Goal: Task Accomplishment & Management: Use online tool/utility

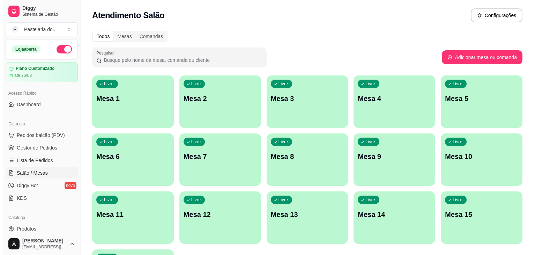
scroll to position [35, 0]
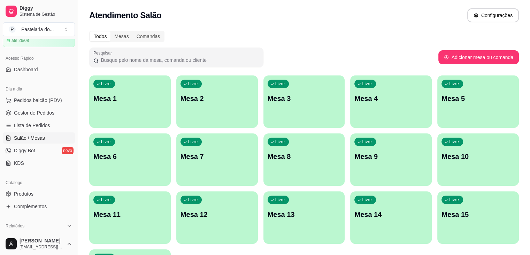
click at [438, 220] on div "Livre Mesa 15" at bounding box center [479, 213] width 82 height 44
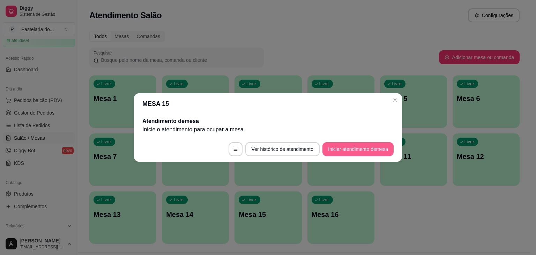
click at [370, 153] on button "Iniciar atendimento de mesa" at bounding box center [357, 149] width 71 height 14
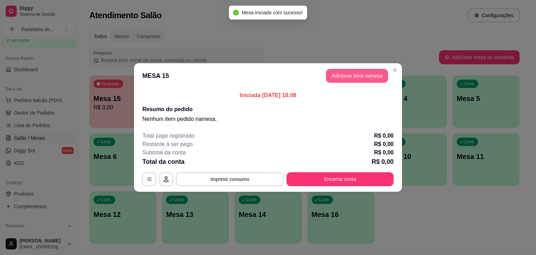
click at [350, 64] on header "MESA 15 Adicionar itens na mesa" at bounding box center [268, 75] width 268 height 25
click at [350, 71] on button "Adicionar itens na mesa" at bounding box center [357, 76] width 60 height 14
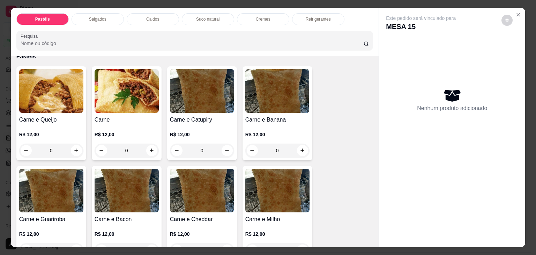
click at [70, 149] on div "0" at bounding box center [51, 150] width 64 height 14
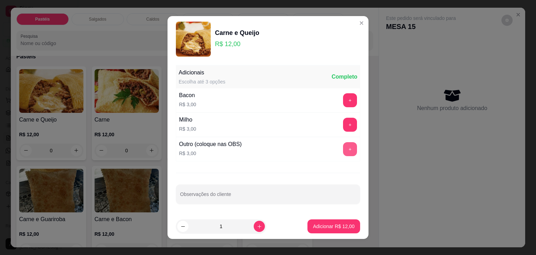
click at [346, 145] on button "+" at bounding box center [350, 149] width 14 height 14
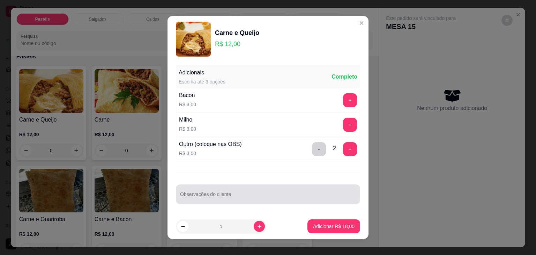
click at [312, 191] on div at bounding box center [268, 194] width 176 height 14
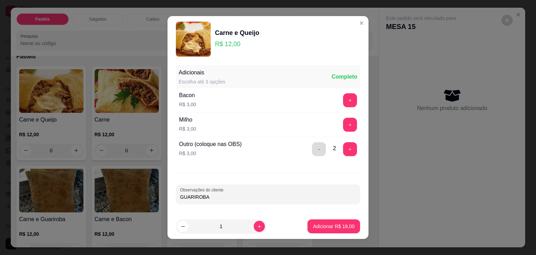
type input "GUARIROBA"
click at [312, 151] on button "-" at bounding box center [319, 149] width 14 height 14
click at [346, 148] on button "+" at bounding box center [350, 149] width 14 height 14
click at [327, 231] on button "Adicionar R$ 15,00" at bounding box center [333, 226] width 53 height 14
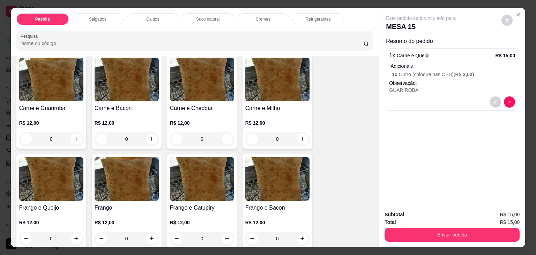
scroll to position [174, 0]
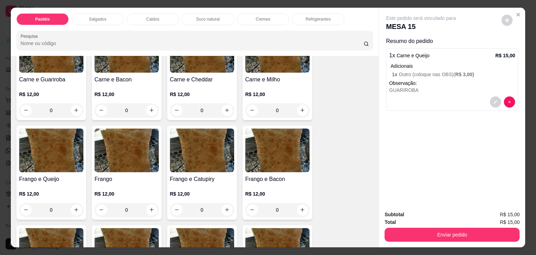
click at [74, 206] on div "0" at bounding box center [51, 210] width 64 height 14
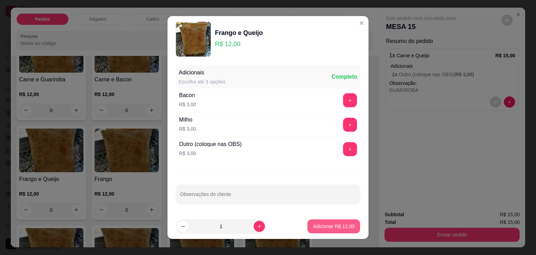
click at [318, 223] on p "Adicionar R$ 12,00" at bounding box center [334, 226] width 42 height 7
type input "1"
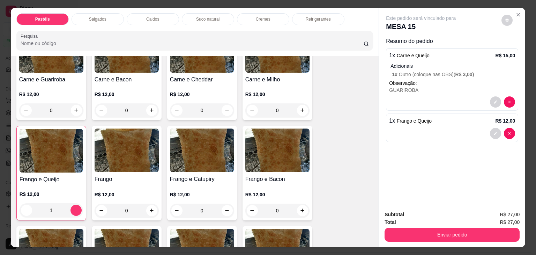
click at [94, 13] on div "Salgados" at bounding box center [97, 19] width 52 height 12
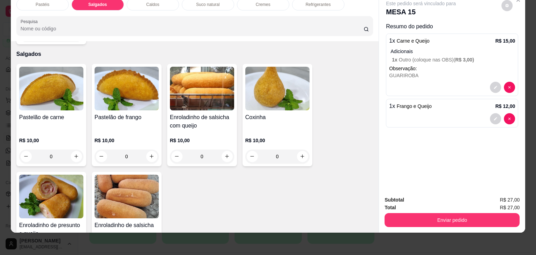
scroll to position [776, 0]
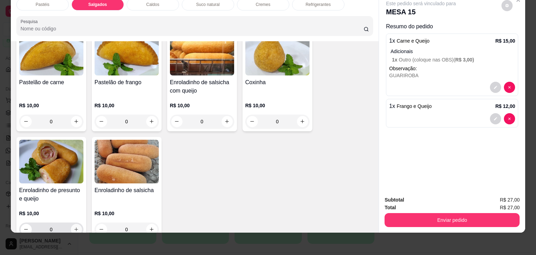
click at [74, 226] on icon "increase-product-quantity" at bounding box center [76, 228] width 5 height 5
type input "1"
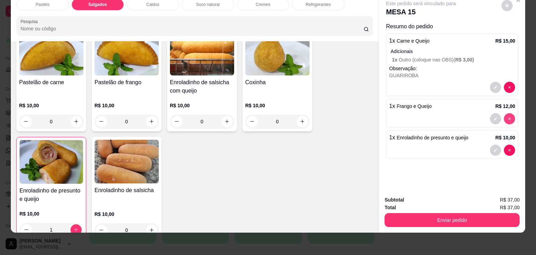
type input "0"
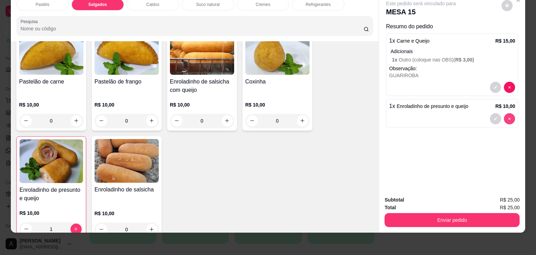
scroll to position [776, 0]
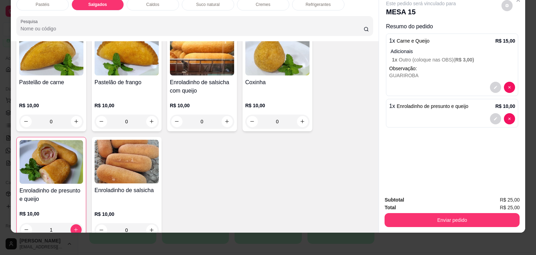
click at [431, 103] on span "Enroladinho de presunto e queijo" at bounding box center [433, 106] width 72 height 6
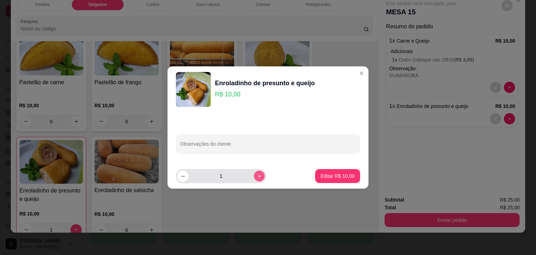
click at [257, 176] on icon "increase-product-quantity" at bounding box center [259, 175] width 5 height 5
type input "2"
click at [329, 181] on button "Editar R$ 20,00" at bounding box center [337, 176] width 45 height 14
type input "2"
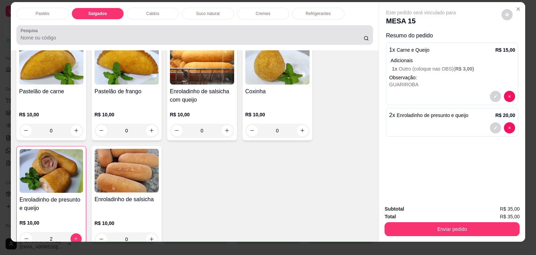
scroll to position [0, 0]
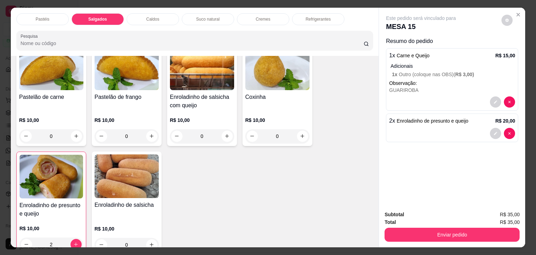
click at [200, 19] on p "Suco natural" at bounding box center [207, 19] width 23 height 6
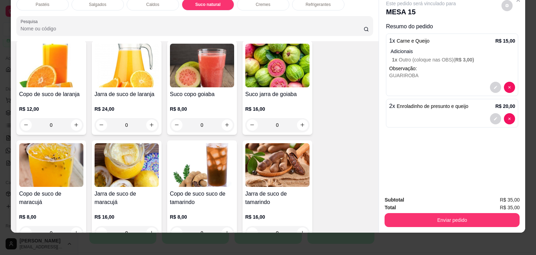
scroll to position [1219, 0]
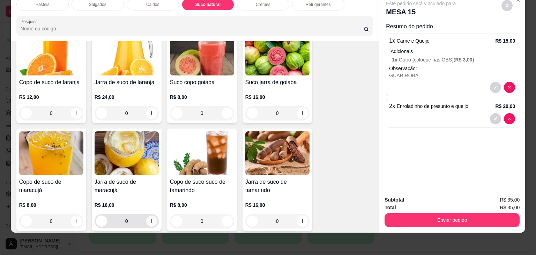
click at [152, 215] on button "increase-product-quantity" at bounding box center [151, 220] width 11 height 11
type input "1"
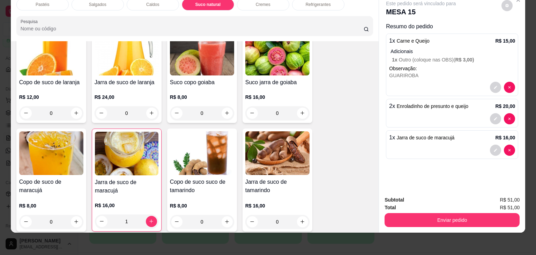
click at [303, 2] on div "Refrigerantes" at bounding box center [318, 5] width 52 height 12
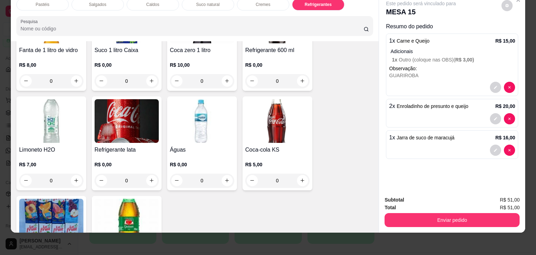
scroll to position [2139, 0]
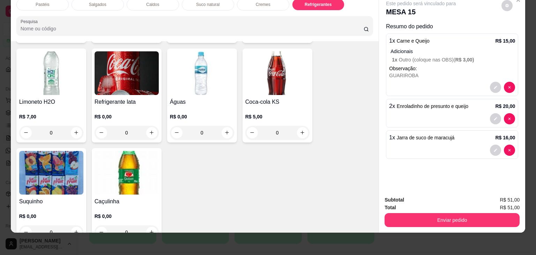
click at [153, 126] on div "0" at bounding box center [127, 133] width 64 height 14
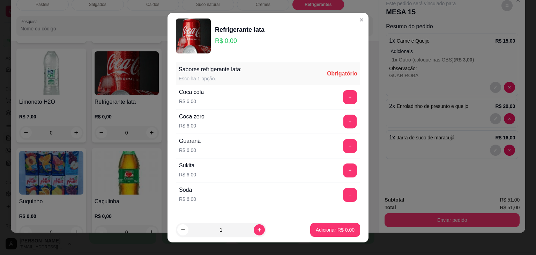
click at [344, 120] on div "+" at bounding box center [350, 121] width 20 height 14
click at [343, 122] on button "+" at bounding box center [350, 121] width 14 height 14
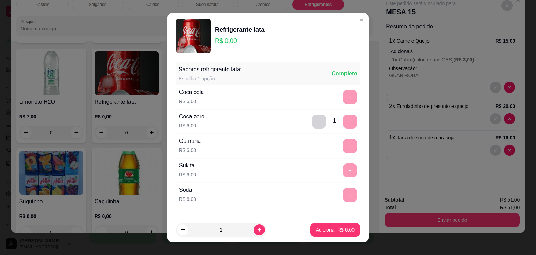
click at [324, 226] on p "Adicionar R$ 6,00" at bounding box center [335, 229] width 39 height 7
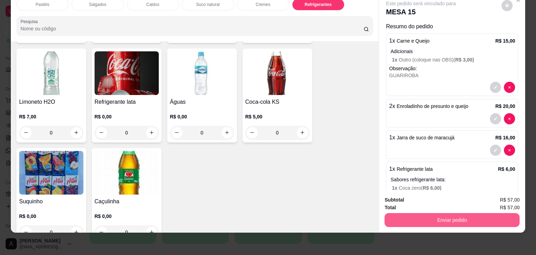
click at [420, 216] on button "Enviar pedido" at bounding box center [451, 220] width 135 height 14
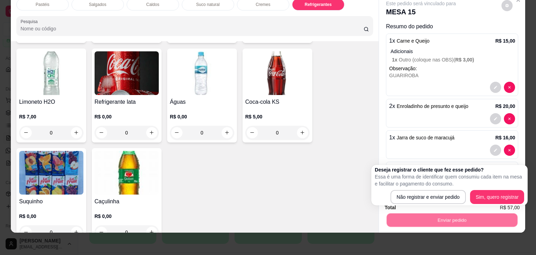
click at [412, 189] on div "Deseja registrar o cliente que fez esse pedido? Essa é uma forma de identificar…" at bounding box center [449, 185] width 149 height 38
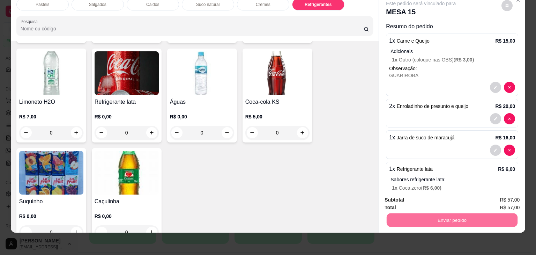
click at [410, 193] on button "Não registrar e enviar pedido" at bounding box center [428, 196] width 70 height 13
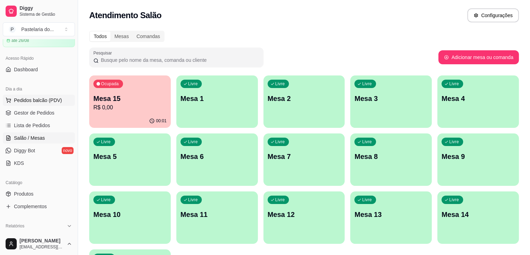
click at [42, 99] on span "Pedidos balcão (PDV)" at bounding box center [38, 100] width 48 height 7
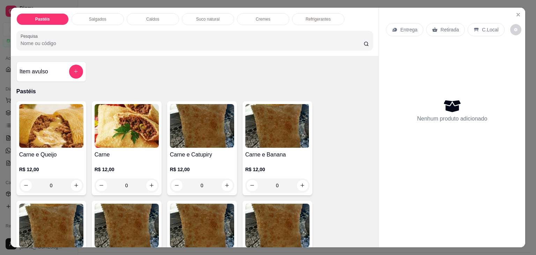
click at [112, 16] on div "Salgados" at bounding box center [97, 19] width 52 height 12
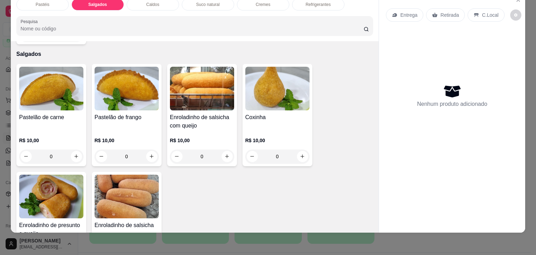
scroll to position [845, 0]
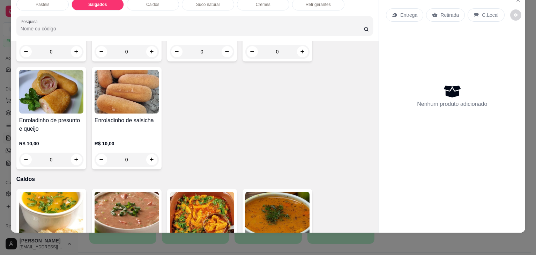
click at [74, 157] on icon "increase-product-quantity" at bounding box center [76, 159] width 5 height 5
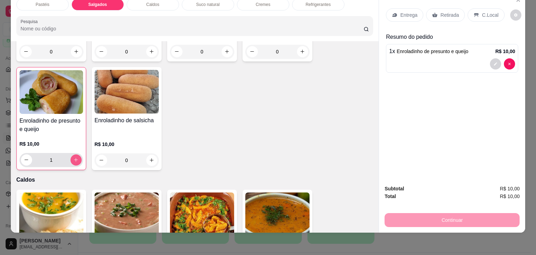
type input "1"
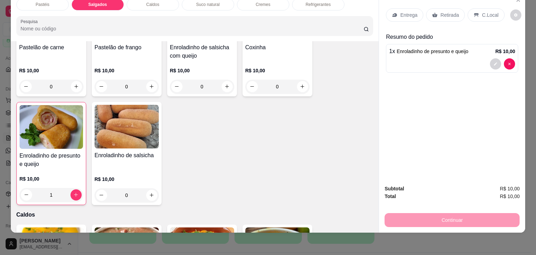
scroll to position [741, 0]
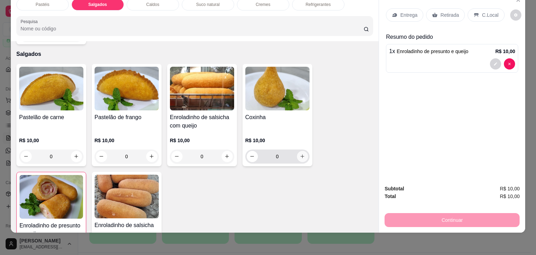
click at [300, 153] on icon "increase-product-quantity" at bounding box center [302, 155] width 5 height 5
type input "1"
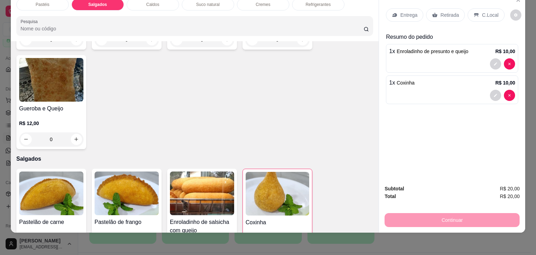
click at [303, 3] on div "Refrigerantes" at bounding box center [318, 5] width 52 height 12
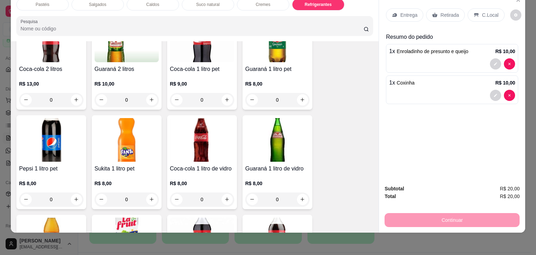
scroll to position [1929, 0]
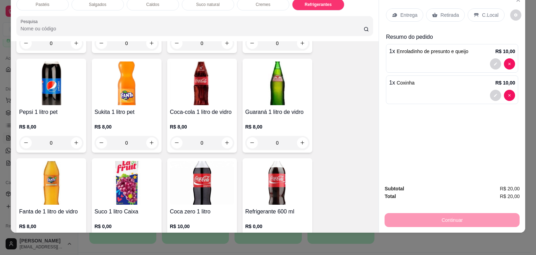
click at [224, 137] on button "increase-product-quantity" at bounding box center [226, 142] width 11 height 11
type input "1"
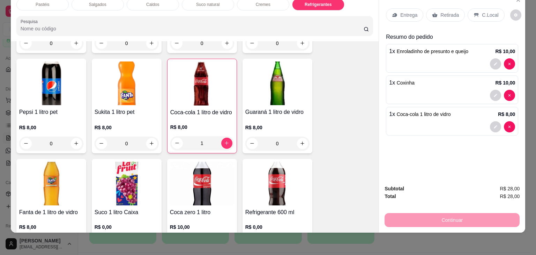
click at [448, 12] on p "Retirada" at bounding box center [449, 15] width 18 height 7
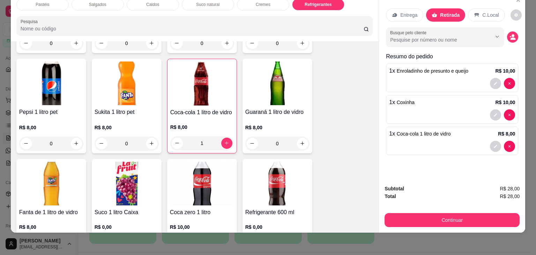
click at [448, 224] on div "Subtotal R$ 28,00 Total R$ 28,00 Continuar" at bounding box center [452, 205] width 146 height 53
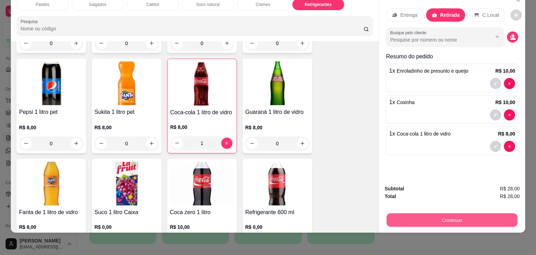
click at [451, 216] on button "Continuar" at bounding box center [451, 220] width 131 height 14
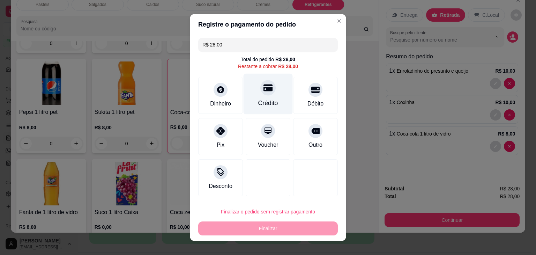
click at [260, 100] on div "Crédito" at bounding box center [268, 102] width 20 height 9
type input "R$ 0,00"
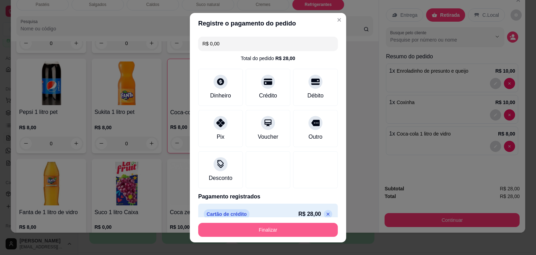
click at [301, 231] on button "Finalizar" at bounding box center [267, 230] width 139 height 14
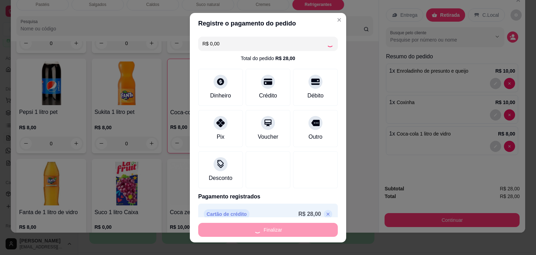
type input "0"
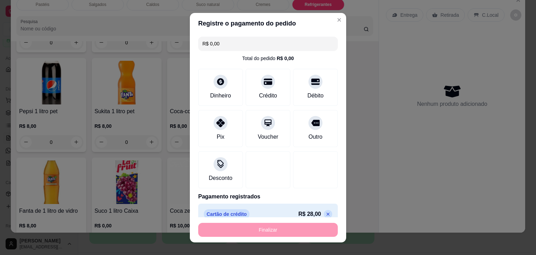
type input "-R$ 28,00"
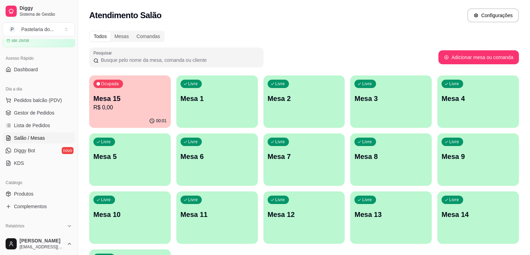
click at [525, 35] on div "Todos Mesas Comandas Pesquisar Adicionar mesa ou comanda Ocupada Mesa 15 R$ 0,0…" at bounding box center [304, 168] width 452 height 283
click at [42, 117] on link "Gestor de Pedidos" at bounding box center [39, 112] width 72 height 11
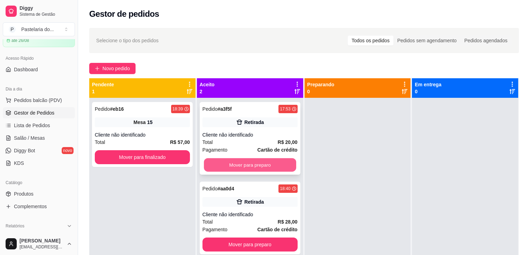
click at [238, 165] on button "Mover para preparo" at bounding box center [250, 165] width 92 height 14
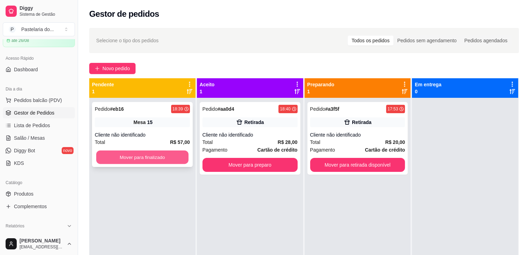
click at [133, 154] on button "Mover para finalizado" at bounding box center [142, 157] width 92 height 14
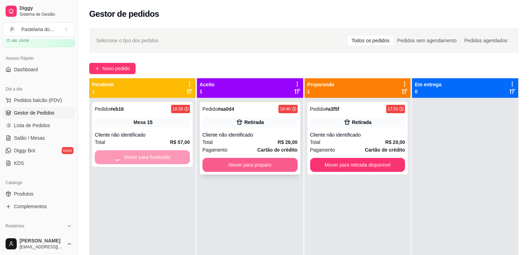
click at [262, 159] on button "Mover para preparo" at bounding box center [250, 165] width 95 height 14
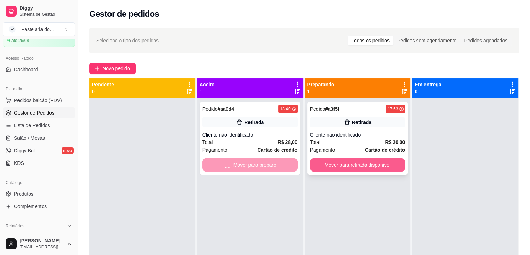
click at [342, 166] on button "Mover para retirada disponível" at bounding box center [357, 165] width 95 height 14
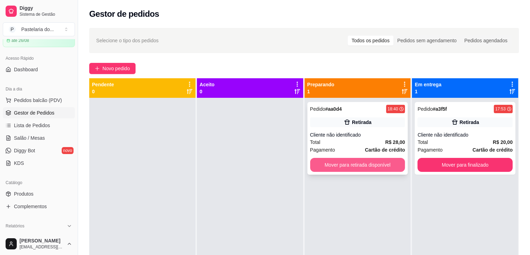
click at [359, 166] on button "Mover para retirada disponível" at bounding box center [357, 165] width 95 height 14
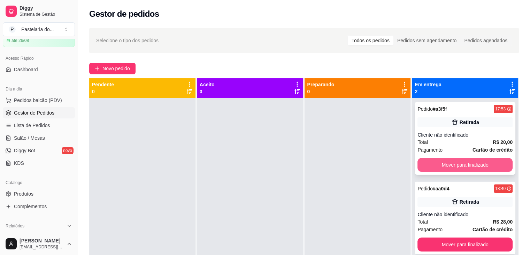
click at [442, 161] on button "Mover para finalizado" at bounding box center [465, 165] width 95 height 14
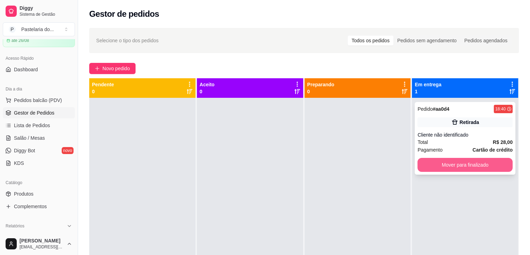
click at [455, 167] on button "Mover para finalizado" at bounding box center [465, 165] width 95 height 14
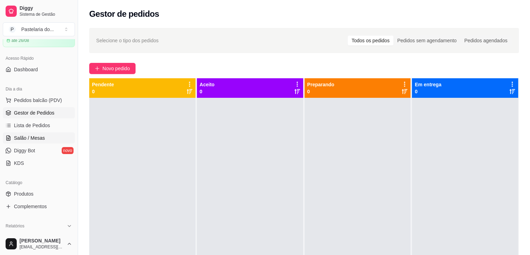
click at [41, 136] on span "Salão / Mesas" at bounding box center [29, 137] width 31 height 7
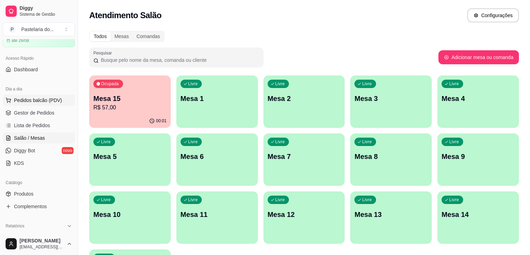
click at [26, 104] on button "Pedidos balcão (PDV)" at bounding box center [39, 100] width 72 height 11
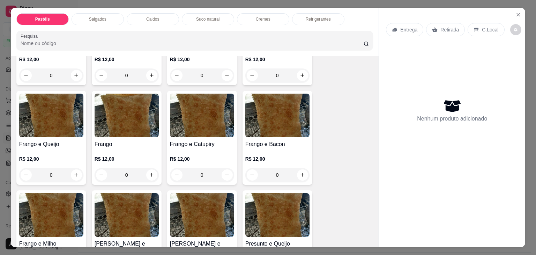
scroll to position [314, 0]
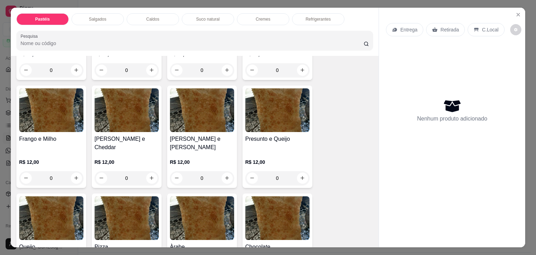
click at [300, 171] on div "0" at bounding box center [277, 178] width 64 height 14
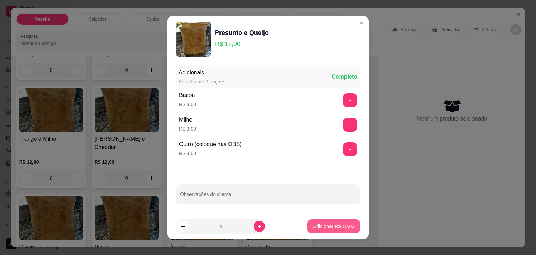
click at [340, 221] on button "Adicionar R$ 12,00" at bounding box center [333, 226] width 53 height 14
type input "1"
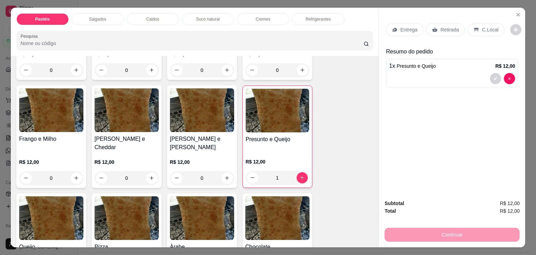
click at [95, 16] on p "Salgados" at bounding box center [97, 19] width 17 height 6
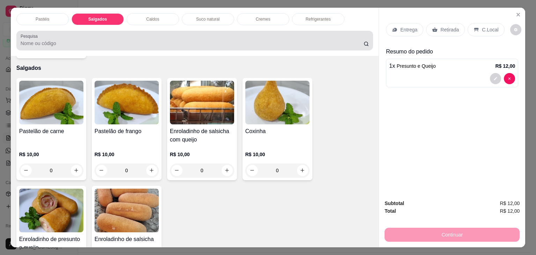
scroll to position [17, 0]
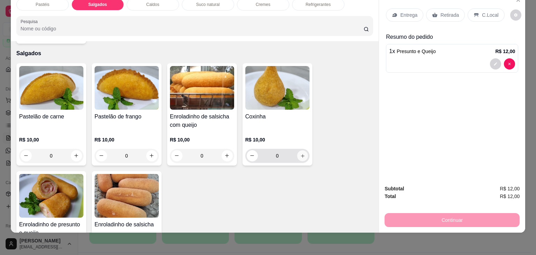
click at [300, 150] on button "increase-product-quantity" at bounding box center [302, 155] width 11 height 11
type input "1"
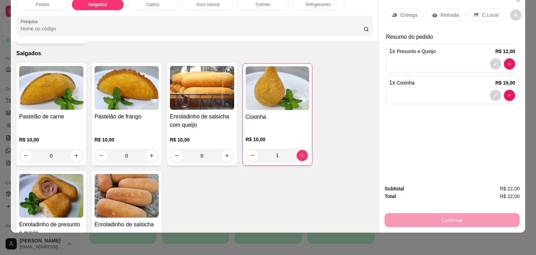
drag, startPoint x: 321, startPoint y: 77, endPoint x: 311, endPoint y: 68, distance: 13.8
drag, startPoint x: 311, startPoint y: 68, endPoint x: 311, endPoint y: 29, distance: 39.1
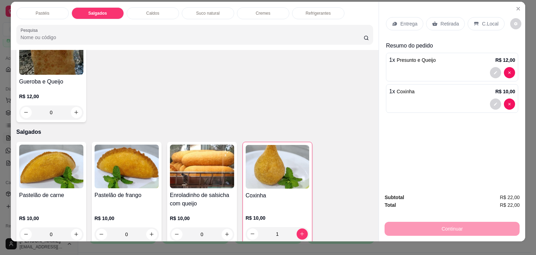
scroll to position [0, 0]
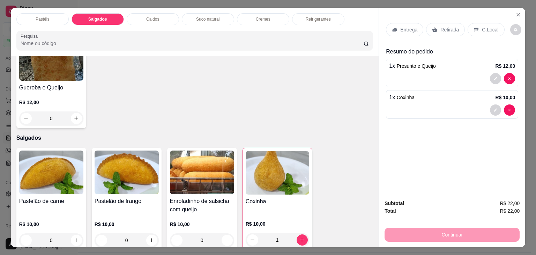
click at [218, 17] on div "Suco natural" at bounding box center [208, 19] width 52 height 12
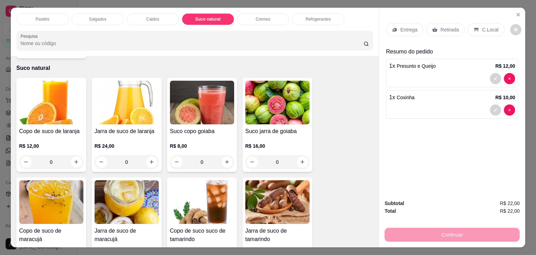
click at [100, 20] on div "Salgados" at bounding box center [97, 19] width 52 height 12
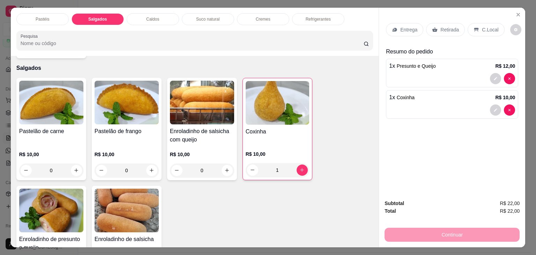
click at [47, 19] on div "Pastéis" at bounding box center [42, 19] width 52 height 12
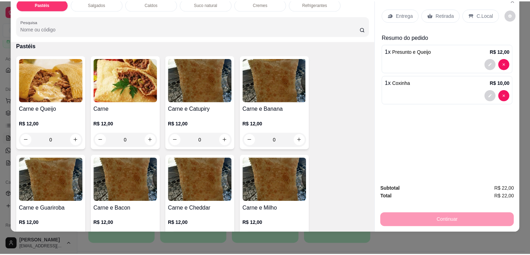
scroll to position [66, 0]
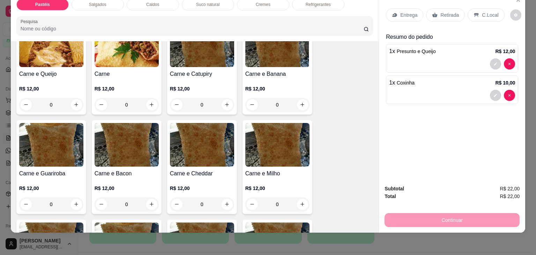
click at [224, 99] on div "0" at bounding box center [202, 105] width 64 height 14
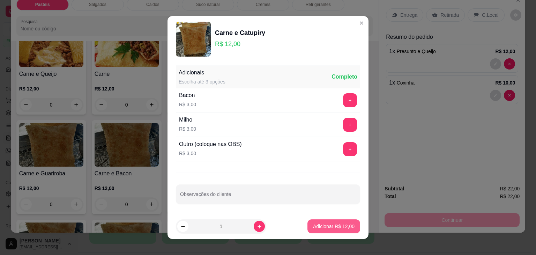
click at [335, 221] on button "Adicionar R$ 12,00" at bounding box center [333, 226] width 53 height 14
type input "1"
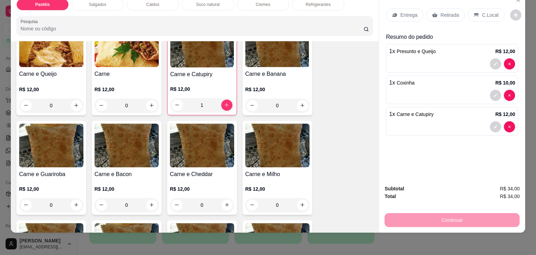
click at [445, 12] on p "Retirada" at bounding box center [449, 15] width 18 height 7
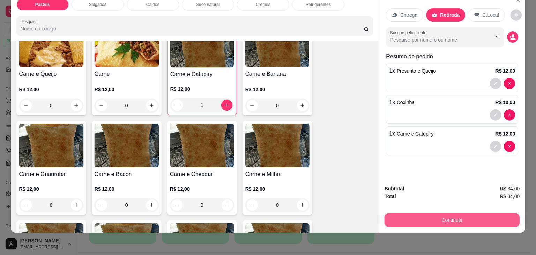
click at [452, 214] on button "Continuar" at bounding box center [451, 220] width 135 height 14
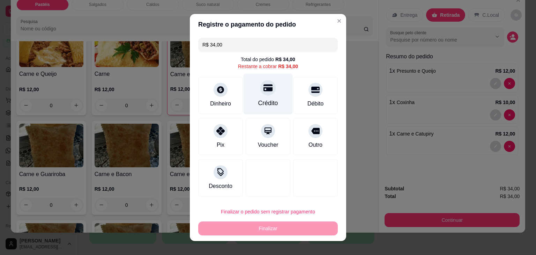
click at [265, 103] on div "Crédito" at bounding box center [268, 102] width 20 height 9
type input "R$ 0,00"
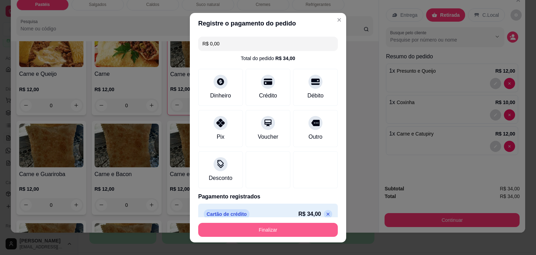
click at [300, 225] on button "Finalizar" at bounding box center [267, 230] width 139 height 14
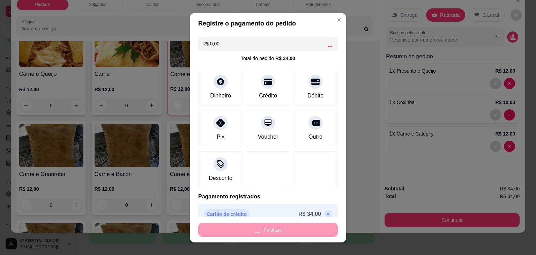
type input "0"
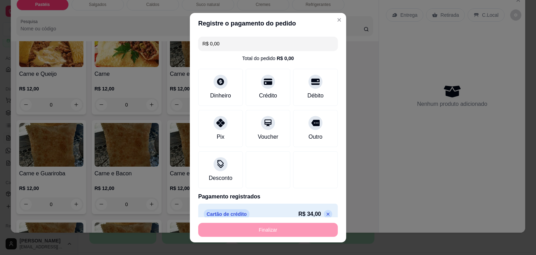
type input "-R$ 34,00"
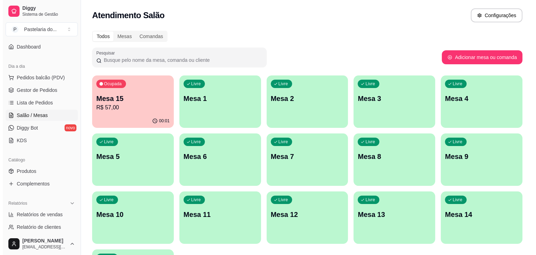
scroll to position [70, 0]
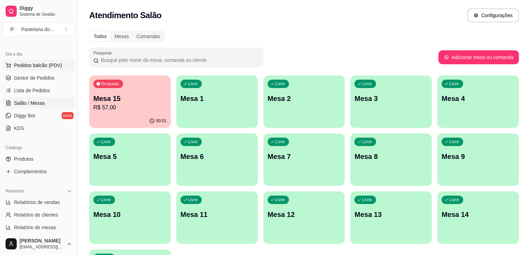
click at [42, 60] on button "Pedidos balcão (PDV)" at bounding box center [39, 65] width 72 height 11
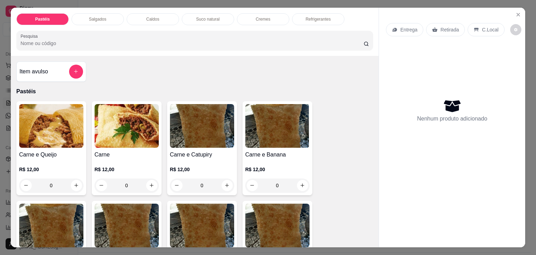
click at [159, 18] on div "Caldos" at bounding box center [153, 19] width 52 height 12
click at [159, 33] on div at bounding box center [195, 40] width 348 height 14
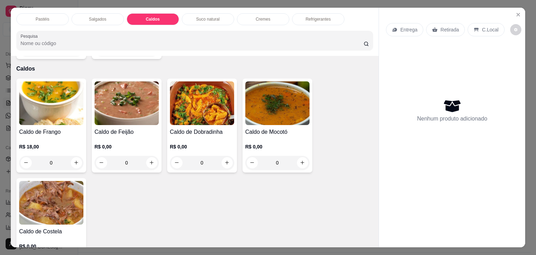
scroll to position [17, 0]
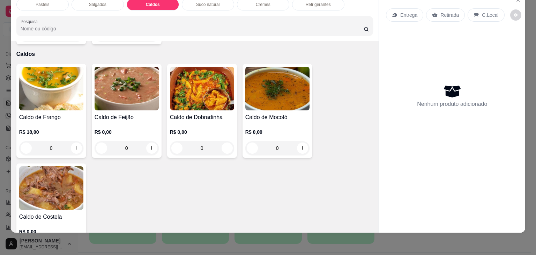
click at [147, 141] on div "0" at bounding box center [127, 148] width 64 height 14
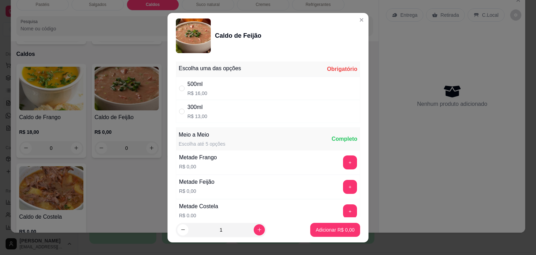
click at [191, 92] on p "R$ 16,00" at bounding box center [197, 93] width 20 height 7
click at [183, 92] on div "500ml R$ 16,00" at bounding box center [268, 88] width 184 height 23
radio input "true"
click at [332, 231] on p "Adicionar R$ 16,00" at bounding box center [334, 229] width 40 height 7
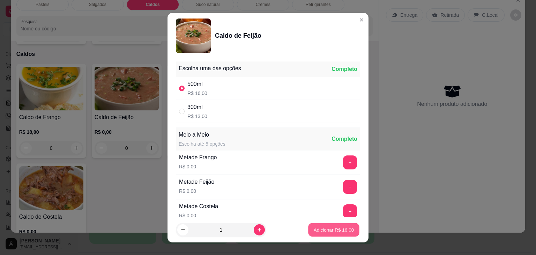
type input "1"
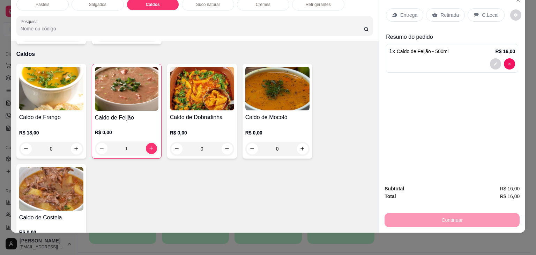
click at [449, 12] on p "Retirada" at bounding box center [449, 15] width 18 height 7
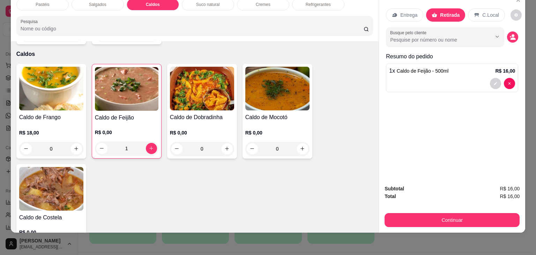
click at [470, 222] on div "Subtotal R$ 16,00 Total R$ 16,00 Continuar" at bounding box center [452, 205] width 146 height 53
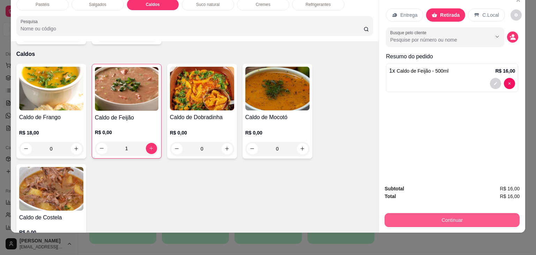
click at [473, 214] on button "Continuar" at bounding box center [451, 220] width 135 height 14
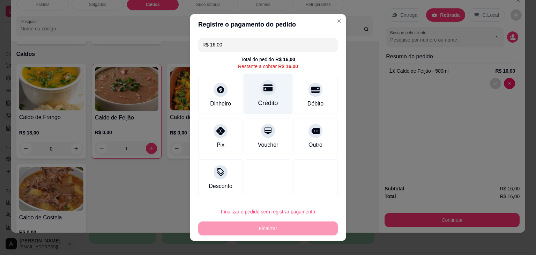
click at [264, 91] on icon at bounding box center [267, 87] width 9 height 7
type input "R$ 0,00"
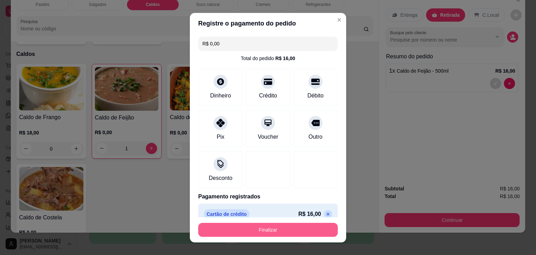
click at [297, 235] on button "Finalizar" at bounding box center [267, 230] width 139 height 14
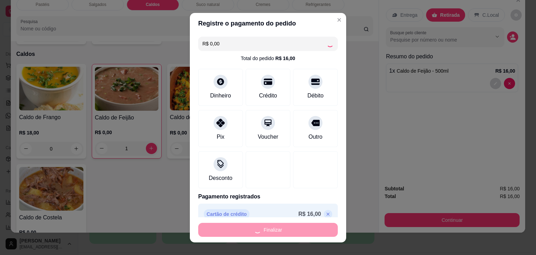
type input "0"
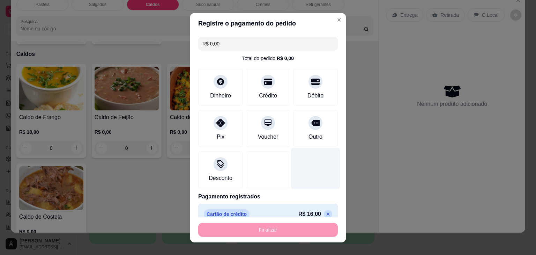
type input "-R$ 16,00"
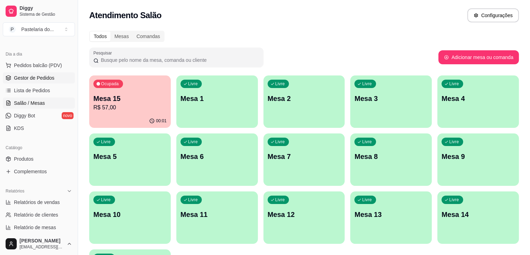
click at [36, 75] on span "Gestor de Pedidos" at bounding box center [34, 77] width 40 height 7
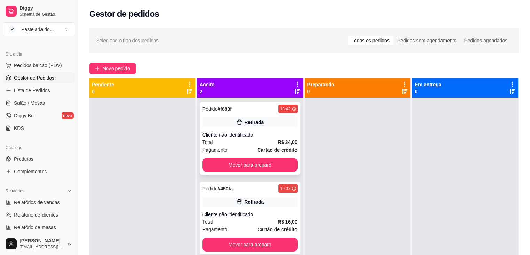
click at [239, 166] on button "Mover para preparo" at bounding box center [250, 165] width 95 height 14
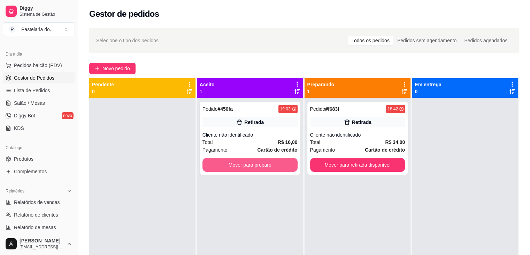
click at [235, 162] on button "Mover para preparo" at bounding box center [250, 165] width 95 height 14
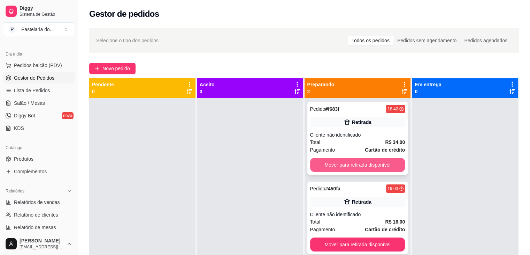
click at [368, 169] on button "Mover para retirada disponível" at bounding box center [357, 165] width 95 height 14
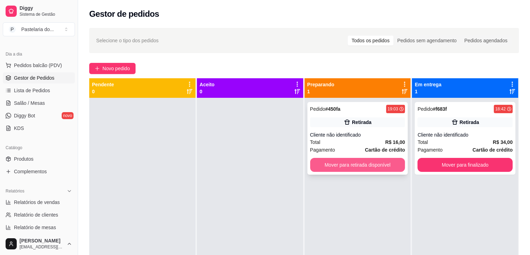
click at [375, 161] on button "Mover para retirada disponível" at bounding box center [357, 165] width 95 height 14
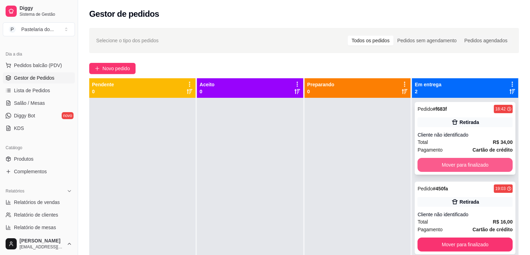
click at [446, 159] on button "Mover para finalizado" at bounding box center [465, 165] width 95 height 14
click at [446, 159] on div "Mover para finalizado" at bounding box center [465, 165] width 95 height 14
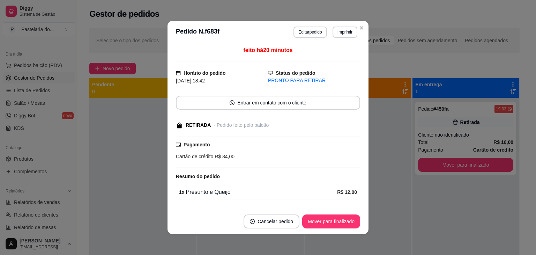
click at [318, 227] on footer "Cancelar pedido Mover para finalizado" at bounding box center [267, 221] width 201 height 25
click at [317, 222] on button "Mover para finalizado" at bounding box center [331, 221] width 56 height 14
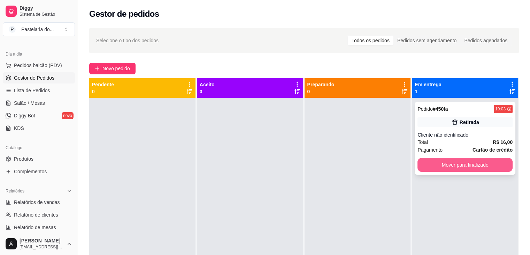
click at [441, 169] on button "Mover para finalizado" at bounding box center [465, 165] width 95 height 14
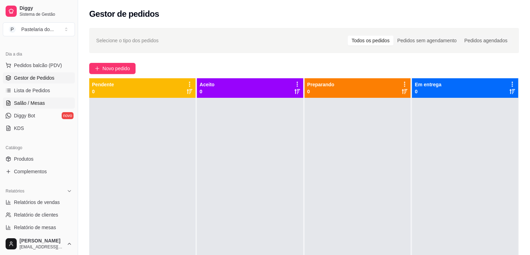
click at [38, 98] on link "Salão / Mesas" at bounding box center [39, 102] width 72 height 11
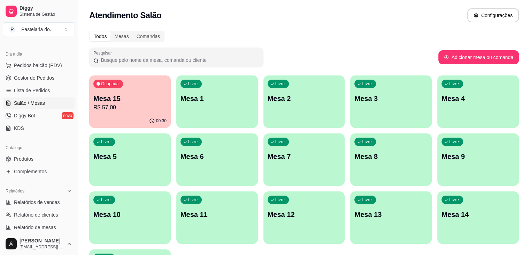
click at [140, 107] on p "R$ 57,00" at bounding box center [129, 107] width 73 height 8
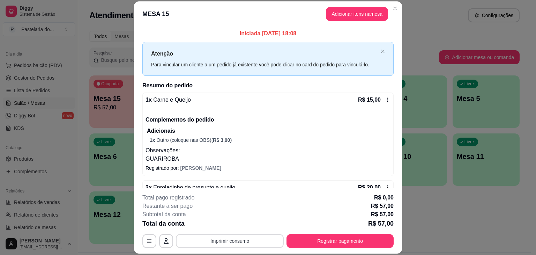
click at [248, 240] on button "Imprimir consumo" at bounding box center [230, 241] width 108 height 14
click at [241, 226] on button "IMPRESSORA" at bounding box center [229, 224] width 51 height 11
drag, startPoint x: 247, startPoint y: 224, endPoint x: 251, endPoint y: 20, distance: 203.7
click at [251, 20] on header "MESA 15 Adicionar itens na mesa" at bounding box center [268, 13] width 268 height 25
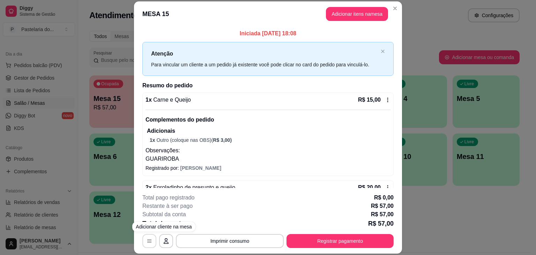
click at [147, 242] on icon "button" at bounding box center [149, 241] width 6 height 6
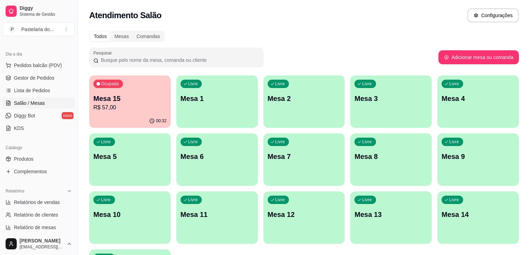
drag, startPoint x: 149, startPoint y: 103, endPoint x: 251, endPoint y: 47, distance: 116.3
click at [251, 47] on div "Todos Mesas Comandas Pesquisar Adicionar mesa ou comanda Ocupada Mesa 15 R$ 57,…" at bounding box center [304, 168] width 452 height 283
click at [260, 35] on div "Todos Mesas Comandas" at bounding box center [304, 36] width 430 height 11
click at [356, 152] on p "Mesa 8" at bounding box center [391, 156] width 71 height 9
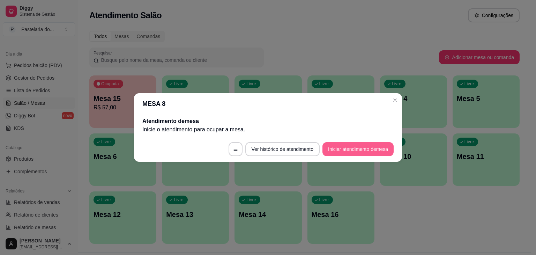
click at [364, 153] on button "Iniciar atendimento de mesa" at bounding box center [357, 149] width 71 height 14
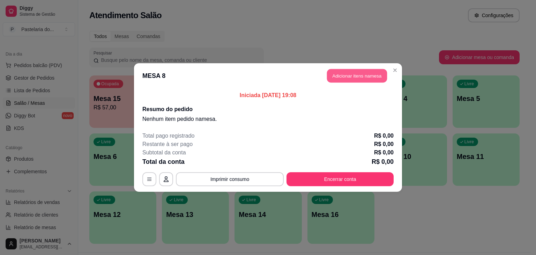
click at [354, 76] on button "Adicionar itens na mesa" at bounding box center [357, 76] width 60 height 14
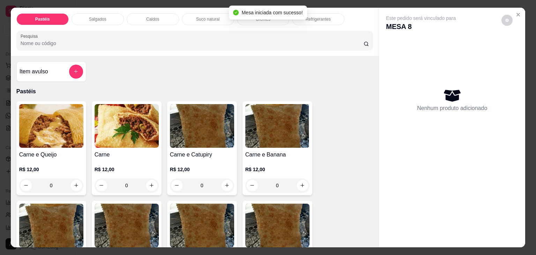
click at [155, 17] on p "Caldos" at bounding box center [152, 19] width 13 height 6
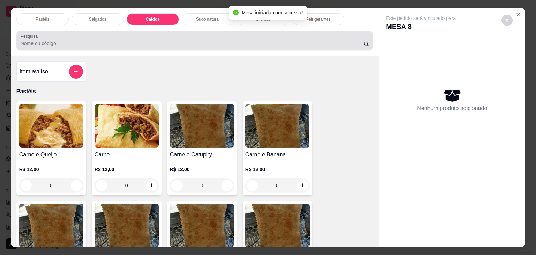
scroll to position [17, 0]
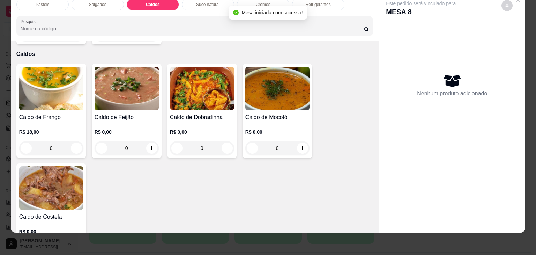
click at [75, 141] on div "0" at bounding box center [51, 148] width 64 height 14
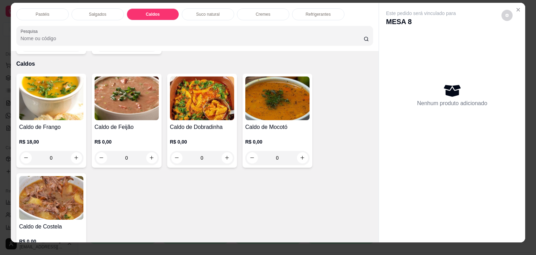
click at [62, 109] on div "Caldo de Frango R$ 18,00 0" at bounding box center [51, 121] width 70 height 94
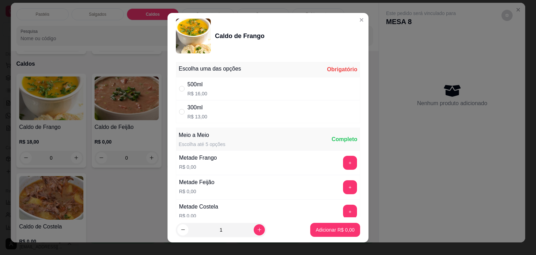
click at [209, 97] on div "500ml R$ 16,00" at bounding box center [268, 88] width 184 height 23
radio input "true"
click at [343, 183] on button "+" at bounding box center [350, 187] width 14 height 14
click at [336, 227] on p "Adicionar R$ 16,00" at bounding box center [334, 229] width 42 height 7
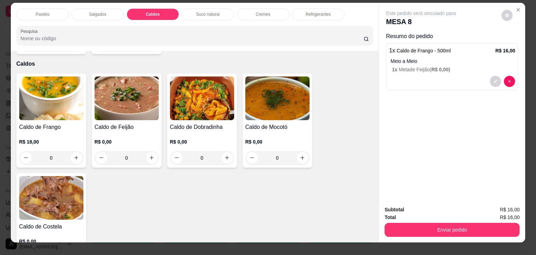
click at [56, 195] on img at bounding box center [51, 198] width 64 height 44
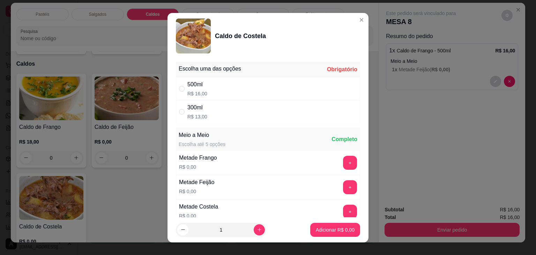
click at [195, 83] on div "500ml" at bounding box center [197, 84] width 20 height 8
radio input "true"
click at [217, 191] on div "Metade Feijão R$ 0,00 +" at bounding box center [268, 187] width 184 height 24
click at [343, 189] on button "+" at bounding box center [350, 187] width 14 height 14
click at [335, 232] on p "Adicionar R$ 16,00" at bounding box center [334, 229] width 42 height 7
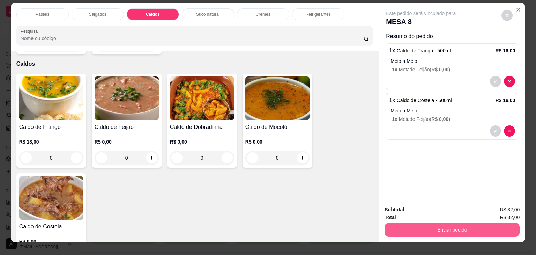
click at [426, 225] on button "Enviar pedido" at bounding box center [451, 230] width 135 height 14
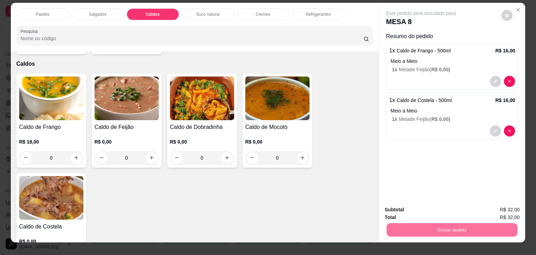
click at [443, 205] on button "Não registrar e enviar pedido" at bounding box center [428, 209] width 73 height 13
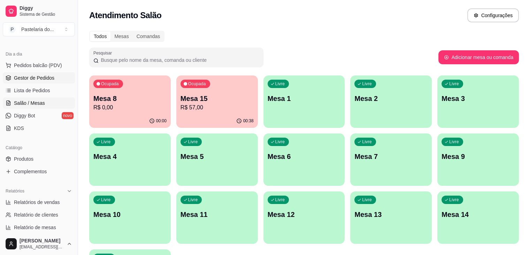
click at [45, 77] on span "Gestor de Pedidos" at bounding box center [34, 77] width 40 height 7
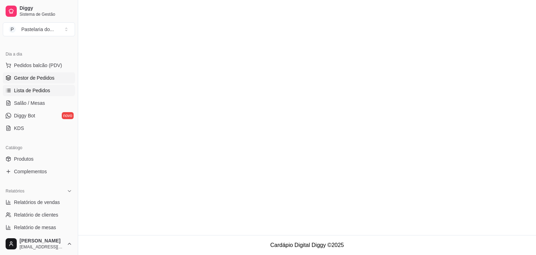
click at [45, 92] on span "Lista de Pedidos" at bounding box center [32, 90] width 36 height 7
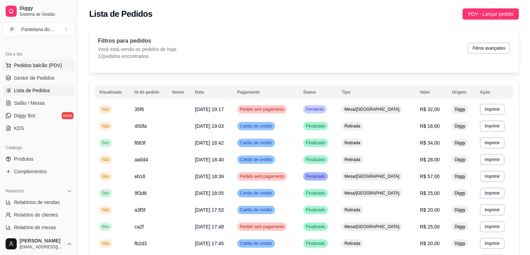
click at [55, 63] on span "Pedidos balcão (PDV)" at bounding box center [38, 65] width 48 height 7
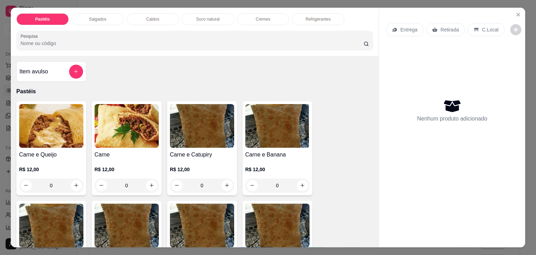
click at [90, 18] on p "Salgados" at bounding box center [97, 19] width 17 height 6
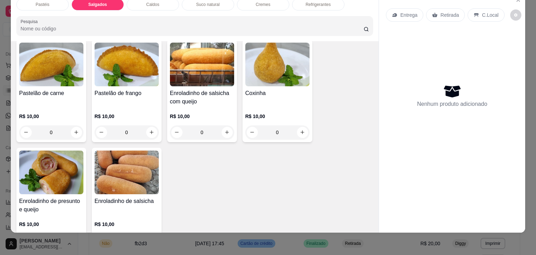
scroll to position [845, 0]
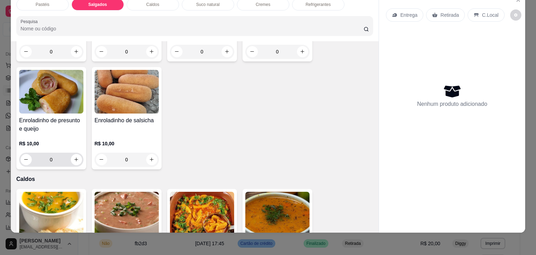
click at [75, 157] on icon "increase-product-quantity" at bounding box center [76, 159] width 5 height 5
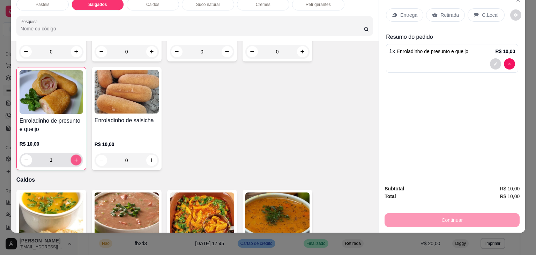
click at [75, 157] on icon "increase-product-quantity" at bounding box center [75, 159] width 5 height 5
type input "3"
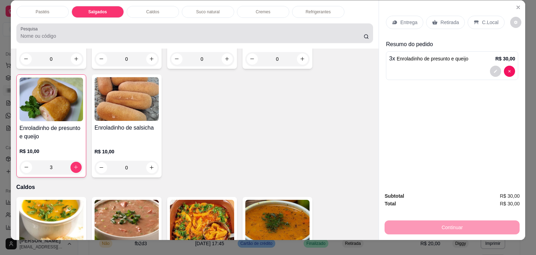
scroll to position [0, 0]
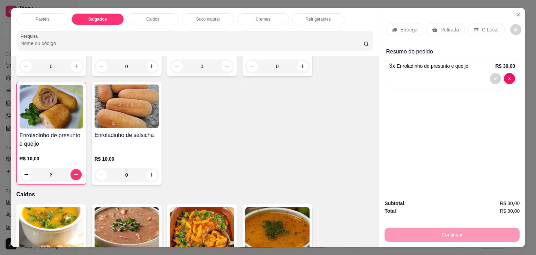
click at [308, 16] on p "Refrigerantes" at bounding box center [318, 19] width 25 height 6
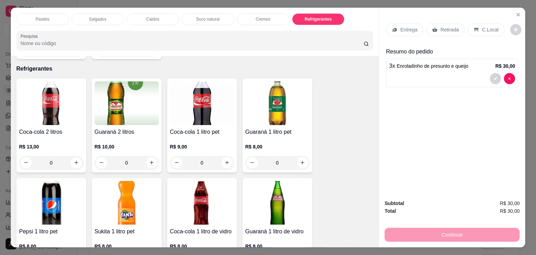
click at [157, 16] on div "Caldos" at bounding box center [153, 19] width 52 height 12
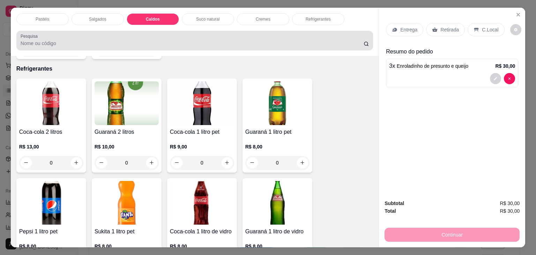
scroll to position [17, 0]
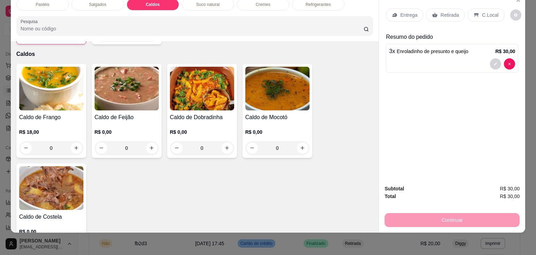
click at [73, 141] on div "0" at bounding box center [51, 148] width 64 height 14
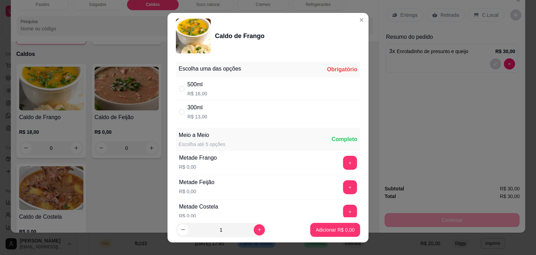
click at [202, 86] on div "500ml" at bounding box center [197, 84] width 20 height 8
radio input "true"
click at [343, 182] on button "+" at bounding box center [350, 187] width 14 height 14
click at [332, 233] on button "Adicionar R$ 16,00" at bounding box center [333, 230] width 53 height 14
click at [332, 233] on div "Pastéis Salgados Caldos Suco natural Cremes Refrigerantes Pesquisa Item avulso …" at bounding box center [268, 127] width 536 height 255
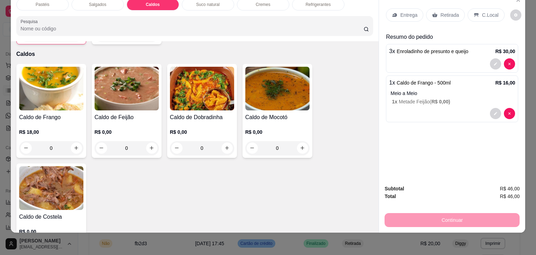
click at [443, 12] on p "Retirada" at bounding box center [449, 15] width 18 height 7
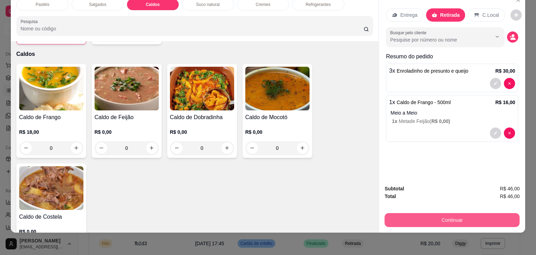
click at [447, 211] on div "Continuar" at bounding box center [451, 219] width 135 height 16
click at [450, 213] on button "Continuar" at bounding box center [451, 220] width 131 height 14
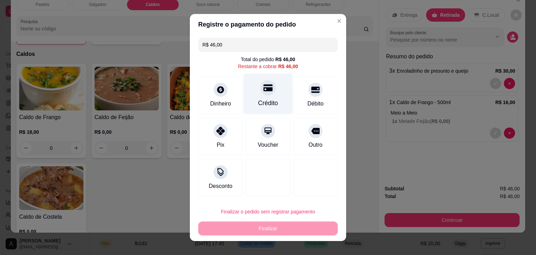
click at [270, 98] on div "Crédito" at bounding box center [267, 94] width 49 height 41
type input "R$ 0,00"
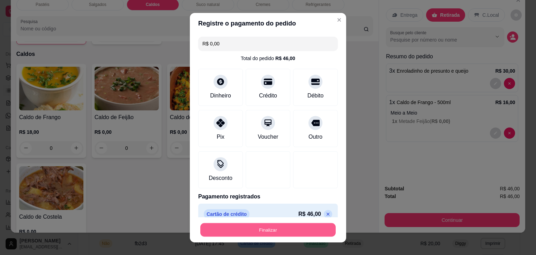
click at [290, 226] on button "Finalizar" at bounding box center [267, 230] width 135 height 14
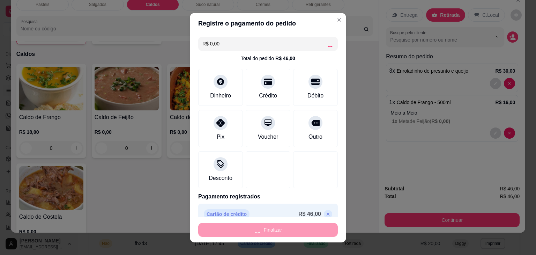
type input "0"
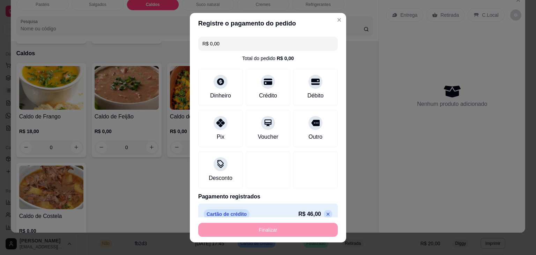
type input "-R$ 46,00"
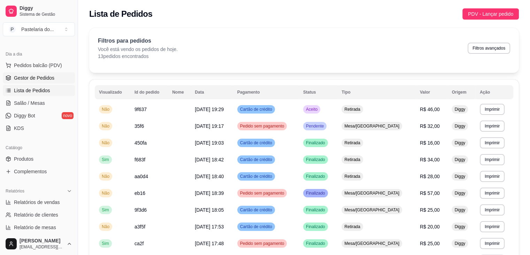
click at [27, 79] on span "Gestor de Pedidos" at bounding box center [34, 77] width 40 height 7
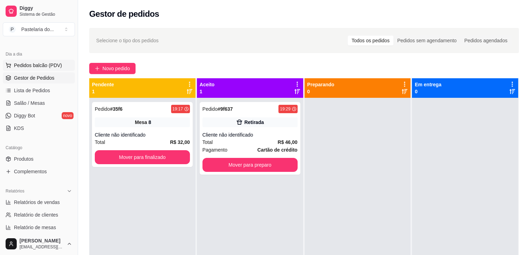
click at [53, 67] on span "Pedidos balcão (PDV)" at bounding box center [38, 65] width 48 height 7
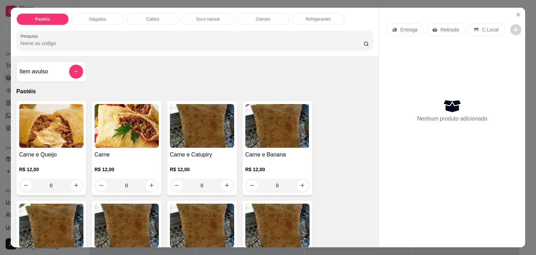
click at [106, 19] on div "Salgados" at bounding box center [97, 19] width 52 height 12
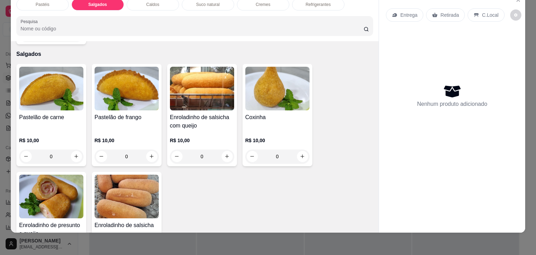
scroll to position [810, 0]
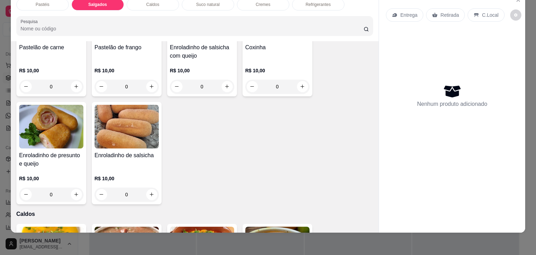
click at [525, 20] on div "Pastéis Salgados Caldos Suco natural Cremes Refrigerantes Pesquisa Item avulso …" at bounding box center [268, 127] width 536 height 255
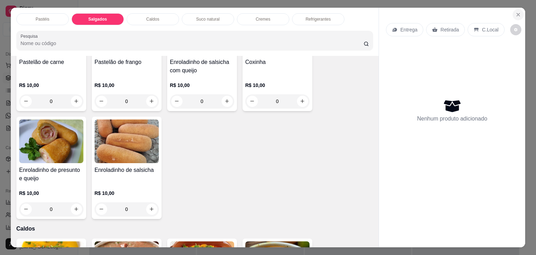
click at [515, 12] on icon "Close" at bounding box center [518, 15] width 6 height 6
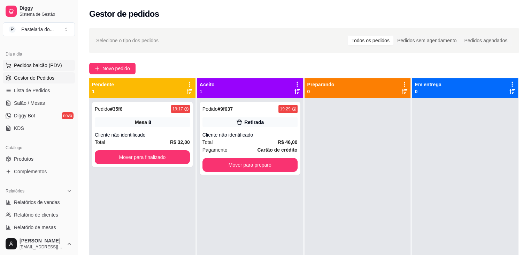
click at [51, 65] on span "Pedidos balcão (PDV)" at bounding box center [38, 65] width 48 height 7
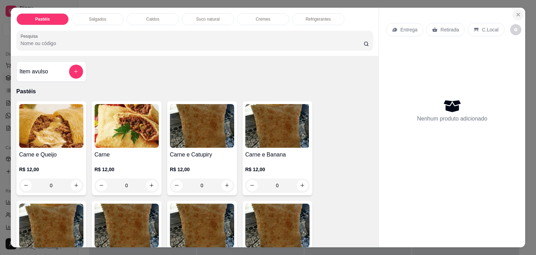
click at [517, 13] on icon "Close" at bounding box center [518, 15] width 6 height 6
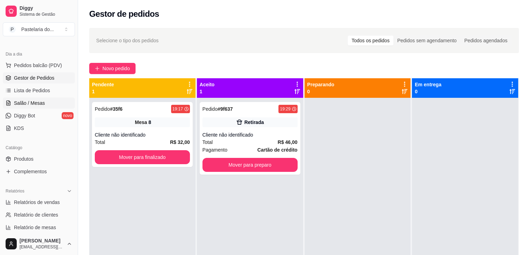
click at [30, 103] on span "Salão / Mesas" at bounding box center [29, 102] width 31 height 7
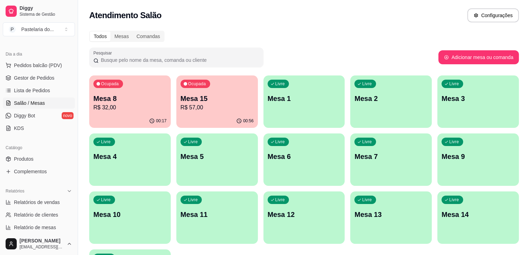
click at [350, 93] on div "Livre Mesa 2" at bounding box center [391, 97] width 82 height 44
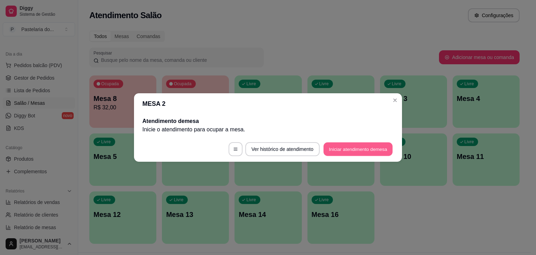
click at [349, 144] on button "Iniciar atendimento de mesa" at bounding box center [357, 149] width 69 height 14
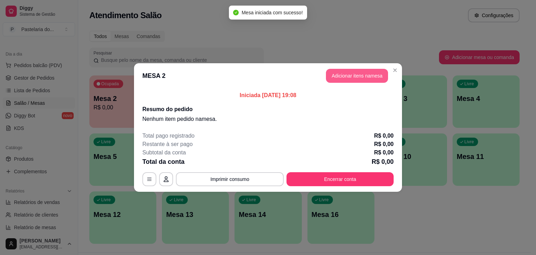
click at [360, 68] on header "MESA 2 Adicionar itens na mesa" at bounding box center [268, 75] width 268 height 25
click at [360, 73] on button "Adicionar itens na mesa" at bounding box center [357, 76] width 62 height 14
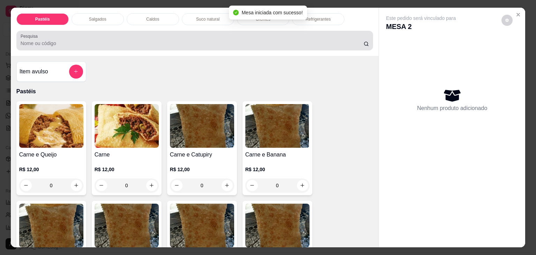
click at [108, 14] on div "Salgados" at bounding box center [97, 19] width 52 height 12
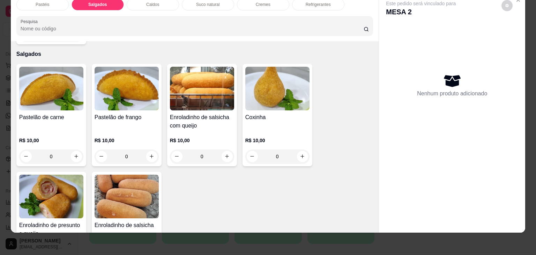
scroll to position [776, 0]
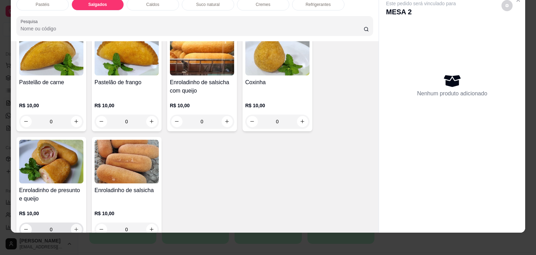
click at [74, 226] on icon "increase-product-quantity" at bounding box center [76, 228] width 5 height 5
type input "1"
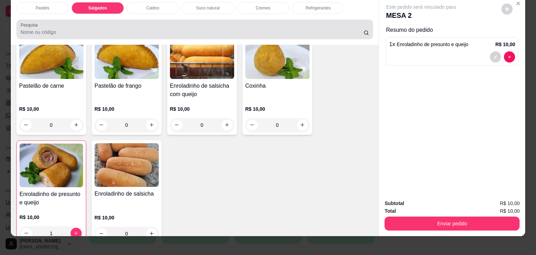
scroll to position [0, 0]
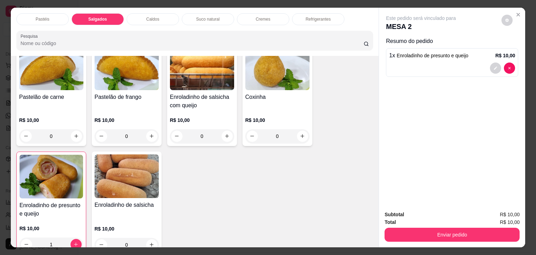
click at [313, 18] on p "Refrigerantes" at bounding box center [318, 19] width 25 height 6
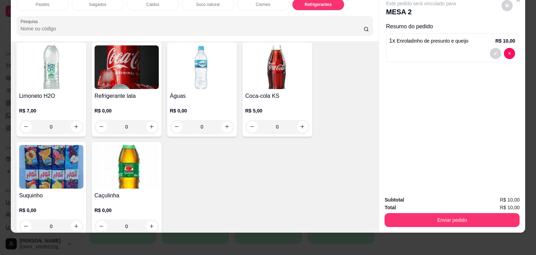
scroll to position [2109, 0]
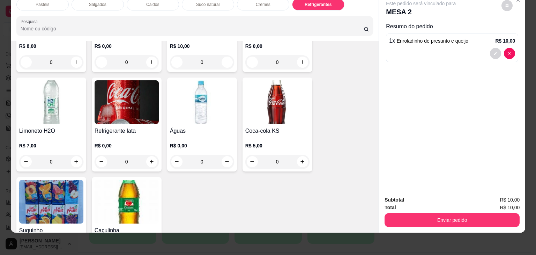
click at [150, 154] on div "0" at bounding box center [127, 161] width 64 height 14
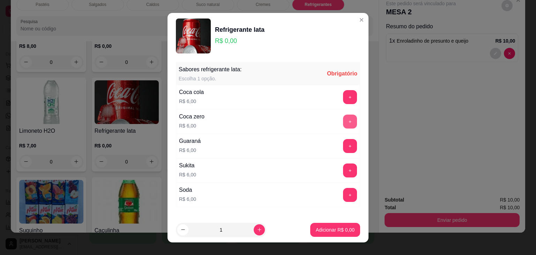
click at [343, 114] on button "+" at bounding box center [350, 121] width 14 height 14
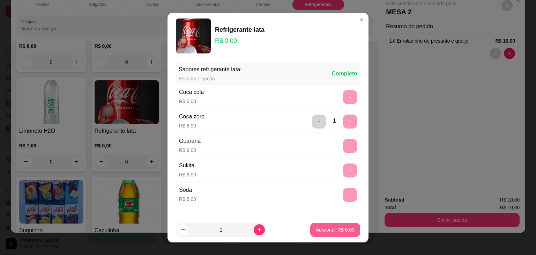
click at [319, 231] on p "Adicionar R$ 6,00" at bounding box center [335, 229] width 39 height 7
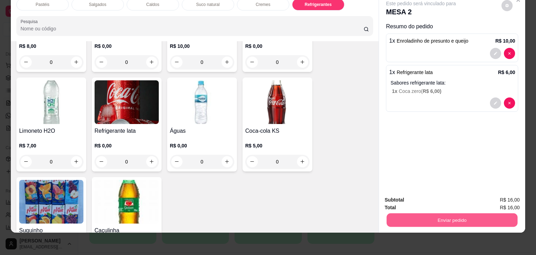
click at [432, 219] on button "Enviar pedido" at bounding box center [451, 220] width 131 height 14
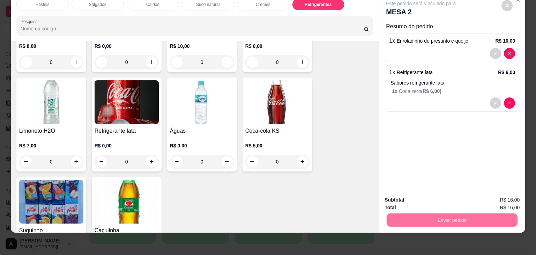
click at [427, 199] on button "Não registrar e enviar pedido" at bounding box center [428, 196] width 73 height 13
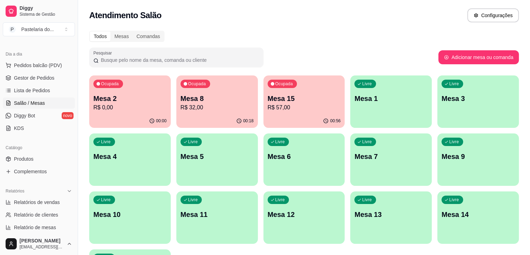
click at [438, 103] on div "Livre Mesa 3" at bounding box center [479, 97] width 82 height 44
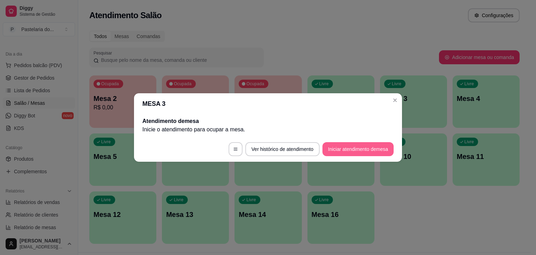
click at [348, 151] on button "Iniciar atendimento de mesa" at bounding box center [357, 149] width 71 height 14
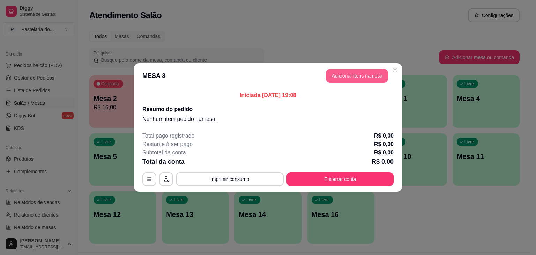
click at [352, 74] on button "Adicionar itens na mesa" at bounding box center [357, 76] width 62 height 14
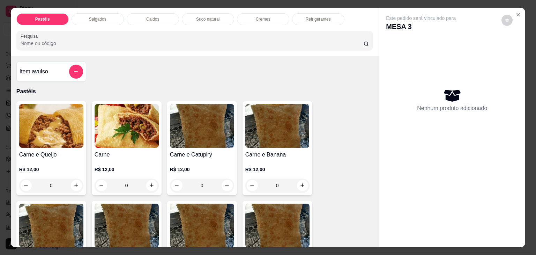
click at [135, 23] on div "Pastéis Salgados Caldos Suco natural Cremes Refrigerantes Pesquisa" at bounding box center [195, 32] width 368 height 48
click at [137, 19] on div "Caldos" at bounding box center [153, 19] width 52 height 12
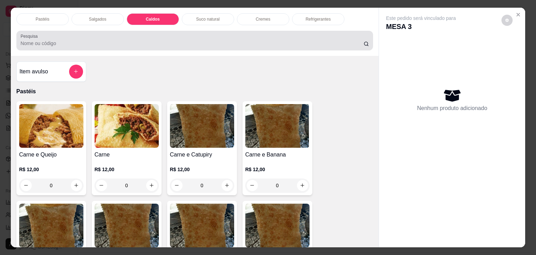
scroll to position [17, 0]
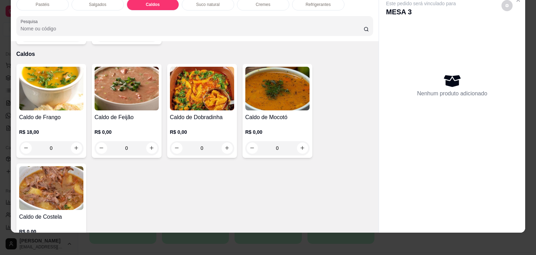
click at [69, 141] on div "0" at bounding box center [51, 148] width 64 height 14
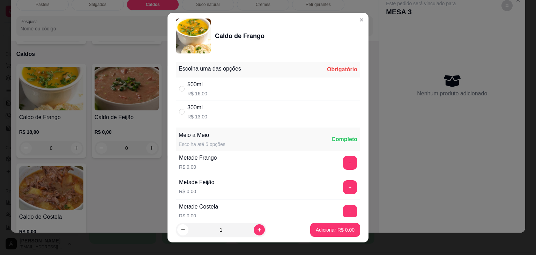
click at [208, 89] on div "500ml R$ 16,00" at bounding box center [268, 88] width 184 height 23
radio input "true"
click at [342, 228] on p "Adicionar R$ 16,00" at bounding box center [334, 229] width 42 height 7
type input "1"
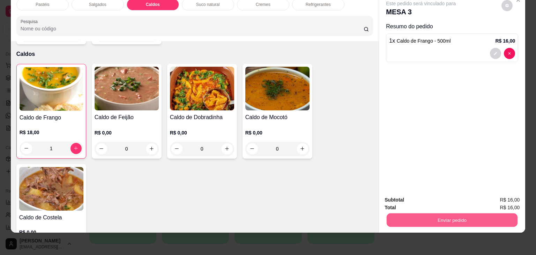
click at [417, 213] on button "Enviar pedido" at bounding box center [451, 220] width 131 height 14
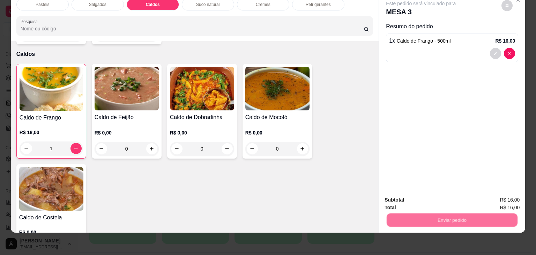
click at [423, 198] on button "Não registrar e enviar pedido" at bounding box center [428, 196] width 73 height 13
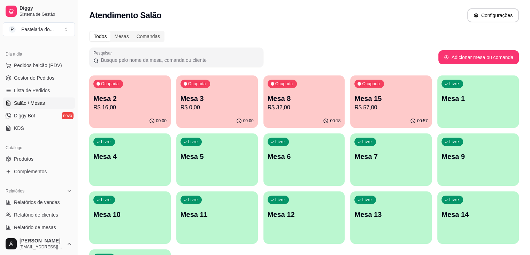
click at [355, 98] on p "Mesa 15" at bounding box center [391, 98] width 73 height 10
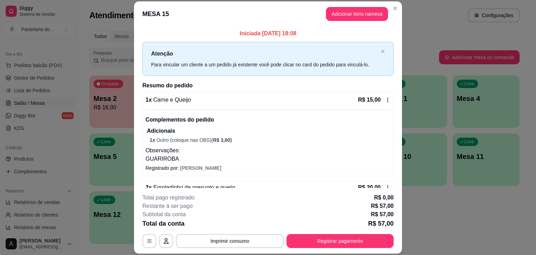
click at [385, 100] on icon at bounding box center [388, 100] width 6 height 6
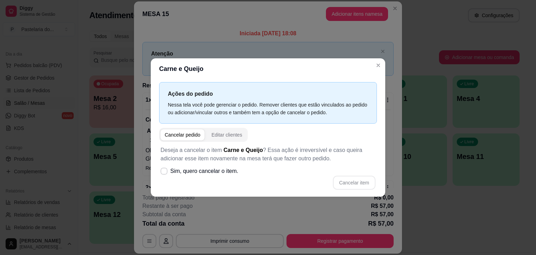
click at [188, 136] on div "Cancelar pedido" at bounding box center [183, 134] width 36 height 7
click at [223, 168] on span "Sim, quero cancelar o item." at bounding box center [204, 171] width 68 height 8
click at [165, 172] on input "Sim, quero cancelar o item." at bounding box center [162, 174] width 5 height 5
checkbox input "true"
click at [367, 184] on button "Cancelar item" at bounding box center [354, 182] width 43 height 14
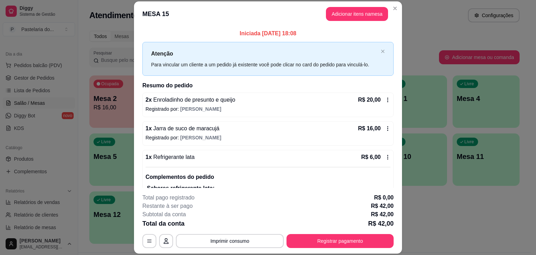
click at [383, 108] on div "2 x Enroladinho de presunto e queijo R$ 20,00 Registrado por: [PERSON_NAME]" at bounding box center [267, 104] width 251 height 24
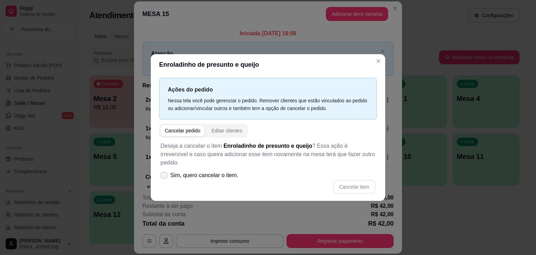
click at [183, 171] on span "Sim, quero cancelar o item." at bounding box center [204, 175] width 68 height 8
click at [165, 176] on input "Sim, quero cancelar o item." at bounding box center [162, 178] width 5 height 5
checkbox input "true"
click at [348, 180] on button "Cancelar item" at bounding box center [354, 187] width 43 height 14
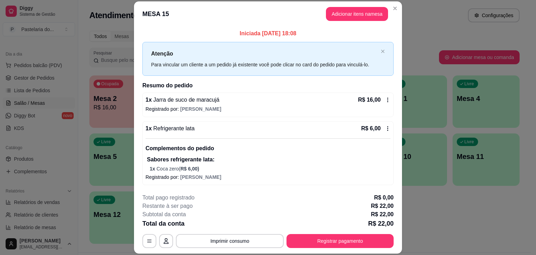
click at [385, 102] on icon at bounding box center [388, 100] width 6 height 6
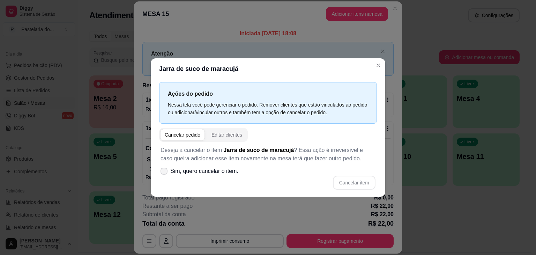
click at [186, 169] on span "Sim, quero cancelar o item." at bounding box center [204, 171] width 68 height 8
click at [165, 172] on input "Sim, quero cancelar o item." at bounding box center [162, 174] width 5 height 5
checkbox input "true"
click at [355, 181] on button "Cancelar item" at bounding box center [354, 183] width 42 height 14
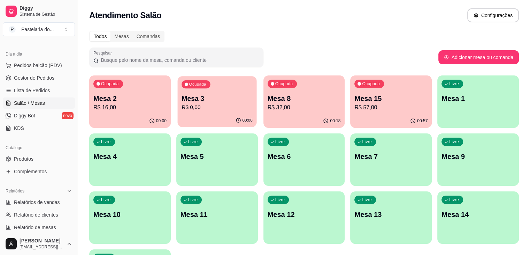
click at [205, 104] on p "R$ 0,00" at bounding box center [217, 107] width 71 height 8
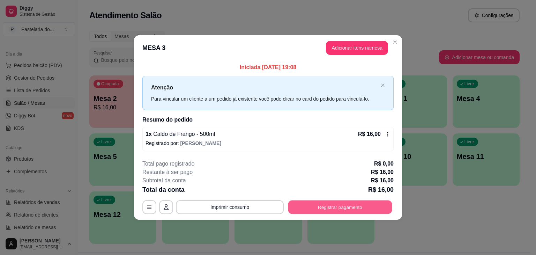
click at [336, 204] on button "Registrar pagamento" at bounding box center [340, 207] width 104 height 14
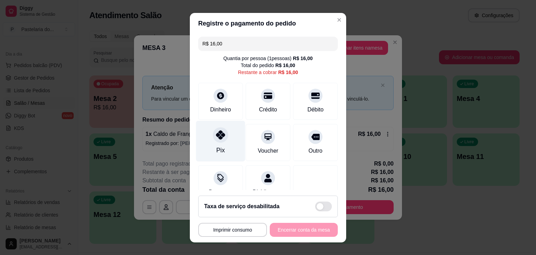
click at [219, 148] on div "Pix" at bounding box center [220, 149] width 8 height 9
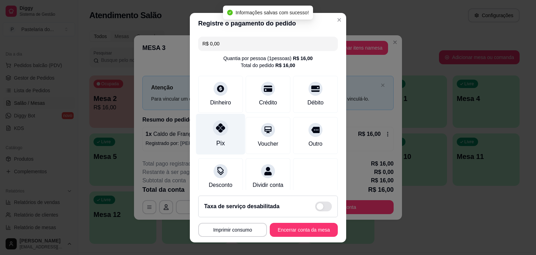
type input "R$ 0,00"
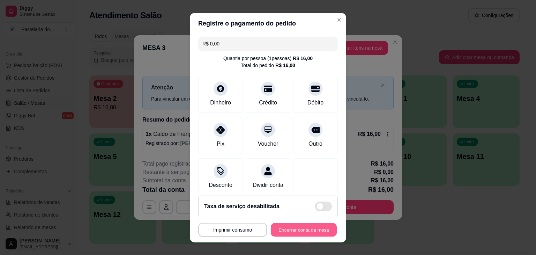
click at [285, 231] on button "Encerrar conta da mesa" at bounding box center [304, 230] width 66 height 14
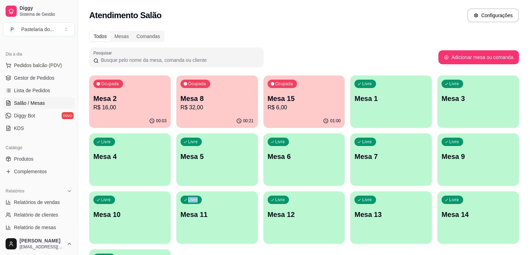
click at [445, 225] on div "Ocupada Mesa 2 R$ 16,00 00:03 Ocupada Mesa 8 R$ 32,00 00:21 Ocupada Mesa 15 R$ …" at bounding box center [304, 188] width 430 height 226
click at [268, 96] on p "Mesa 15" at bounding box center [304, 98] width 73 height 10
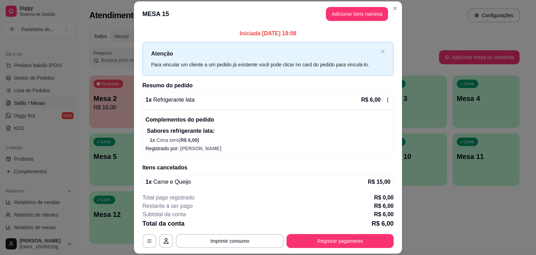
click at [385, 98] on icon at bounding box center [388, 100] width 6 height 6
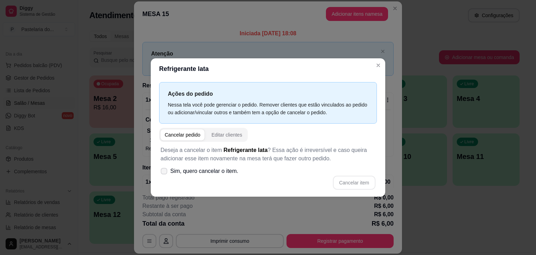
click at [166, 168] on span at bounding box center [164, 171] width 7 height 7
click at [165, 172] on input "Sim, quero cancelar o item." at bounding box center [162, 174] width 5 height 5
checkbox input "true"
click at [342, 182] on button "Cancelar item" at bounding box center [354, 182] width 43 height 14
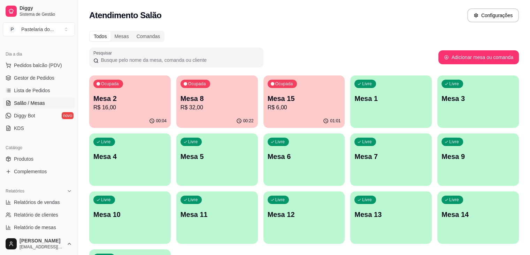
click at [274, 98] on p "Mesa 15" at bounding box center [304, 98] width 73 height 10
click at [274, 98] on body "Diggy Sistema de Gestão P Pastelaria do ... Loja aberta Plano Customizado até 2…" at bounding box center [265, 127] width 530 height 255
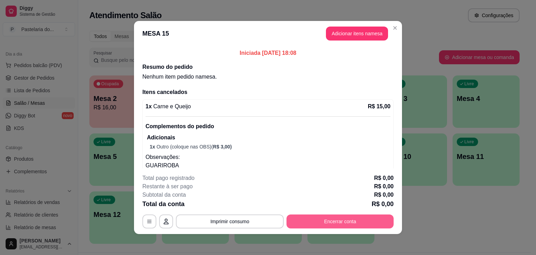
click at [360, 220] on button "Encerrar conta" at bounding box center [339, 221] width 107 height 14
click at [360, 218] on button "Encerrar conta" at bounding box center [340, 221] width 104 height 14
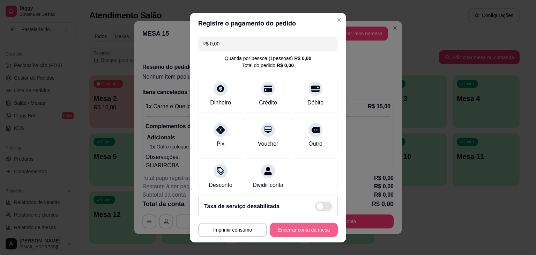
click at [314, 231] on button "Encerrar conta da mesa" at bounding box center [304, 230] width 68 height 14
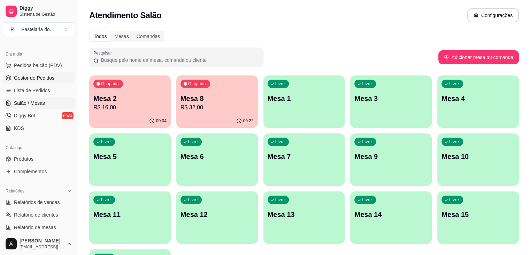
click at [45, 75] on span "Gestor de Pedidos" at bounding box center [34, 77] width 40 height 7
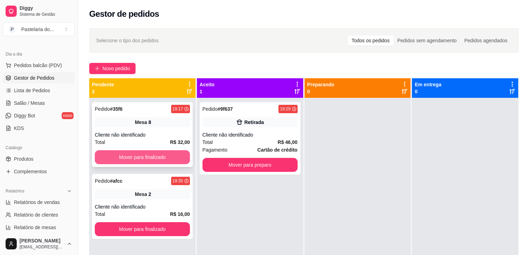
click at [168, 158] on button "Mover para finalizado" at bounding box center [142, 157] width 95 height 14
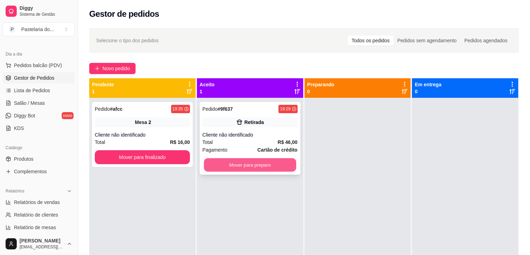
click at [242, 164] on button "Mover para preparo" at bounding box center [250, 165] width 92 height 14
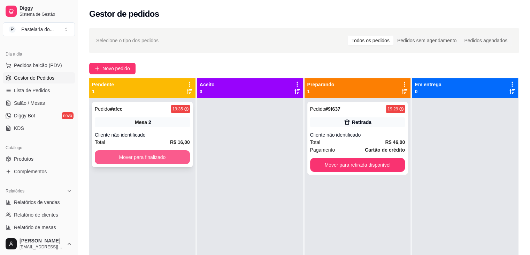
click at [174, 158] on button "Mover para finalizado" at bounding box center [142, 157] width 95 height 14
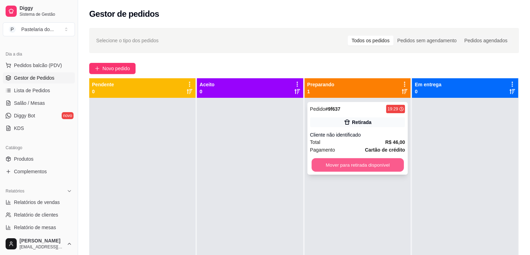
click at [345, 169] on button "Mover para retirada disponível" at bounding box center [358, 165] width 92 height 14
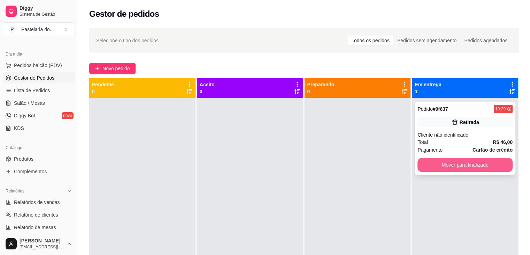
click at [497, 161] on button "Mover para finalizado" at bounding box center [465, 165] width 95 height 14
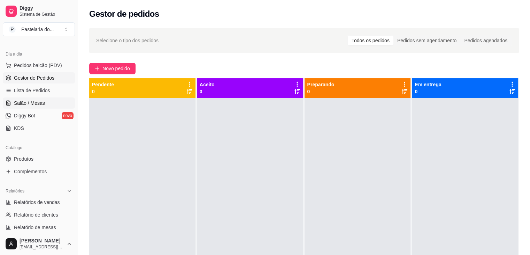
click at [26, 104] on span "Salão / Mesas" at bounding box center [29, 102] width 31 height 7
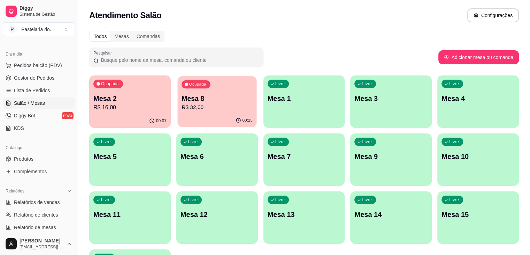
click at [182, 108] on p "R$ 32,00" at bounding box center [217, 107] width 71 height 8
click at [56, 67] on span "Pedidos balcão (PDV)" at bounding box center [38, 65] width 48 height 7
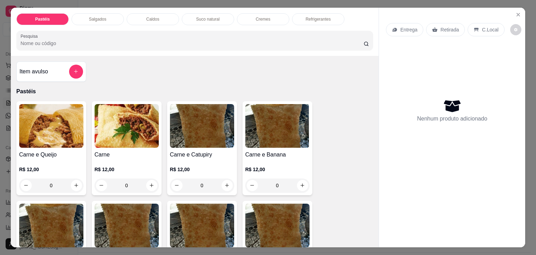
click at [120, 13] on div "Pastéis Salgados Caldos Suco natural Cremes Refrigerantes" at bounding box center [194, 19] width 357 height 12
click at [116, 13] on div "Salgados" at bounding box center [97, 19] width 52 height 12
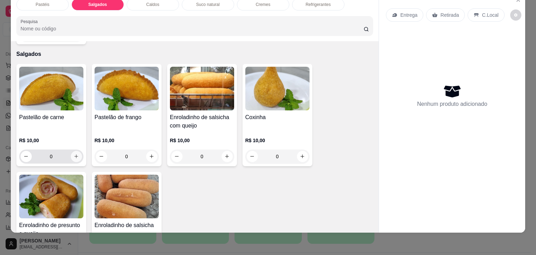
scroll to position [776, 0]
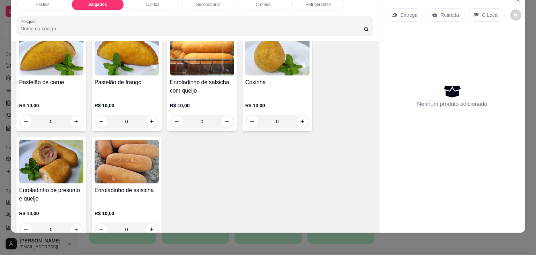
click at [76, 224] on button "increase-product-quantity" at bounding box center [76, 229] width 11 height 11
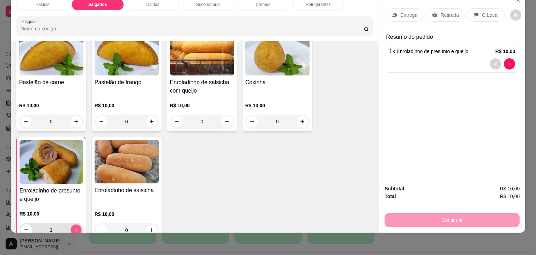
click at [76, 227] on icon "increase-product-quantity" at bounding box center [75, 229] width 5 height 5
type input "3"
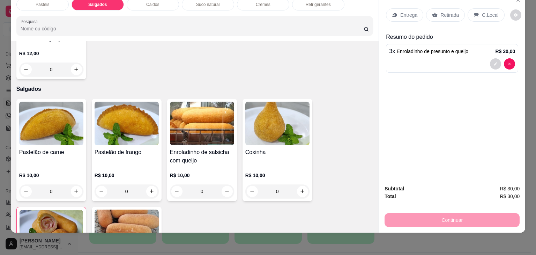
click at [334, 4] on div "Refrigerantes" at bounding box center [318, 5] width 52 height 12
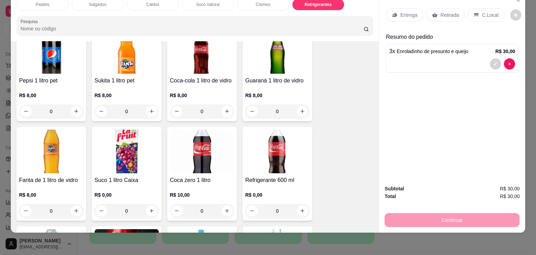
scroll to position [2034, 0]
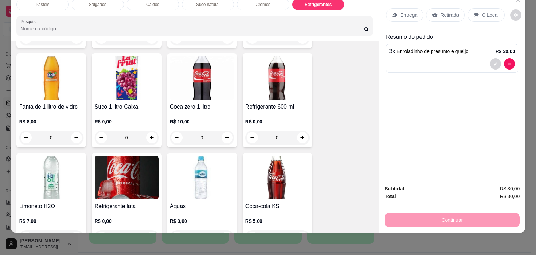
click at [149, 130] on div "0" at bounding box center [127, 137] width 64 height 14
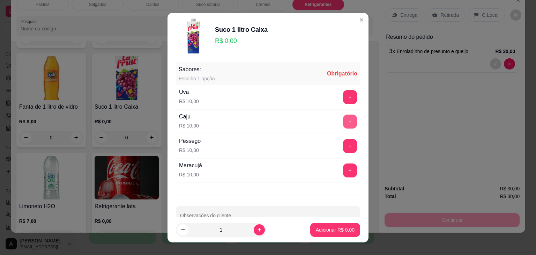
click at [343, 119] on button "+" at bounding box center [350, 121] width 14 height 14
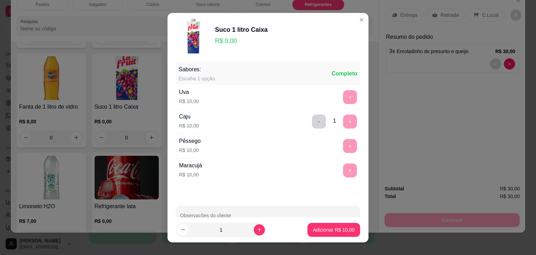
click at [325, 229] on p "Adicionar R$ 10,00" at bounding box center [334, 229] width 42 height 7
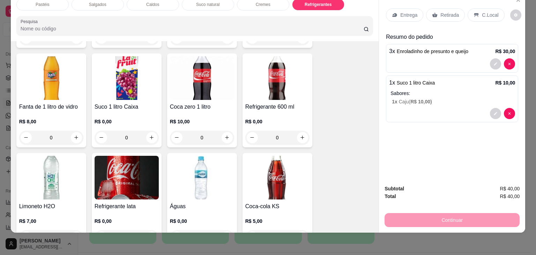
click at [440, 12] on p "Retirada" at bounding box center [449, 15] width 18 height 7
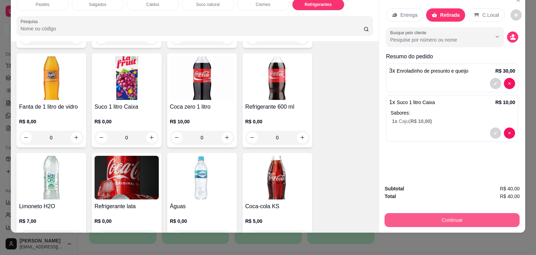
click at [427, 221] on button "Continuar" at bounding box center [451, 220] width 135 height 14
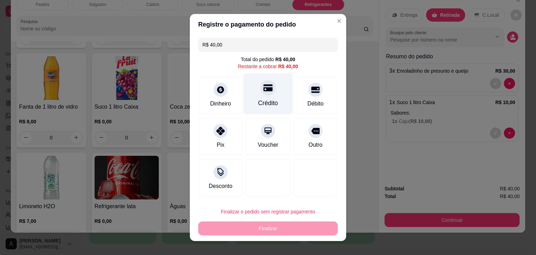
click at [259, 96] on div "Crédito" at bounding box center [267, 94] width 49 height 41
type input "R$ 0,00"
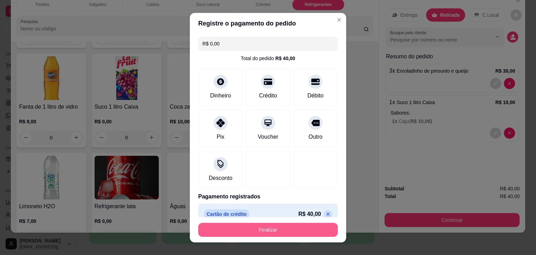
click at [271, 231] on button "Finalizar" at bounding box center [267, 230] width 139 height 14
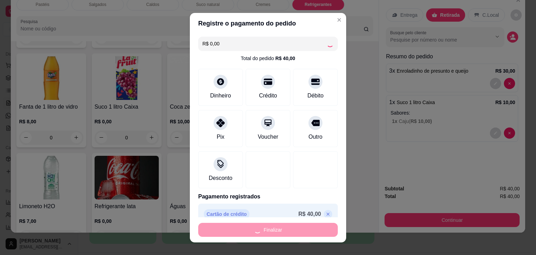
type input "0"
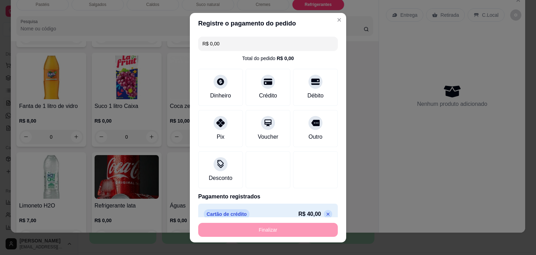
type input "-R$ 40,00"
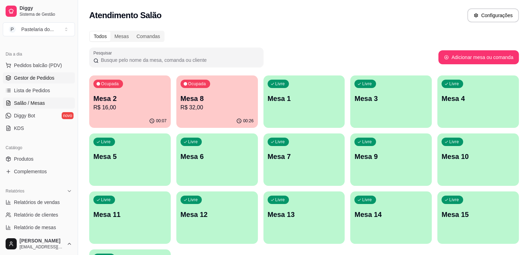
click at [32, 81] on link "Gestor de Pedidos" at bounding box center [39, 77] width 72 height 11
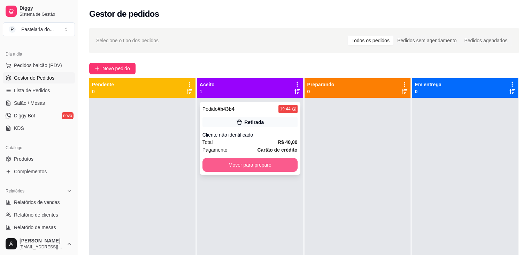
click at [220, 165] on button "Mover para preparo" at bounding box center [250, 165] width 95 height 14
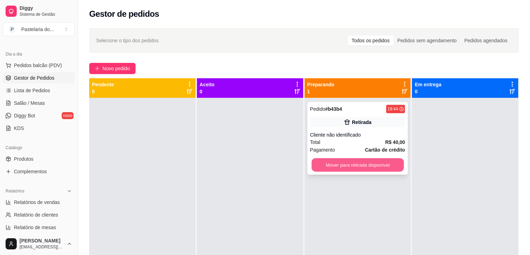
click at [328, 165] on button "Mover para retirada disponível" at bounding box center [358, 165] width 92 height 14
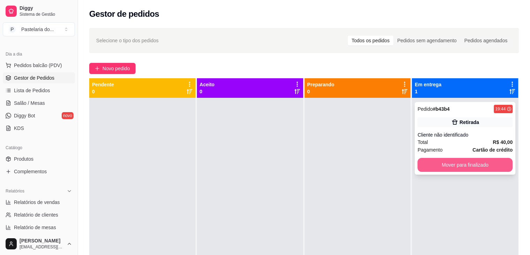
click at [455, 163] on button "Mover para finalizado" at bounding box center [465, 165] width 95 height 14
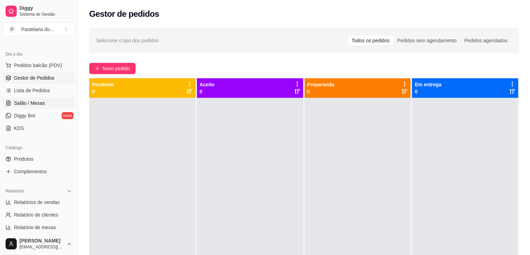
click at [30, 99] on span "Salão / Mesas" at bounding box center [29, 102] width 31 height 7
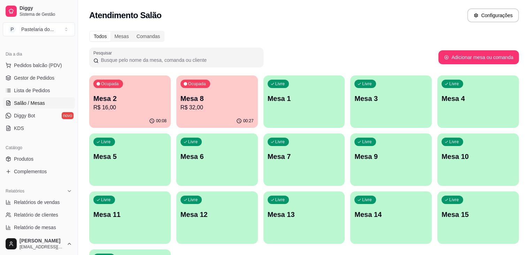
click at [186, 96] on p "Mesa 8" at bounding box center [217, 98] width 73 height 10
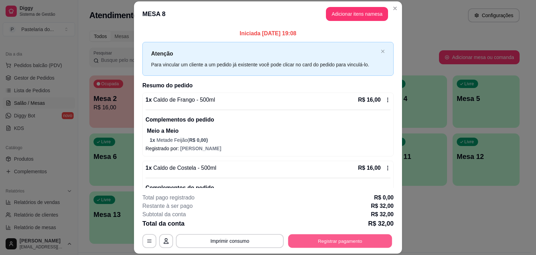
click at [329, 240] on button "Registrar pagamento" at bounding box center [340, 241] width 104 height 14
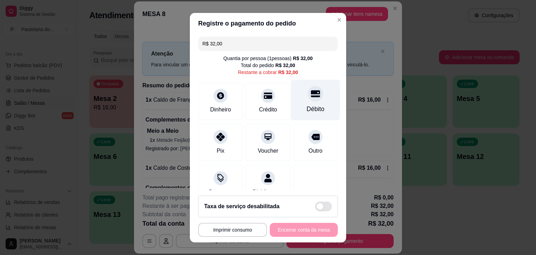
click at [303, 102] on div "Débito" at bounding box center [315, 99] width 49 height 41
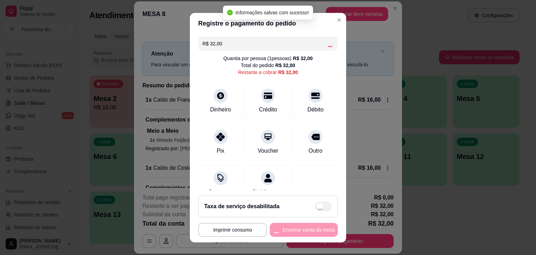
type input "R$ 0,00"
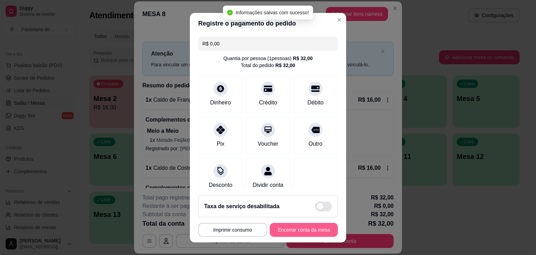
click at [305, 234] on button "Encerrar conta da mesa" at bounding box center [304, 230] width 68 height 14
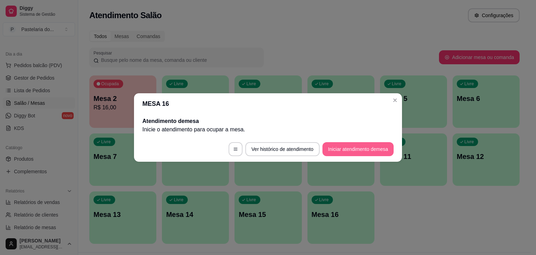
click at [371, 145] on button "Iniciar atendimento de mesa" at bounding box center [357, 149] width 71 height 14
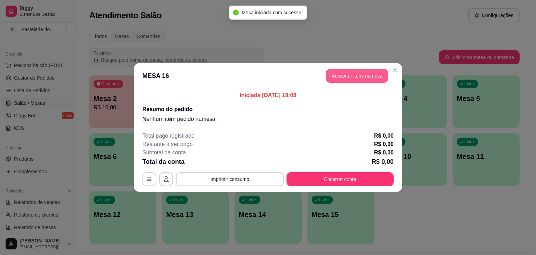
click at [374, 71] on button "Adicionar itens na mesa" at bounding box center [357, 76] width 62 height 14
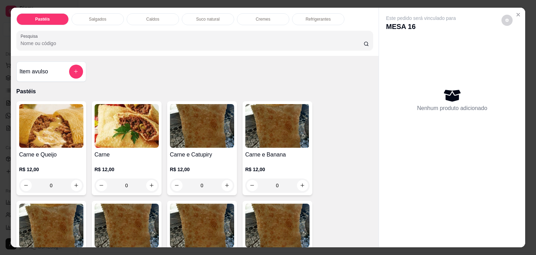
click at [139, 13] on div "Caldos" at bounding box center [153, 19] width 52 height 12
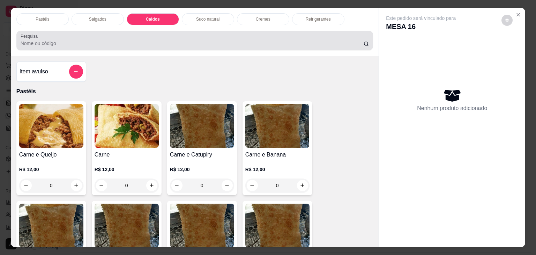
scroll to position [17, 0]
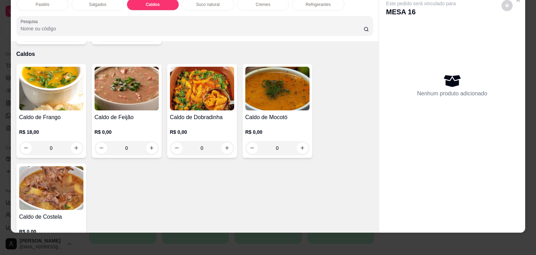
click at [68, 113] on h4 "Caldo de Frango" at bounding box center [51, 117] width 64 height 8
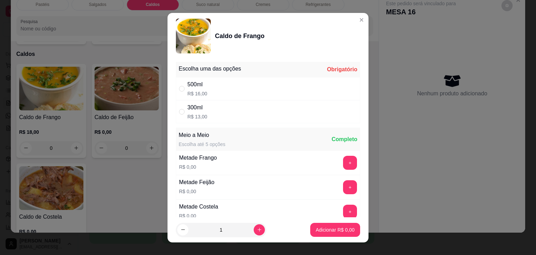
click at [203, 108] on div "300ml R$ 13,00" at bounding box center [268, 111] width 184 height 23
radio input "true"
click at [246, 233] on div "1" at bounding box center [221, 230] width 88 height 14
click at [254, 226] on button "increase-product-quantity" at bounding box center [259, 229] width 11 height 11
type input "2"
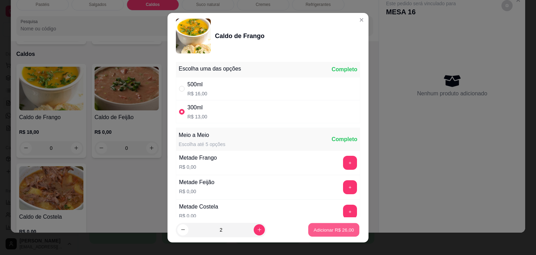
click at [345, 227] on p "Adicionar R$ 26,00" at bounding box center [334, 229] width 40 height 7
type input "2"
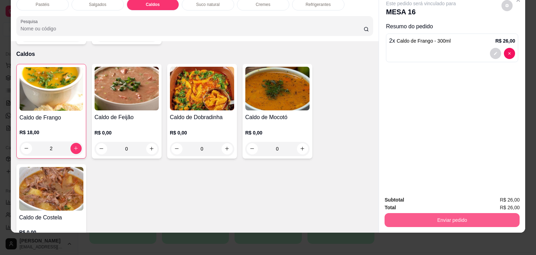
click at [449, 213] on button "Enviar pedido" at bounding box center [451, 220] width 135 height 14
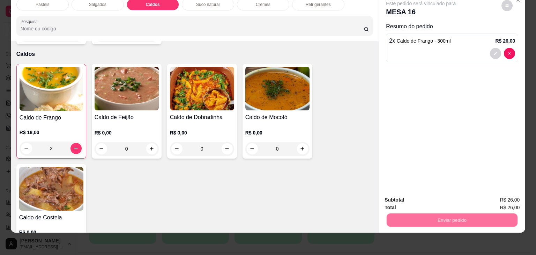
click at [437, 197] on button "Não registrar e enviar pedido" at bounding box center [428, 196] width 70 height 13
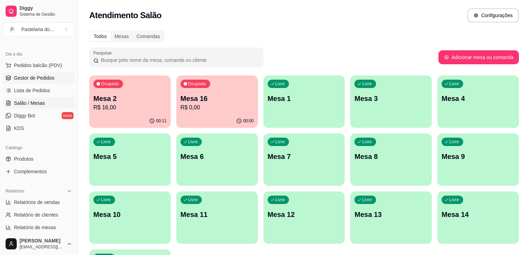
click at [25, 78] on span "Gestor de Pedidos" at bounding box center [34, 77] width 40 height 7
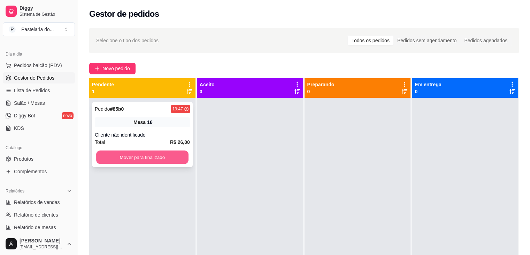
click at [147, 159] on button "Mover para finalizado" at bounding box center [142, 157] width 92 height 14
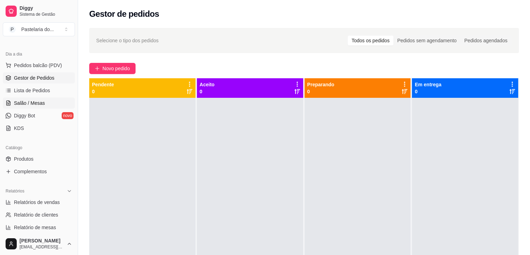
click at [54, 103] on link "Salão / Mesas" at bounding box center [39, 102] width 72 height 11
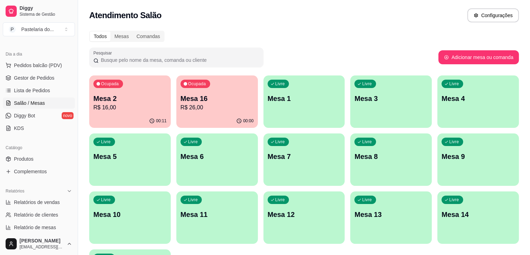
click at [118, 102] on p "Mesa 2" at bounding box center [129, 98] width 73 height 10
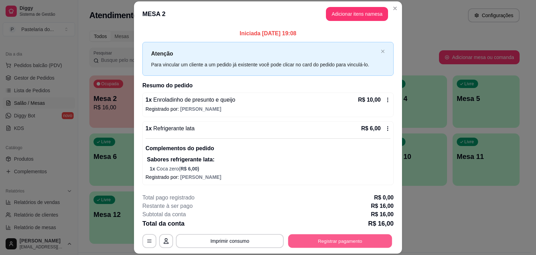
click at [363, 245] on button "Registrar pagamento" at bounding box center [340, 241] width 104 height 14
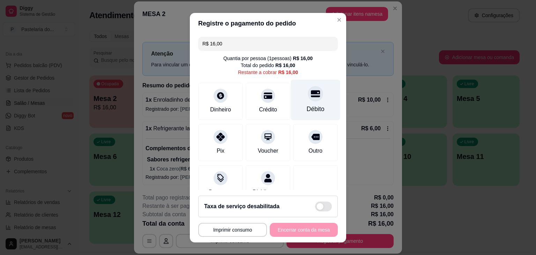
click at [308, 104] on div "Débito" at bounding box center [315, 99] width 49 height 41
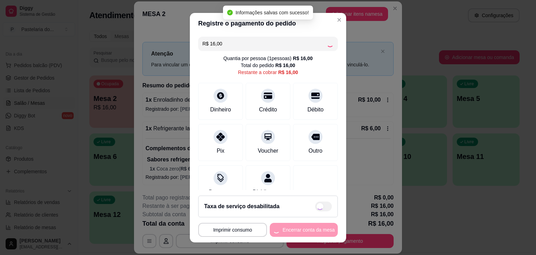
type input "R$ 0,00"
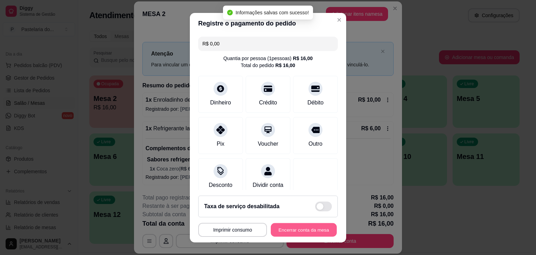
click at [300, 233] on button "Encerrar conta da mesa" at bounding box center [304, 230] width 66 height 14
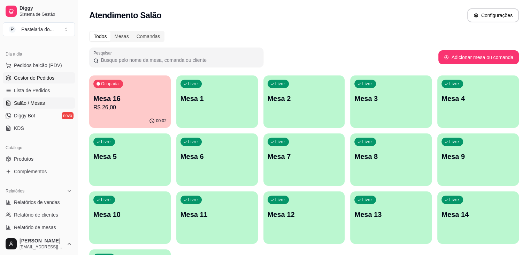
click at [24, 75] on span "Gestor de Pedidos" at bounding box center [34, 77] width 40 height 7
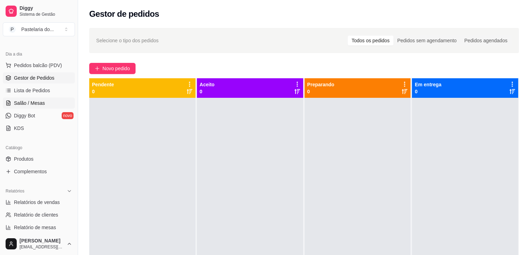
click at [44, 105] on link "Salão / Mesas" at bounding box center [39, 102] width 72 height 11
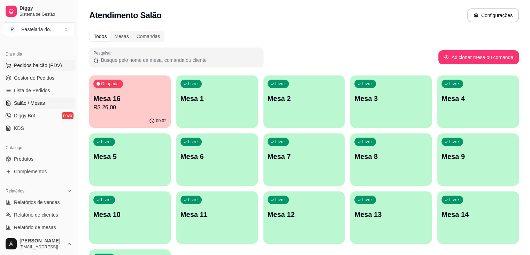
click at [24, 65] on span "Pedidos balcão (PDV)" at bounding box center [38, 65] width 48 height 7
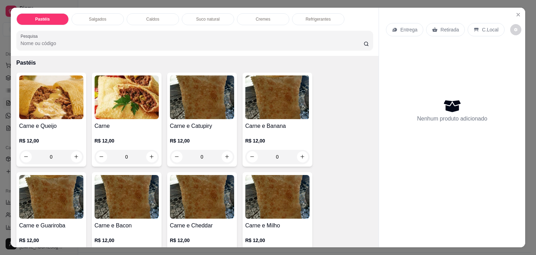
scroll to position [70, 0]
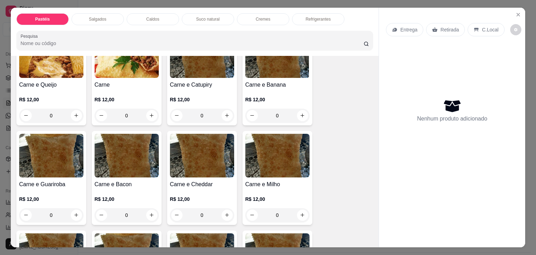
click at [153, 113] on div "0" at bounding box center [127, 115] width 64 height 14
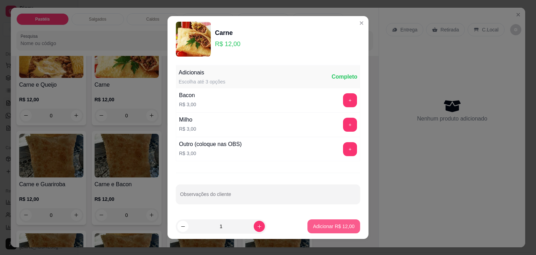
click at [315, 229] on button "Adicionar R$ 12,00" at bounding box center [333, 226] width 53 height 14
type input "1"
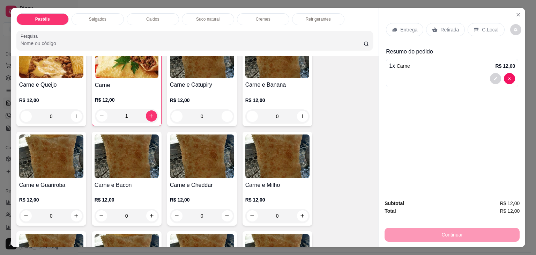
click at [448, 29] on p "Retirada" at bounding box center [449, 29] width 18 height 7
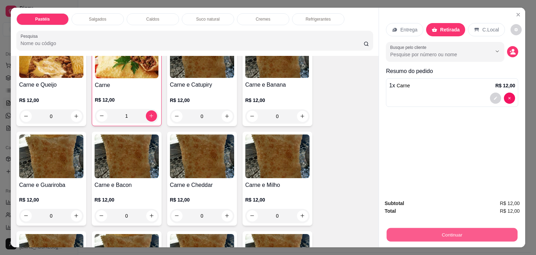
click at [439, 233] on button "Continuar" at bounding box center [451, 235] width 131 height 14
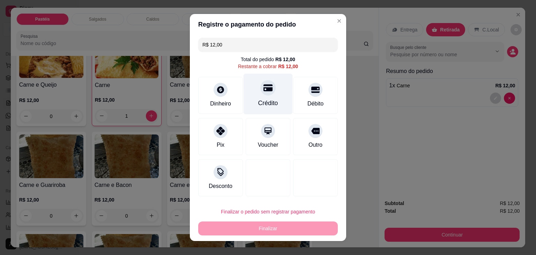
click at [262, 96] on div "Crédito" at bounding box center [267, 94] width 49 height 41
type input "R$ 0,00"
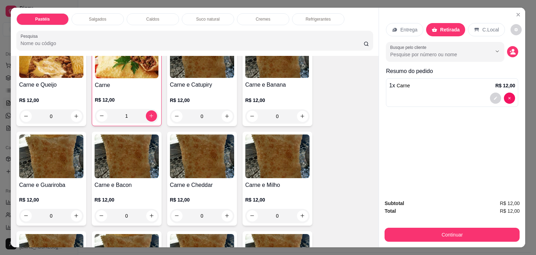
click at [94, 13] on div "Salgados" at bounding box center [97, 19] width 52 height 12
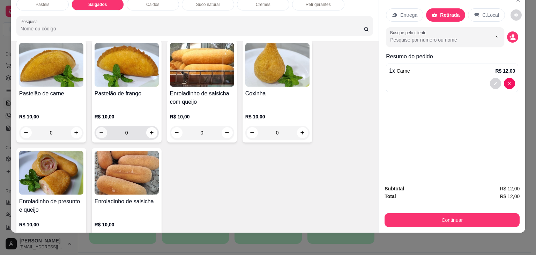
scroll to position [776, 0]
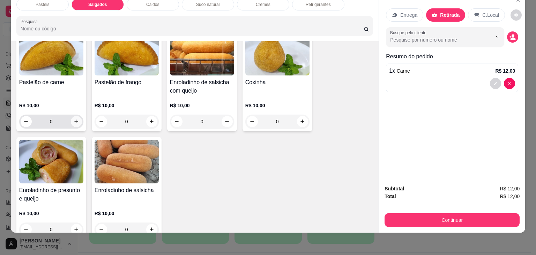
click at [76, 119] on icon "increase-product-quantity" at bounding box center [76, 121] width 5 height 5
type input "1"
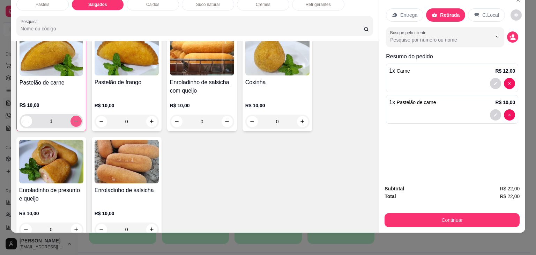
scroll to position [777, 0]
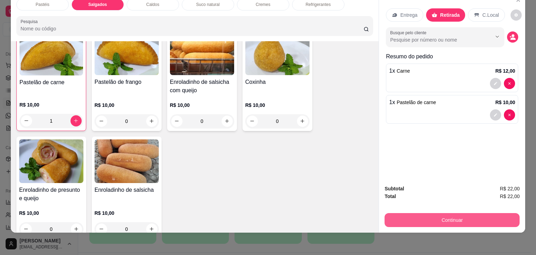
click at [472, 219] on button "Continuar" at bounding box center [451, 220] width 135 height 14
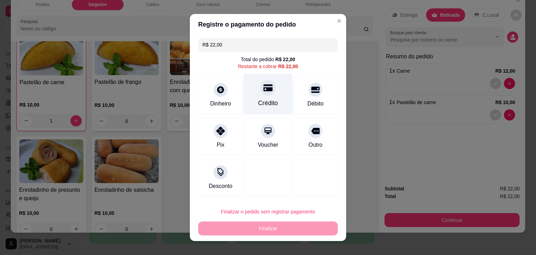
click at [262, 94] on div at bounding box center [267, 87] width 15 height 15
type input "R$ 0,00"
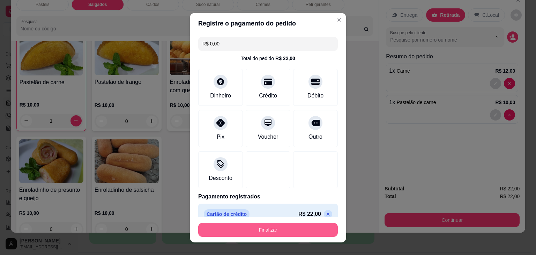
click at [269, 227] on button "Finalizar" at bounding box center [267, 230] width 139 height 14
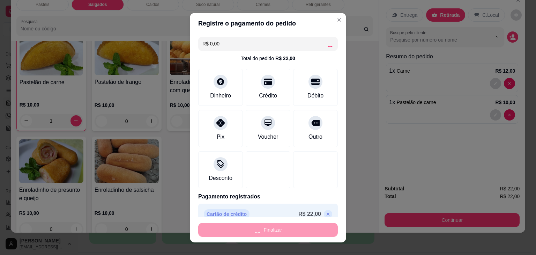
type input "0"
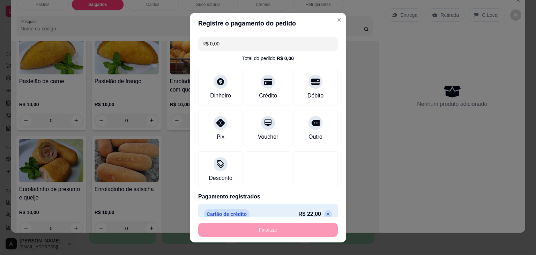
type input "-R$ 22,00"
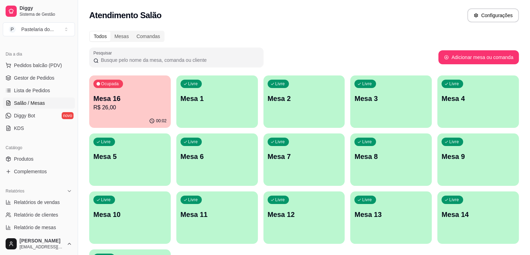
click at [121, 114] on button "Ocupada Mesa 16 R$ 26,00 00:02" at bounding box center [130, 101] width 82 height 52
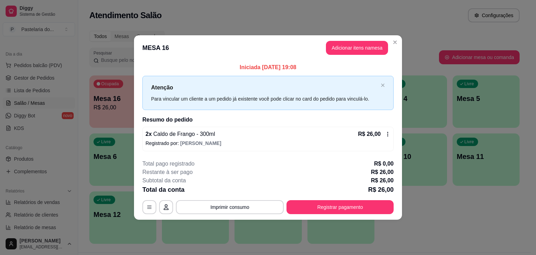
click at [352, 38] on header "MESA 16 Adicionar itens na mesa" at bounding box center [268, 47] width 268 height 25
click at [353, 44] on button "Adicionar itens na mesa" at bounding box center [357, 48] width 62 height 14
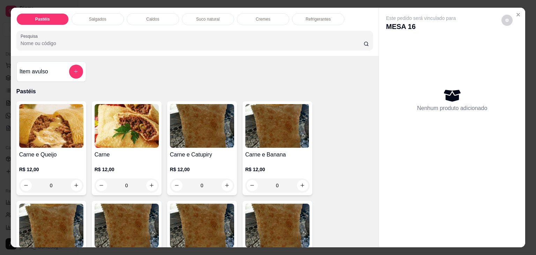
click at [317, 16] on p "Refrigerantes" at bounding box center [318, 19] width 25 height 6
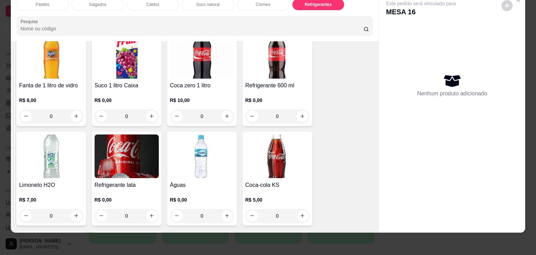
scroll to position [2138, 0]
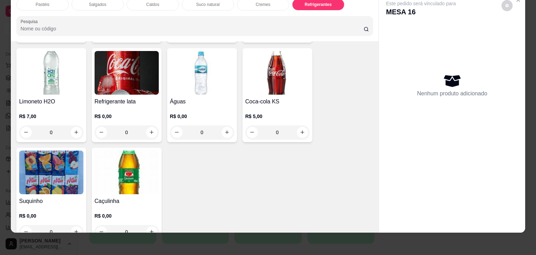
click at [223, 125] on div "0" at bounding box center [202, 132] width 64 height 14
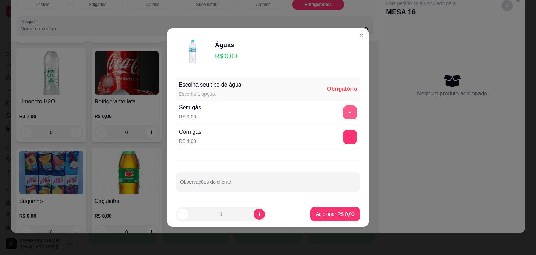
click at [347, 107] on button "+" at bounding box center [350, 112] width 14 height 14
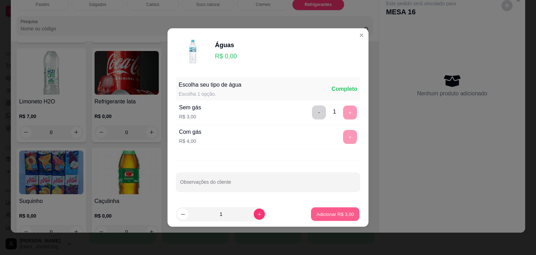
click at [324, 219] on button "Adicionar R$ 3,00" at bounding box center [335, 214] width 48 height 14
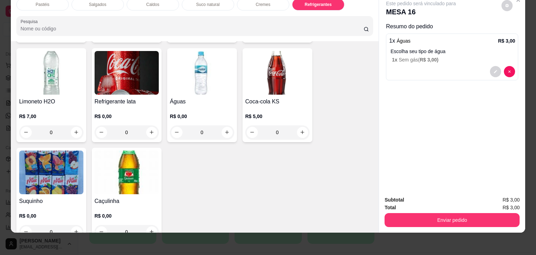
click at [448, 213] on button "Enviar pedido" at bounding box center [451, 220] width 135 height 14
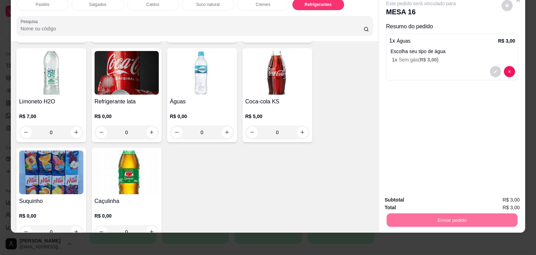
click at [448, 199] on button "Não registrar e enviar pedido" at bounding box center [428, 196] width 70 height 13
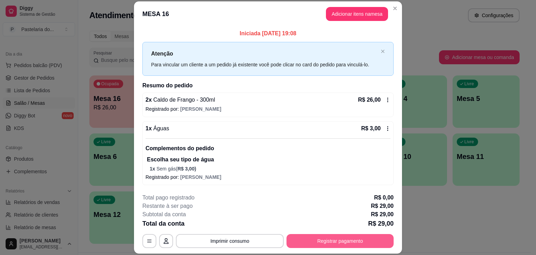
click at [343, 246] on button "Registrar pagamento" at bounding box center [339, 241] width 107 height 14
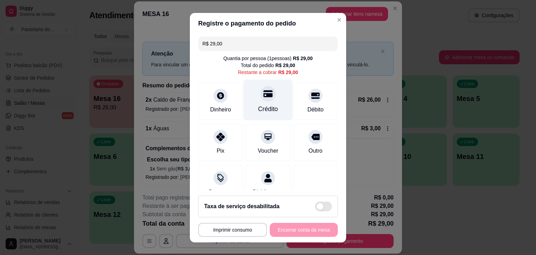
click at [258, 105] on div "Crédito" at bounding box center [268, 108] width 20 height 9
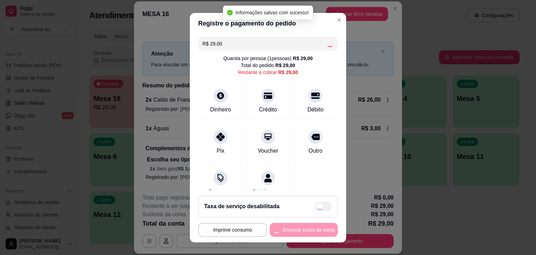
type input "R$ 0,00"
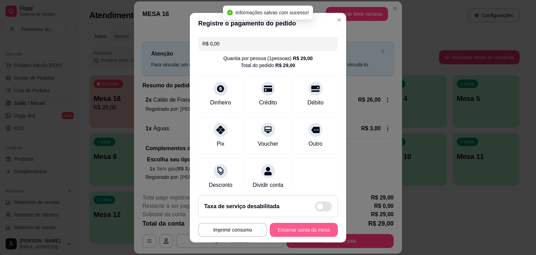
click at [319, 232] on button "Encerrar conta da mesa" at bounding box center [304, 230] width 68 height 14
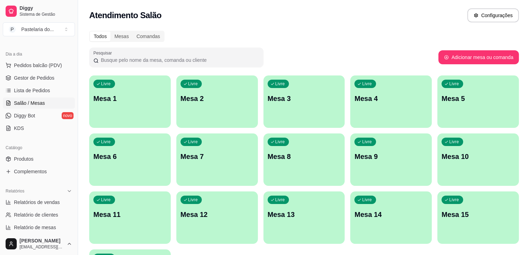
click at [130, 90] on div "Livre Mesa 1" at bounding box center [130, 97] width 82 height 44
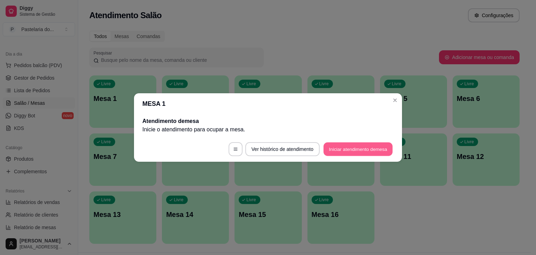
click at [387, 154] on button "Iniciar atendimento de mesa" at bounding box center [357, 149] width 69 height 14
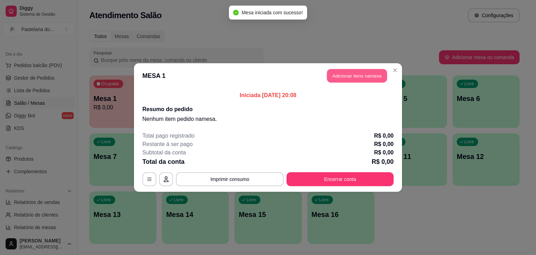
click at [378, 75] on button "Adicionar itens na mesa" at bounding box center [357, 76] width 60 height 14
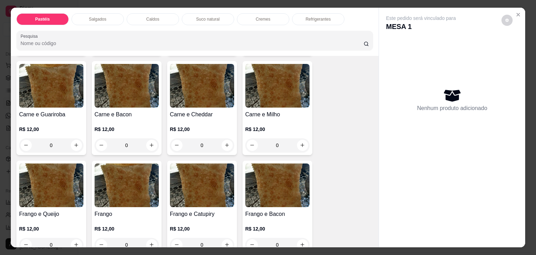
scroll to position [70, 0]
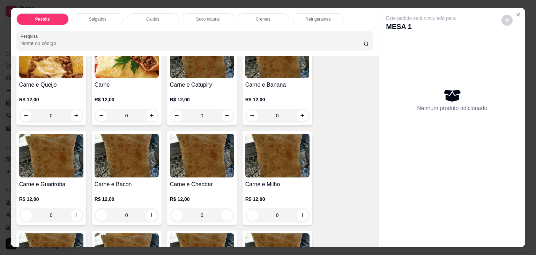
click at [149, 114] on div "0" at bounding box center [127, 115] width 64 height 14
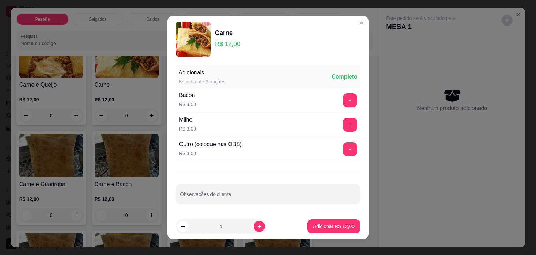
click at [333, 227] on p "Adicionar R$ 12,00" at bounding box center [334, 226] width 42 height 7
type input "1"
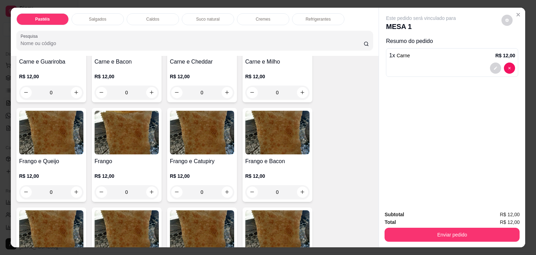
scroll to position [244, 0]
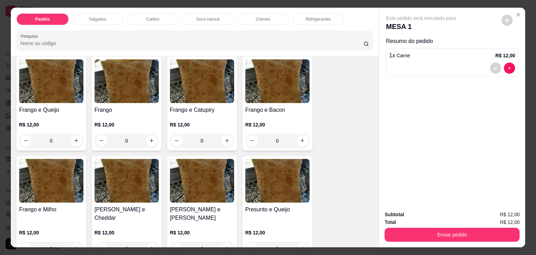
click at [72, 136] on div "0" at bounding box center [51, 141] width 64 height 14
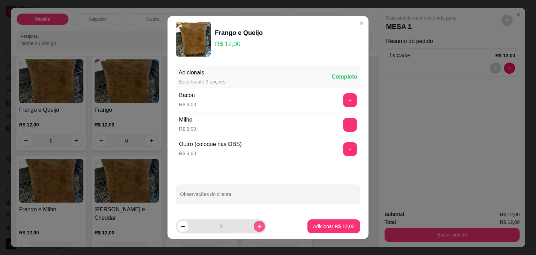
click at [257, 226] on icon "increase-product-quantity" at bounding box center [259, 226] width 4 height 4
type input "2"
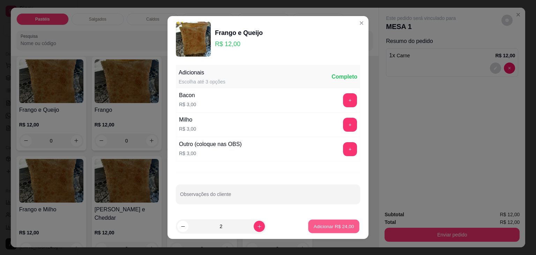
click at [333, 229] on button "Adicionar R$ 24,00" at bounding box center [333, 226] width 51 height 14
type input "2"
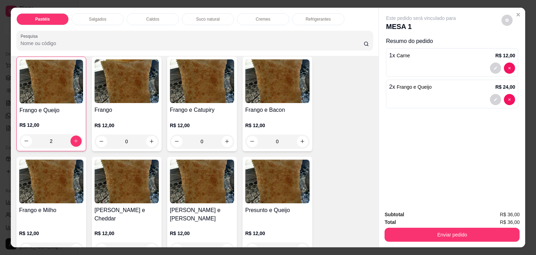
click at [312, 18] on p "Refrigerantes" at bounding box center [318, 19] width 25 height 6
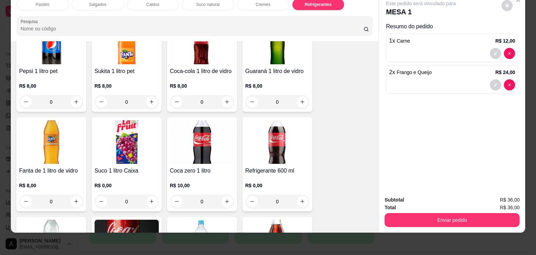
scroll to position [1964, 0]
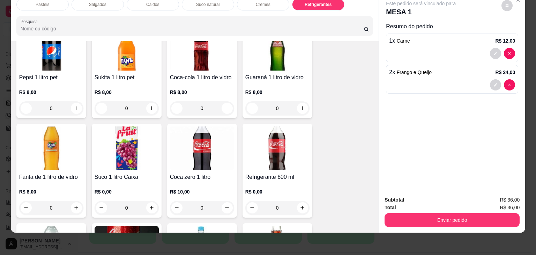
click at [302, 201] on div "0" at bounding box center [277, 208] width 64 height 14
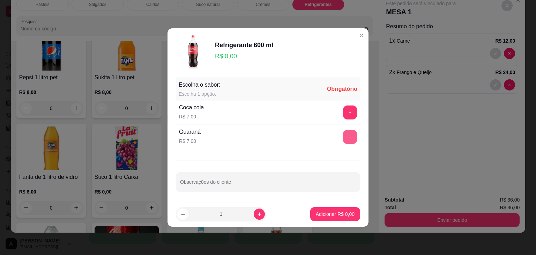
click at [347, 137] on button "+" at bounding box center [350, 137] width 14 height 14
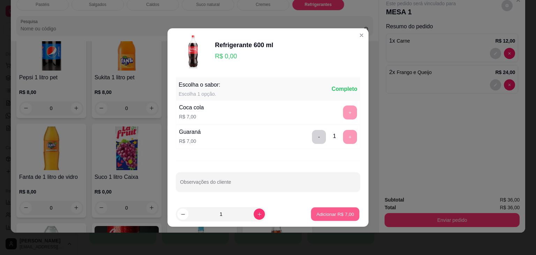
click at [348, 210] on p "Adicionar R$ 7,00" at bounding box center [335, 213] width 38 height 7
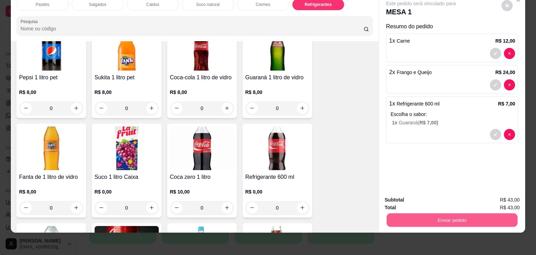
click at [441, 217] on button "Enviar pedido" at bounding box center [451, 220] width 131 height 14
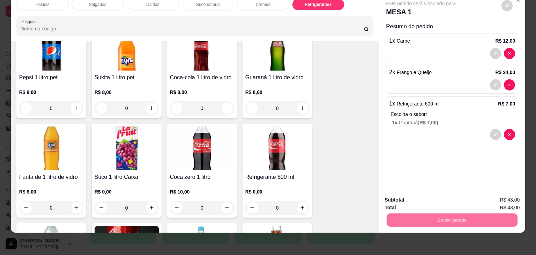
click at [434, 194] on button "Não registrar e enviar pedido" at bounding box center [428, 196] width 73 height 13
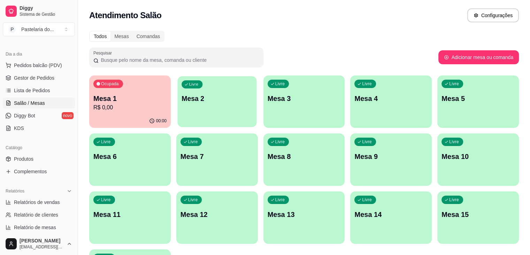
click at [178, 103] on div "Livre Mesa 2" at bounding box center [217, 97] width 79 height 43
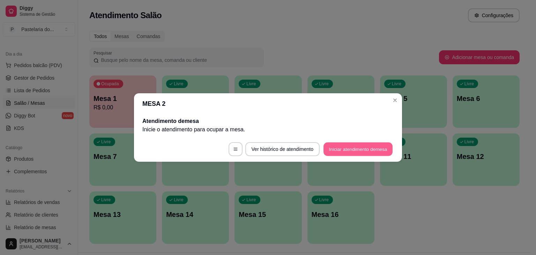
click at [339, 148] on button "Iniciar atendimento de mesa" at bounding box center [357, 149] width 69 height 14
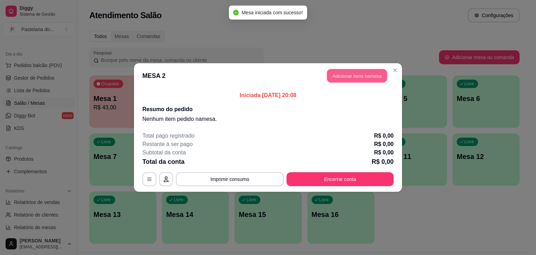
click at [346, 81] on button "Adicionar itens na mesa" at bounding box center [357, 76] width 60 height 14
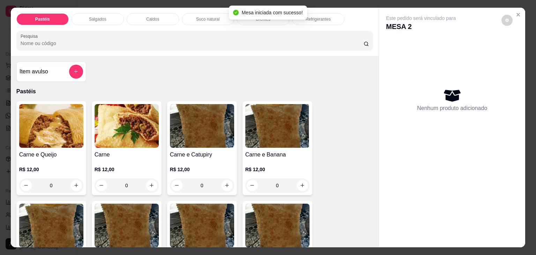
click at [149, 20] on div "Caldos" at bounding box center [153, 19] width 52 height 12
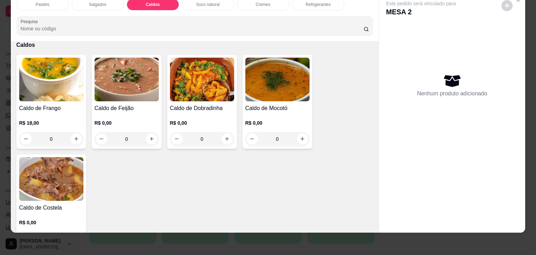
scroll to position [1005, 0]
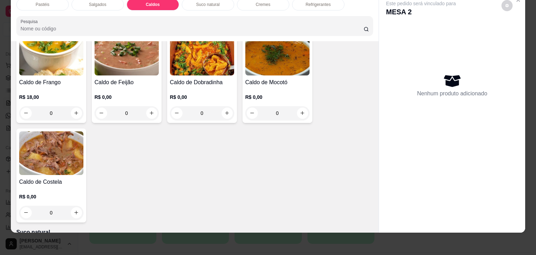
click at [46, 140] on img at bounding box center [51, 153] width 64 height 44
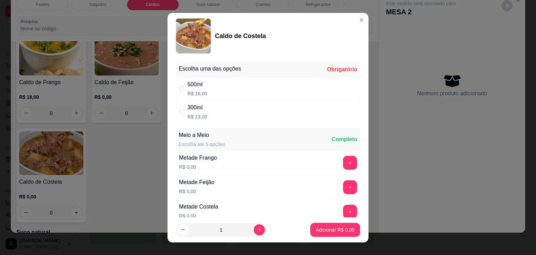
click at [182, 85] on div "" at bounding box center [183, 89] width 8 height 8
radio input "true"
click at [257, 232] on icon "increase-product-quantity" at bounding box center [259, 229] width 5 height 5
type input "2"
click at [341, 226] on p "Adicionar R$ 32,00" at bounding box center [334, 229] width 40 height 7
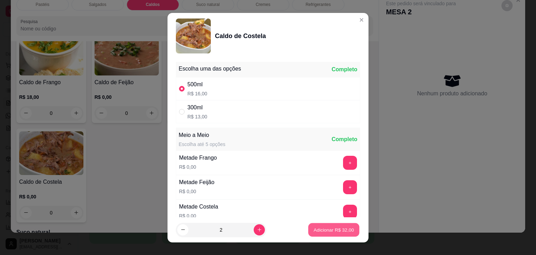
type input "2"
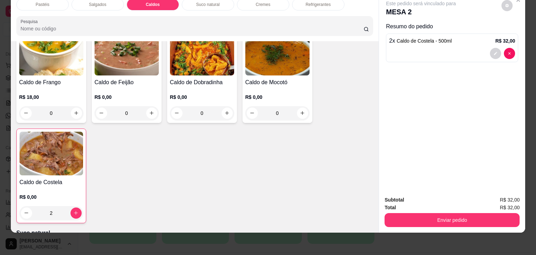
click at [432, 211] on div "Enviar pedido" at bounding box center [451, 219] width 135 height 16
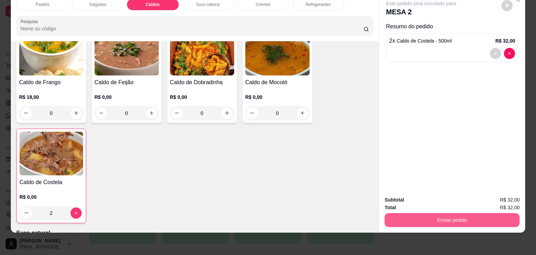
click at [434, 213] on button "Enviar pedido" at bounding box center [451, 220] width 135 height 14
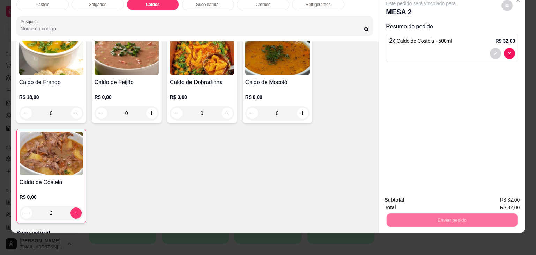
click at [428, 196] on button "Não registrar e enviar pedido" at bounding box center [428, 196] width 73 height 13
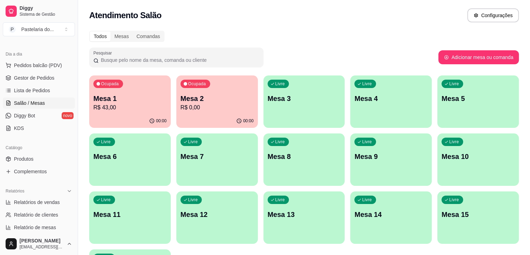
click at [125, 118] on div "00:00" at bounding box center [130, 121] width 82 height 14
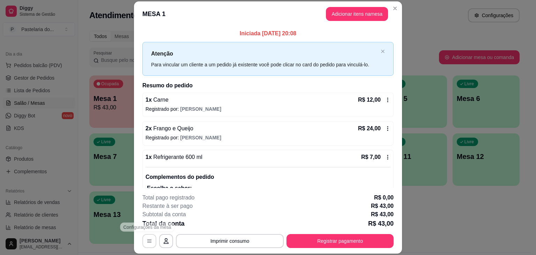
click at [146, 243] on button "button" at bounding box center [149, 241] width 14 height 14
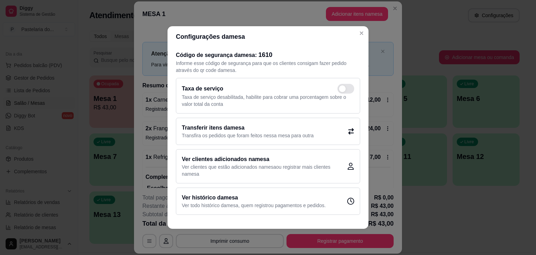
click at [244, 125] on h2 "Transferir itens da mesa" at bounding box center [248, 127] width 132 height 8
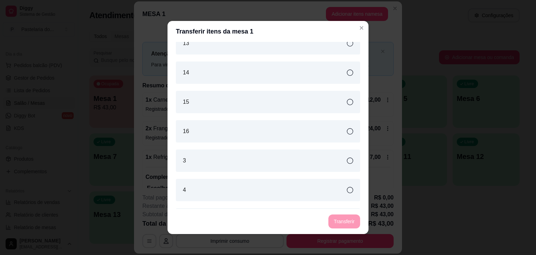
scroll to position [105, 0]
click at [248, 180] on div "4" at bounding box center [268, 185] width 184 height 22
click at [340, 222] on button "Transferir" at bounding box center [344, 221] width 31 height 14
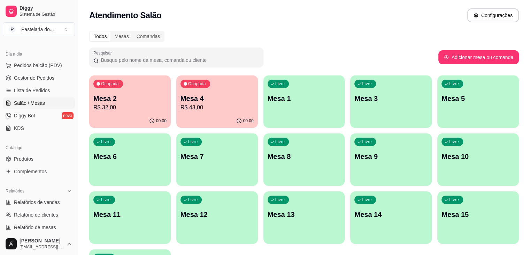
click at [133, 107] on p "R$ 32,00" at bounding box center [129, 107] width 73 height 8
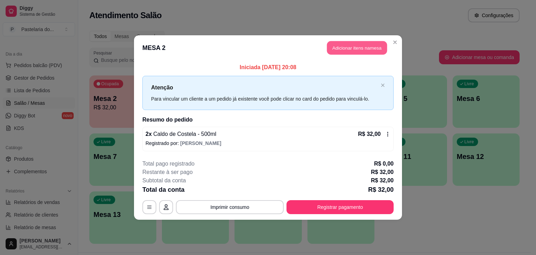
click at [356, 45] on button "Adicionar itens na mesa" at bounding box center [357, 48] width 60 height 14
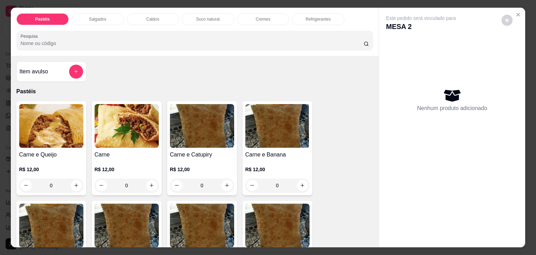
click at [325, 20] on div "Refrigerantes" at bounding box center [318, 19] width 52 height 12
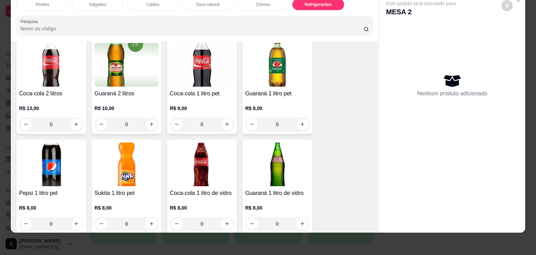
scroll to position [1859, 0]
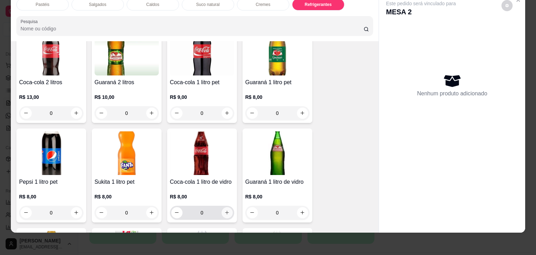
click at [227, 207] on button "increase-product-quantity" at bounding box center [226, 212] width 11 height 11
type input "1"
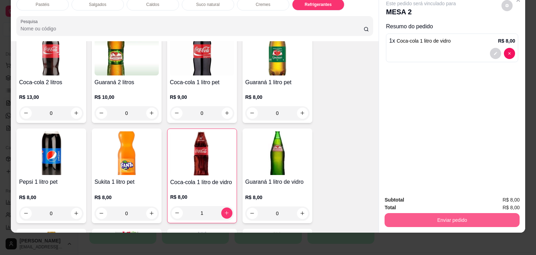
click at [476, 213] on button "Enviar pedido" at bounding box center [451, 220] width 135 height 14
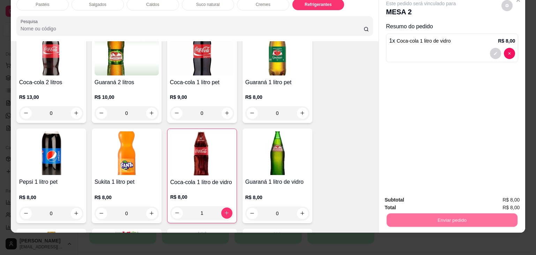
click at [453, 197] on button "Não registrar e enviar pedido" at bounding box center [428, 196] width 73 height 13
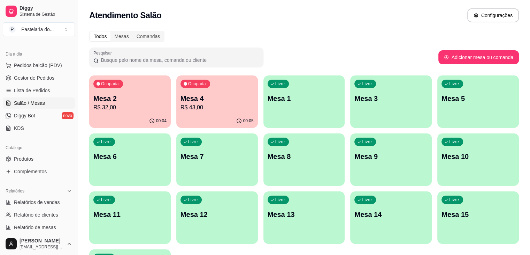
click at [268, 218] on p "Mesa 13" at bounding box center [304, 214] width 73 height 10
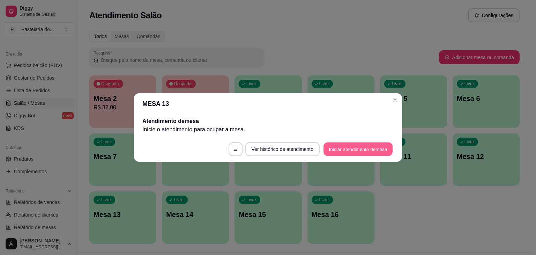
click at [353, 150] on button "Iniciar atendimento de mesa" at bounding box center [357, 149] width 69 height 14
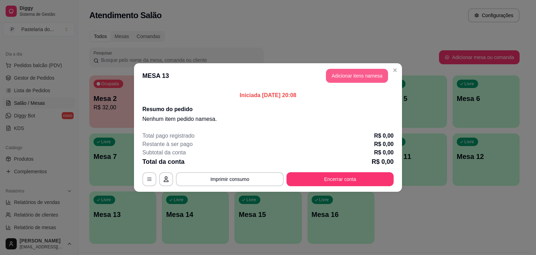
click at [377, 74] on button "Adicionar itens na mesa" at bounding box center [357, 76] width 62 height 14
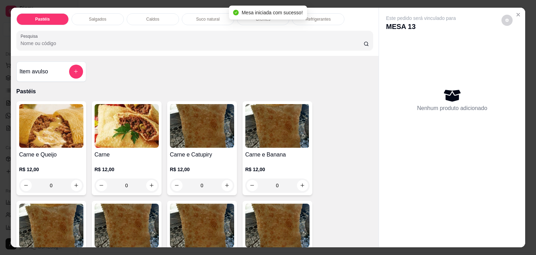
click at [76, 182] on div "0" at bounding box center [51, 185] width 64 height 14
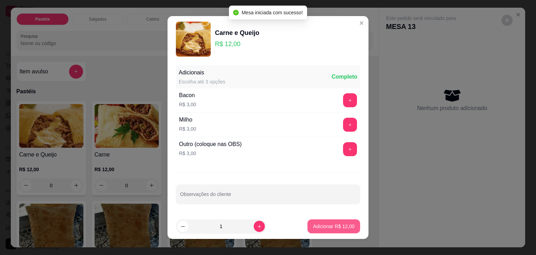
click at [311, 231] on button "Adicionar R$ 12,00" at bounding box center [333, 226] width 53 height 14
type input "1"
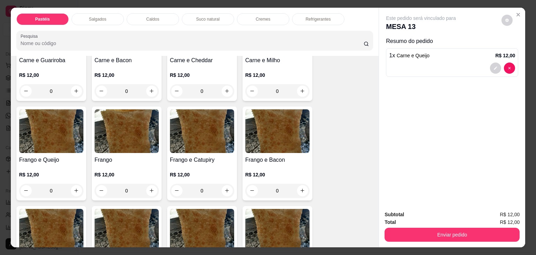
scroll to position [209, 0]
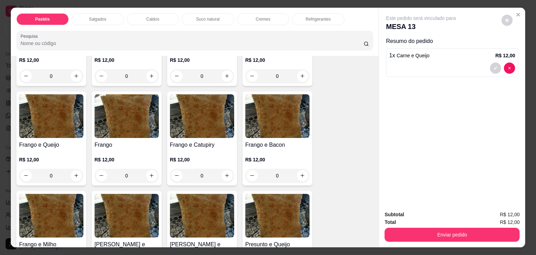
click at [73, 168] on div "0" at bounding box center [51, 175] width 64 height 14
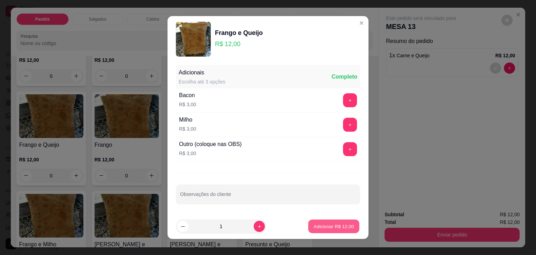
click at [320, 227] on p "Adicionar R$ 12,00" at bounding box center [334, 226] width 40 height 7
type input "1"
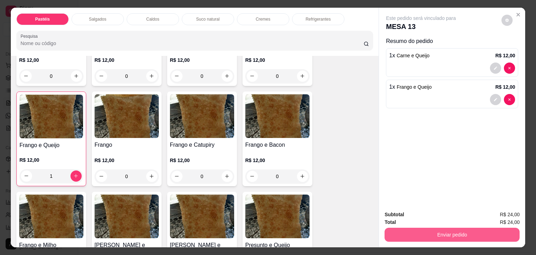
click at [497, 227] on button "Enviar pedido" at bounding box center [451, 234] width 135 height 14
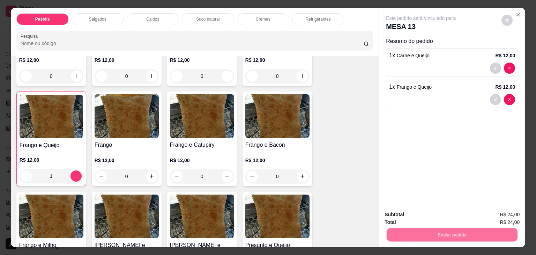
click at [443, 208] on button "Não registrar e enviar pedido" at bounding box center [428, 214] width 70 height 13
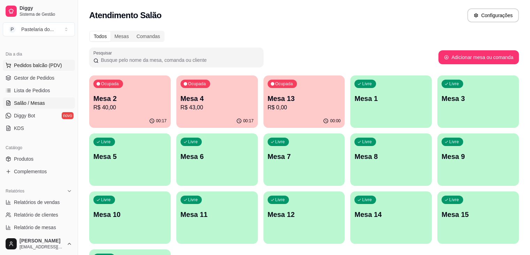
click at [53, 63] on span "Pedidos balcão (PDV)" at bounding box center [38, 65] width 48 height 7
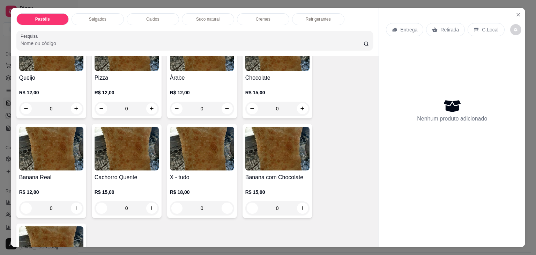
scroll to position [523, 0]
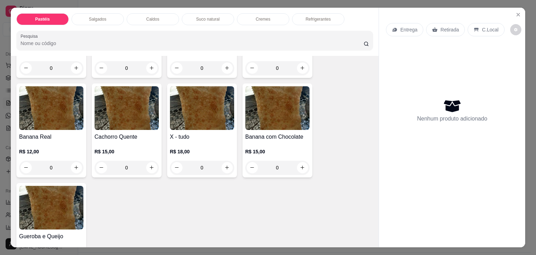
click at [224, 160] on div "0" at bounding box center [202, 167] width 64 height 14
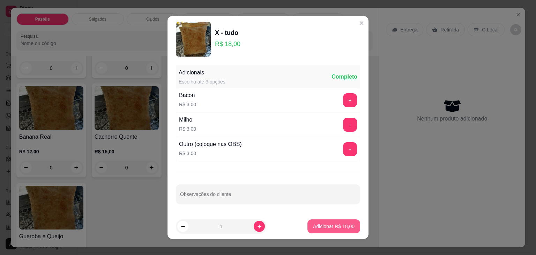
click at [331, 232] on button "Adicionar R$ 18,00" at bounding box center [333, 226] width 53 height 14
type input "1"
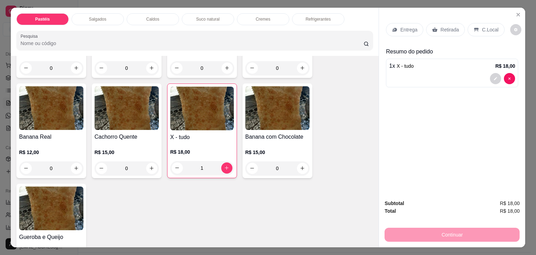
click at [447, 29] on p "Retirada" at bounding box center [449, 29] width 18 height 7
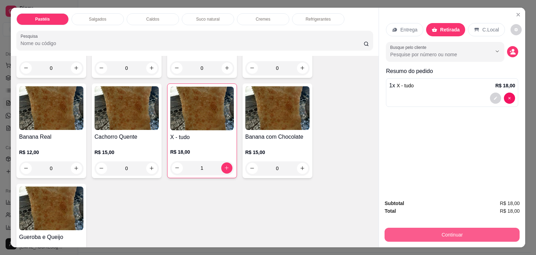
click at [482, 236] on button "Continuar" at bounding box center [451, 234] width 135 height 14
click at [452, 227] on button "Continuar" at bounding box center [451, 234] width 135 height 14
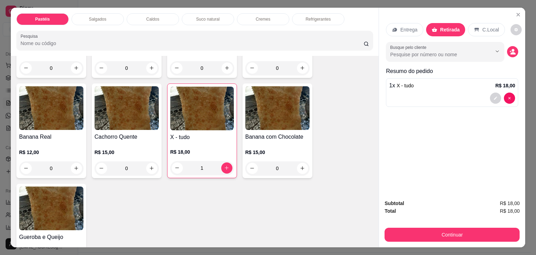
click at [439, 240] on div "Subtotal R$ 18,00 Total R$ 18,00 Continuar" at bounding box center [452, 220] width 146 height 53
click at [438, 229] on button "Continuar" at bounding box center [451, 234] width 135 height 14
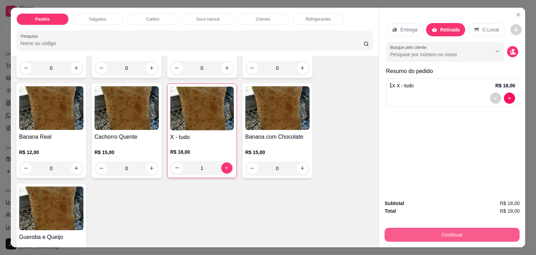
click at [444, 237] on button "Continuar" at bounding box center [451, 234] width 135 height 14
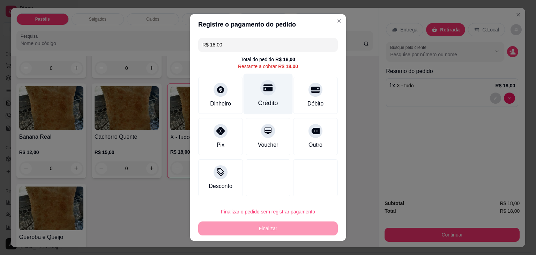
click at [268, 94] on div "Crédito" at bounding box center [267, 94] width 49 height 41
type input "R$ 0,00"
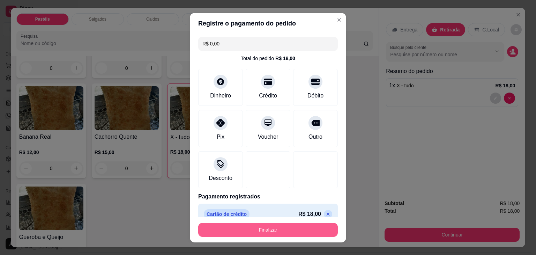
click at [280, 233] on button "Finalizar" at bounding box center [267, 230] width 139 height 14
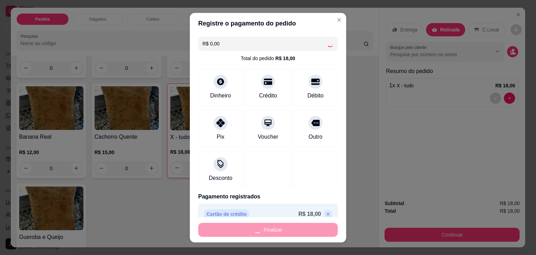
type input "0"
type input "-R$ 18,00"
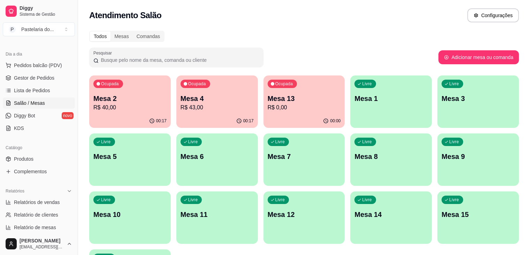
click at [48, 71] on ul "Pedidos balcão (PDV) Gestor de Pedidos Lista de Pedidos Salão / Mesas Diggy Bot…" at bounding box center [39, 97] width 72 height 74
click at [48, 69] on button "Pedidos balcão (PDV)" at bounding box center [39, 65] width 72 height 11
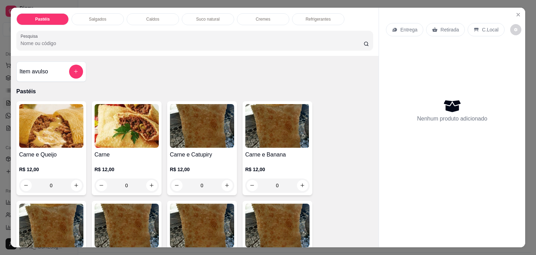
click at [107, 18] on div "Salgados" at bounding box center [97, 19] width 52 height 12
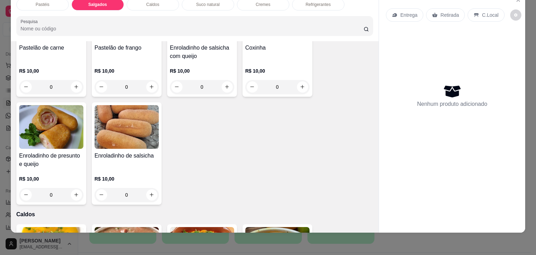
scroll to position [810, 0]
click at [71, 189] on button "increase-product-quantity" at bounding box center [76, 194] width 11 height 11
type input "1"
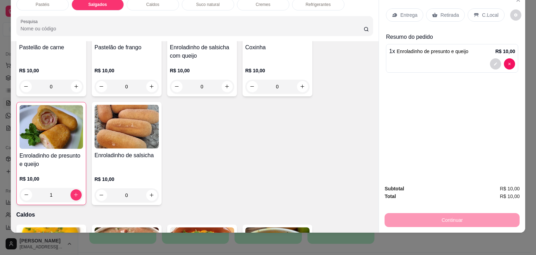
click at [454, 12] on p "Retirada" at bounding box center [449, 15] width 18 height 7
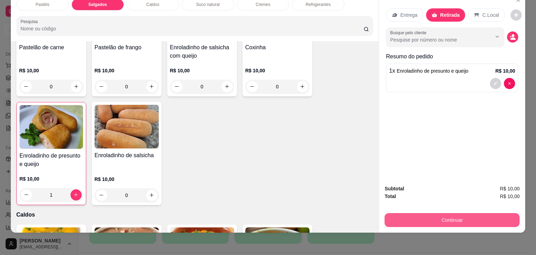
click at [463, 213] on button "Continuar" at bounding box center [451, 220] width 135 height 14
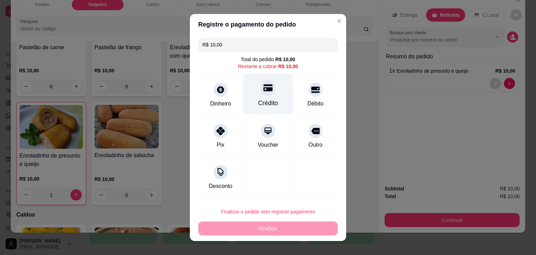
click at [266, 81] on div "Crédito" at bounding box center [267, 94] width 49 height 41
type input "R$ 0,00"
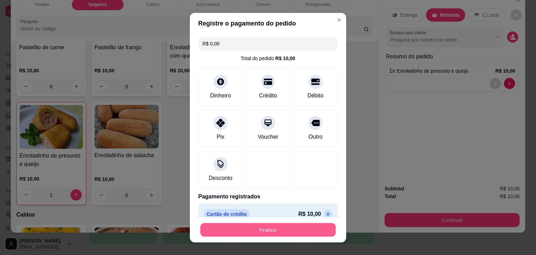
click at [285, 226] on button "Finalizar" at bounding box center [267, 230] width 135 height 14
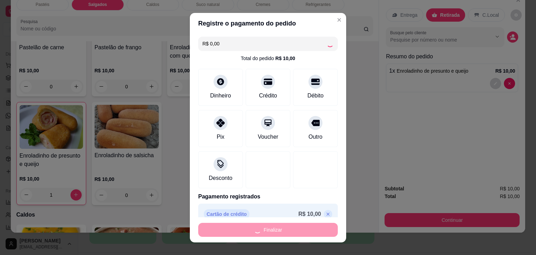
type input "0"
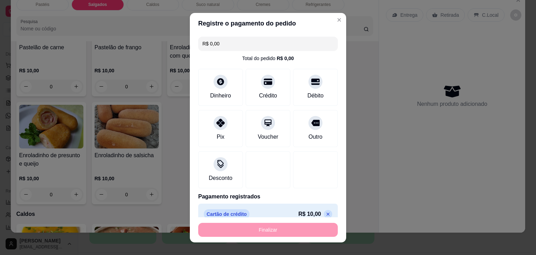
type input "-R$ 10,00"
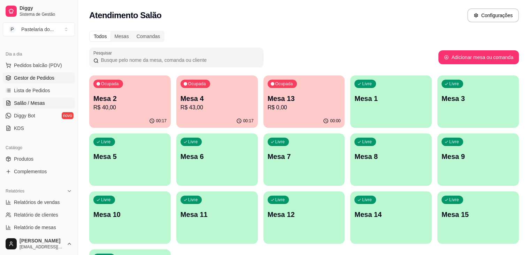
click at [31, 83] on link "Gestor de Pedidos" at bounding box center [39, 77] width 72 height 11
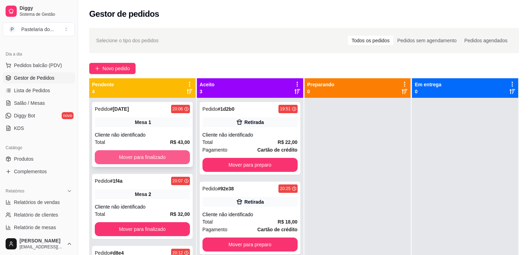
click at [168, 152] on button "Mover para finalizado" at bounding box center [142, 157] width 95 height 14
click at [168, 153] on button "Mover para finalizado" at bounding box center [142, 157] width 95 height 14
click at [180, 158] on button "Mover para finalizado" at bounding box center [142, 157] width 95 height 14
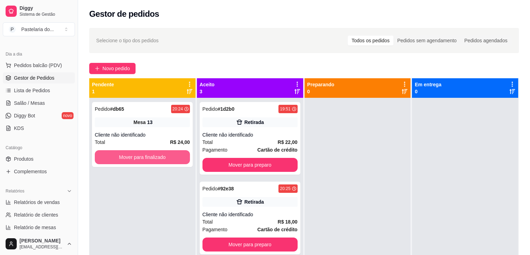
click at [180, 158] on button "Mover para finalizado" at bounding box center [142, 157] width 95 height 14
click at [180, 158] on div "Mover para finalizado" at bounding box center [142, 157] width 95 height 14
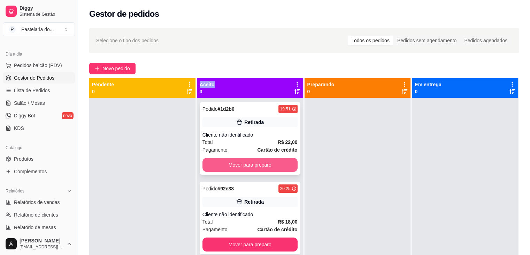
click at [271, 171] on button "Mover para preparo" at bounding box center [250, 165] width 95 height 14
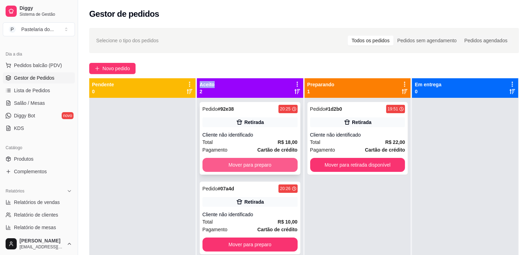
click at [271, 169] on button "Mover para preparo" at bounding box center [250, 165] width 95 height 14
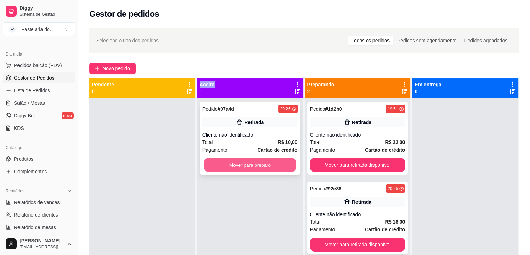
click at [271, 168] on button "Mover para preparo" at bounding box center [250, 165] width 92 height 14
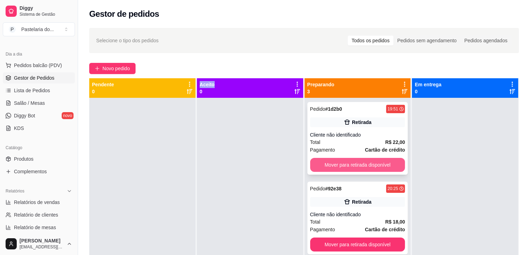
click at [331, 163] on button "Mover para retirada disponível" at bounding box center [357, 165] width 95 height 14
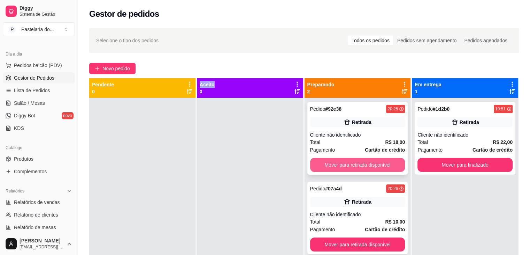
click at [339, 164] on button "Mover para retirada disponível" at bounding box center [357, 165] width 95 height 14
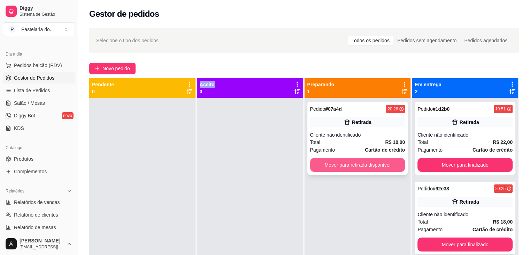
click at [369, 168] on button "Mover para retirada disponível" at bounding box center [357, 165] width 95 height 14
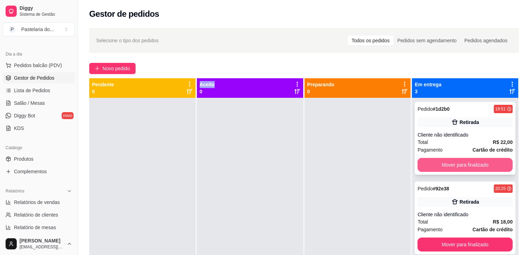
click at [456, 159] on button "Mover para finalizado" at bounding box center [465, 165] width 95 height 14
click at [459, 162] on button "Mover para finalizado" at bounding box center [465, 165] width 95 height 14
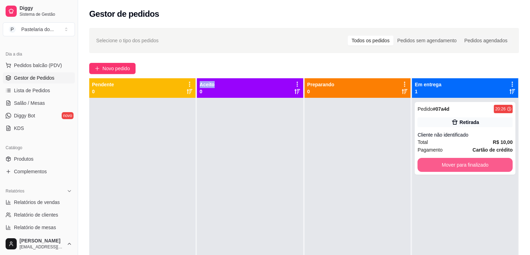
click at [460, 163] on button "Mover para finalizado" at bounding box center [465, 165] width 95 height 14
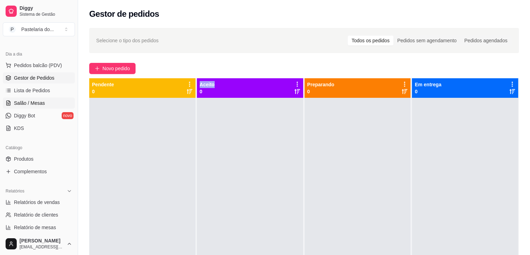
click at [52, 103] on link "Salão / Mesas" at bounding box center [39, 102] width 72 height 11
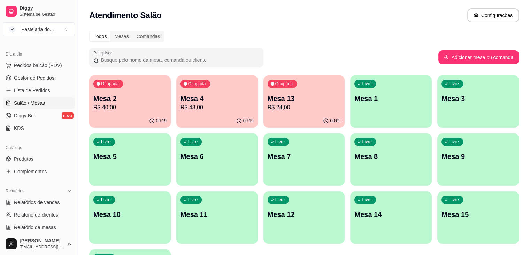
click at [126, 106] on p "R$ 40,00" at bounding box center [129, 107] width 73 height 8
click at [126, 106] on body "Diggy Sistema de Gestão P Pastelaria do ... Loja aberta Plano Customizado até 2…" at bounding box center [265, 127] width 530 height 255
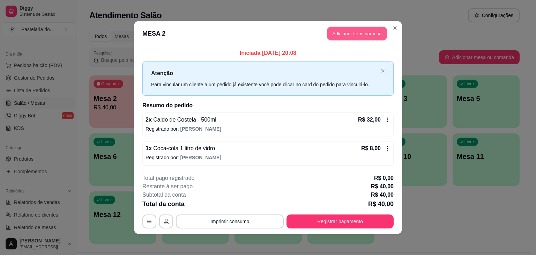
click at [350, 32] on button "Adicionar itens na mesa" at bounding box center [357, 34] width 60 height 14
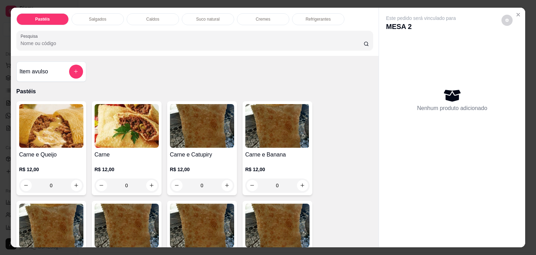
click at [316, 13] on div "Refrigerantes" at bounding box center [318, 19] width 52 height 12
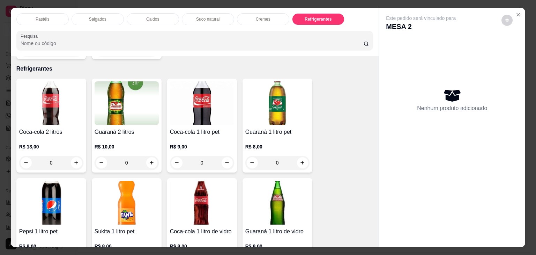
click at [116, 13] on div "Salgados" at bounding box center [97, 19] width 52 height 12
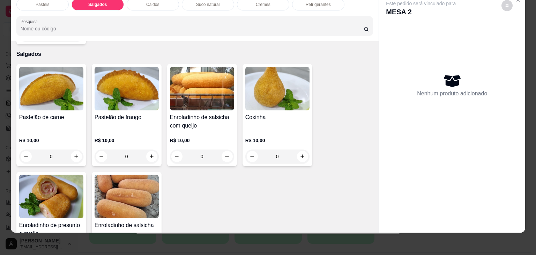
scroll to position [776, 0]
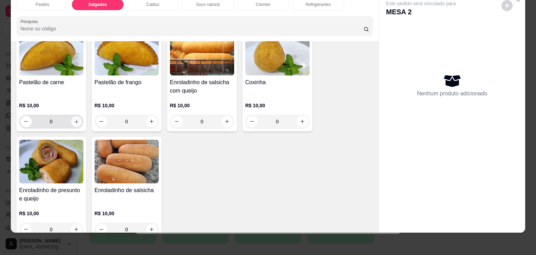
click at [71, 116] on button "increase-product-quantity" at bounding box center [76, 121] width 11 height 11
type input "1"
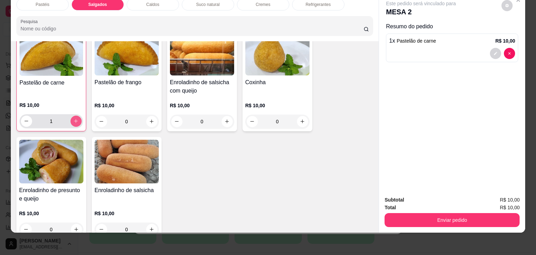
scroll to position [776, 0]
click at [453, 217] on button "Enviar pedido" at bounding box center [451, 220] width 135 height 14
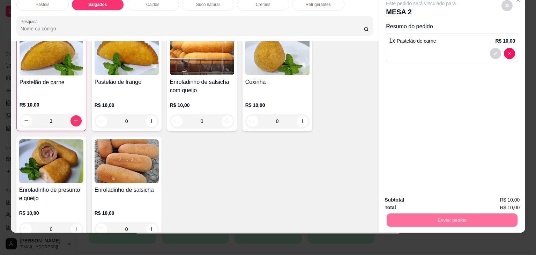
click at [440, 196] on button "Não registrar e enviar pedido" at bounding box center [428, 196] width 73 height 13
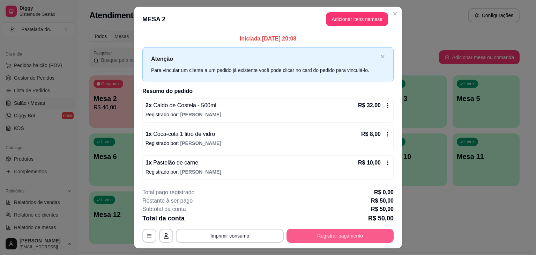
click at [376, 232] on button "Registrar pagamento" at bounding box center [339, 235] width 107 height 14
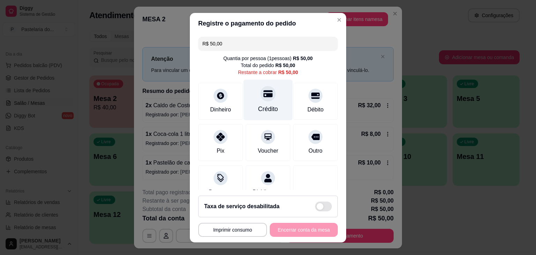
click at [260, 88] on div at bounding box center [267, 93] width 15 height 15
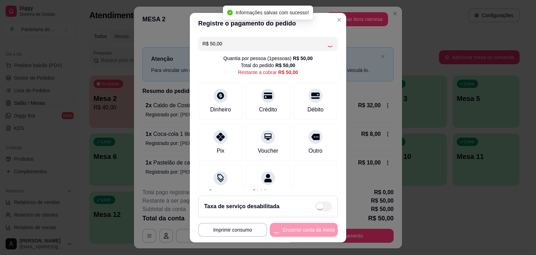
type input "R$ 0,00"
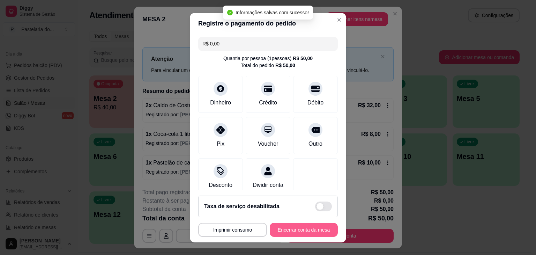
click at [314, 229] on button "Encerrar conta da mesa" at bounding box center [304, 230] width 68 height 14
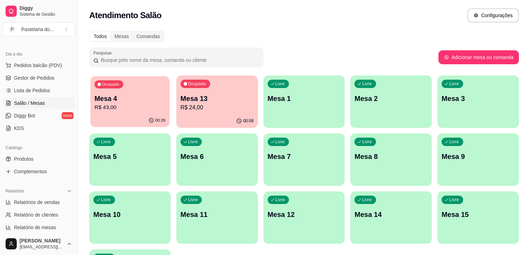
click at [110, 95] on p "Mesa 4" at bounding box center [130, 98] width 71 height 9
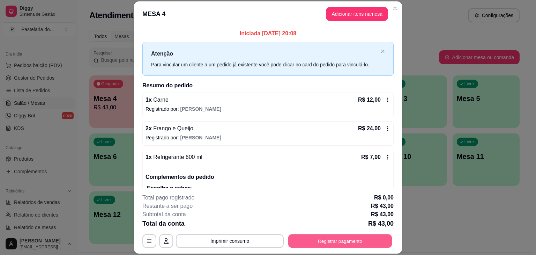
click at [341, 238] on button "Registrar pagamento" at bounding box center [340, 241] width 104 height 14
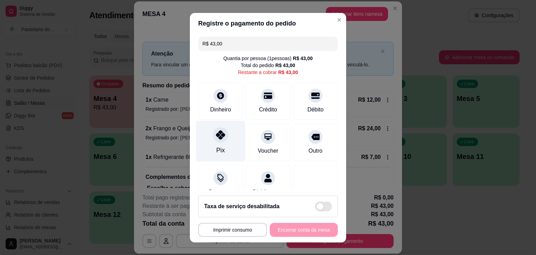
click at [225, 147] on div "Pix" at bounding box center [220, 140] width 49 height 41
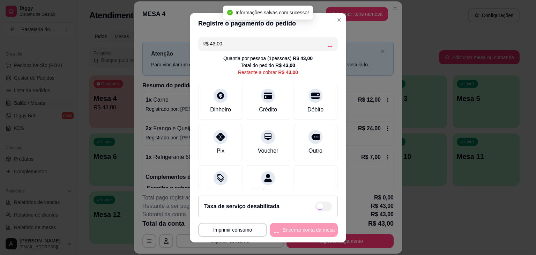
type input "R$ 0,00"
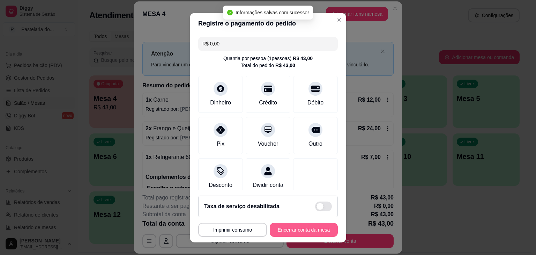
click at [305, 225] on button "Encerrar conta da mesa" at bounding box center [304, 230] width 68 height 14
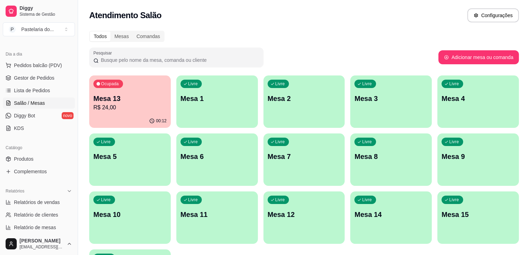
click at [112, 97] on p "Mesa 13" at bounding box center [129, 98] width 73 height 10
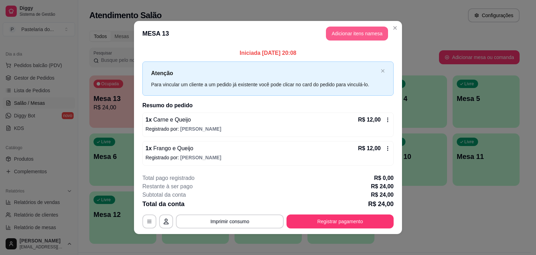
click at [360, 35] on button "Adicionar itens na mesa" at bounding box center [357, 34] width 62 height 14
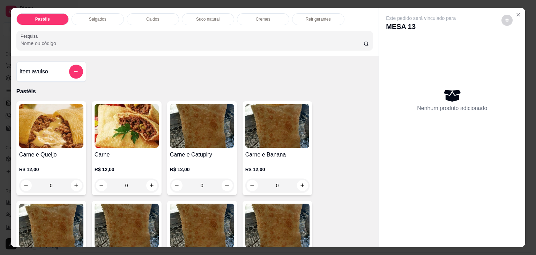
click at [303, 8] on div "Pastéis Salgados Caldos Suco natural Cremes Refrigerantes Pesquisa" at bounding box center [195, 32] width 368 height 48
click at [309, 17] on p "Refrigerantes" at bounding box center [318, 19] width 25 height 6
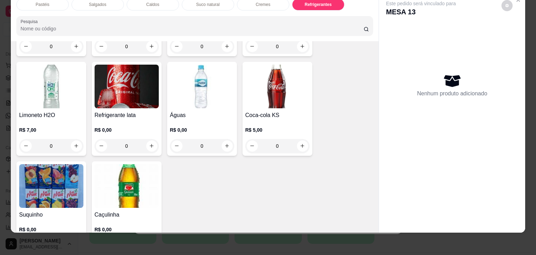
scroll to position [2144, 0]
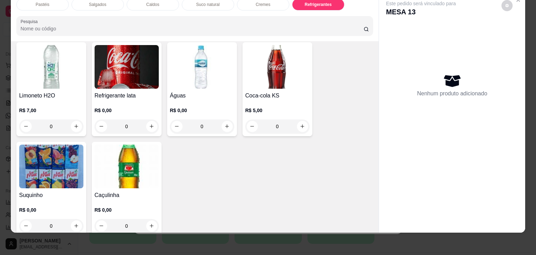
click at [124, 155] on img at bounding box center [127, 166] width 64 height 44
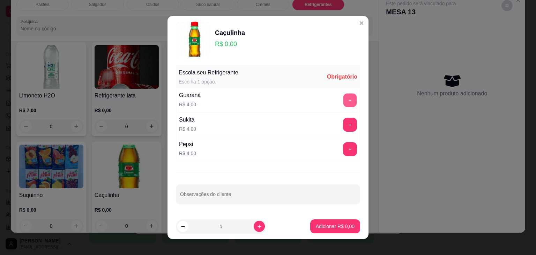
click at [343, 102] on button "+" at bounding box center [350, 100] width 14 height 14
click at [333, 233] on footer "1 Adicionar R$ 4,00" at bounding box center [267, 225] width 201 height 25
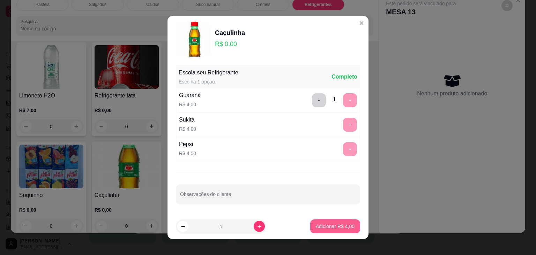
click at [335, 225] on p "Adicionar R$ 4,00" at bounding box center [335, 226] width 39 height 7
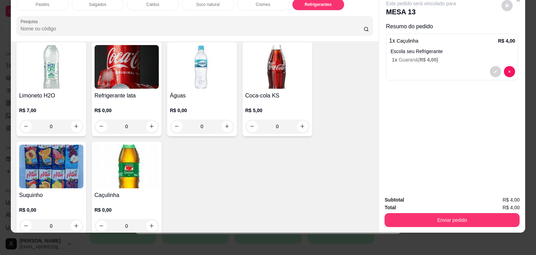
click at [128, 157] on img at bounding box center [127, 166] width 64 height 44
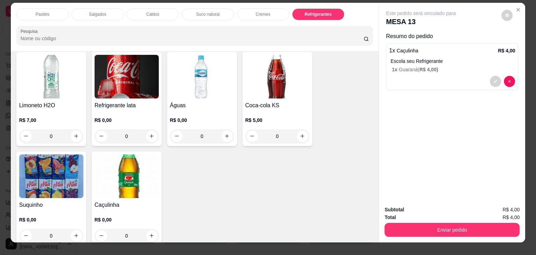
click at [136, 157] on img at bounding box center [127, 176] width 64 height 44
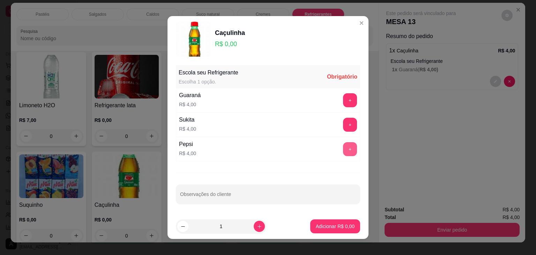
click at [343, 148] on button "+" at bounding box center [350, 149] width 14 height 14
click at [338, 225] on p "Adicionar R$ 4,00" at bounding box center [335, 226] width 39 height 7
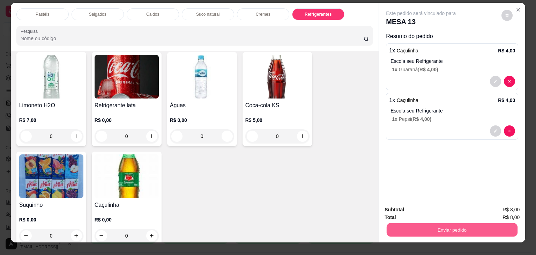
click at [428, 227] on button "Enviar pedido" at bounding box center [451, 230] width 131 height 14
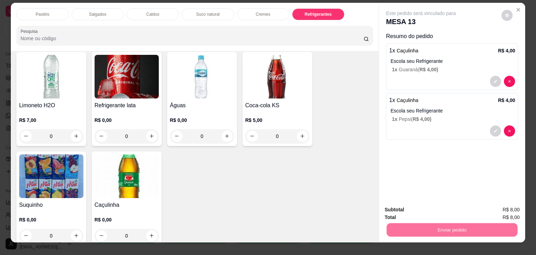
click at [438, 213] on button "Não registrar e enviar pedido" at bounding box center [428, 209] width 70 height 13
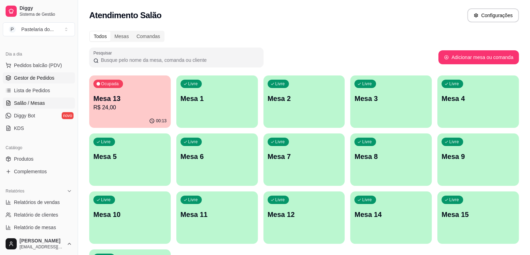
click at [47, 78] on span "Gestor de Pedidos" at bounding box center [34, 77] width 40 height 7
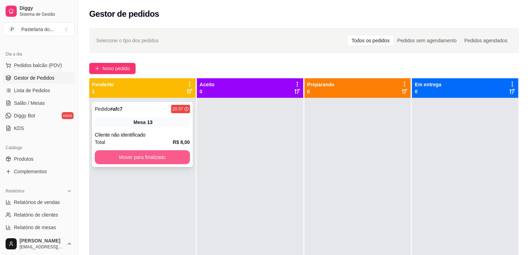
click at [123, 157] on button "Mover para finalizado" at bounding box center [142, 157] width 95 height 14
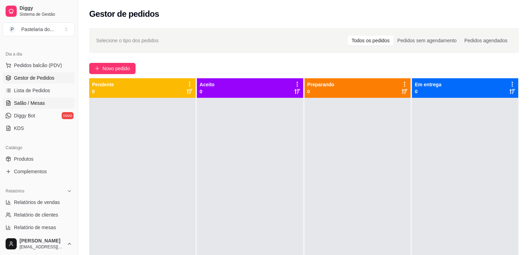
click at [47, 102] on link "Salão / Mesas" at bounding box center [39, 102] width 72 height 11
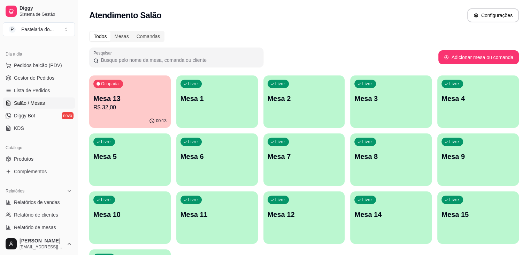
click at [51, 106] on link "Salão / Mesas" at bounding box center [39, 102] width 72 height 11
click at [129, 95] on p "Mesa 13" at bounding box center [129, 98] width 73 height 10
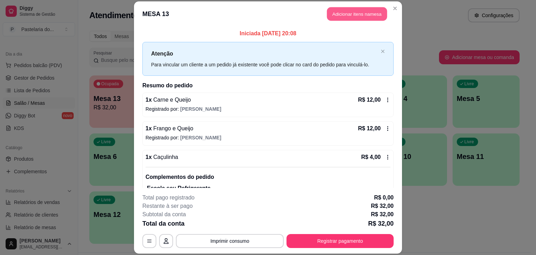
click at [361, 12] on button "Adicionar itens na mesa" at bounding box center [357, 14] width 60 height 14
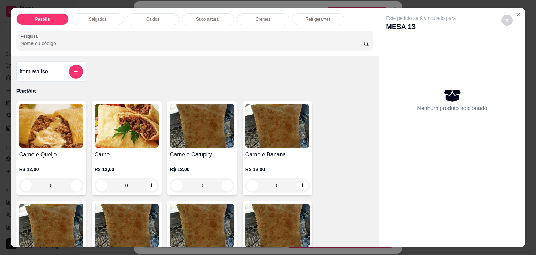
click at [329, 19] on div "Refrigerantes" at bounding box center [318, 19] width 52 height 12
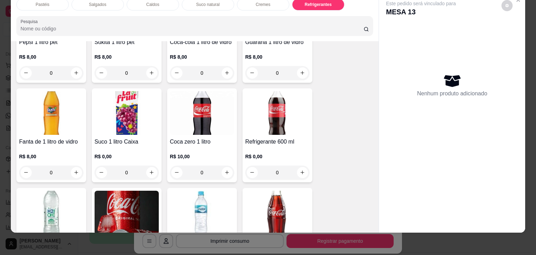
scroll to position [2144, 0]
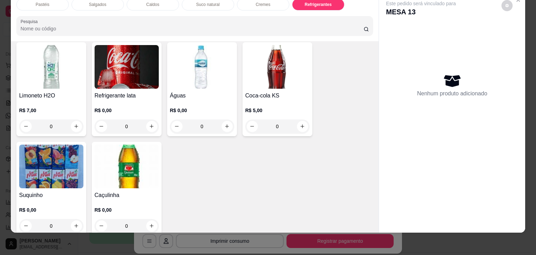
click at [149, 219] on div "0" at bounding box center [127, 226] width 64 height 14
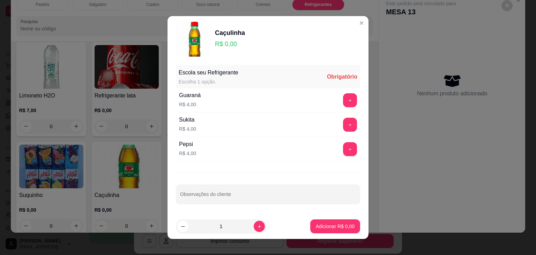
click at [343, 102] on button "+" at bounding box center [350, 100] width 14 height 14
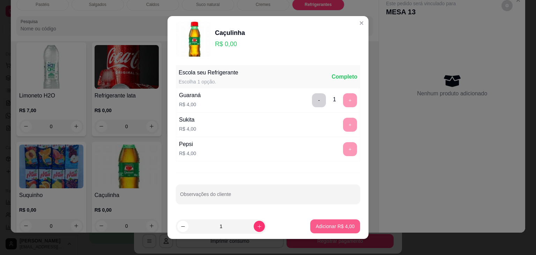
click at [327, 222] on button "Adicionar R$ 4,00" at bounding box center [335, 226] width 50 height 14
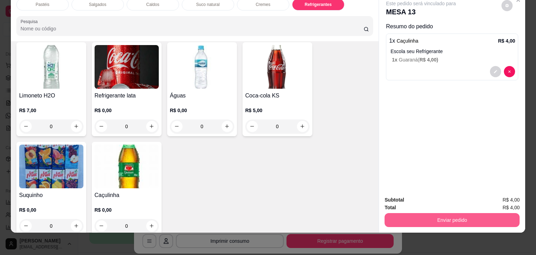
click at [430, 215] on button "Enviar pedido" at bounding box center [451, 220] width 135 height 14
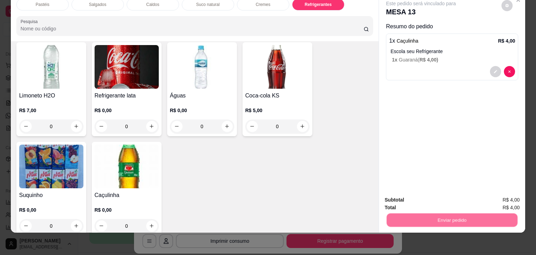
click at [444, 200] on button "Não registrar e enviar pedido" at bounding box center [428, 196] width 73 height 13
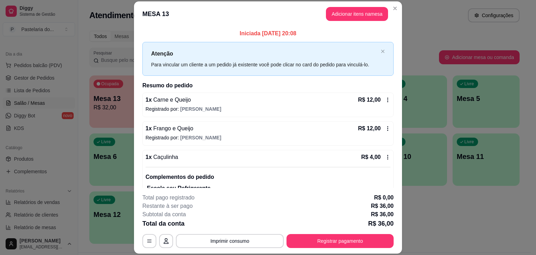
click at [374, 223] on p "R$ 36,00" at bounding box center [380, 223] width 25 height 10
click at [372, 235] on button "Registrar pagamento" at bounding box center [340, 241] width 104 height 14
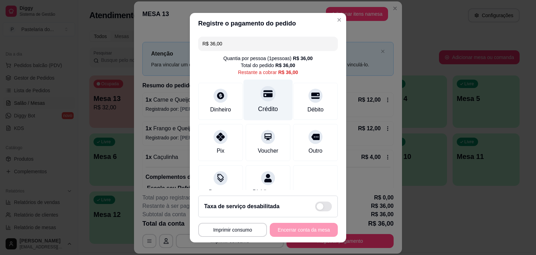
click at [265, 118] on div "Crédito" at bounding box center [267, 99] width 49 height 41
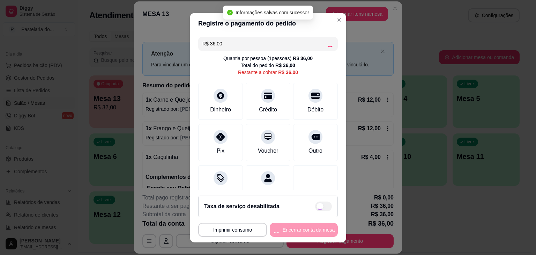
type input "R$ 0,00"
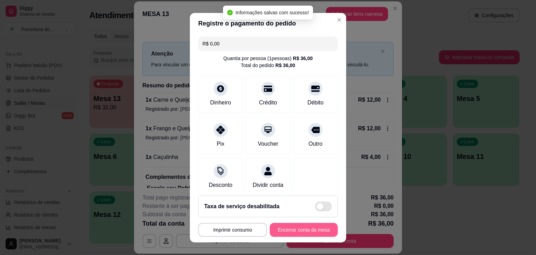
click at [306, 228] on button "Encerrar conta da mesa" at bounding box center [304, 230] width 68 height 14
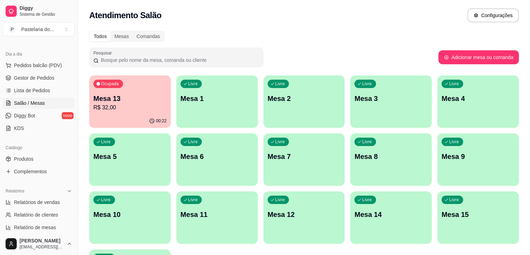
click at [138, 91] on div "Ocupada Mesa 13 R$ 32,00" at bounding box center [130, 94] width 82 height 39
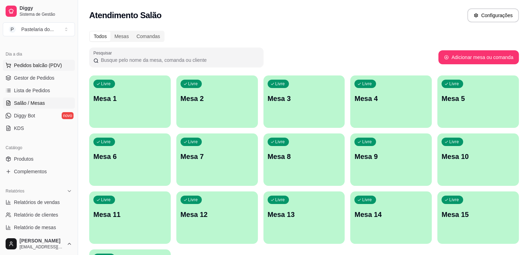
click at [51, 70] on button "Pedidos balcão (PDV)" at bounding box center [39, 65] width 72 height 11
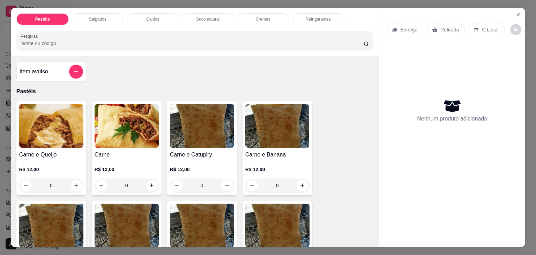
click at [105, 22] on div "Pastéis Salgados Caldos Suco natural Cremes Refrigerantes Pesquisa" at bounding box center [195, 32] width 368 height 48
click at [107, 20] on div "Salgados" at bounding box center [97, 19] width 52 height 12
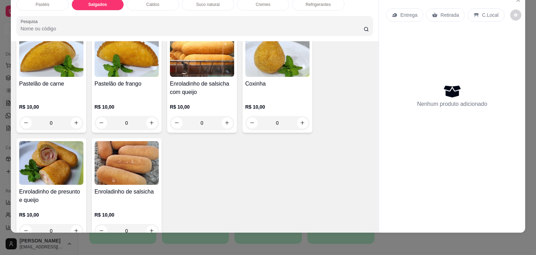
scroll to position [810, 0]
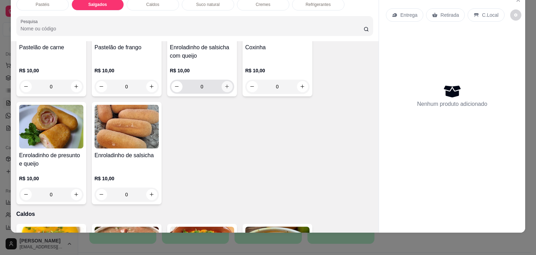
click at [228, 81] on button "increase-product-quantity" at bounding box center [226, 86] width 11 height 11
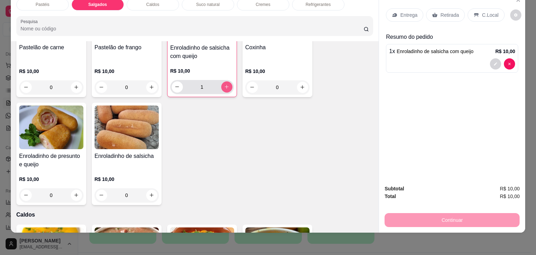
click at [228, 81] on button "increase-product-quantity" at bounding box center [226, 86] width 11 height 11
type input "2"
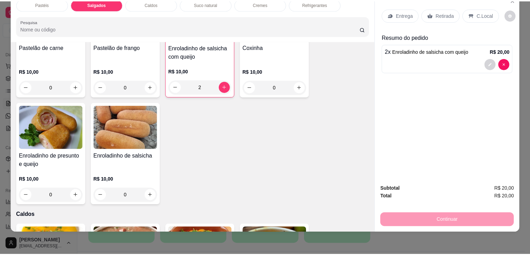
scroll to position [0, 0]
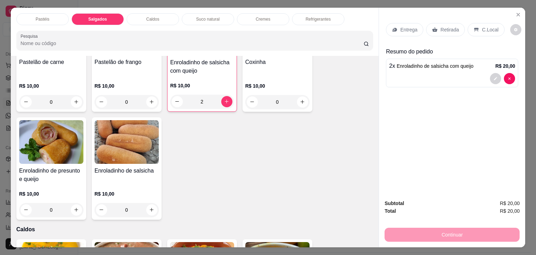
click at [441, 26] on p "Retirada" at bounding box center [449, 29] width 18 height 7
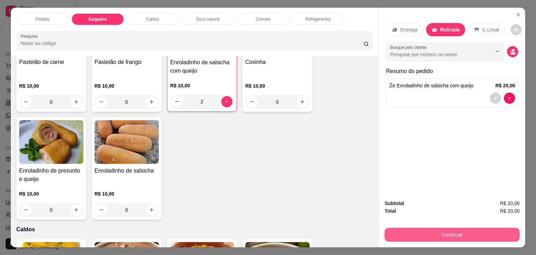
click at [465, 232] on button "Continuar" at bounding box center [451, 234] width 135 height 14
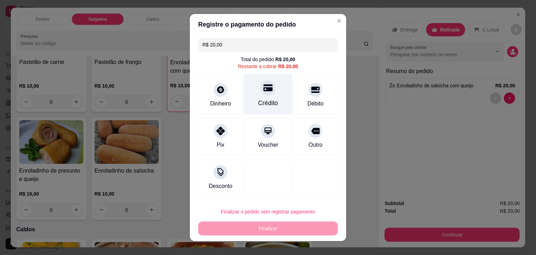
click at [267, 93] on div at bounding box center [267, 87] width 15 height 15
type input "R$ 0,00"
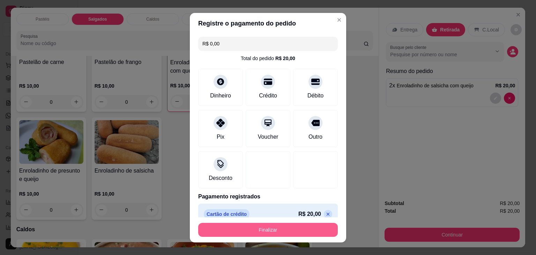
click at [320, 227] on button "Finalizar" at bounding box center [267, 230] width 139 height 14
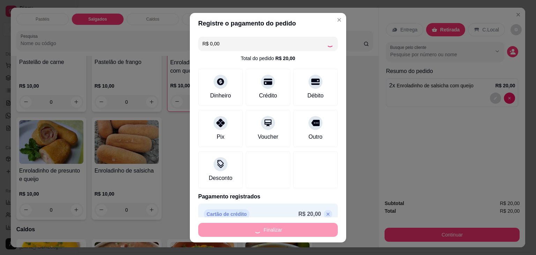
type input "0"
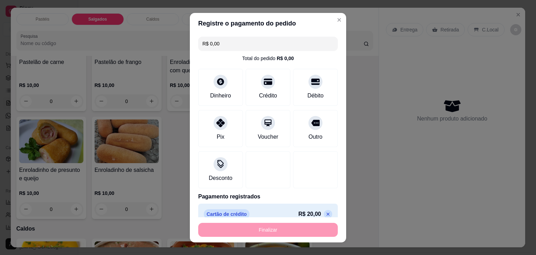
type input "-R$ 20,00"
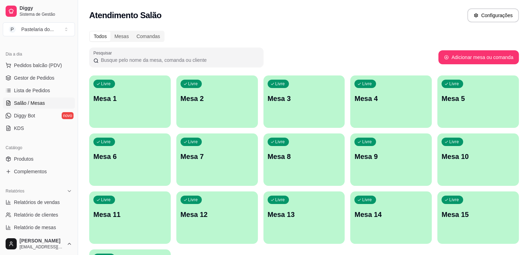
click at [360, 39] on div "Todos Mesas Comandas" at bounding box center [304, 36] width 430 height 11
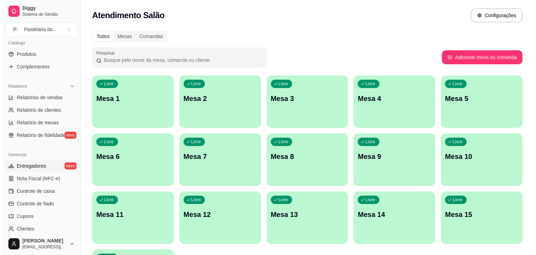
scroll to position [244, 0]
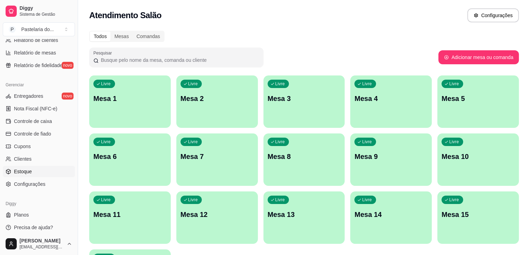
click at [35, 173] on link "Estoque" at bounding box center [39, 171] width 72 height 11
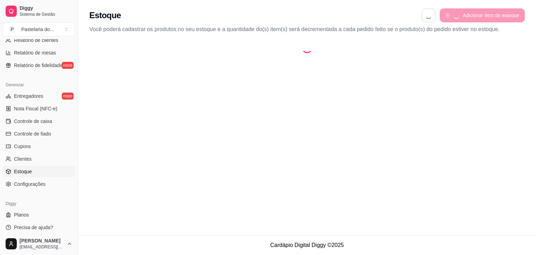
select select "QUANTITY_ORDER"
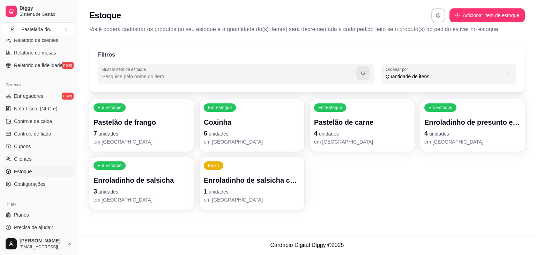
scroll to position [7, 0]
click at [275, 185] on div "Enroladinho de salsicha com queijo 1 unidades em [GEOGRAPHIC_DATA]" at bounding box center [251, 188] width 93 height 27
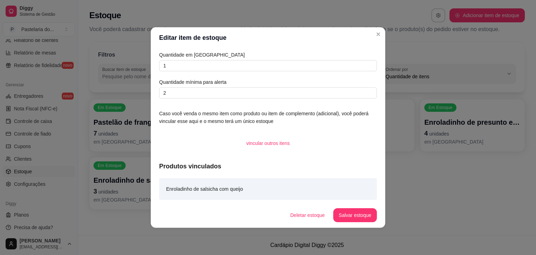
click at [219, 75] on div "Quantidade em estoque 1 Quantidade mínima para alerta 2" at bounding box center [268, 74] width 218 height 47
drag, startPoint x: 218, startPoint y: 72, endPoint x: 145, endPoint y: 74, distance: 72.6
click at [145, 74] on div "Editar item de estoque Quantidade em estoque 1 Quantidade mínima para alerta 2 …" at bounding box center [268, 127] width 536 height 255
drag, startPoint x: 175, startPoint y: 63, endPoint x: 171, endPoint y: 61, distance: 4.4
click at [175, 63] on input "1" at bounding box center [268, 65] width 218 height 11
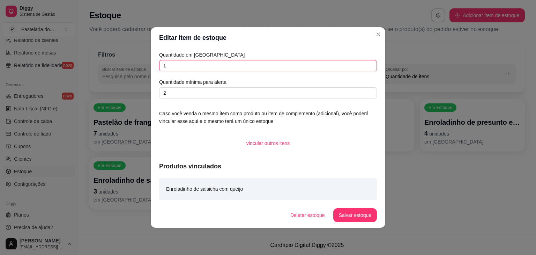
click at [168, 60] on input "1" at bounding box center [268, 65] width 218 height 11
type input "2"
click at [356, 211] on button "Salvar estoque" at bounding box center [355, 215] width 44 height 14
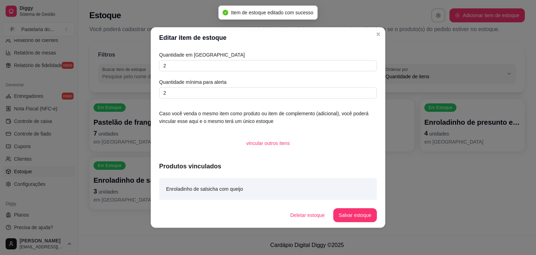
click at [418, 175] on div "Em Estoque Pastelão de frango 7 unidades em estoque Em [GEOGRAPHIC_DATA] Coxinh…" at bounding box center [306, 154] width 435 height 110
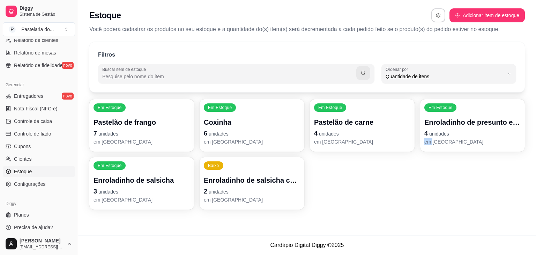
click at [448, 128] on p "4 unidades" at bounding box center [472, 133] width 96 height 10
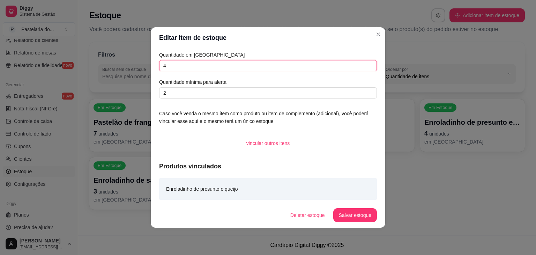
drag, startPoint x: 192, startPoint y: 67, endPoint x: 137, endPoint y: 65, distance: 55.2
click at [137, 65] on div "Editar item de estoque Quantidade em estoque 4 Quantidade mínima para alerta 2 …" at bounding box center [268, 127] width 536 height 255
type input "0"
click at [364, 214] on button "Salvar estoque" at bounding box center [354, 215] width 43 height 14
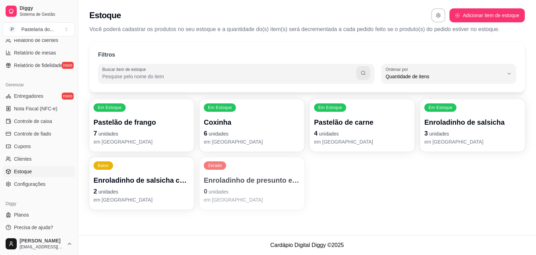
click at [168, 123] on p "Pastelão de frango" at bounding box center [141, 122] width 96 height 10
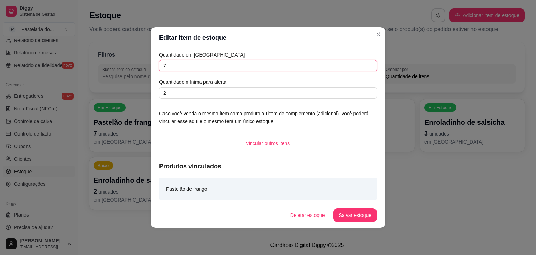
drag, startPoint x: 174, startPoint y: 66, endPoint x: 159, endPoint y: 66, distance: 15.0
click at [174, 66] on input "7" at bounding box center [268, 65] width 218 height 11
click at [159, 66] on input "7" at bounding box center [268, 65] width 218 height 11
type input "4"
click at [360, 214] on button "Salvar estoque" at bounding box center [355, 215] width 44 height 14
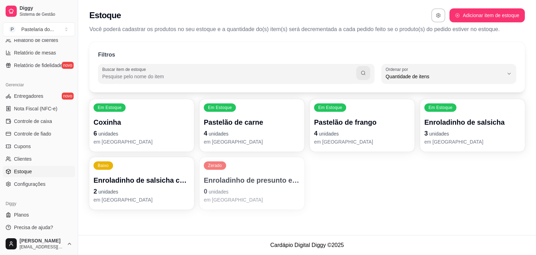
click at [144, 138] on p "em [GEOGRAPHIC_DATA]" at bounding box center [141, 141] width 96 height 7
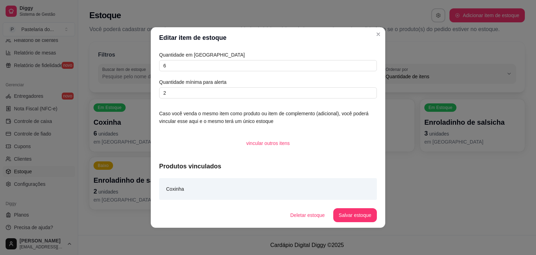
click at [182, 58] on article "Quantidade em [GEOGRAPHIC_DATA]" at bounding box center [268, 55] width 218 height 8
click at [181, 64] on input "6" at bounding box center [268, 65] width 218 height 11
click at [156, 63] on div "Quantidade em estoque 6 Quantidade mínima para alerta 2 Caso você venda o mesmo…" at bounding box center [268, 125] width 234 height 154
click at [176, 63] on input "6" at bounding box center [268, 65] width 218 height 11
click at [159, 61] on input "6" at bounding box center [268, 65] width 218 height 11
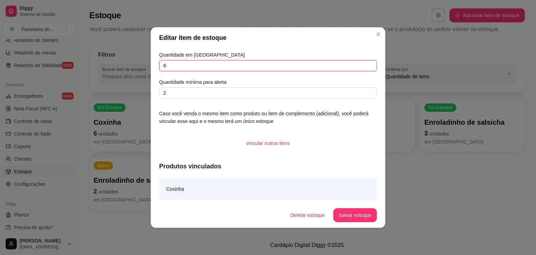
type input "8"
click at [343, 209] on button "Salvar estoque" at bounding box center [355, 215] width 44 height 14
click at [343, 209] on div "Deletar estoque Salvar estoque" at bounding box center [321, 215] width 112 height 14
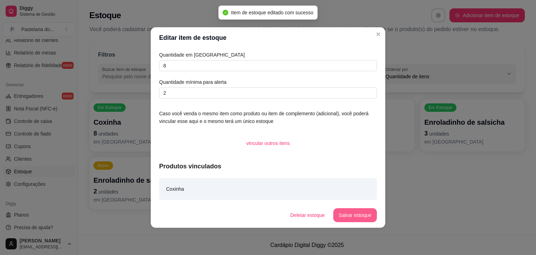
click at [361, 208] on button "Salvar estoque" at bounding box center [355, 215] width 44 height 14
click at [361, 208] on div "Deletar estoque Salvar estoque" at bounding box center [331, 215] width 92 height 14
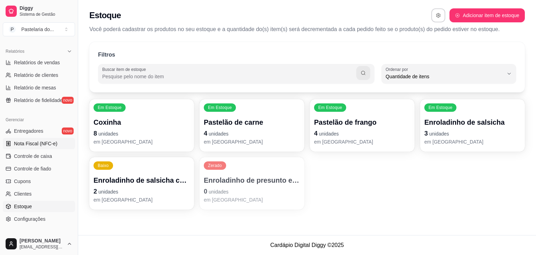
scroll to position [70, 0]
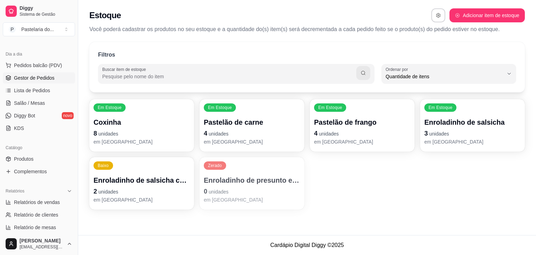
click at [44, 76] on span "Gestor de Pedidos" at bounding box center [34, 77] width 40 height 7
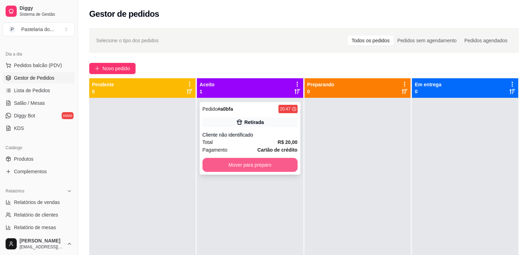
click at [259, 162] on button "Mover para preparo" at bounding box center [250, 165] width 95 height 14
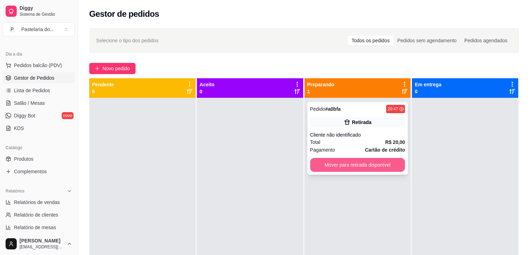
click at [342, 165] on button "Mover para retirada disponível" at bounding box center [357, 165] width 95 height 14
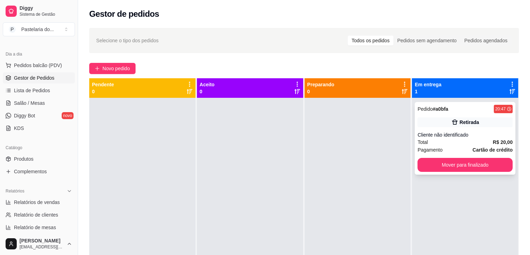
click at [446, 166] on button "Mover para finalizado" at bounding box center [465, 165] width 95 height 14
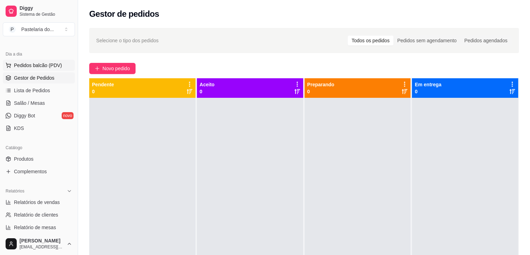
click at [31, 61] on button "Pedidos balcão (PDV)" at bounding box center [39, 65] width 72 height 11
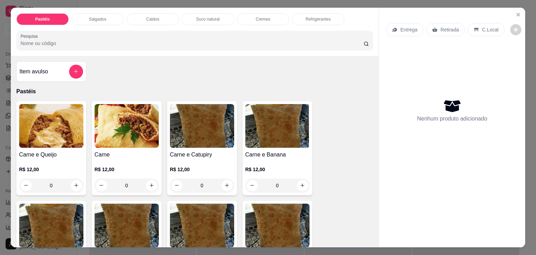
click at [85, 18] on div "Salgados" at bounding box center [97, 19] width 52 height 12
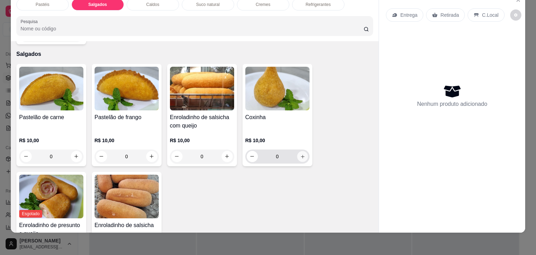
click at [302, 151] on button "increase-product-quantity" at bounding box center [302, 156] width 11 height 11
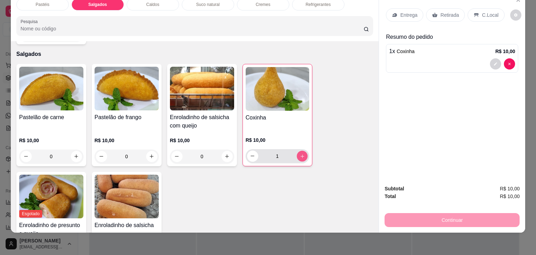
click at [302, 150] on button "increase-product-quantity" at bounding box center [301, 155] width 11 height 11
type input "2"
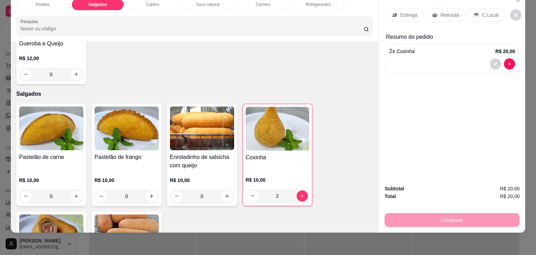
scroll to position [671, 0]
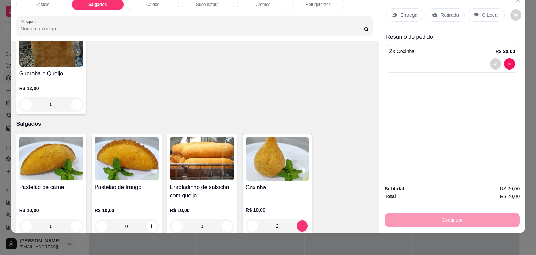
click at [338, 3] on div "Refrigerantes" at bounding box center [318, 5] width 52 height 12
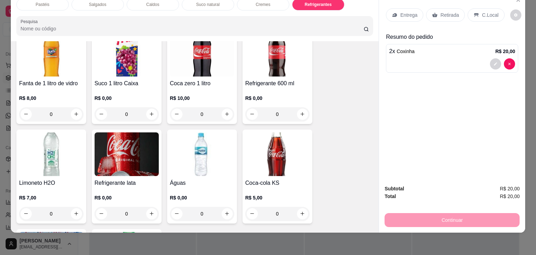
scroll to position [2068, 0]
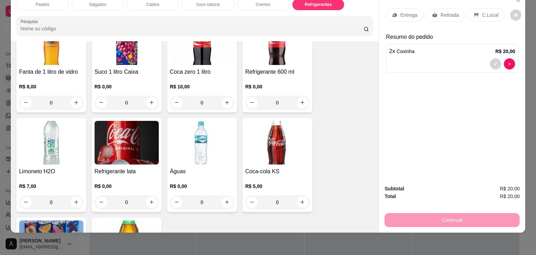
click at [151, 195] on div "0" at bounding box center [127, 202] width 64 height 14
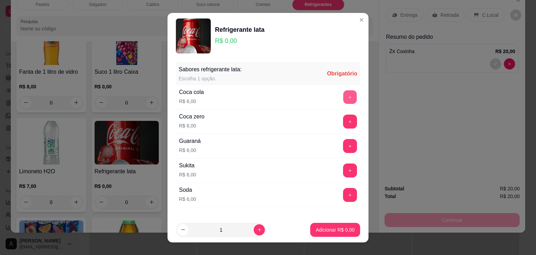
click at [343, 99] on button "+" at bounding box center [350, 97] width 14 height 14
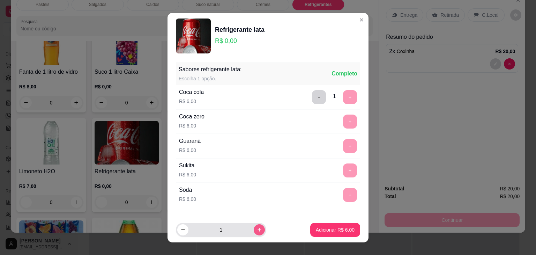
click at [256, 228] on button "increase-product-quantity" at bounding box center [259, 229] width 11 height 11
type input "2"
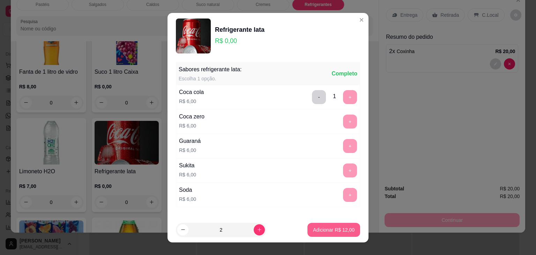
click at [319, 224] on button "Adicionar R$ 12,00" at bounding box center [333, 230] width 53 height 14
click at [319, 224] on div "Coca-cola 2 litros R$ 13,00 0 Guaraná 2 litros R$ 10,00 0 Coca-cola 1 litro pet…" at bounding box center [194, 65] width 357 height 491
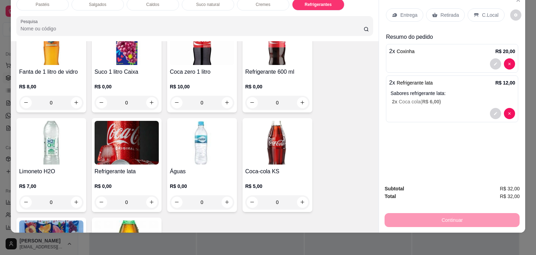
click at [442, 12] on p "Retirada" at bounding box center [449, 15] width 18 height 7
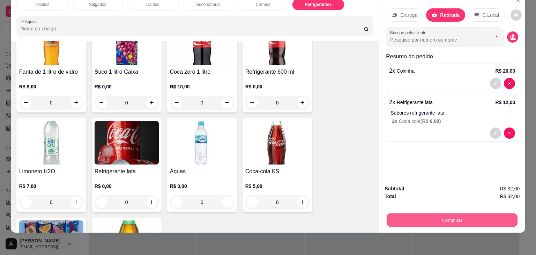
click at [446, 215] on button "Continuar" at bounding box center [451, 220] width 131 height 14
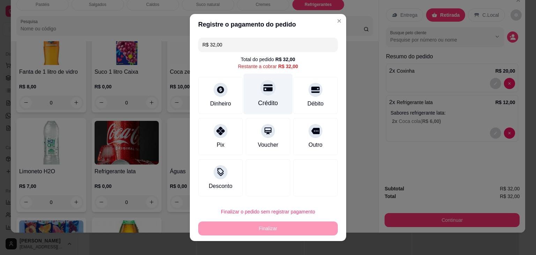
click at [262, 99] on div "Crédito" at bounding box center [268, 102] width 20 height 9
type input "R$ 0,00"
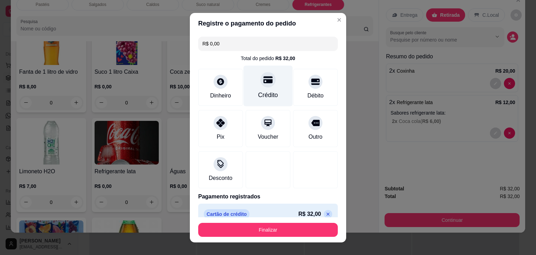
click at [262, 99] on div "Crédito" at bounding box center [268, 94] width 20 height 9
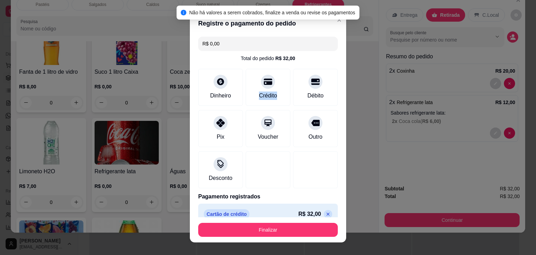
click at [289, 236] on footer "Finalizar" at bounding box center [268, 229] width 156 height 25
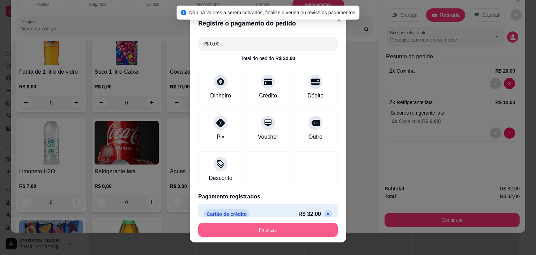
click at [289, 233] on button "Finalizar" at bounding box center [267, 230] width 139 height 14
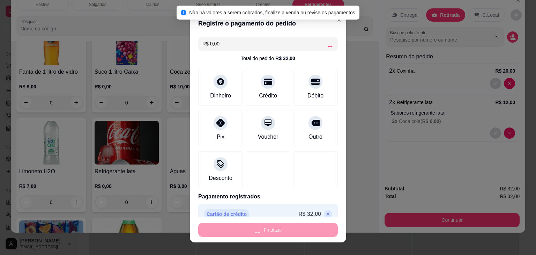
type input "0"
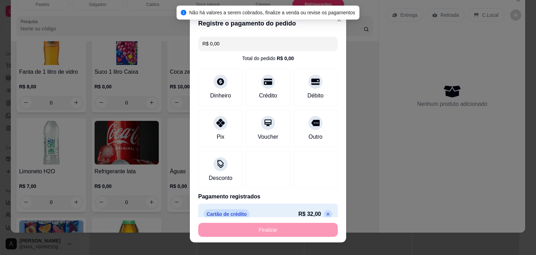
type input "-R$ 32,00"
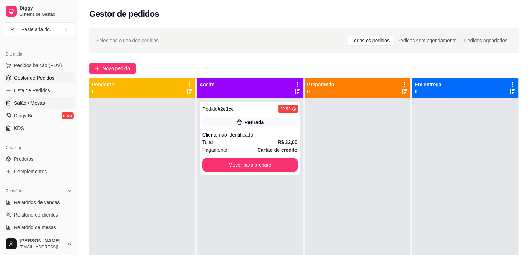
click at [35, 106] on span "Salão / Mesas" at bounding box center [29, 102] width 31 height 7
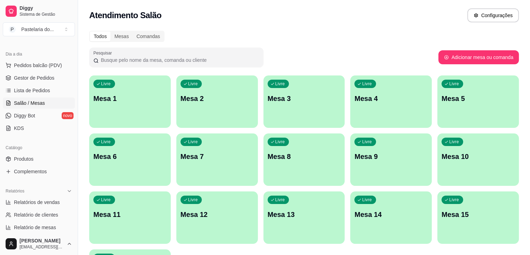
click at [360, 104] on div "Livre Mesa 4" at bounding box center [391, 97] width 82 height 44
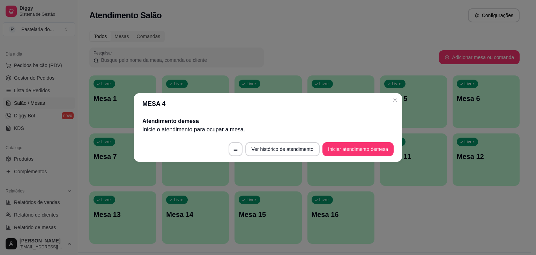
click at [363, 142] on button "Iniciar atendimento de mesa" at bounding box center [357, 149] width 71 height 14
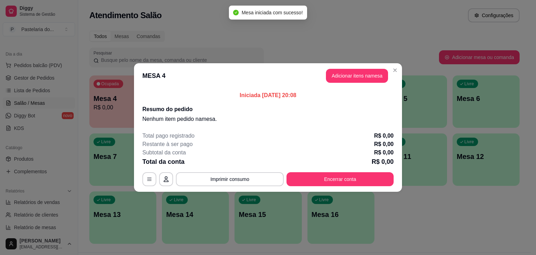
click at [385, 85] on header "MESA 4 Adicionar itens na mesa" at bounding box center [268, 75] width 268 height 25
click at [381, 77] on button "Adicionar itens na mesa" at bounding box center [357, 76] width 62 height 14
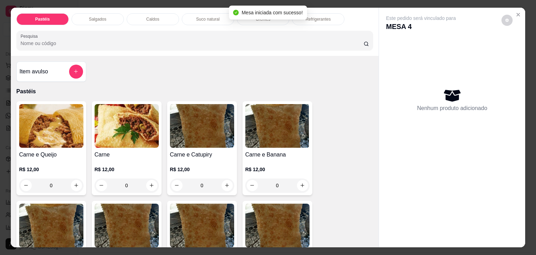
click at [77, 180] on div "0" at bounding box center [51, 185] width 64 height 14
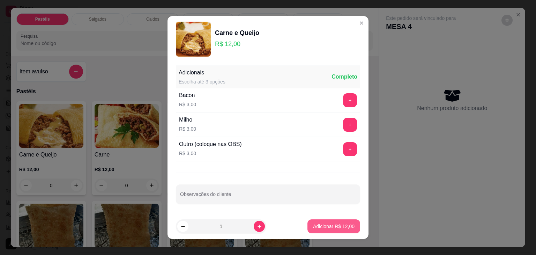
click at [342, 225] on p "Adicionar R$ 12,00" at bounding box center [334, 226] width 42 height 7
type input "1"
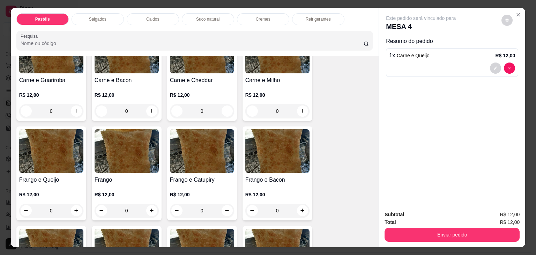
scroll to position [209, 0]
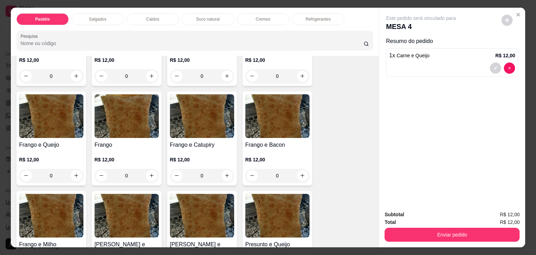
click at [77, 171] on div "0" at bounding box center [51, 175] width 64 height 14
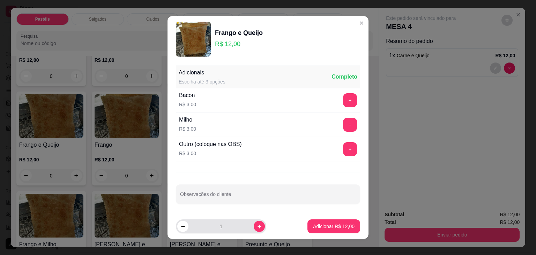
click at [257, 227] on icon "increase-product-quantity" at bounding box center [259, 226] width 5 height 5
type input "4"
click at [324, 231] on button "Adicionar R$ 48,00" at bounding box center [333, 226] width 53 height 14
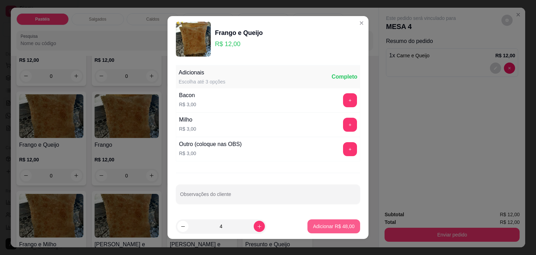
type input "4"
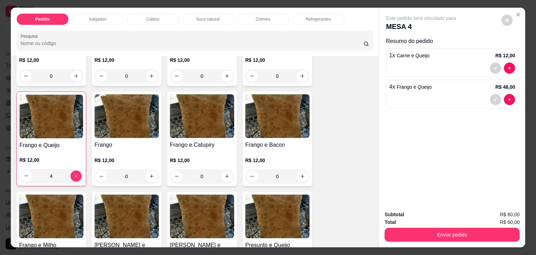
click at [311, 18] on p "Refrigerantes" at bounding box center [318, 19] width 25 height 6
click at [311, 33] on div at bounding box center [195, 40] width 348 height 14
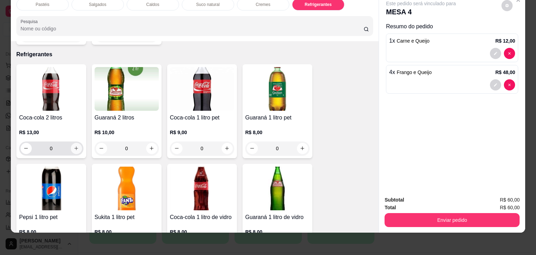
click at [74, 146] on icon "increase-product-quantity" at bounding box center [76, 148] width 4 height 4
type input "1"
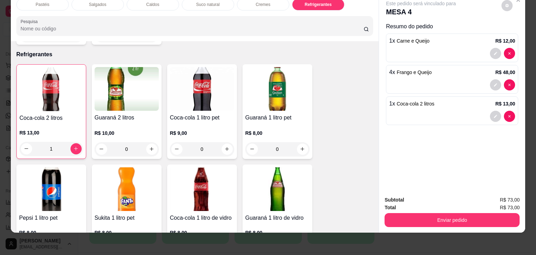
click at [493, 225] on div "Subtotal R$ 73,00 Total R$ 73,00 Enviar pedido" at bounding box center [452, 211] width 146 height 42
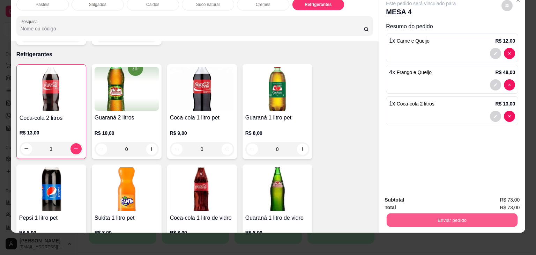
click at [493, 218] on button "Enviar pedido" at bounding box center [451, 220] width 131 height 14
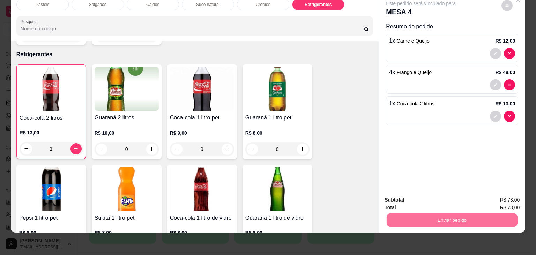
click at [435, 194] on button "Não registrar e enviar pedido" at bounding box center [428, 196] width 73 height 13
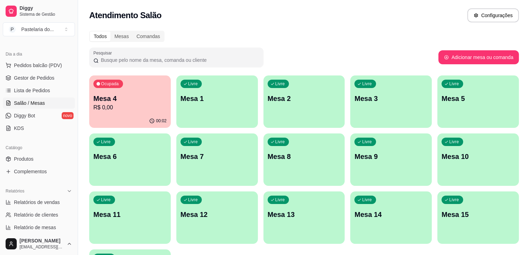
click at [120, 97] on p "Mesa 4" at bounding box center [129, 98] width 73 height 10
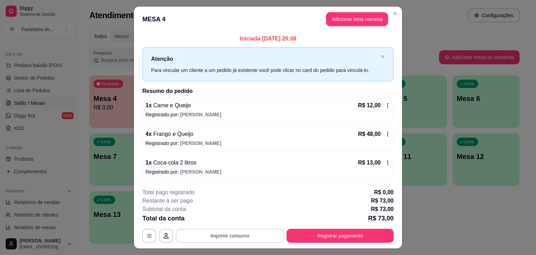
click at [247, 233] on button "Imprimir consumo" at bounding box center [230, 235] width 108 height 14
click at [231, 222] on button "IMPRESSORA" at bounding box center [229, 218] width 51 height 11
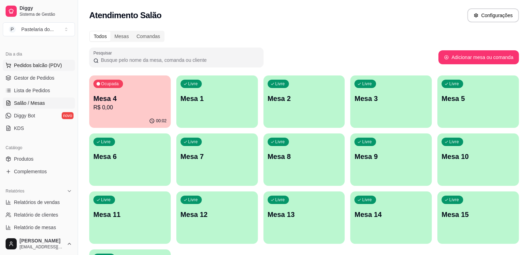
click at [53, 70] on button "Pedidos balcão (PDV)" at bounding box center [39, 65] width 72 height 11
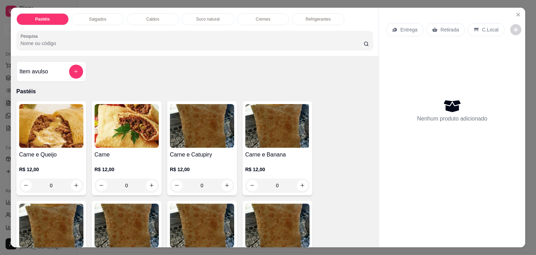
click at [160, 14] on div "Caldos" at bounding box center [153, 19] width 52 height 12
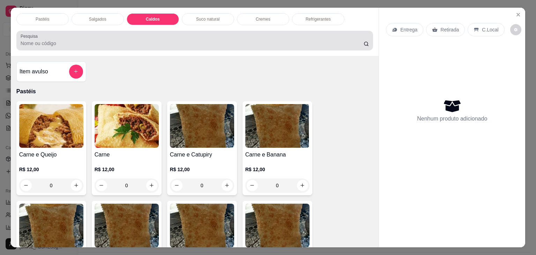
scroll to position [17, 0]
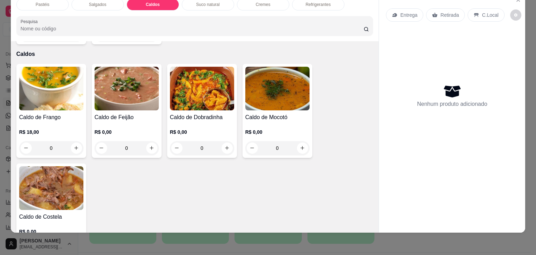
click at [58, 84] on img at bounding box center [51, 89] width 64 height 44
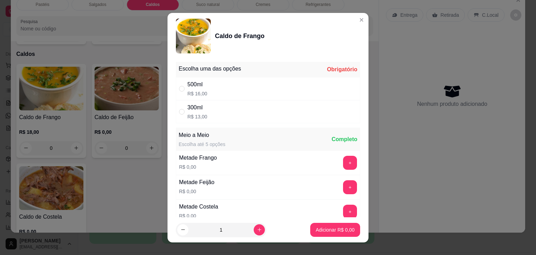
click at [197, 92] on p "R$ 16,00" at bounding box center [197, 93] width 20 height 7
radio input "true"
click at [349, 226] on button "Adicionar R$ 16,00" at bounding box center [333, 230] width 51 height 14
type input "1"
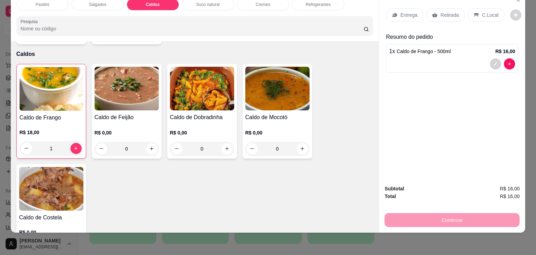
scroll to position [0, 0]
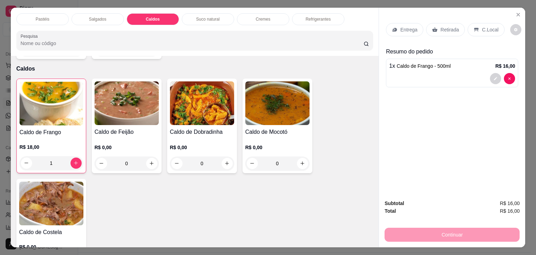
click at [107, 16] on div "Salgados" at bounding box center [97, 19] width 52 height 12
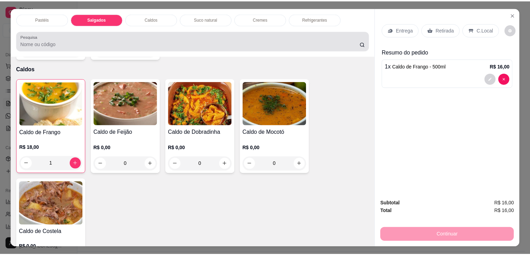
scroll to position [17, 0]
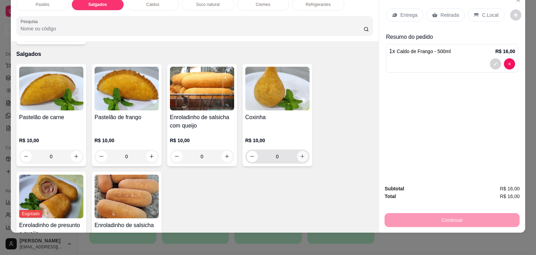
click at [300, 153] on icon "increase-product-quantity" at bounding box center [302, 155] width 5 height 5
type input "1"
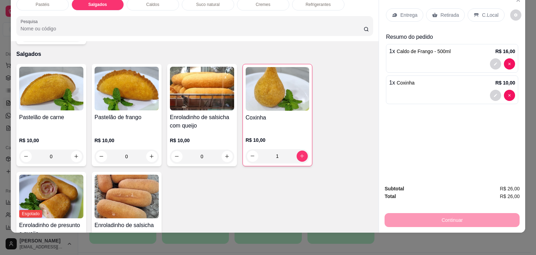
click at [444, 12] on p "Retirada" at bounding box center [449, 15] width 18 height 7
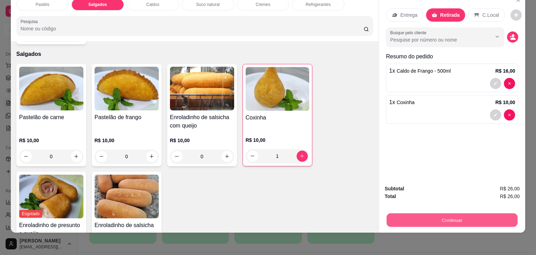
click at [482, 213] on button "Continuar" at bounding box center [451, 220] width 131 height 14
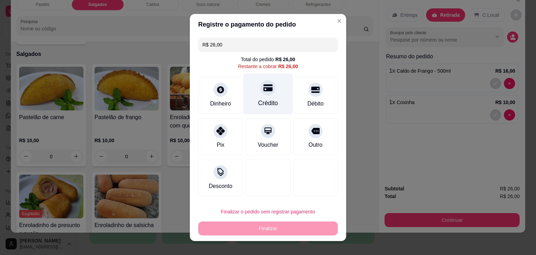
click at [268, 86] on div at bounding box center [267, 87] width 15 height 15
type input "R$ 0,00"
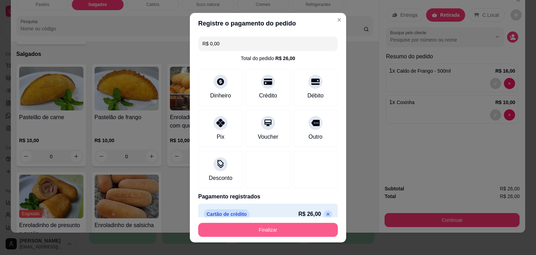
click at [307, 230] on button "Finalizar" at bounding box center [267, 230] width 139 height 14
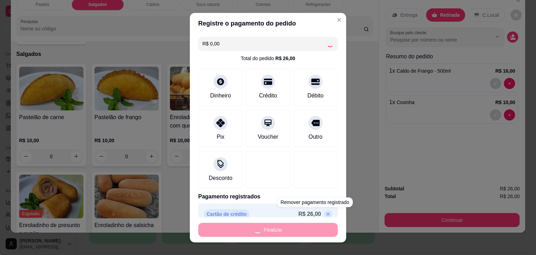
type input "0"
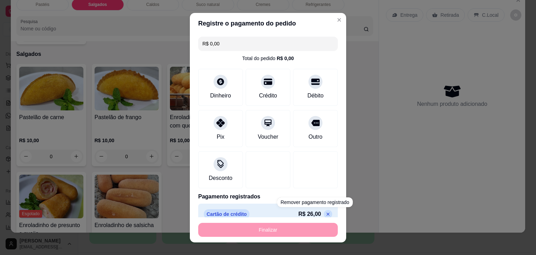
type input "-R$ 26,00"
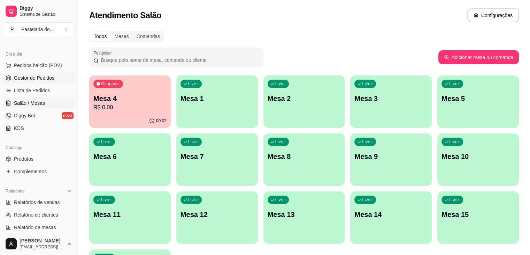
click at [35, 73] on link "Gestor de Pedidos" at bounding box center [39, 77] width 72 height 11
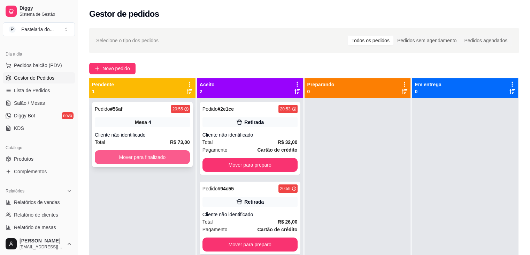
click at [131, 159] on button "Mover para finalizado" at bounding box center [142, 157] width 95 height 14
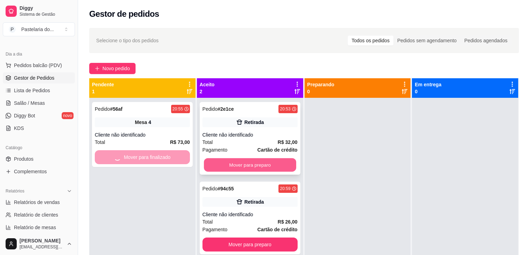
click at [257, 164] on button "Mover para preparo" at bounding box center [250, 165] width 92 height 14
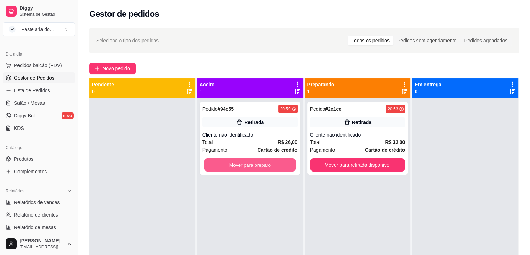
click at [261, 166] on button "Mover para preparo" at bounding box center [250, 165] width 92 height 14
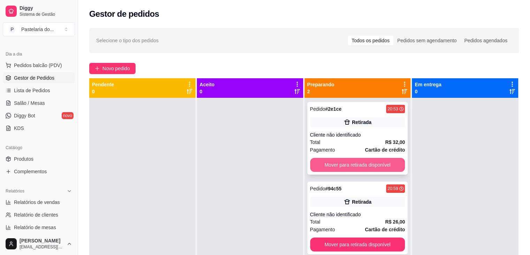
click at [364, 161] on button "Mover para retirada disponível" at bounding box center [357, 165] width 95 height 14
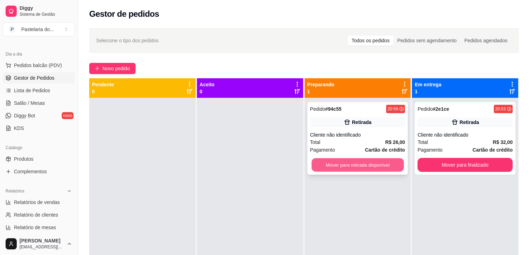
click at [363, 163] on button "Mover para retirada disponível" at bounding box center [358, 165] width 92 height 14
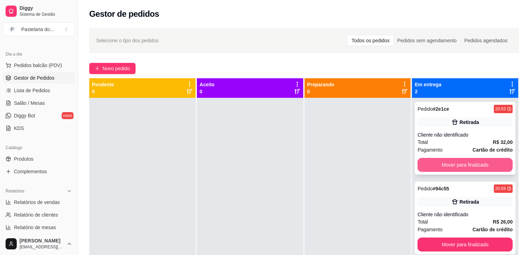
click at [433, 162] on button "Mover para finalizado" at bounding box center [465, 165] width 95 height 14
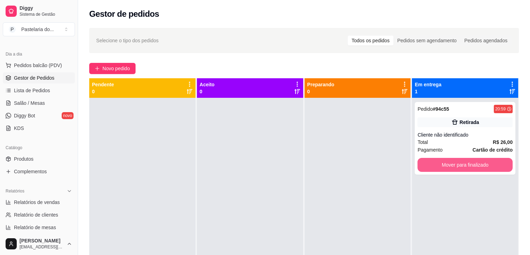
click at [433, 162] on button "Mover para finalizado" at bounding box center [465, 165] width 95 height 14
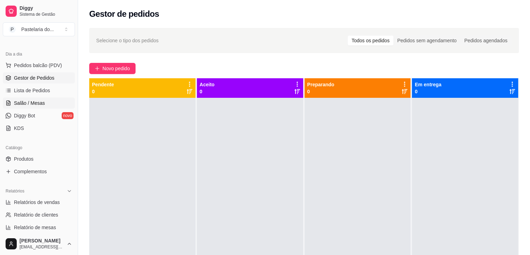
click at [25, 98] on link "Salão / Mesas" at bounding box center [39, 102] width 72 height 11
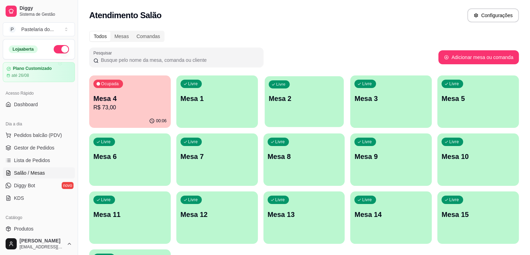
click at [265, 105] on div "Livre Mesa 2" at bounding box center [304, 97] width 79 height 43
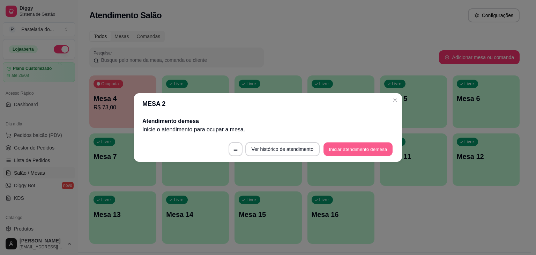
click at [344, 150] on button "Iniciar atendimento de mesa" at bounding box center [357, 149] width 69 height 14
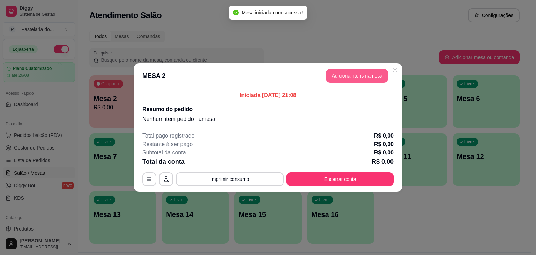
click at [367, 75] on button "Adicionar itens na mesa" at bounding box center [357, 76] width 62 height 14
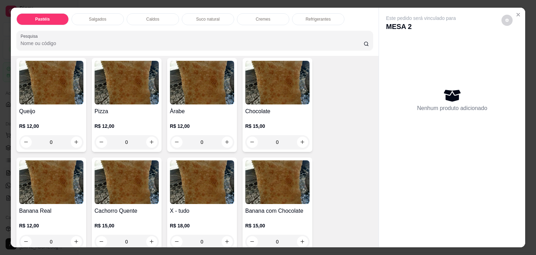
scroll to position [453, 0]
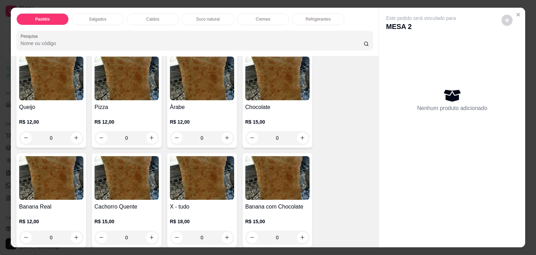
click at [225, 230] on div "0" at bounding box center [202, 237] width 64 height 14
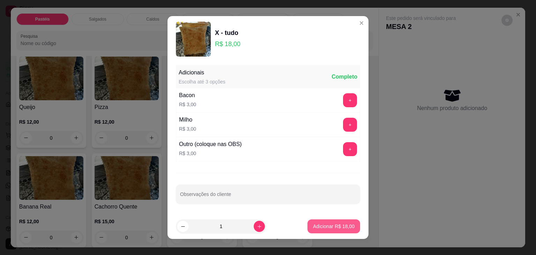
click at [322, 222] on button "Adicionar R$ 18,00" at bounding box center [333, 226] width 53 height 14
type input "1"
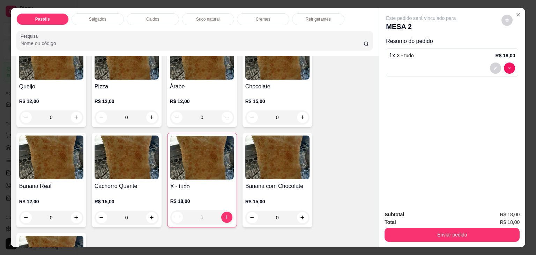
scroll to position [488, 0]
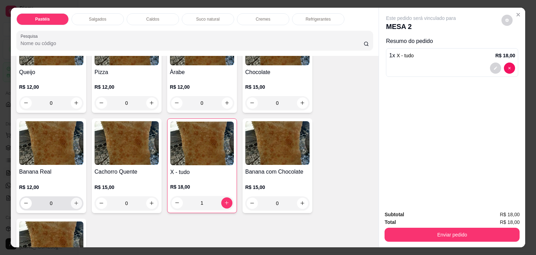
click at [74, 200] on icon "increase-product-quantity" at bounding box center [76, 202] width 5 height 5
type input "1"
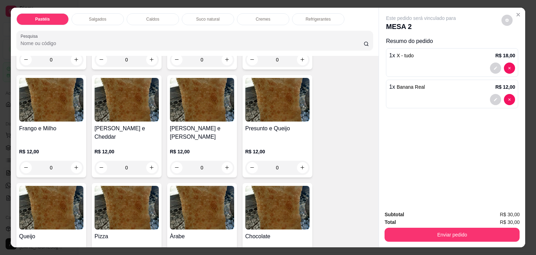
scroll to position [279, 0]
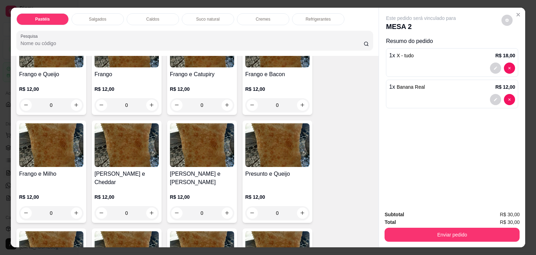
click at [148, 104] on div "0" at bounding box center [127, 105] width 64 height 14
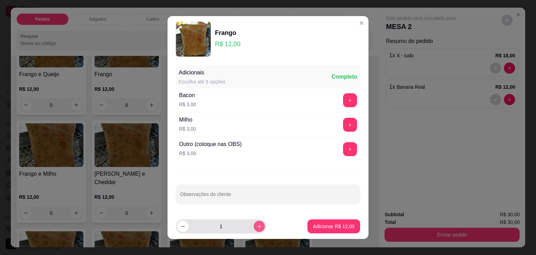
click at [254, 228] on button "increase-product-quantity" at bounding box center [259, 225] width 11 height 11
type input "2"
click at [313, 227] on p "Adicionar R$ 24,00" at bounding box center [334, 226] width 42 height 7
type input "2"
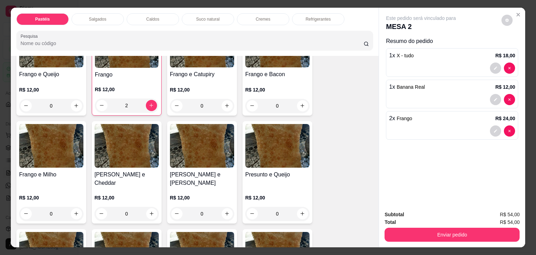
click at [148, 22] on div "Pastéis Salgados Caldos Suco natural Cremes Refrigerantes Pesquisa" at bounding box center [195, 32] width 368 height 48
click at [149, 18] on p "Caldos" at bounding box center [152, 19] width 13 height 6
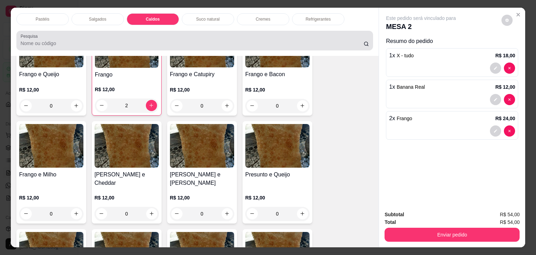
scroll to position [17, 0]
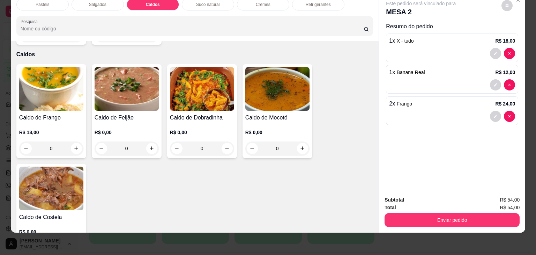
click at [276, 98] on div "Caldo de Mocotó R$ 0,00 0" at bounding box center [277, 111] width 70 height 94
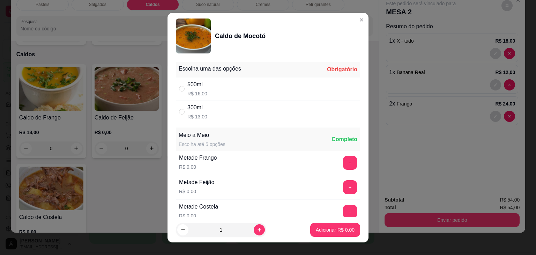
click at [213, 112] on div "300ml R$ 13,00" at bounding box center [268, 111] width 184 height 23
radio input "true"
click at [221, 84] on div "500ml R$ 16,00" at bounding box center [268, 88] width 184 height 23
radio input "true"
radio input "false"
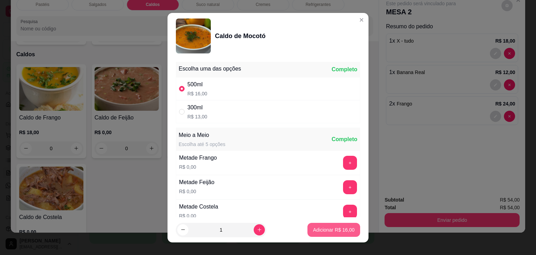
click at [318, 229] on p "Adicionar R$ 16,00" at bounding box center [334, 229] width 42 height 7
type input "1"
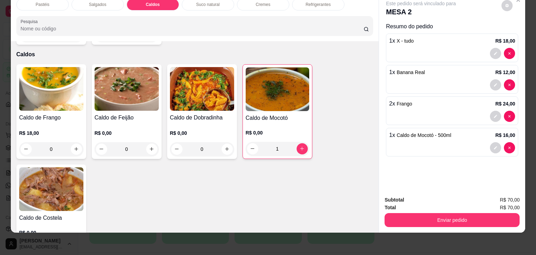
click at [44, 93] on img at bounding box center [51, 89] width 64 height 44
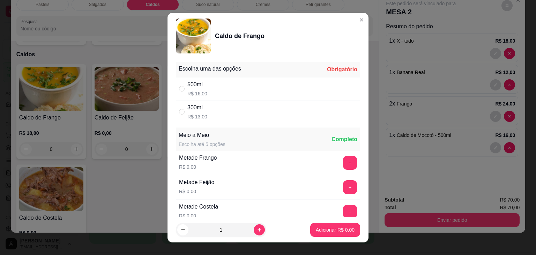
click at [219, 93] on div "500ml R$ 16,00" at bounding box center [268, 88] width 184 height 23
click at [241, 86] on div "500ml R$ 16,00" at bounding box center [268, 88] width 184 height 23
radio input "true"
click at [330, 227] on p "Adicionar R$ 16,00" at bounding box center [334, 229] width 42 height 7
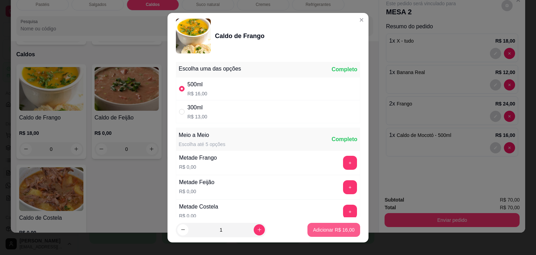
type input "1"
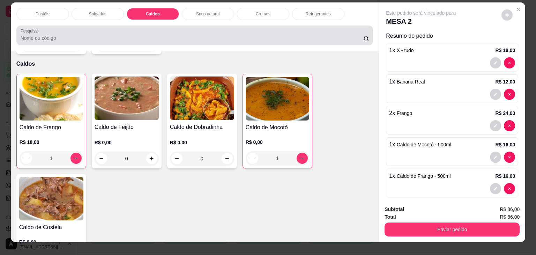
scroll to position [0, 0]
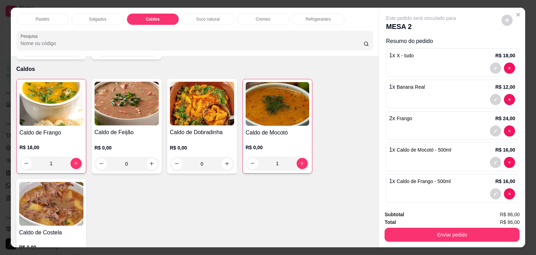
click at [208, 16] on p "Suco natural" at bounding box center [207, 19] width 23 height 6
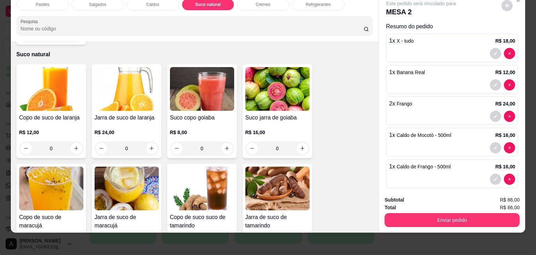
scroll to position [1220, 0]
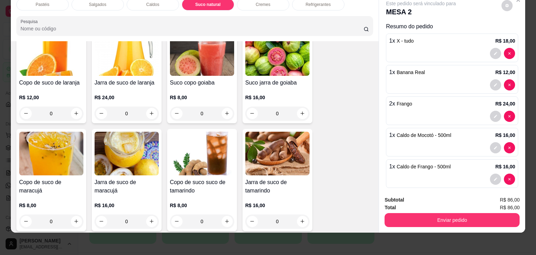
click at [130, 144] on img at bounding box center [127, 153] width 64 height 44
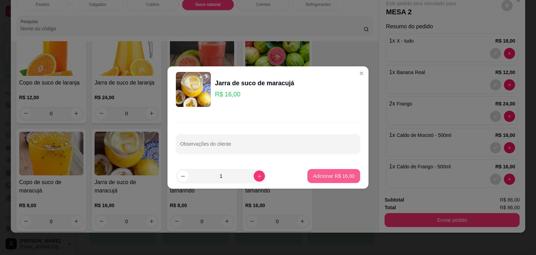
click at [326, 172] on p "Adicionar R$ 16,00" at bounding box center [334, 175] width 42 height 7
click at [326, 172] on div "Copo de suco de laranja R$ 12,00 0 Jarra de suco de laranja R$ 24,00 0 Suco cop…" at bounding box center [194, 233] width 357 height 409
type input "1"
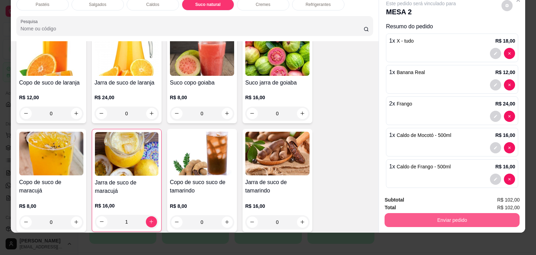
click at [428, 213] on button "Enviar pedido" at bounding box center [451, 220] width 135 height 14
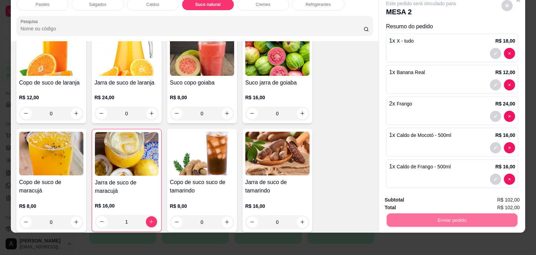
click at [431, 193] on button "Não registrar e enviar pedido" at bounding box center [428, 196] width 73 height 13
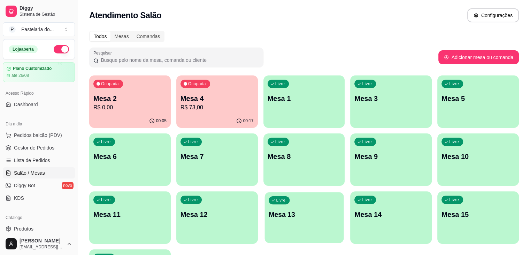
click at [269, 213] on p "Mesa 13" at bounding box center [304, 214] width 71 height 9
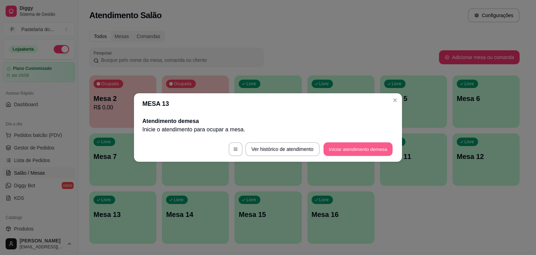
click at [364, 144] on button "Iniciar atendimento de mesa" at bounding box center [357, 149] width 69 height 14
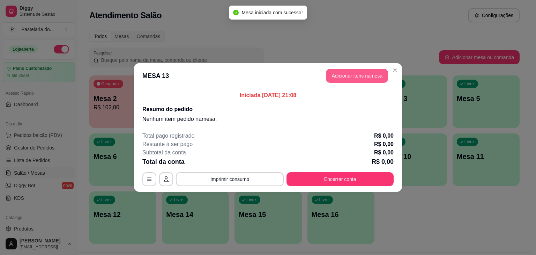
click at [370, 76] on button "Adicionar itens na mesa" at bounding box center [357, 76] width 62 height 14
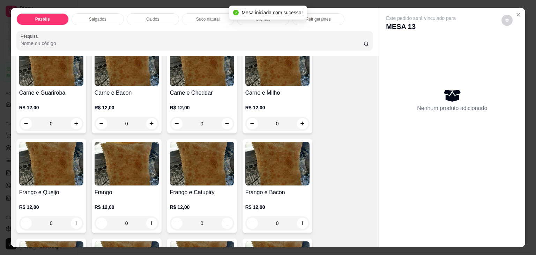
scroll to position [209, 0]
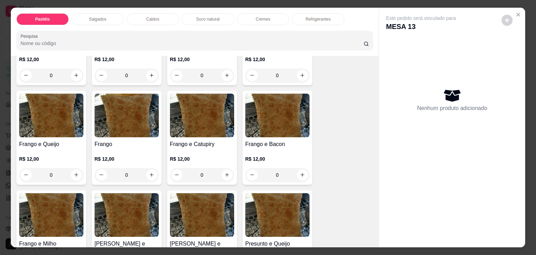
click at [225, 173] on div "0" at bounding box center [202, 175] width 64 height 14
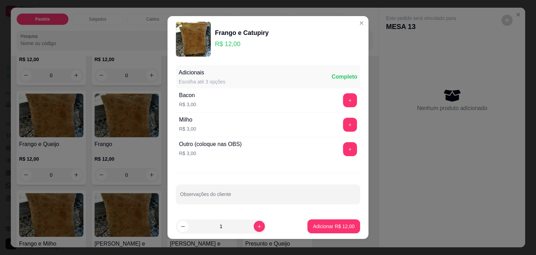
click at [337, 228] on p "Adicionar R$ 12,00" at bounding box center [334, 226] width 42 height 7
type input "1"
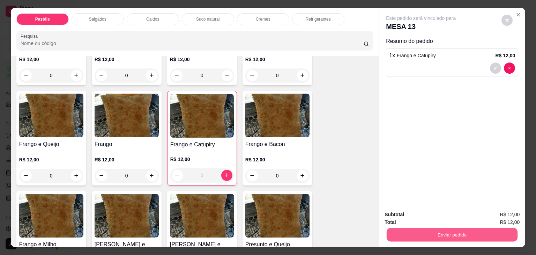
click at [433, 235] on button "Enviar pedido" at bounding box center [451, 235] width 131 height 14
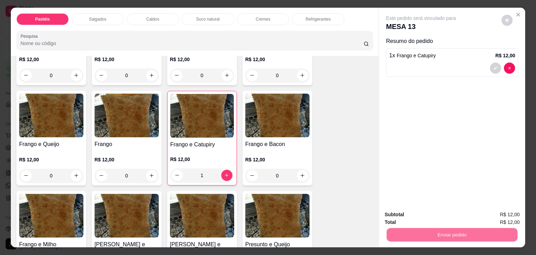
click at [419, 217] on button "Não registrar e enviar pedido" at bounding box center [428, 214] width 73 height 13
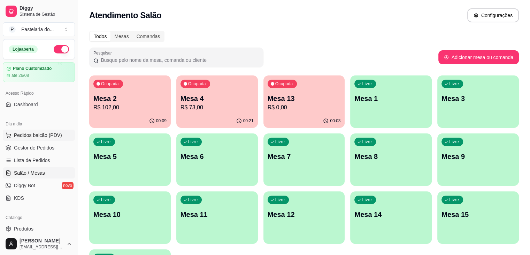
click at [40, 133] on span "Pedidos balcão (PDV)" at bounding box center [38, 134] width 48 height 7
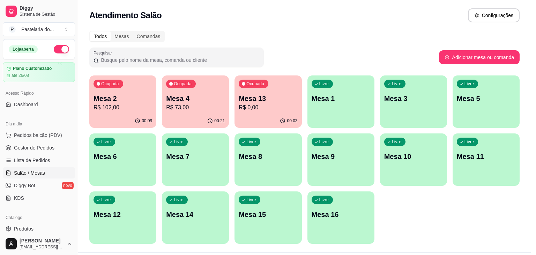
click at [58, 117] on img at bounding box center [51, 126] width 64 height 44
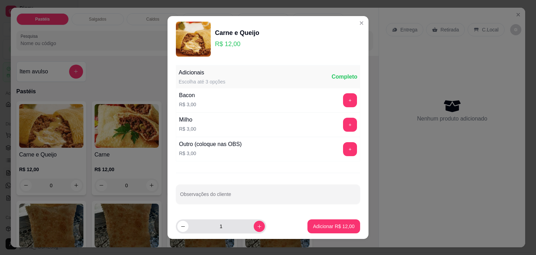
click at [254, 226] on button "increase-product-quantity" at bounding box center [259, 225] width 11 height 11
click at [180, 228] on icon "decrease-product-quantity" at bounding box center [182, 226] width 5 height 5
type input "3"
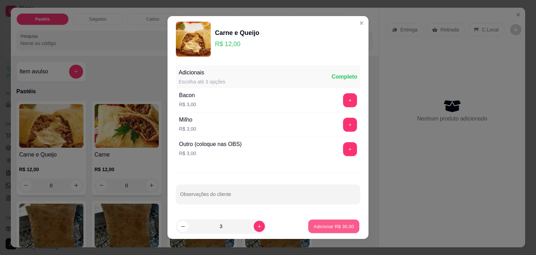
click at [330, 226] on p "Adicionar R$ 36,00" at bounding box center [334, 226] width 40 height 7
type input "3"
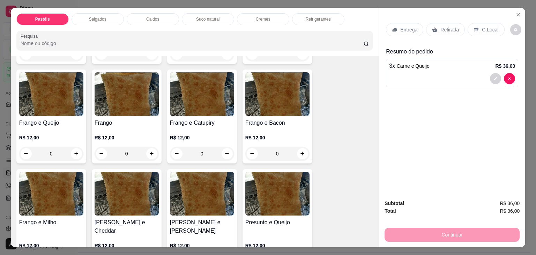
scroll to position [244, 0]
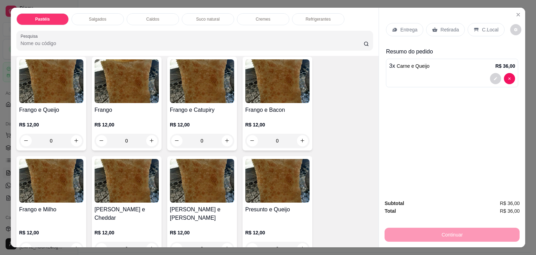
click at [43, 82] on img at bounding box center [51, 81] width 64 height 44
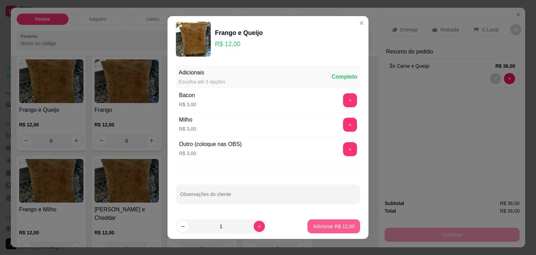
click at [318, 229] on button "Adicionar R$ 12,00" at bounding box center [333, 226] width 53 height 14
type input "1"
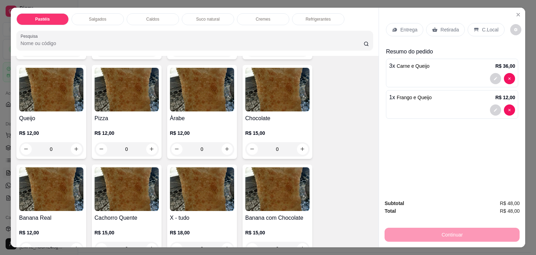
scroll to position [453, 0]
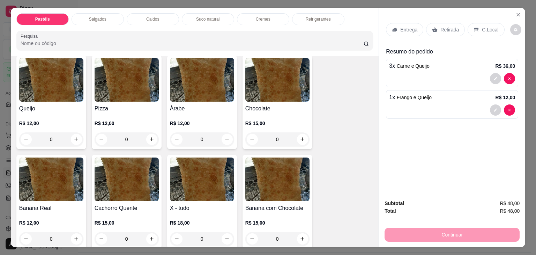
click at [48, 186] on img at bounding box center [51, 179] width 64 height 44
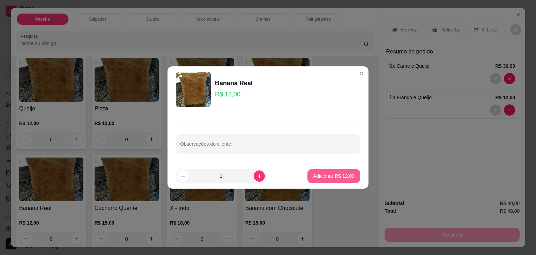
click at [325, 174] on p "Adicionar R$ 12,00" at bounding box center [334, 175] width 42 height 7
type input "1"
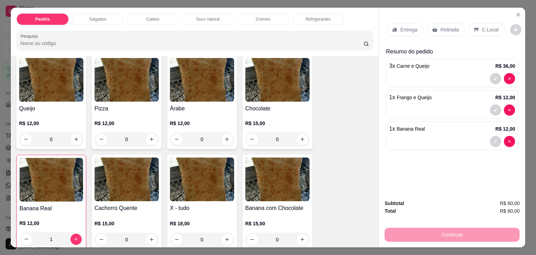
click at [439, 31] on div "Retirada" at bounding box center [445, 29] width 39 height 13
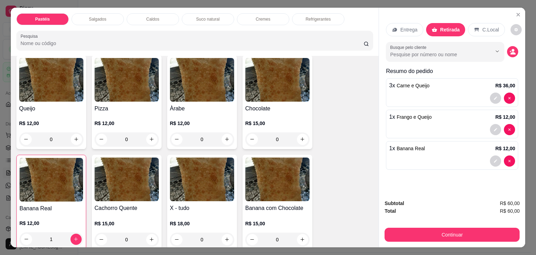
click at [99, 13] on div "Salgados" at bounding box center [97, 19] width 52 height 12
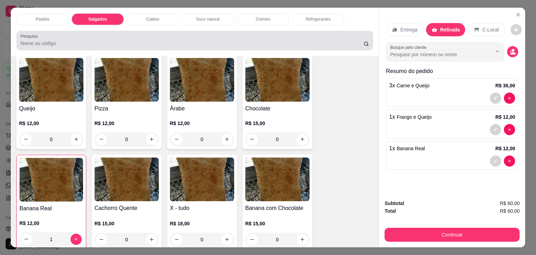
scroll to position [17, 0]
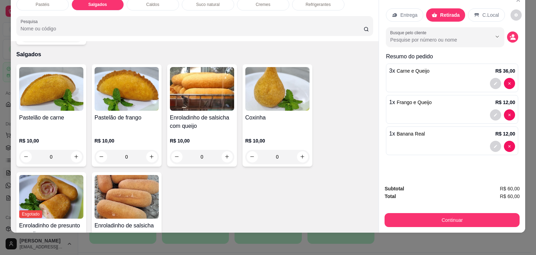
click at [75, 95] on img at bounding box center [51, 89] width 64 height 44
click at [320, 184] on footer "1 Adicionar R$ 10,00" at bounding box center [267, 175] width 201 height 25
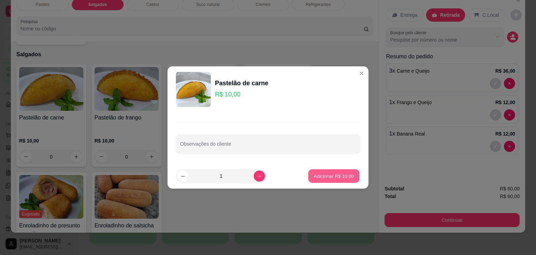
click at [334, 176] on p "Adicionar R$ 10,00" at bounding box center [334, 175] width 40 height 7
type input "1"
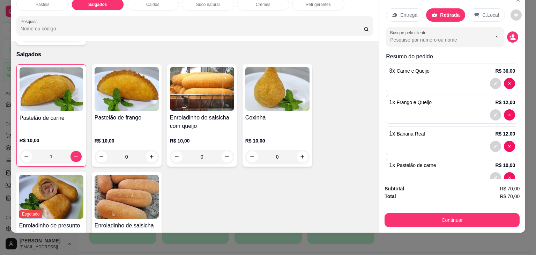
drag, startPoint x: 397, startPoint y: 224, endPoint x: 405, endPoint y: 209, distance: 17.8
click at [397, 224] on div "Subtotal R$ 70,00 Total R$ 70,00 Continuar" at bounding box center [452, 205] width 146 height 53
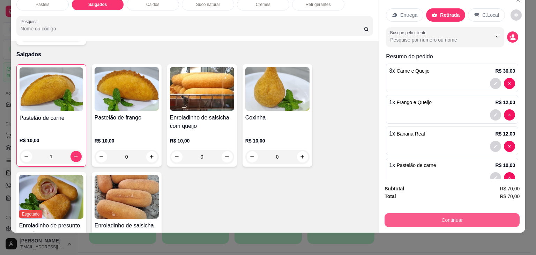
click at [407, 219] on button "Continuar" at bounding box center [451, 220] width 135 height 14
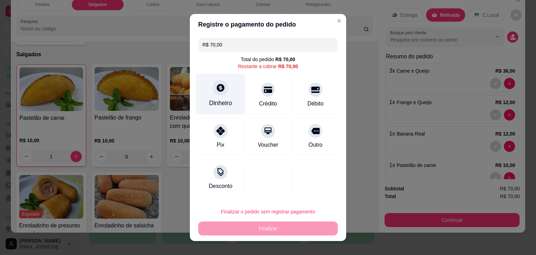
click at [224, 79] on div "Dinheiro" at bounding box center [220, 94] width 49 height 41
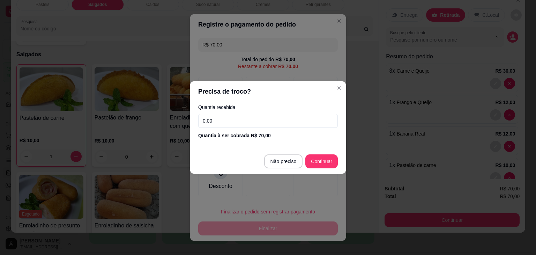
click at [295, 171] on footer "Não preciso Continuar" at bounding box center [268, 161] width 156 height 25
type input "R$ 0,00"
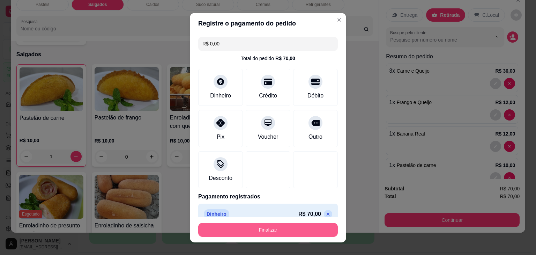
click at [285, 230] on button "Finalizar" at bounding box center [267, 230] width 139 height 14
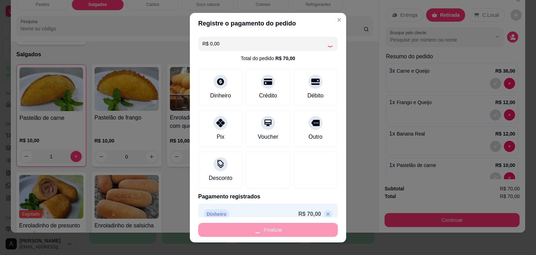
type input "0"
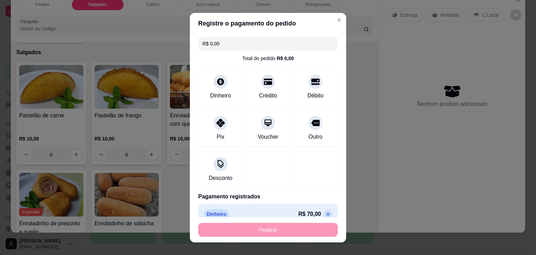
type input "-R$ 70,00"
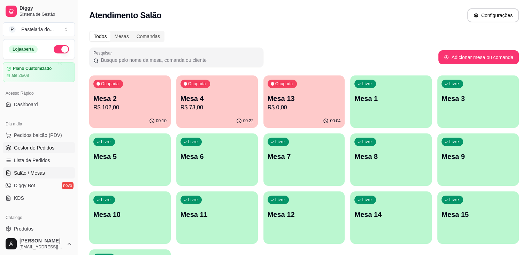
click at [41, 147] on span "Gestor de Pedidos" at bounding box center [34, 147] width 40 height 7
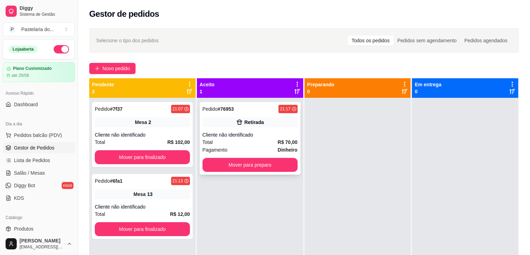
click at [252, 134] on div "Cliente não identificado" at bounding box center [250, 134] width 95 height 7
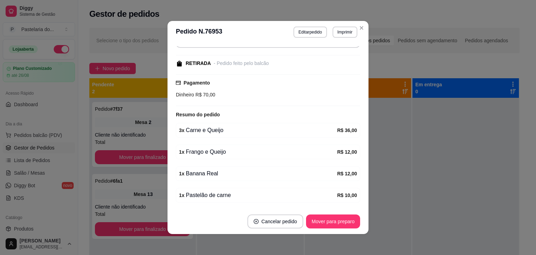
scroll to position [84, 0]
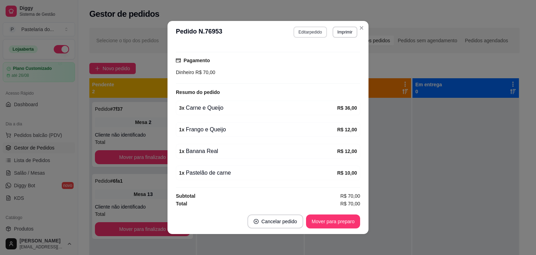
click at [313, 30] on button "Editar pedido" at bounding box center [309, 32] width 33 height 11
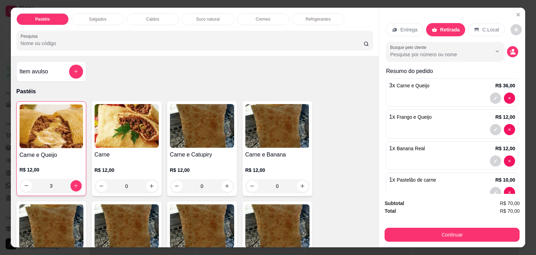
click at [219, 14] on div "Suco natural" at bounding box center [208, 19] width 52 height 12
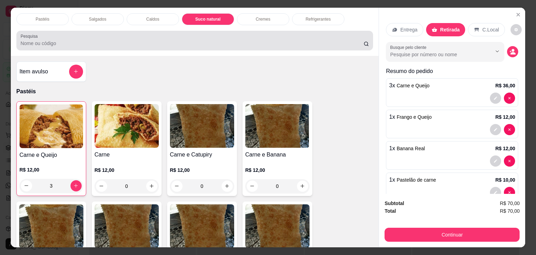
scroll to position [17, 0]
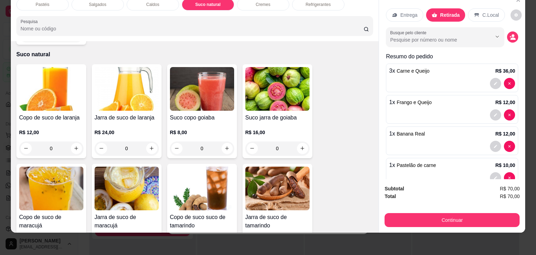
click at [122, 88] on img at bounding box center [127, 89] width 64 height 44
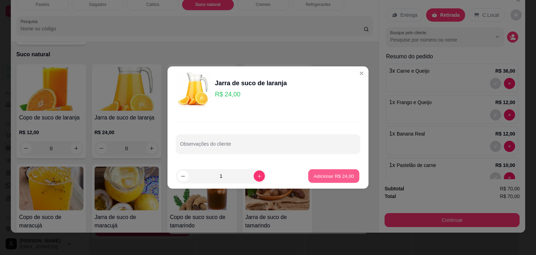
click at [318, 178] on p "Adicionar R$ 24,00" at bounding box center [334, 175] width 40 height 7
type input "1"
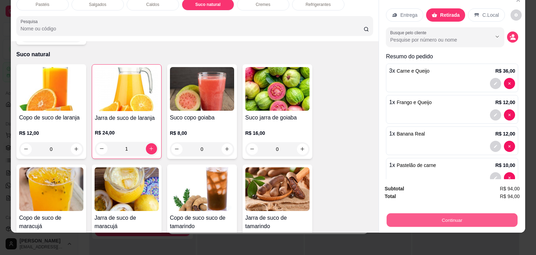
click at [418, 216] on button "Continuar" at bounding box center [451, 220] width 131 height 14
click at [398, 214] on button "Continuar" at bounding box center [451, 220] width 135 height 14
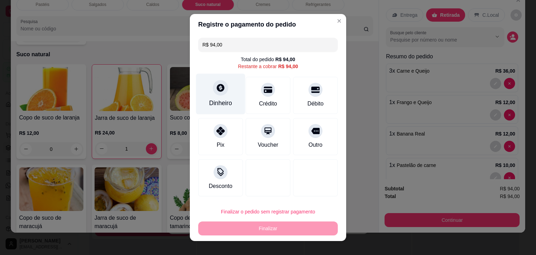
click at [213, 85] on div at bounding box center [220, 87] width 15 height 15
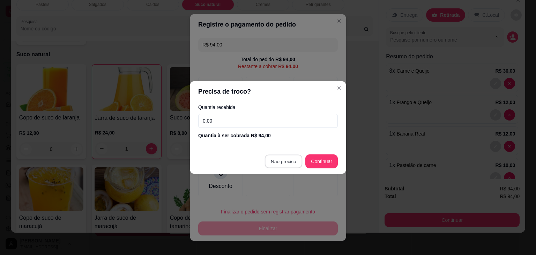
type input "R$ 0,00"
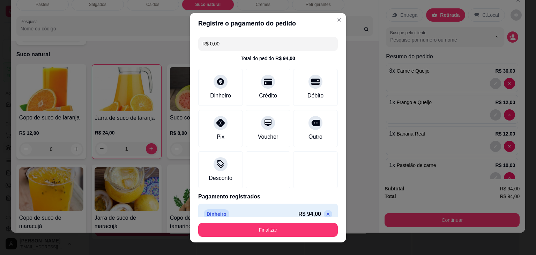
click at [303, 224] on button "Finalizar" at bounding box center [267, 230] width 139 height 14
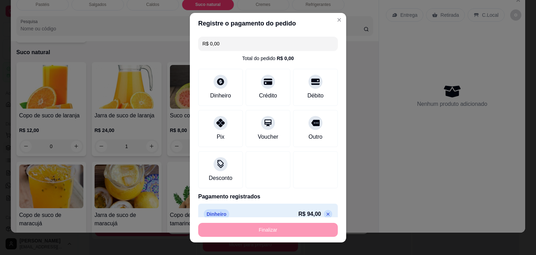
type input "0"
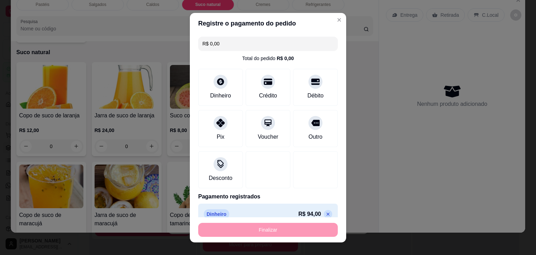
type input "-R$ 94,00"
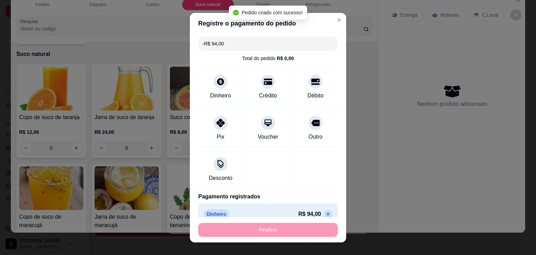
scroll to position [99, 0]
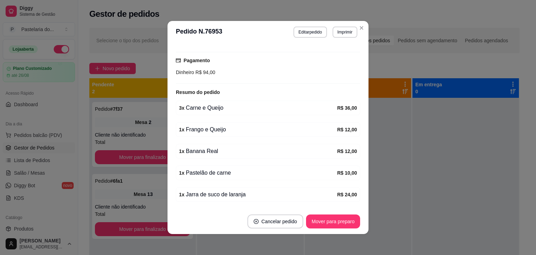
click at [387, 14] on div "Gestor de pedidos" at bounding box center [304, 13] width 430 height 11
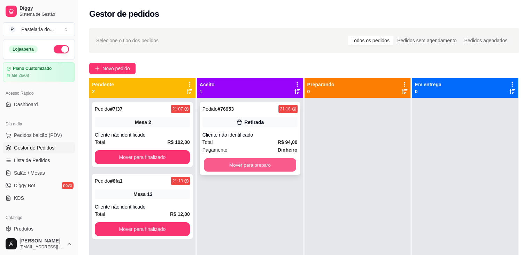
click at [274, 165] on button "Mover para preparo" at bounding box center [250, 165] width 92 height 14
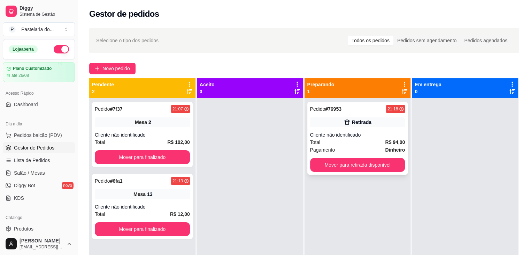
click at [325, 141] on div "Total R$ 94,00" at bounding box center [357, 142] width 95 height 8
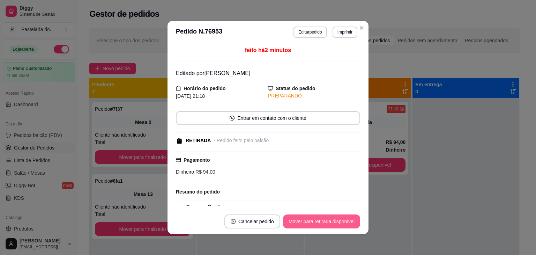
click at [345, 222] on button "Mover para retirada disponível" at bounding box center [321, 221] width 77 height 14
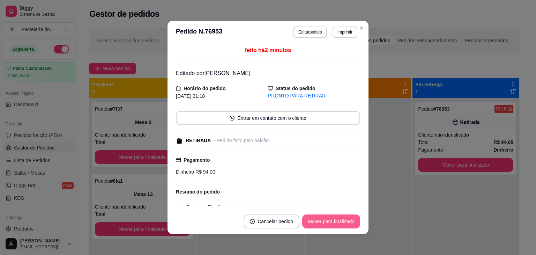
click at [331, 218] on button "Mover para finalizado" at bounding box center [331, 221] width 58 height 14
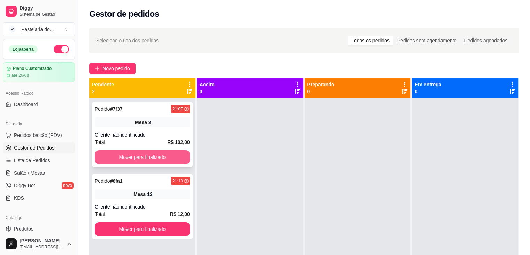
click at [166, 157] on button "Mover para finalizado" at bounding box center [142, 157] width 95 height 14
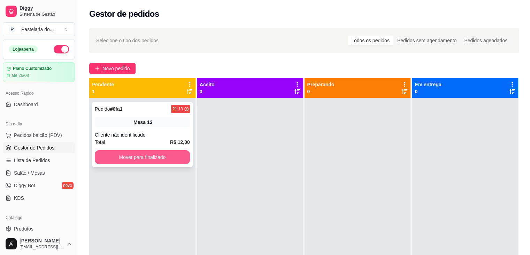
click at [167, 158] on button "Mover para finalizado" at bounding box center [142, 157] width 95 height 14
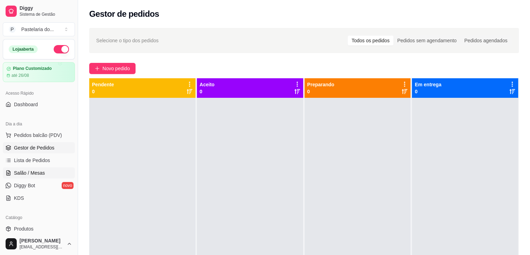
click at [31, 173] on span "Salão / Mesas" at bounding box center [29, 172] width 31 height 7
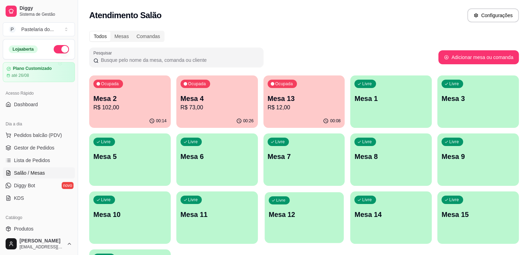
click at [265, 223] on div "Livre Mesa 12" at bounding box center [304, 213] width 79 height 43
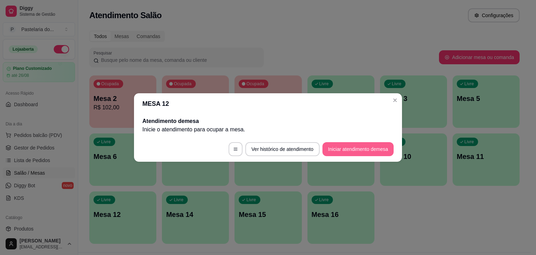
click at [363, 148] on button "Iniciar atendimento de mesa" at bounding box center [357, 149] width 71 height 14
click at [363, 148] on footer "Ver histórico de atendimento Iniciar atendimento de mesa" at bounding box center [268, 148] width 268 height 25
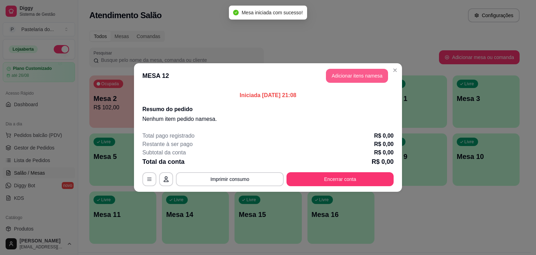
click at [347, 69] on button "Adicionar itens na mesa" at bounding box center [357, 76] width 62 height 14
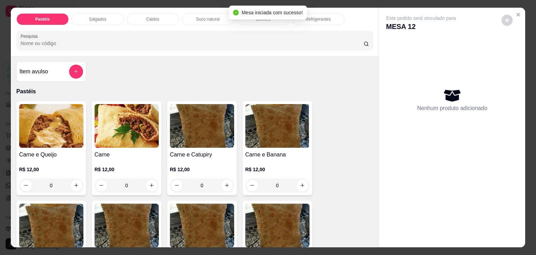
click at [149, 180] on div "0" at bounding box center [127, 185] width 64 height 14
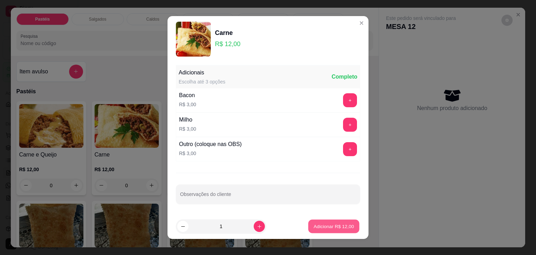
click at [316, 220] on button "Adicionar R$ 12,00" at bounding box center [333, 226] width 51 height 14
type input "1"
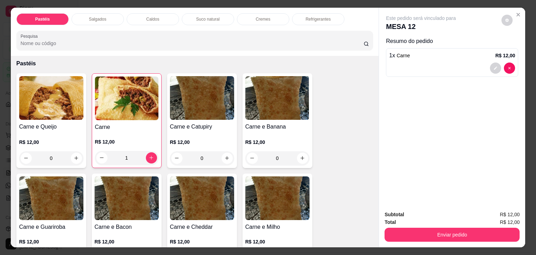
scroll to position [70, 0]
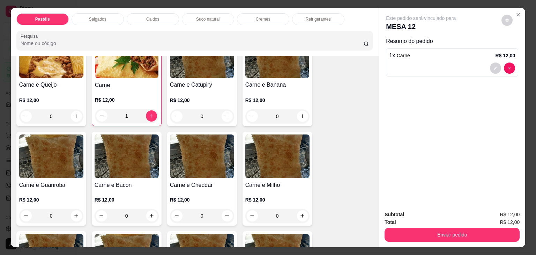
click at [227, 111] on div "0" at bounding box center [202, 116] width 64 height 14
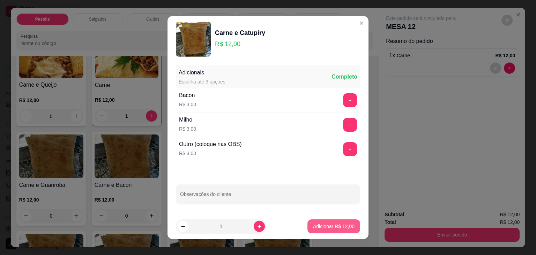
click at [344, 227] on p "Adicionar R$ 12,00" at bounding box center [334, 226] width 42 height 7
type input "1"
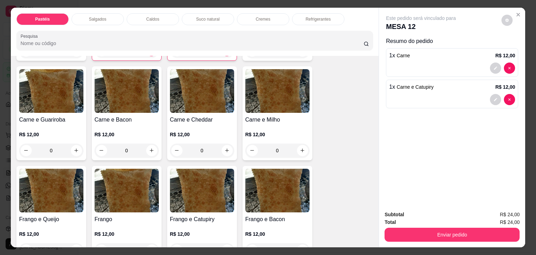
scroll to position [174, 0]
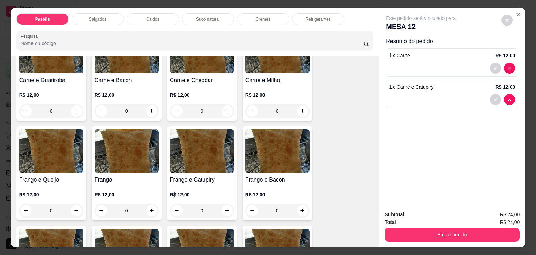
click at [222, 206] on div "0" at bounding box center [202, 210] width 64 height 14
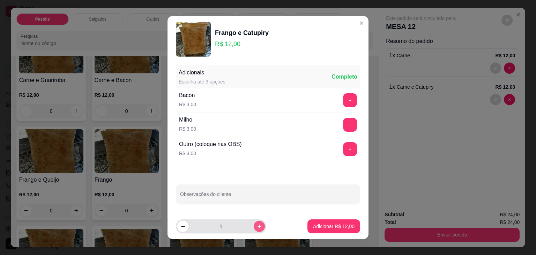
click at [255, 224] on button "increase-product-quantity" at bounding box center [259, 225] width 11 height 11
type input "2"
click at [321, 219] on button "Adicionar R$ 24,00" at bounding box center [333, 226] width 53 height 14
type input "2"
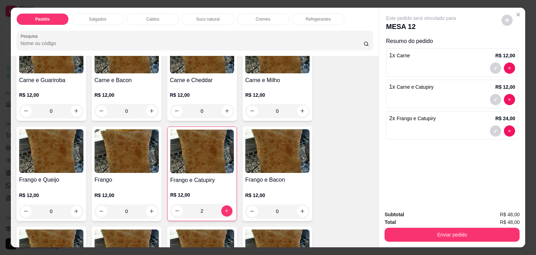
click at [218, 185] on div "R$ 12,00 2" at bounding box center [201, 200] width 63 height 33
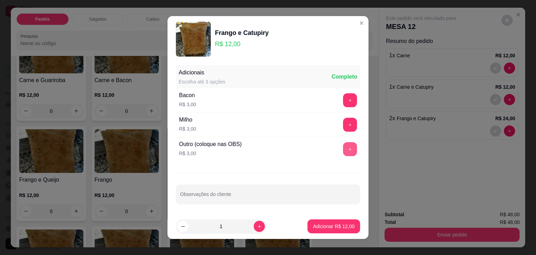
click at [343, 150] on button "+" at bounding box center [350, 149] width 14 height 14
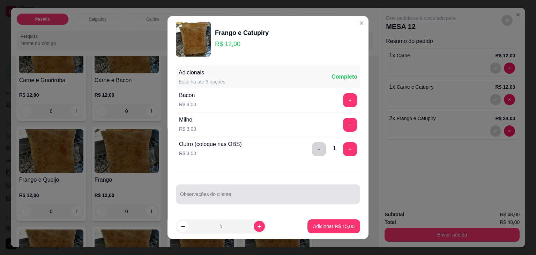
click at [261, 189] on div at bounding box center [268, 194] width 176 height 14
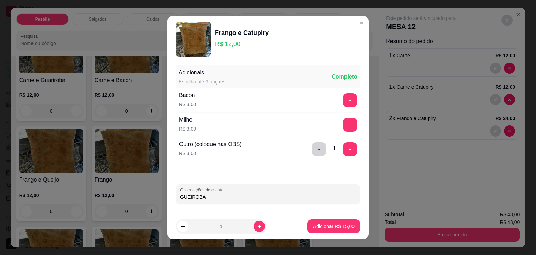
type input "GUEIROBA"
click at [320, 229] on p "Adicionar R$ 15,00" at bounding box center [334, 226] width 40 height 7
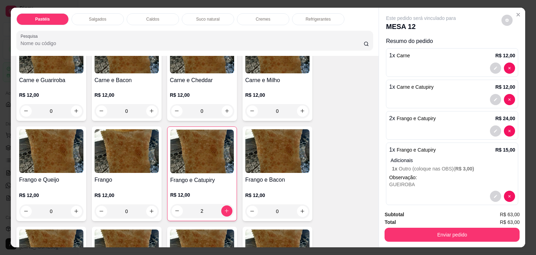
click at [164, 13] on div "Caldos" at bounding box center [153, 19] width 52 height 12
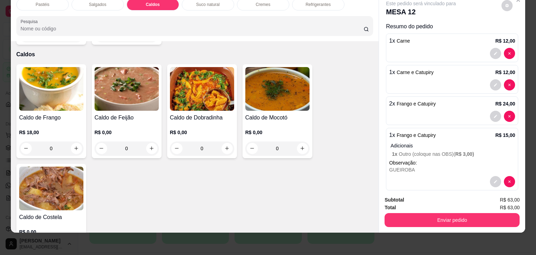
click at [275, 90] on img at bounding box center [277, 89] width 64 height 44
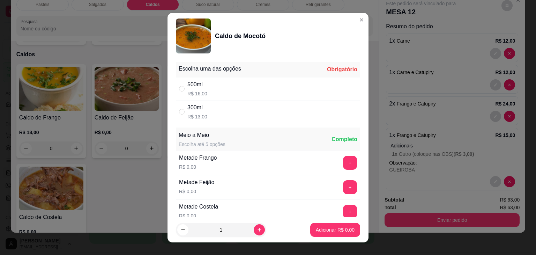
click at [206, 113] on div "300ml R$ 13,00" at bounding box center [268, 111] width 184 height 23
radio input "true"
click at [343, 158] on button "+" at bounding box center [350, 163] width 14 height 14
click at [329, 226] on p "Adicionar R$ 13,00" at bounding box center [334, 229] width 42 height 7
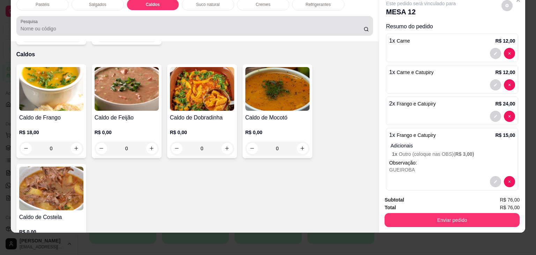
scroll to position [0, 0]
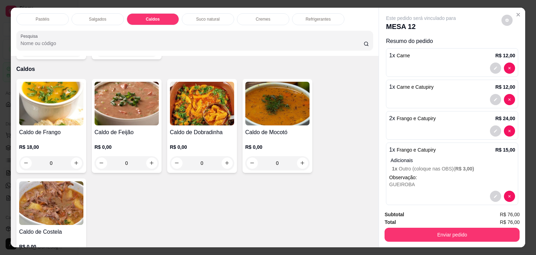
click at [328, 21] on div "Refrigerantes" at bounding box center [318, 19] width 52 height 12
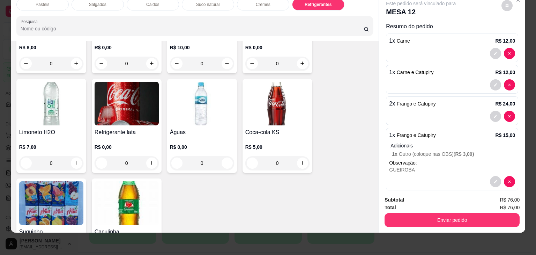
scroll to position [2145, 0]
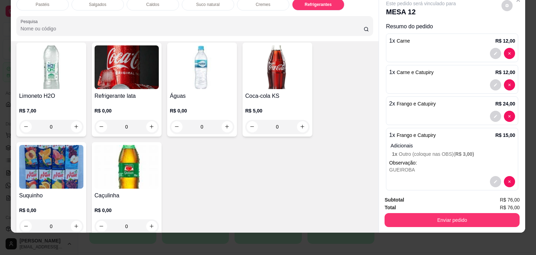
click at [144, 107] on div "R$ 0,00 0" at bounding box center [127, 120] width 64 height 27
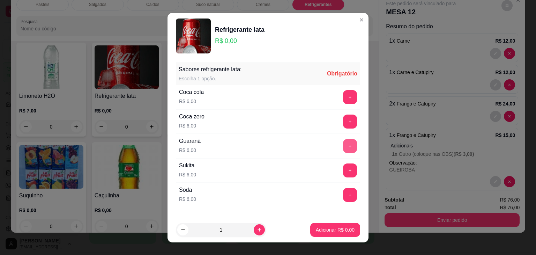
click at [343, 148] on button "+" at bounding box center [350, 146] width 14 height 14
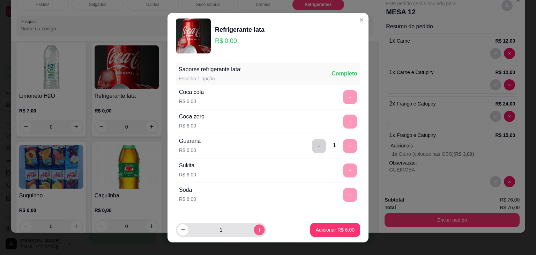
click at [254, 231] on button "increase-product-quantity" at bounding box center [259, 229] width 11 height 11
type input "2"
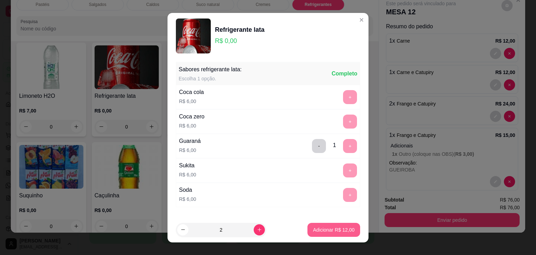
click at [343, 235] on button "Adicionar R$ 12,00" at bounding box center [333, 230] width 53 height 14
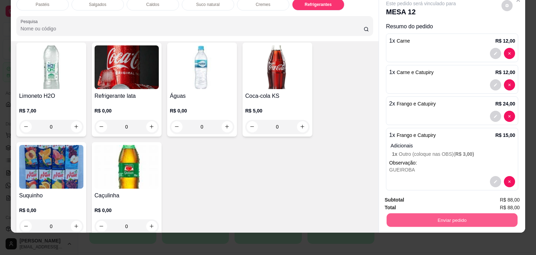
click at [427, 213] on button "Enviar pedido" at bounding box center [451, 220] width 131 height 14
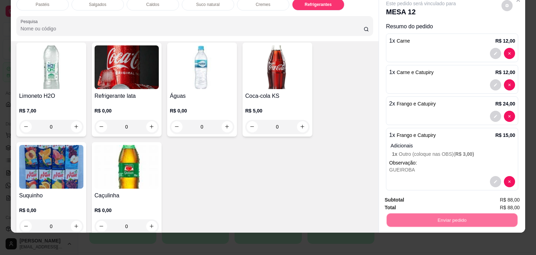
click at [424, 190] on button "Não registrar e enviar pedido" at bounding box center [428, 196] width 73 height 13
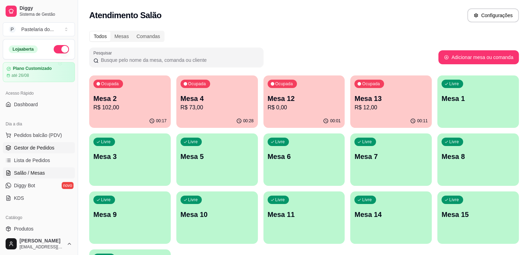
click at [24, 151] on link "Gestor de Pedidos" at bounding box center [39, 147] width 72 height 11
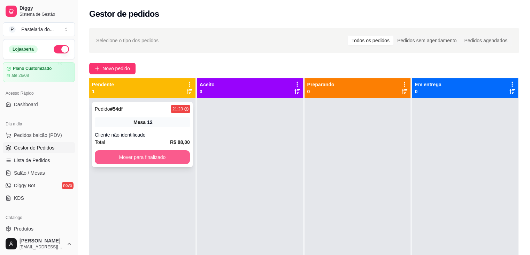
click at [167, 161] on button "Mover para finalizado" at bounding box center [142, 157] width 95 height 14
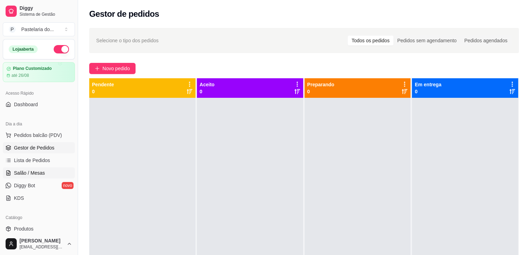
click at [39, 173] on span "Salão / Mesas" at bounding box center [29, 172] width 31 height 7
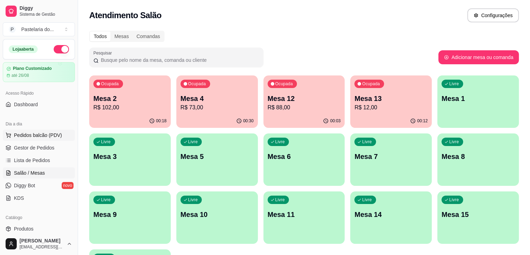
click at [47, 139] on button "Pedidos balcão (PDV)" at bounding box center [39, 134] width 72 height 11
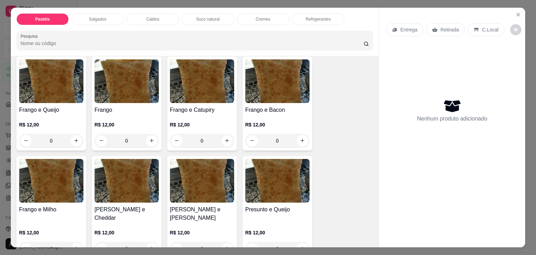
scroll to position [244, 0]
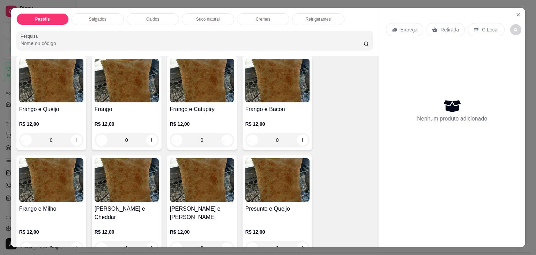
click at [302, 138] on div "0" at bounding box center [277, 140] width 64 height 14
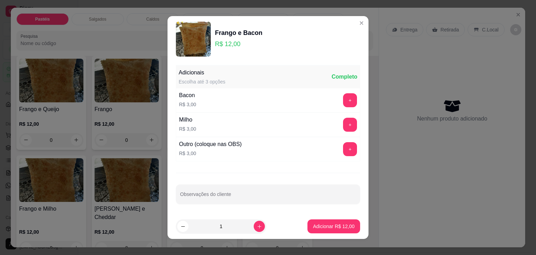
click at [340, 133] on div "Milho R$ 3,00 +" at bounding box center [268, 124] width 184 height 24
click at [343, 126] on button "+" at bounding box center [350, 125] width 14 height 14
click at [254, 229] on button "increase-product-quantity" at bounding box center [259, 225] width 11 height 11
type input "2"
click at [317, 225] on p "Adicionar R$ 30,00" at bounding box center [334, 226] width 40 height 7
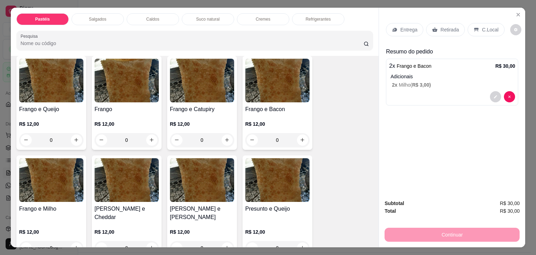
click at [444, 27] on p "Retirada" at bounding box center [449, 29] width 18 height 7
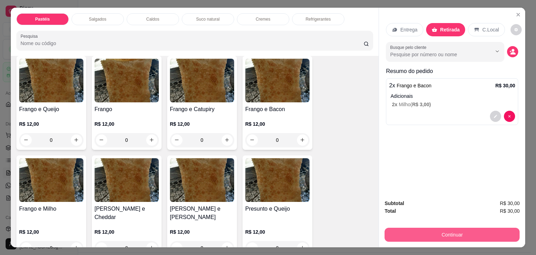
click at [473, 233] on button "Continuar" at bounding box center [451, 234] width 135 height 14
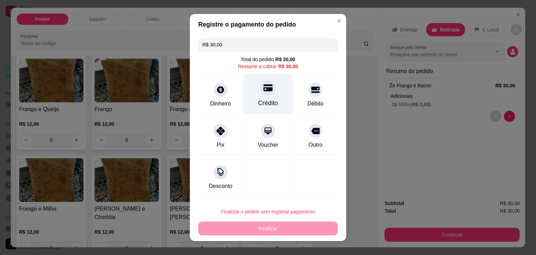
click at [271, 94] on div "Crédito" at bounding box center [267, 94] width 49 height 41
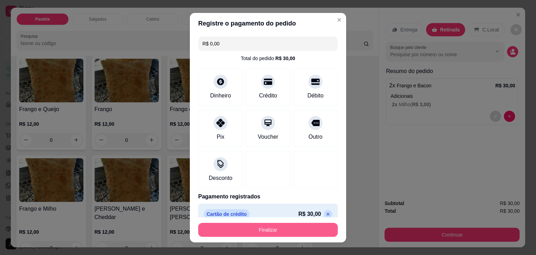
click at [294, 229] on button "Finalizar" at bounding box center [267, 230] width 139 height 14
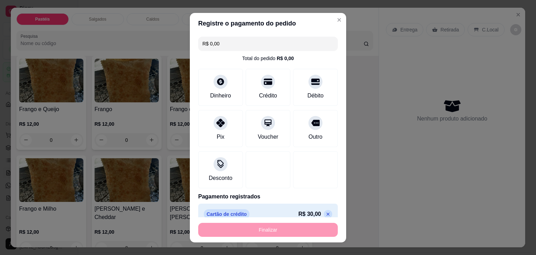
type input "-R$ 30,00"
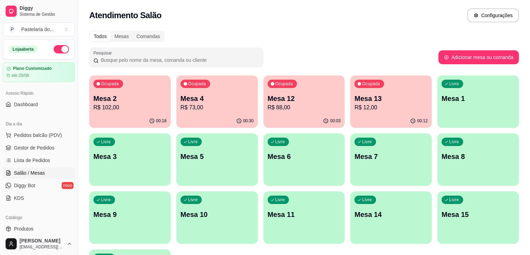
click at [438, 162] on div "Livre Mesa 8" at bounding box center [479, 155] width 82 height 44
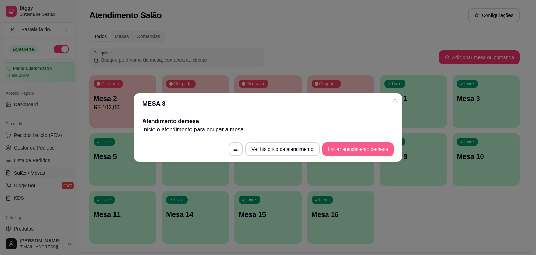
click at [335, 154] on button "Iniciar atendimento de mesa" at bounding box center [357, 149] width 71 height 14
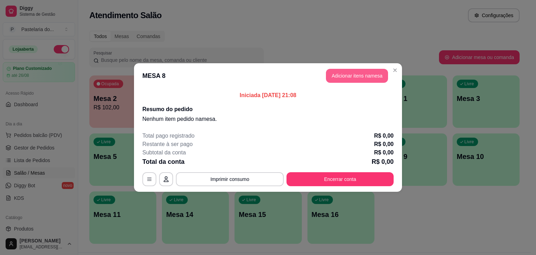
click at [361, 74] on button "Adicionar itens na mesa" at bounding box center [357, 76] width 62 height 14
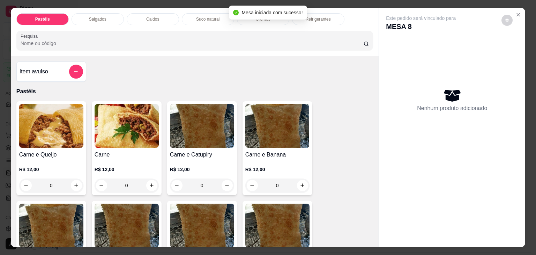
click at [149, 16] on p "Caldos" at bounding box center [152, 19] width 13 height 6
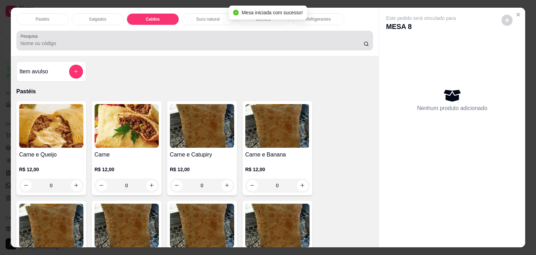
scroll to position [17, 0]
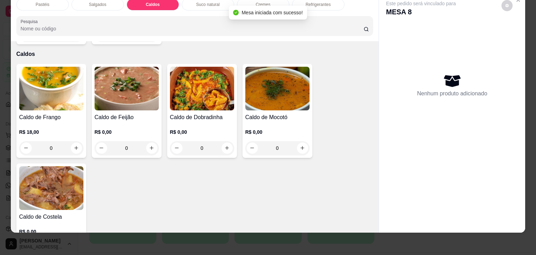
click at [67, 84] on img at bounding box center [51, 89] width 64 height 44
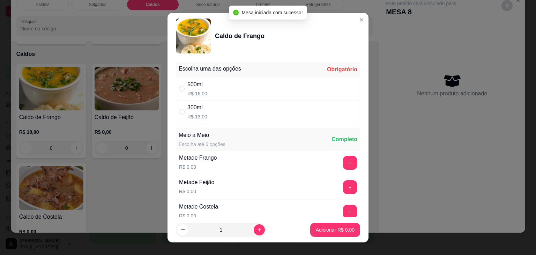
click at [212, 107] on div "300ml R$ 13,00" at bounding box center [268, 111] width 184 height 23
radio input "true"
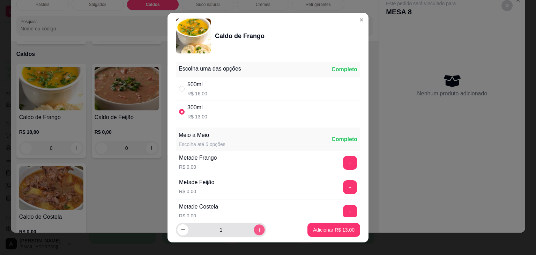
click at [257, 228] on icon "increase-product-quantity" at bounding box center [259, 229] width 5 height 5
type input "2"
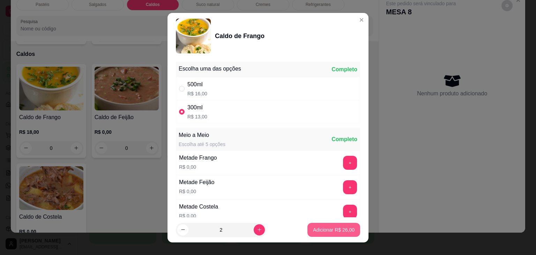
click at [313, 231] on p "Adicionar R$ 26,00" at bounding box center [334, 229] width 42 height 7
type input "2"
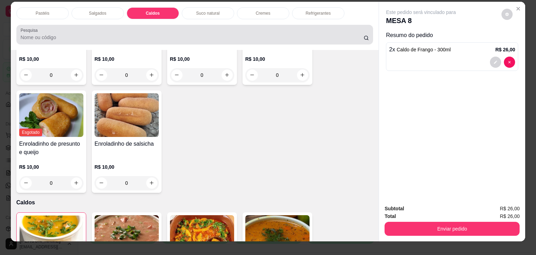
scroll to position [0, 0]
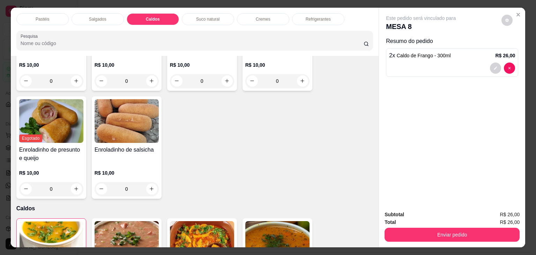
click at [45, 17] on p "Pastéis" at bounding box center [43, 19] width 14 height 6
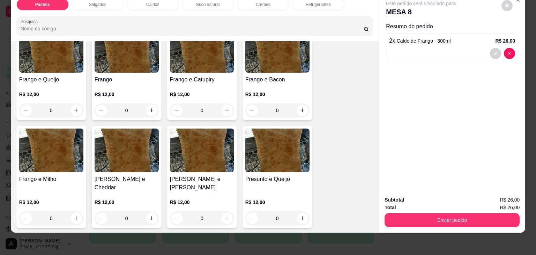
scroll to position [380, 0]
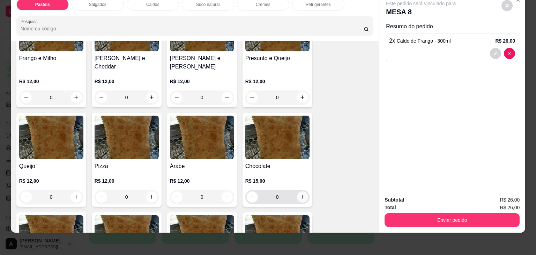
click at [301, 194] on icon "increase-product-quantity" at bounding box center [302, 196] width 5 height 5
type input "1"
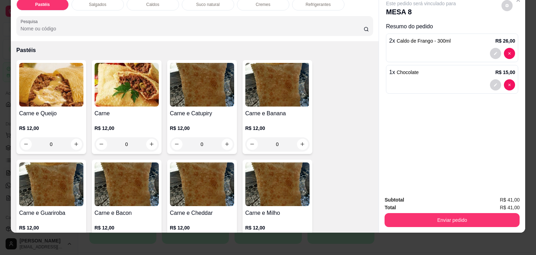
scroll to position [0, 0]
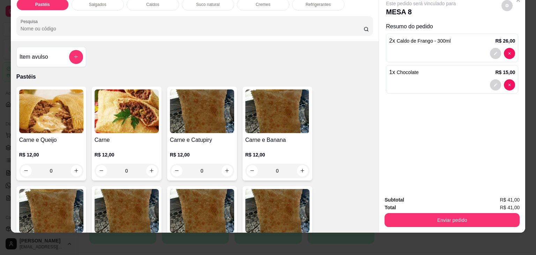
click at [76, 165] on div "0" at bounding box center [51, 171] width 64 height 14
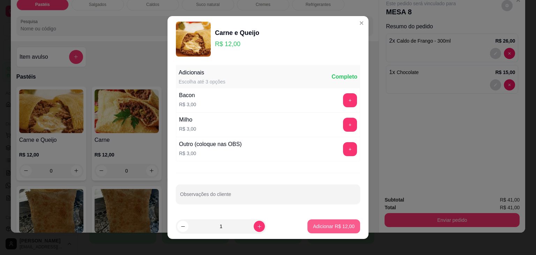
click at [346, 228] on button "Adicionar R$ 12,00" at bounding box center [333, 226] width 53 height 14
type input "1"
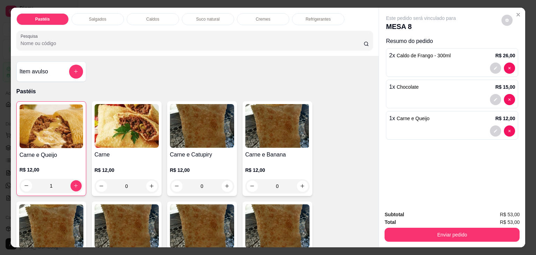
click at [330, 15] on div "Refrigerantes" at bounding box center [318, 19] width 52 height 12
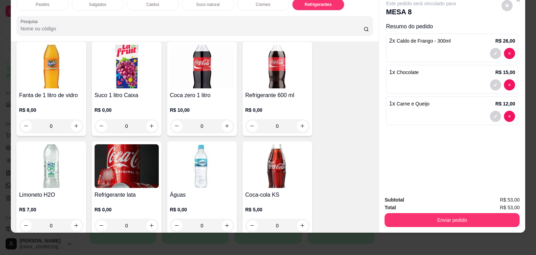
scroll to position [2070, 0]
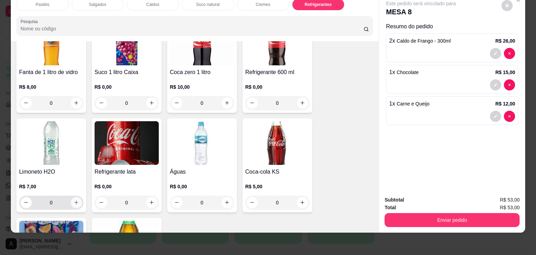
click at [75, 199] on icon "increase-product-quantity" at bounding box center [76, 201] width 5 height 5
type input "1"
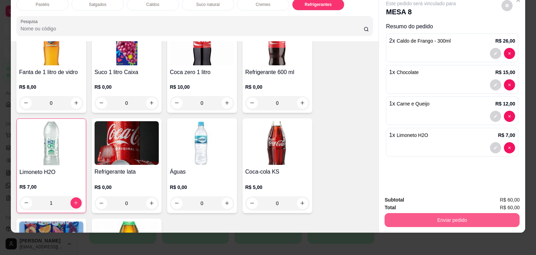
click at [483, 216] on button "Enviar pedido" at bounding box center [451, 220] width 135 height 14
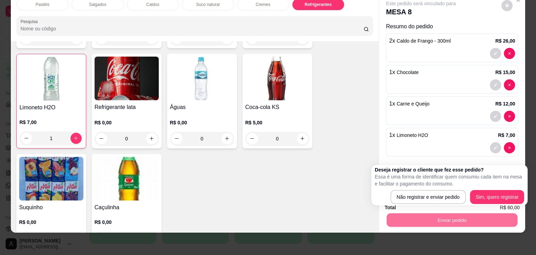
scroll to position [2146, 0]
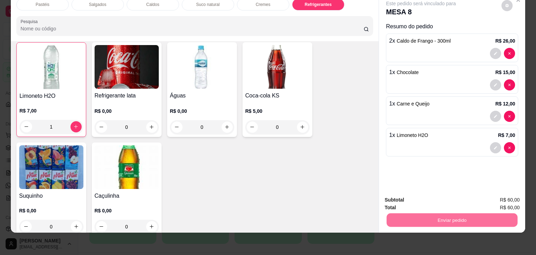
click at [60, 172] on img at bounding box center [51, 167] width 64 height 44
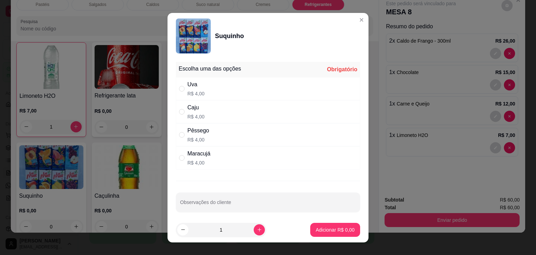
click at [203, 90] on div "Uva R$ 4,00" at bounding box center [268, 88] width 184 height 23
radio input "true"
click at [325, 228] on p "Adicionar R$ 4,00" at bounding box center [335, 229] width 39 height 7
type input "1"
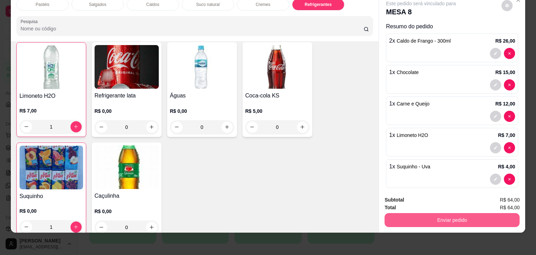
click at [418, 213] on button "Enviar pedido" at bounding box center [451, 220] width 135 height 14
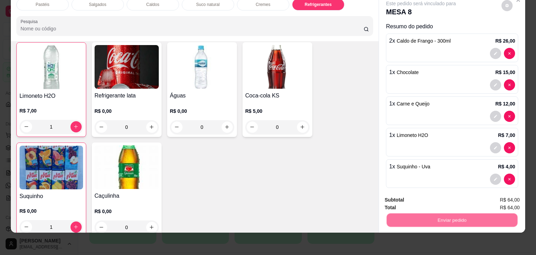
click at [408, 196] on button "Não registrar e enviar pedido" at bounding box center [428, 196] width 73 height 13
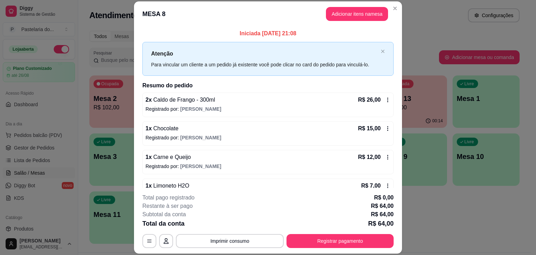
click at [449, 39] on div "Todos Mesas Comandas" at bounding box center [304, 36] width 430 height 11
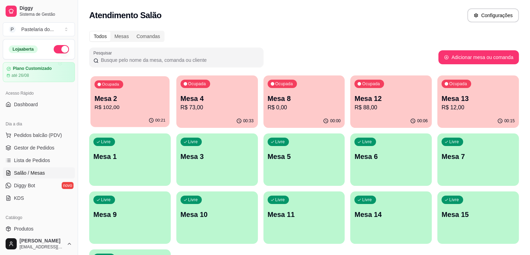
click at [120, 110] on p "R$ 102,00" at bounding box center [130, 107] width 71 height 8
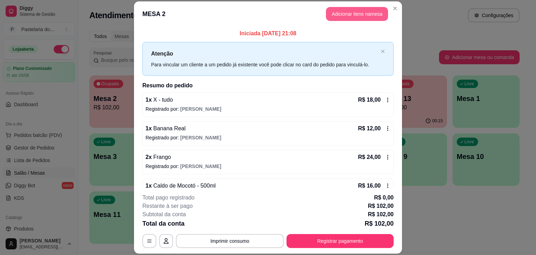
click at [344, 11] on button "Adicionar itens na mesa" at bounding box center [357, 14] width 62 height 14
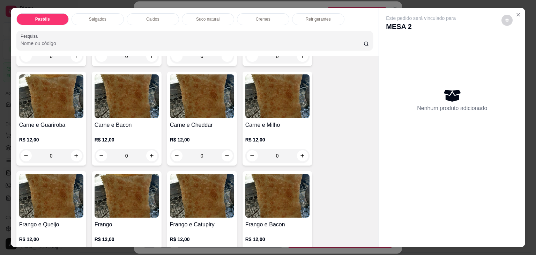
scroll to position [139, 0]
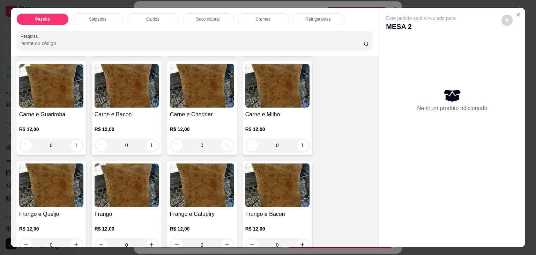
click at [151, 143] on div "0" at bounding box center [127, 145] width 64 height 14
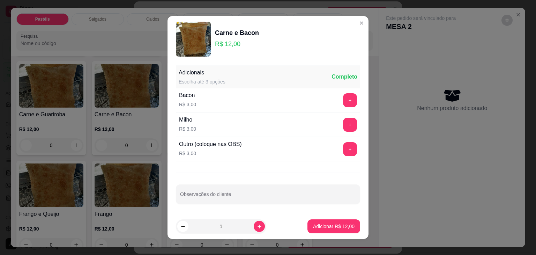
click at [350, 145] on div "+" at bounding box center [350, 149] width 20 height 14
click at [343, 148] on button "+" at bounding box center [350, 149] width 14 height 14
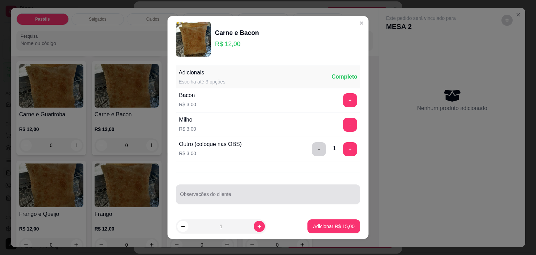
click at [237, 189] on div at bounding box center [268, 194] width 176 height 14
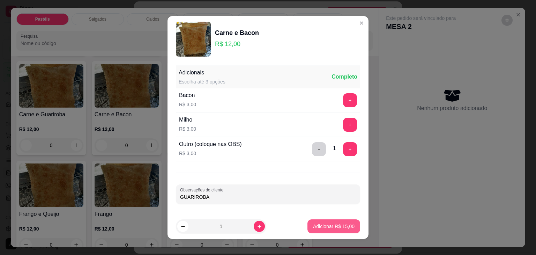
type input "GUARIROBA"
click at [325, 228] on p "Adicionar R$ 15,00" at bounding box center [334, 226] width 42 height 7
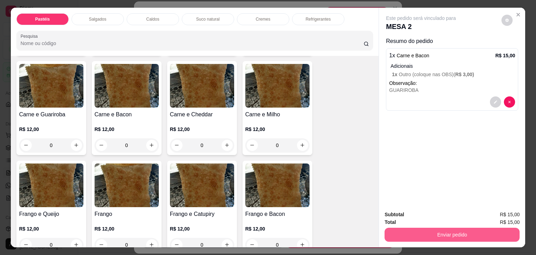
click at [442, 230] on button "Enviar pedido" at bounding box center [451, 234] width 135 height 14
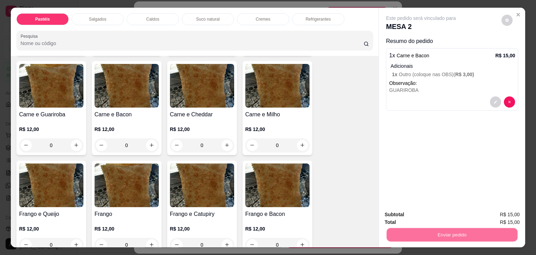
click at [412, 213] on button "Não registrar e enviar pedido" at bounding box center [428, 214] width 73 height 13
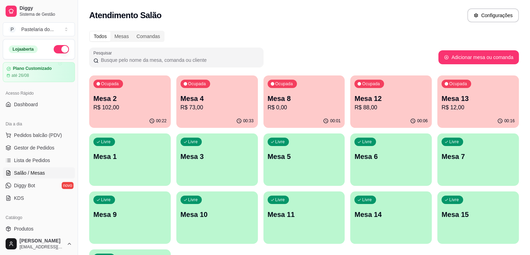
click at [438, 91] on div "Ocupada Mesa 13 R$ 12,00" at bounding box center [479, 94] width 82 height 39
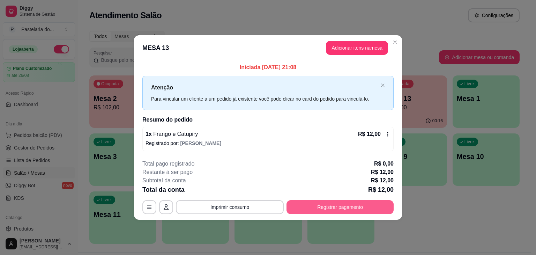
click at [352, 208] on button "Registrar pagamento" at bounding box center [339, 207] width 107 height 14
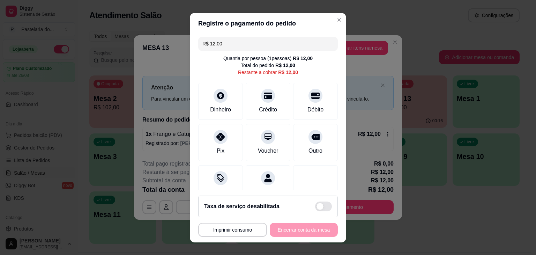
click at [276, 119] on div "R$ 12,00 Quantia por pessoa ( 1 pessoas) R$ 12,00 Total do pedido R$ 12,00 Rest…" at bounding box center [268, 112] width 156 height 156
click at [319, 111] on div "Débito" at bounding box center [315, 99] width 49 height 41
type input "R$ 0,00"
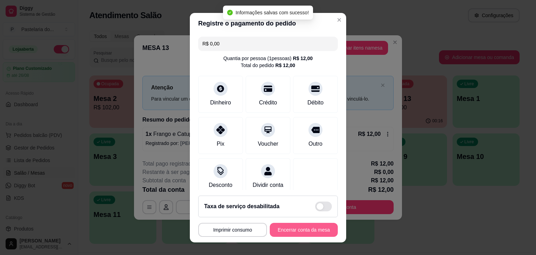
click at [309, 235] on button "Encerrar conta da mesa" at bounding box center [304, 230] width 68 height 14
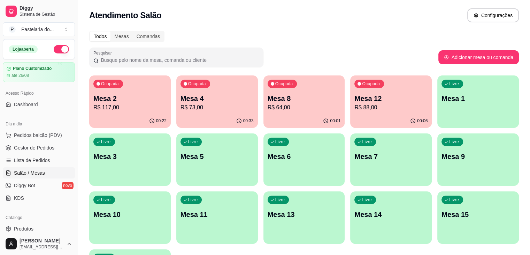
click at [442, 216] on p "Mesa 15" at bounding box center [478, 214] width 73 height 10
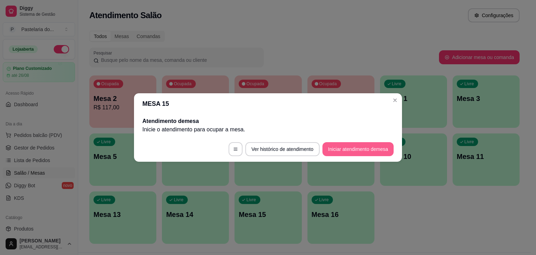
click at [357, 152] on button "Iniciar atendimento de mesa" at bounding box center [357, 149] width 71 height 14
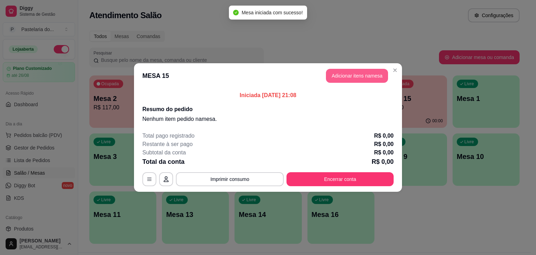
click at [363, 78] on button "Adicionar itens na mesa" at bounding box center [357, 76] width 62 height 14
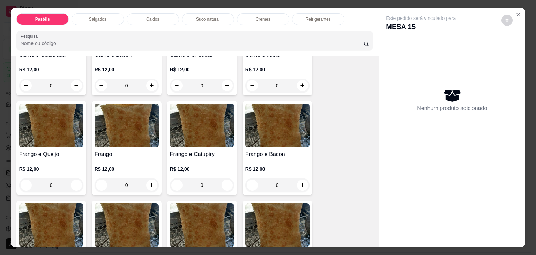
scroll to position [209, 0]
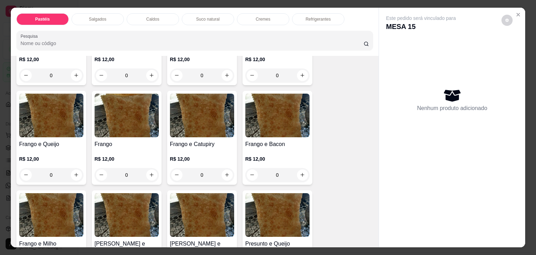
click at [221, 168] on div "0" at bounding box center [202, 175] width 64 height 14
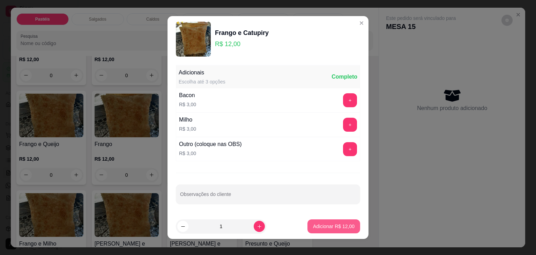
click at [318, 224] on p "Adicionar R$ 12,00" at bounding box center [334, 226] width 42 height 7
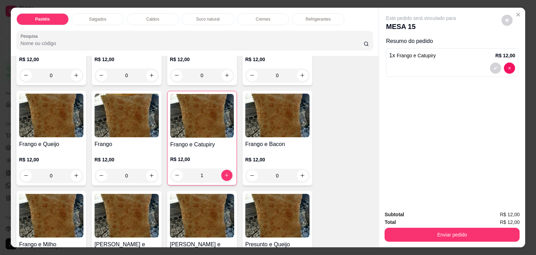
type input "1"
click at [430, 233] on button "Enviar pedido" at bounding box center [451, 234] width 135 height 14
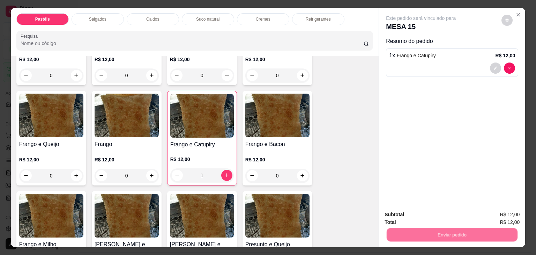
click at [437, 217] on button "Não registrar e enviar pedido" at bounding box center [428, 214] width 73 height 13
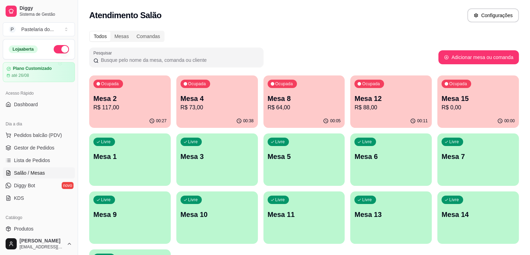
click at [355, 102] on p "Mesa 12" at bounding box center [391, 98] width 73 height 10
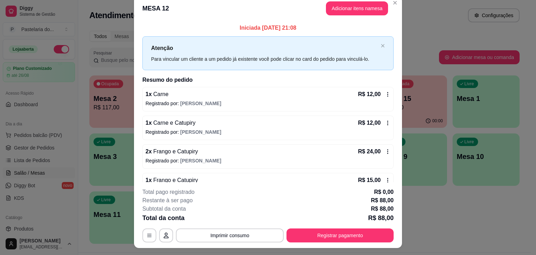
scroll to position [0, 0]
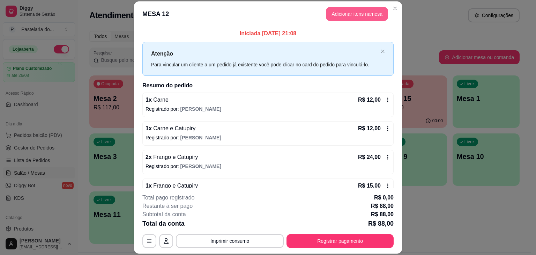
click at [368, 15] on button "Adicionar itens na mesa" at bounding box center [357, 14] width 62 height 14
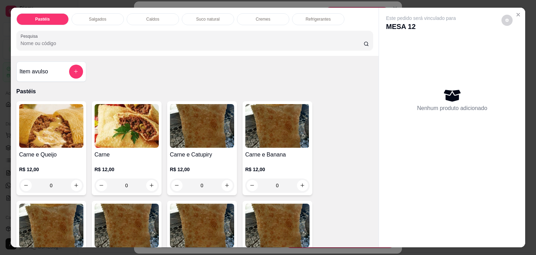
click at [153, 17] on p "Caldos" at bounding box center [152, 19] width 13 height 6
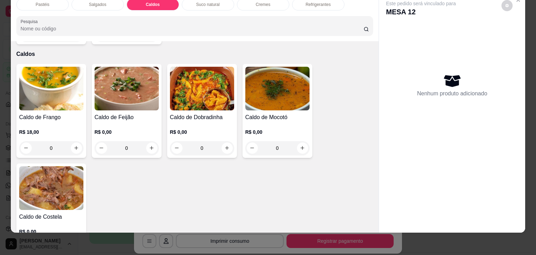
click at [63, 80] on img at bounding box center [51, 89] width 64 height 44
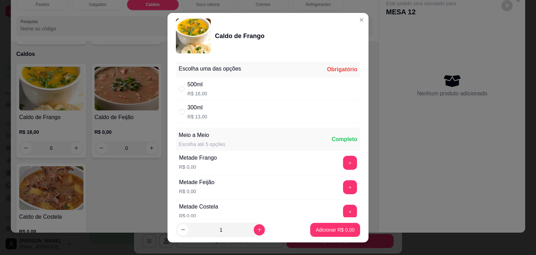
click at [211, 86] on div "500ml R$ 16,00" at bounding box center [268, 88] width 184 height 23
radio input "true"
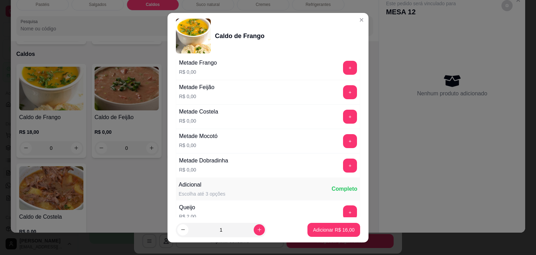
scroll to position [153, 0]
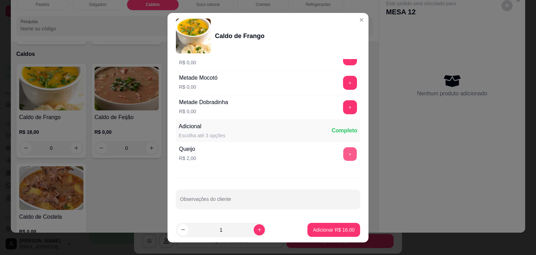
click at [343, 156] on button "+" at bounding box center [350, 154] width 14 height 14
click at [315, 228] on p "Adicionar R$ 18,00" at bounding box center [334, 229] width 42 height 7
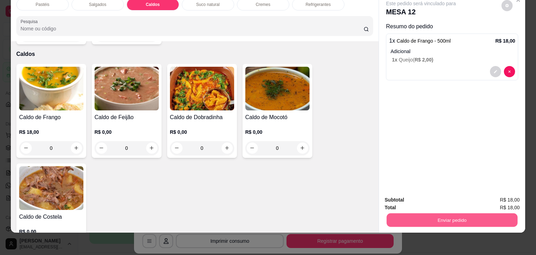
click at [436, 217] on button "Enviar pedido" at bounding box center [451, 220] width 131 height 14
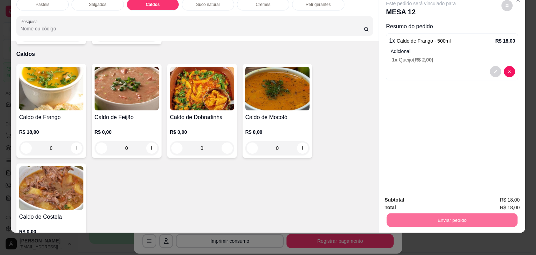
click at [447, 199] on button "Não registrar e enviar pedido" at bounding box center [428, 196] width 73 height 13
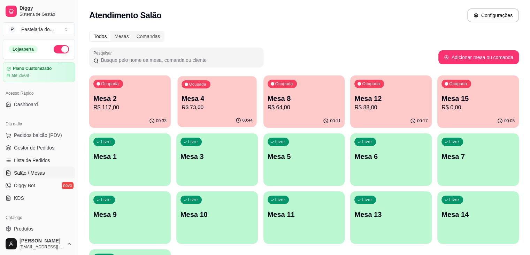
click at [208, 106] on p "R$ 73,00" at bounding box center [217, 107] width 71 height 8
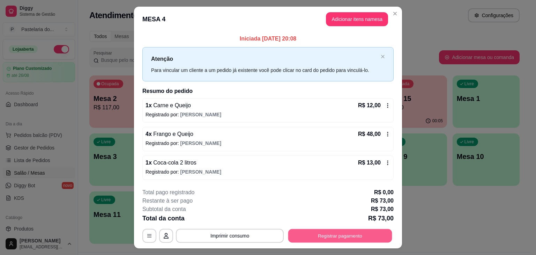
click at [336, 231] on button "Registrar pagamento" at bounding box center [340, 235] width 104 height 14
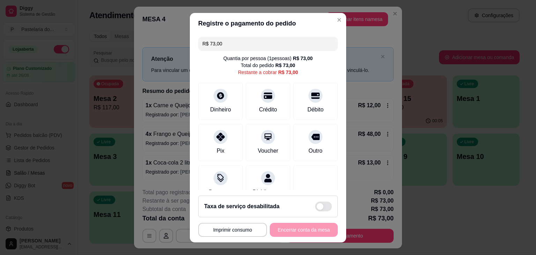
drag, startPoint x: 221, startPoint y: 44, endPoint x: 198, endPoint y: 43, distance: 23.0
click at [198, 43] on div "R$ 73,00" at bounding box center [267, 44] width 139 height 14
click at [257, 101] on div "Crédito" at bounding box center [267, 99] width 49 height 41
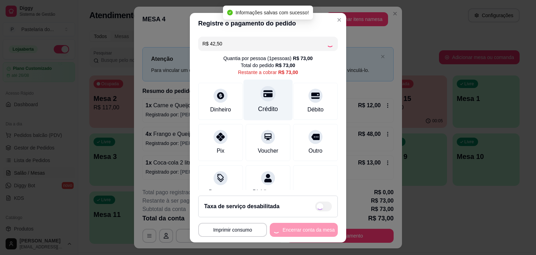
type input "R$ 30,50"
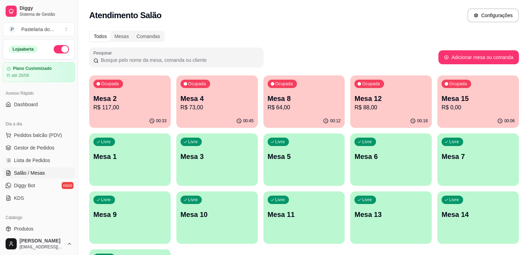
click at [264, 92] on div "Ocupada Mesa 8 R$ 64,00" at bounding box center [305, 94] width 82 height 39
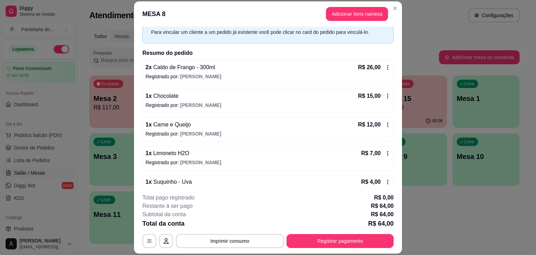
scroll to position [45, 0]
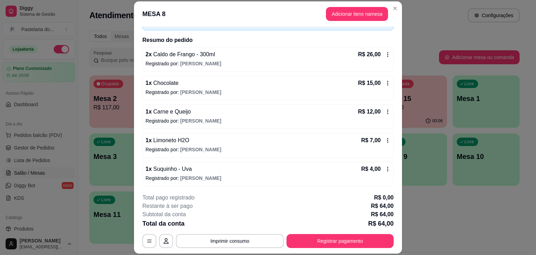
click at [387, 168] on icon at bounding box center [387, 168] width 1 height 5
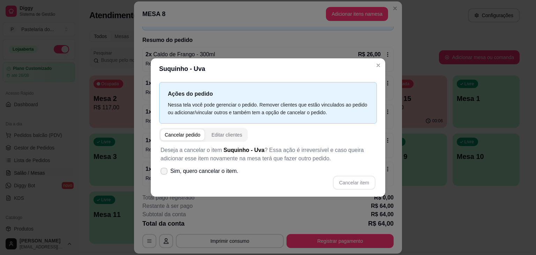
click at [164, 175] on label "Sim, quero cancelar o item." at bounding box center [199, 171] width 83 height 14
click at [164, 175] on input "Sim, quero cancelar o item." at bounding box center [162, 174] width 5 height 5
checkbox input "true"
click at [375, 181] on div "Deseja a cancelar o item Suquinho - Uva ? Essa ação é irreversível e caso queir…" at bounding box center [268, 168] width 218 height 52
click at [372, 179] on button "Cancelar item" at bounding box center [354, 182] width 43 height 14
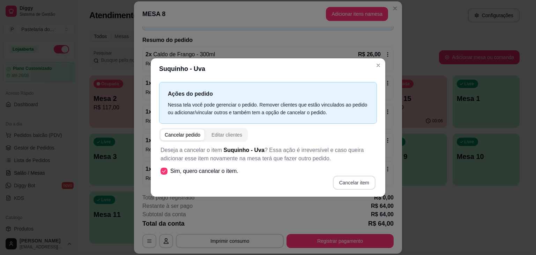
click at [372, 179] on div "Cancelar item" at bounding box center [267, 182] width 215 height 14
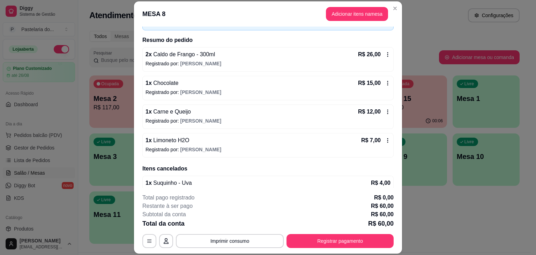
click at [372, 20] on button "Adicionar itens na mesa" at bounding box center [357, 14] width 62 height 14
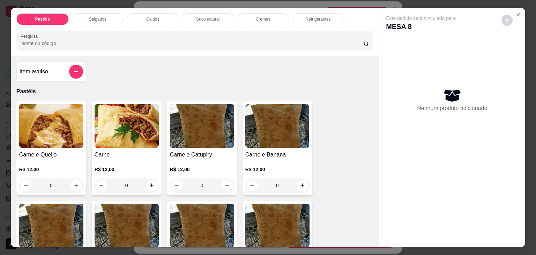
click at [105, 14] on div "Salgados" at bounding box center [97, 19] width 52 height 12
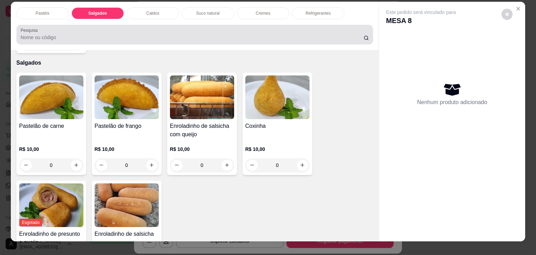
scroll to position [0, 0]
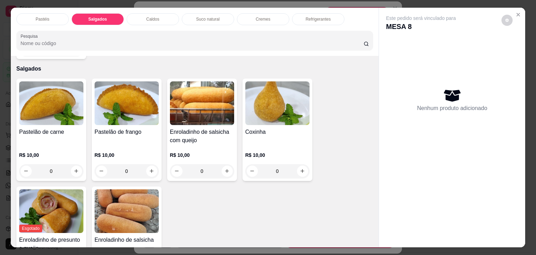
click at [209, 13] on div "Suco natural" at bounding box center [208, 19] width 52 height 12
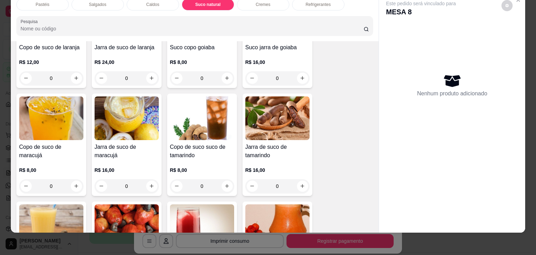
scroll to position [1148, 0]
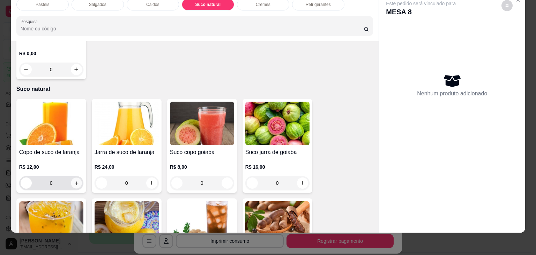
click at [74, 180] on icon "increase-product-quantity" at bounding box center [76, 182] width 5 height 5
type input "1"
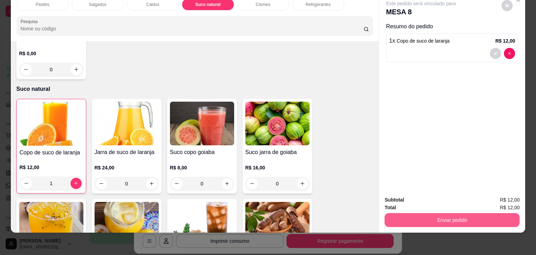
click at [423, 213] on button "Enviar pedido" at bounding box center [451, 220] width 135 height 14
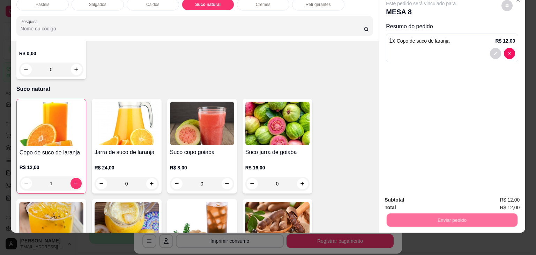
click at [425, 199] on button "Não registrar e enviar pedido" at bounding box center [428, 196] width 73 height 13
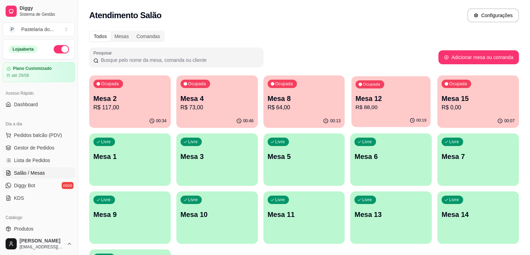
click at [354, 90] on div "Ocupada Mesa 12 R$ 88,00" at bounding box center [391, 95] width 79 height 38
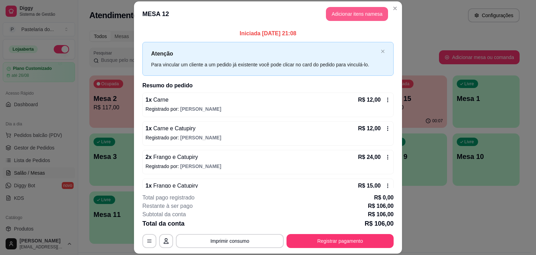
click at [355, 8] on button "Adicionar itens na mesa" at bounding box center [357, 14] width 62 height 14
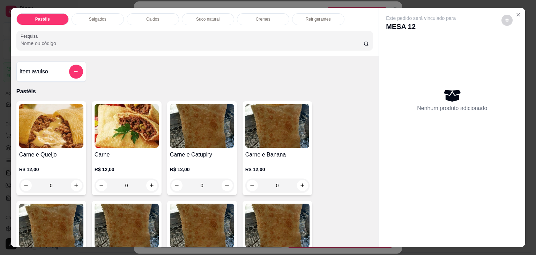
click at [98, 23] on div "Pastéis Salgados Caldos Suco natural Cremes Refrigerantes Pesquisa" at bounding box center [195, 32] width 368 height 48
click at [97, 17] on p "Salgados" at bounding box center [97, 19] width 17 height 6
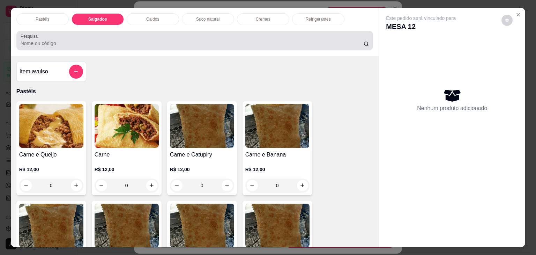
scroll to position [17, 0]
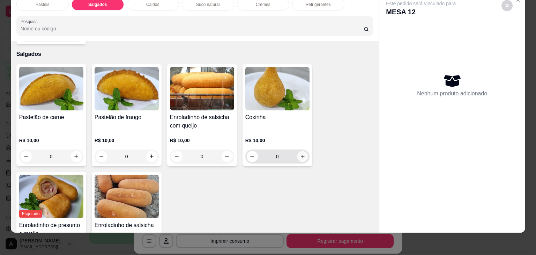
click at [301, 154] on icon "increase-product-quantity" at bounding box center [302, 156] width 5 height 5
type input "1"
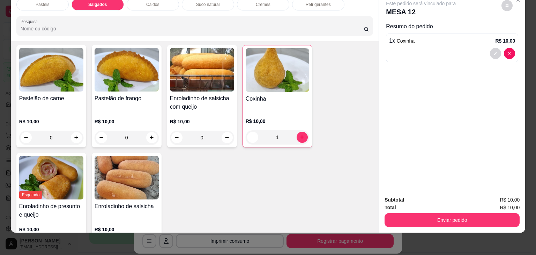
scroll to position [776, 0]
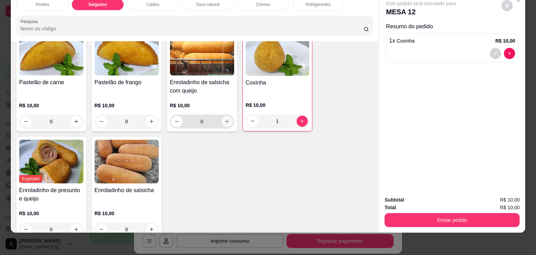
click at [223, 116] on button "increase-product-quantity" at bounding box center [226, 121] width 11 height 11
type input "1"
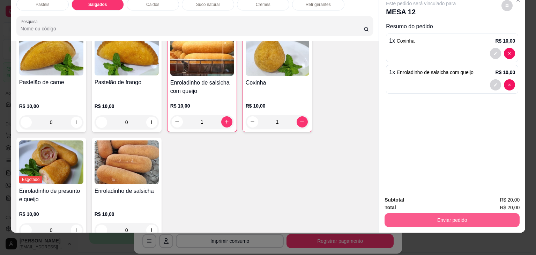
click at [483, 218] on button "Enviar pedido" at bounding box center [451, 220] width 135 height 14
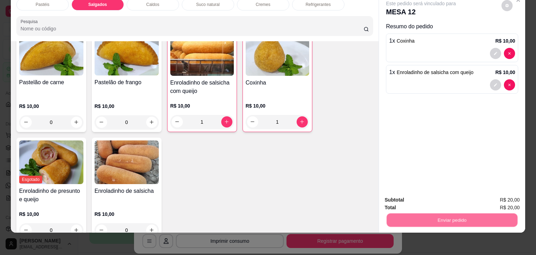
click at [433, 193] on button "Não registrar e enviar pedido" at bounding box center [428, 196] width 73 height 13
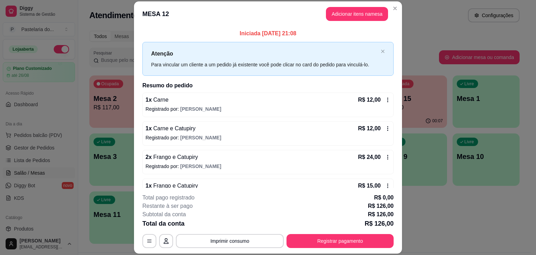
click at [427, 38] on div "Todos Mesas Comandas" at bounding box center [304, 36] width 430 height 11
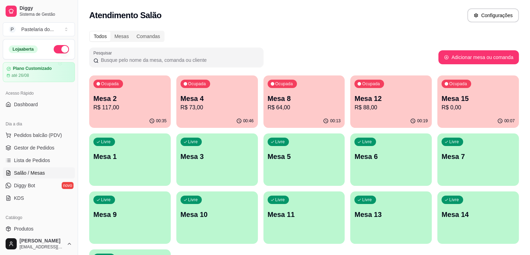
click at [182, 105] on p "R$ 73,00" at bounding box center [217, 107] width 73 height 8
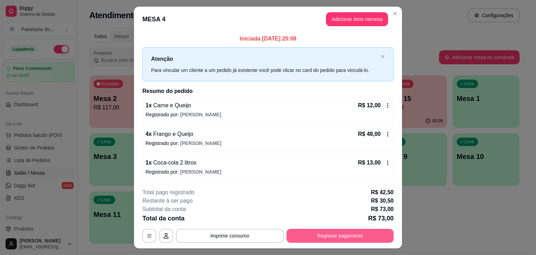
click at [369, 226] on div "**********" at bounding box center [267, 215] width 251 height 54
click at [370, 228] on button "Registrar pagamento" at bounding box center [339, 235] width 107 height 14
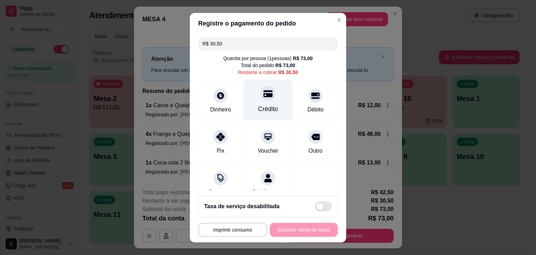
click at [263, 92] on icon at bounding box center [267, 93] width 9 height 9
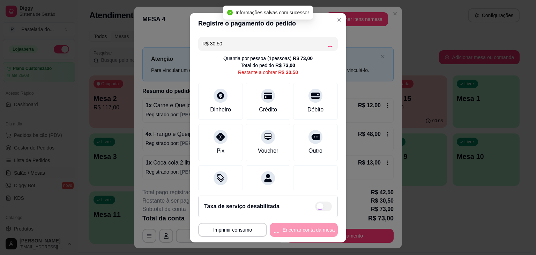
type input "R$ 0,00"
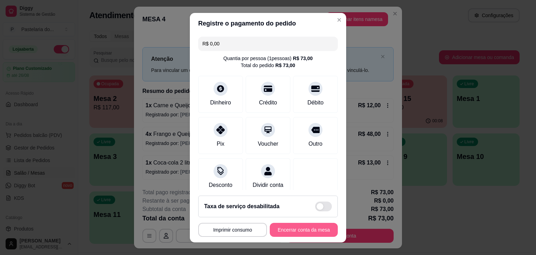
click at [318, 225] on button "Encerrar conta da mesa" at bounding box center [304, 230] width 68 height 14
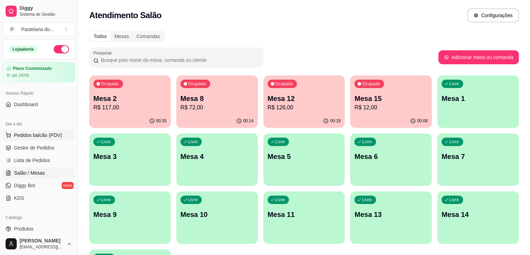
drag, startPoint x: 44, startPoint y: 142, endPoint x: 44, endPoint y: 135, distance: 6.3
click at [44, 142] on link "Gestor de Pedidos" at bounding box center [39, 147] width 72 height 11
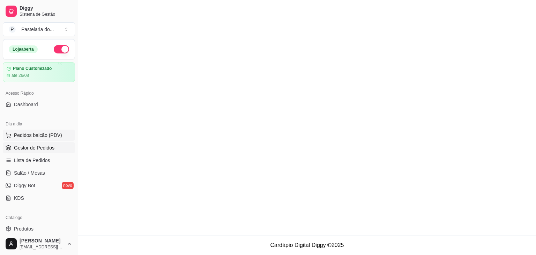
click at [44, 135] on span "Pedidos balcão (PDV)" at bounding box center [38, 134] width 48 height 7
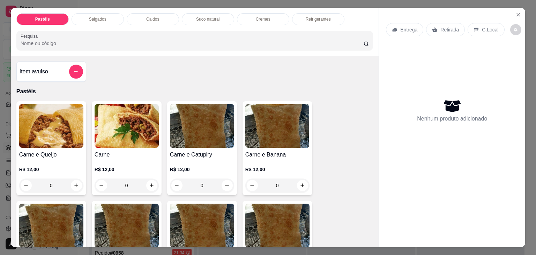
click at [146, 17] on p "Caldos" at bounding box center [152, 19] width 13 height 6
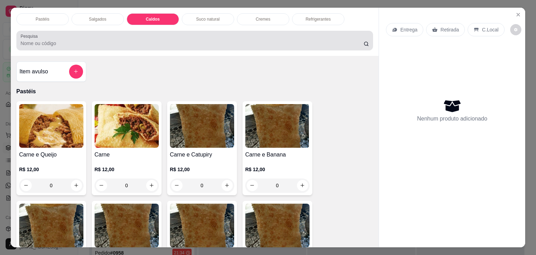
scroll to position [17, 0]
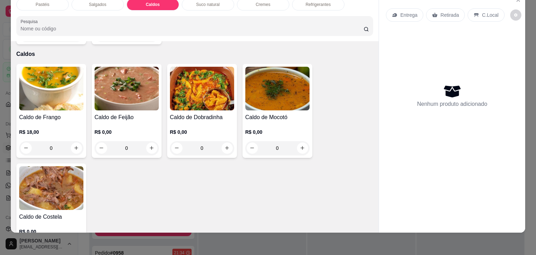
click at [61, 82] on img at bounding box center [51, 89] width 64 height 44
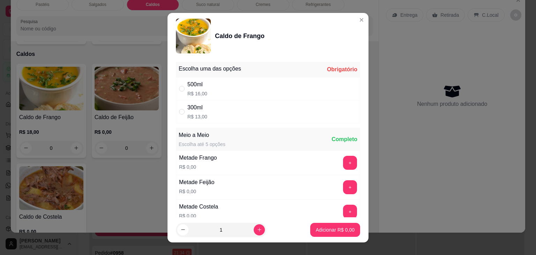
click at [184, 97] on div "500ml R$ 16,00" at bounding box center [268, 88] width 184 height 23
radio input "true"
click at [257, 230] on icon "increase-product-quantity" at bounding box center [259, 229] width 5 height 5
type input "2"
click at [334, 233] on button "Adicionar R$ 32,00" at bounding box center [333, 230] width 53 height 14
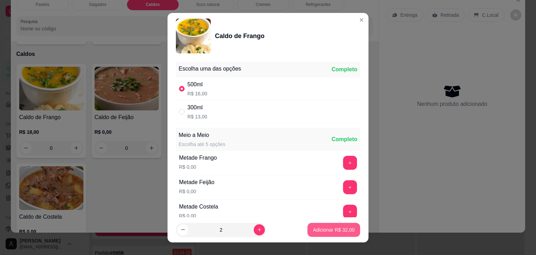
type input "2"
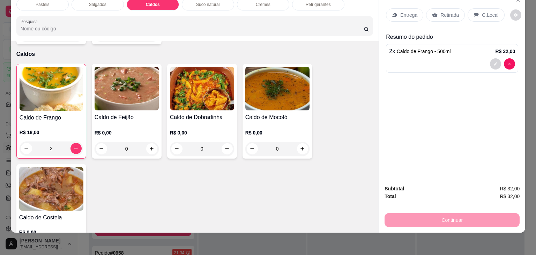
click at [197, 74] on img at bounding box center [202, 89] width 64 height 44
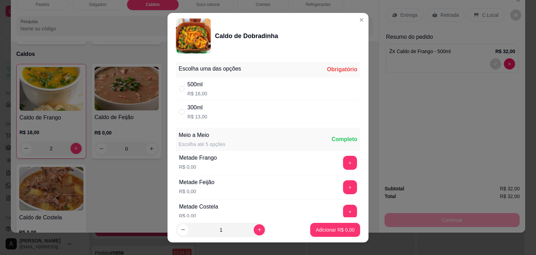
click at [223, 86] on div "500ml R$ 16,00" at bounding box center [268, 88] width 184 height 23
radio input "true"
click at [328, 223] on button "Adicionar R$ 16,00" at bounding box center [333, 230] width 53 height 14
type input "1"
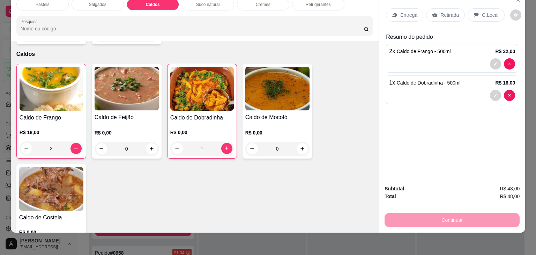
click at [436, 16] on div "Entrega Retirada C.Local" at bounding box center [452, 15] width 132 height 24
click at [442, 12] on p "Retirada" at bounding box center [449, 15] width 18 height 7
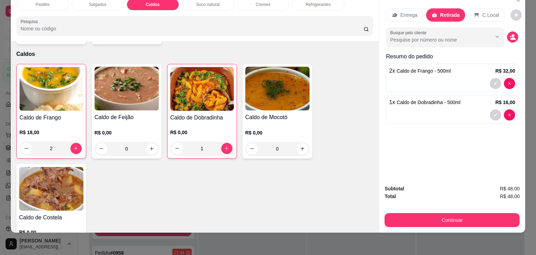
click at [458, 223] on div "Subtotal R$ 48,00 Total R$ 48,00 Continuar" at bounding box center [452, 205] width 146 height 53
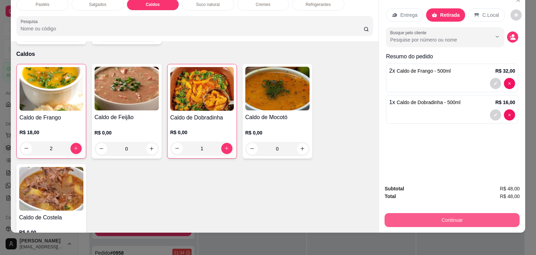
click at [458, 218] on button "Continuar" at bounding box center [451, 220] width 135 height 14
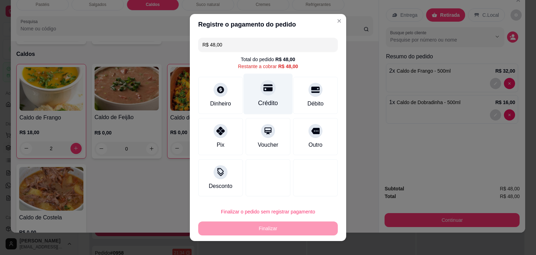
click at [263, 94] on div at bounding box center [267, 87] width 15 height 15
type input "R$ 0,00"
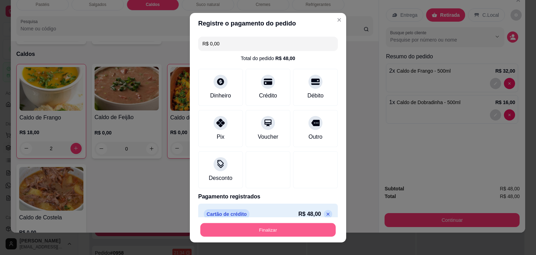
click at [292, 228] on button "Finalizar" at bounding box center [267, 230] width 135 height 14
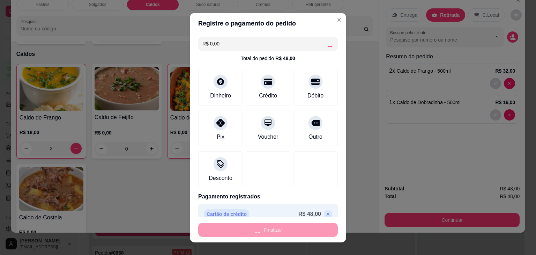
type input "0"
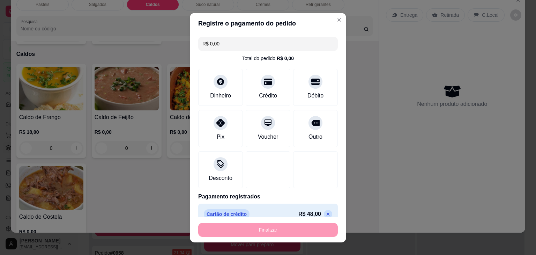
type input "-R$ 48,00"
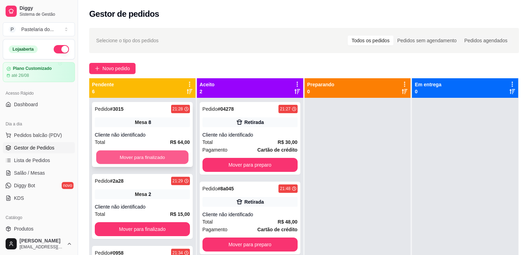
click at [152, 155] on button "Mover para finalizado" at bounding box center [142, 157] width 92 height 14
click at [152, 157] on button "Mover para finalizado" at bounding box center [142, 157] width 92 height 14
click at [154, 158] on button "Mover para finalizado" at bounding box center [142, 157] width 95 height 14
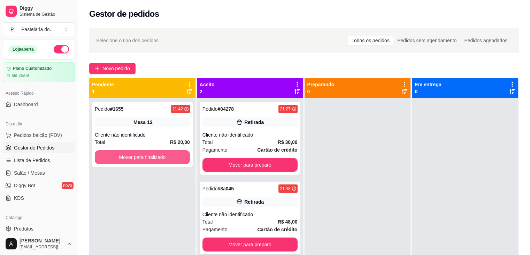
click at [154, 158] on button "Mover para finalizado" at bounding box center [142, 157] width 95 height 14
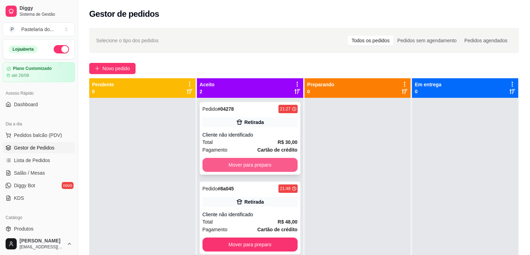
click at [243, 165] on button "Mover para preparo" at bounding box center [250, 165] width 95 height 14
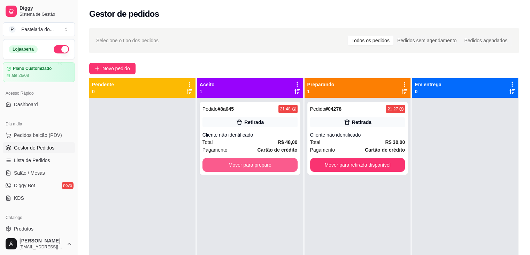
click at [243, 165] on button "Mover para preparo" at bounding box center [250, 165] width 95 height 14
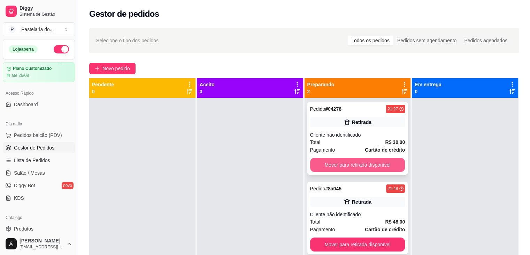
click at [360, 165] on button "Mover para retirada disponível" at bounding box center [357, 165] width 95 height 14
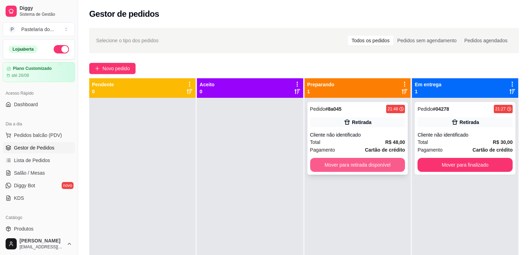
click at [360, 165] on button "Mover para retirada disponível" at bounding box center [357, 165] width 95 height 14
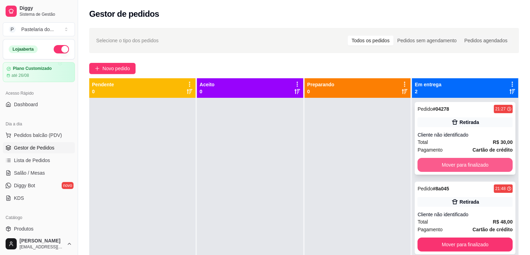
click at [451, 161] on button "Mover para finalizado" at bounding box center [465, 165] width 95 height 14
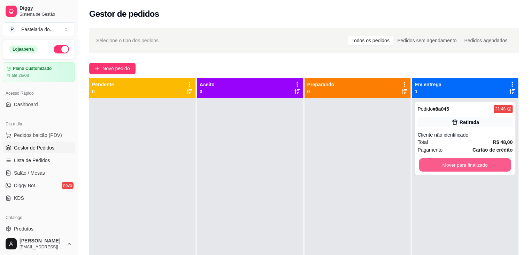
click at [451, 161] on button "Mover para finalizado" at bounding box center [465, 165] width 92 height 14
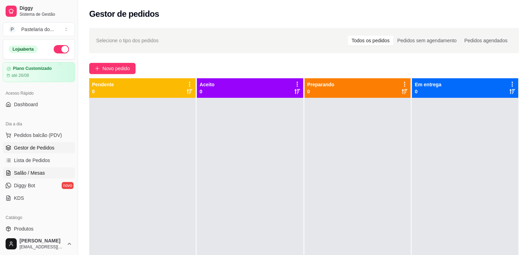
click at [27, 171] on span "Salão / Mesas" at bounding box center [29, 172] width 31 height 7
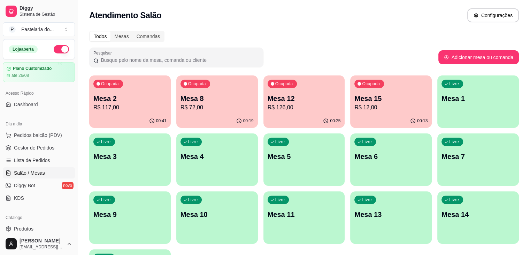
click at [355, 110] on p "R$ 12,00" at bounding box center [391, 107] width 73 height 8
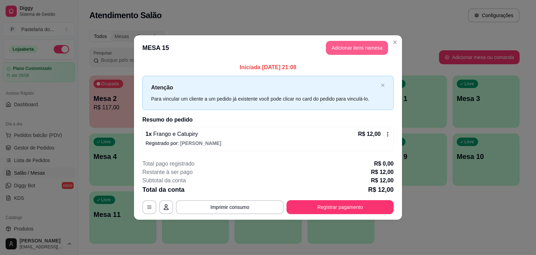
click at [361, 48] on button "Adicionar itens na mesa" at bounding box center [357, 48] width 62 height 14
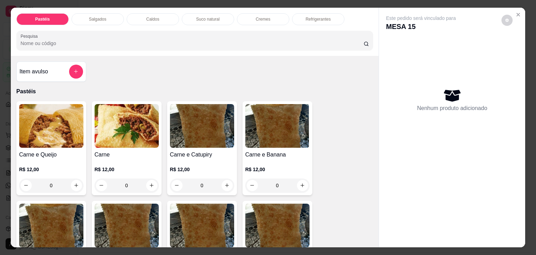
click at [164, 20] on div "Caldos" at bounding box center [153, 19] width 52 height 12
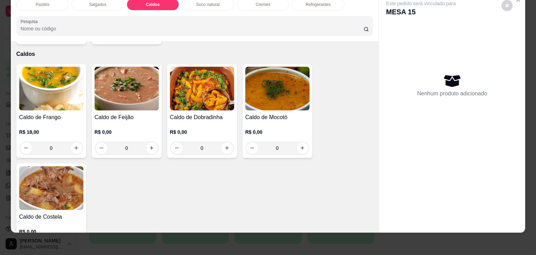
click at [281, 95] on img at bounding box center [277, 89] width 64 height 44
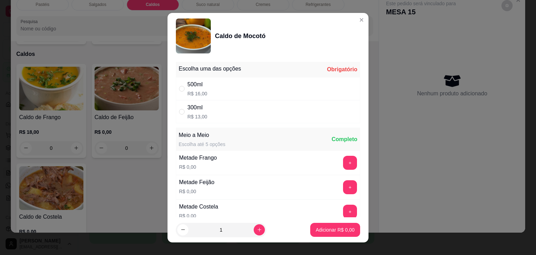
click at [236, 96] on div "500ml R$ 16,00" at bounding box center [268, 88] width 184 height 23
radio input "true"
click at [338, 230] on p "Adicionar R$ 16,00" at bounding box center [334, 229] width 42 height 7
type input "1"
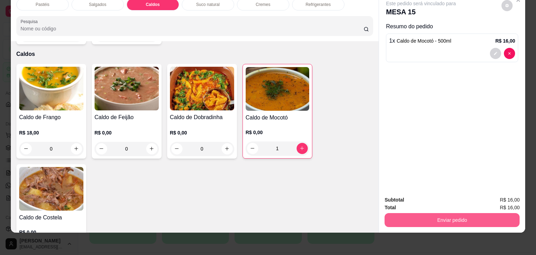
click at [435, 213] on button "Enviar pedido" at bounding box center [451, 220] width 135 height 14
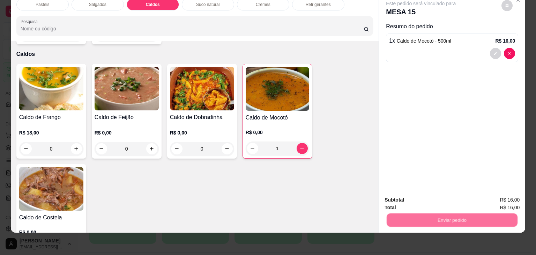
click at [429, 193] on button "Não registrar e enviar pedido" at bounding box center [428, 196] width 73 height 13
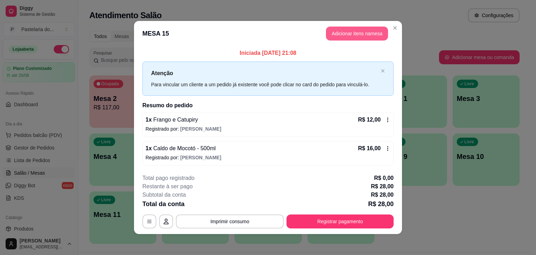
click at [340, 36] on button "Adicionar itens na mesa" at bounding box center [357, 34] width 62 height 14
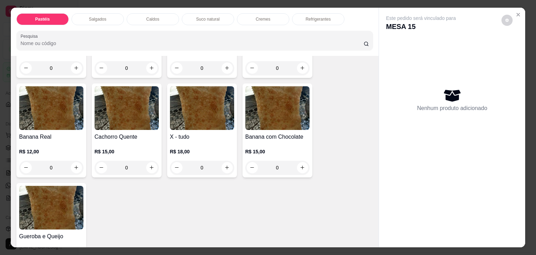
scroll to position [523, 0]
click at [221, 160] on div "0" at bounding box center [202, 167] width 64 height 14
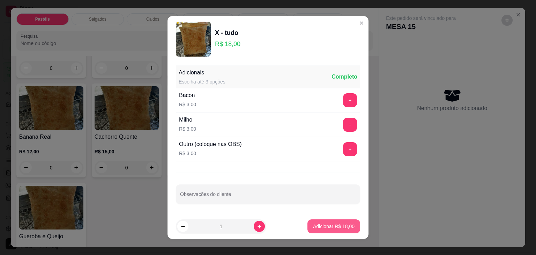
click at [321, 223] on p "Adicionar R$ 18,00" at bounding box center [334, 226] width 42 height 7
type input "1"
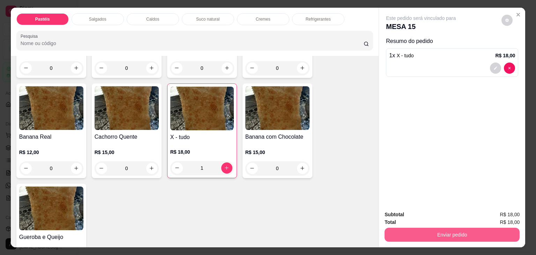
click at [393, 229] on button "Enviar pedido" at bounding box center [451, 234] width 135 height 14
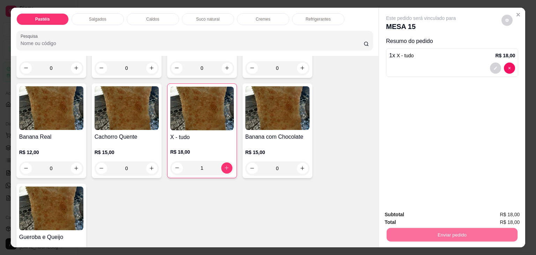
click at [412, 219] on button "Não registrar e enviar pedido" at bounding box center [428, 214] width 73 height 13
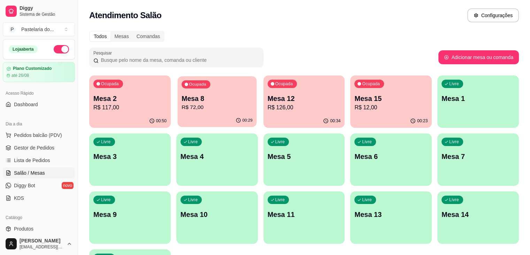
click at [194, 97] on p "Mesa 8" at bounding box center [217, 98] width 71 height 9
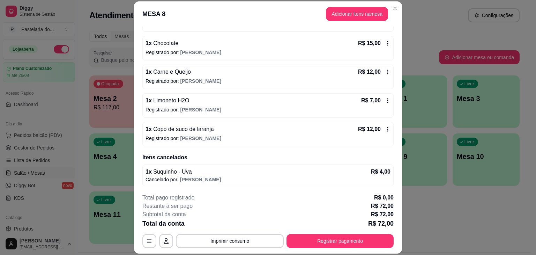
scroll to position [0, 0]
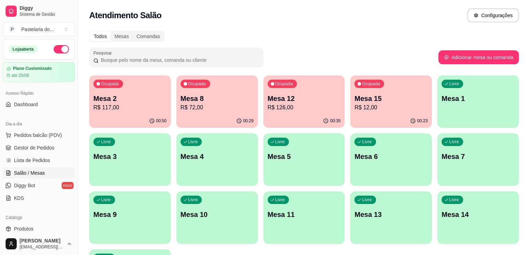
click at [176, 93] on div "Ocupada Mesa 8 R$ 72,00" at bounding box center [217, 94] width 82 height 39
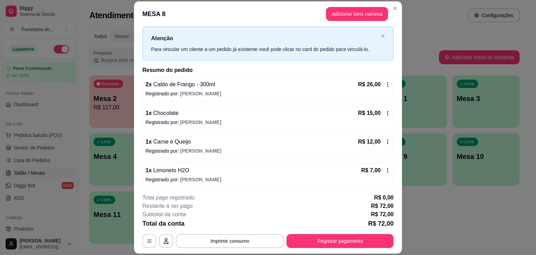
scroll to position [15, 0]
click at [353, 249] on footer "**********" at bounding box center [268, 221] width 268 height 66
click at [356, 244] on button "Registrar pagamento" at bounding box center [339, 241] width 107 height 14
click at [356, 246] on button "Registrar pagamento" at bounding box center [340, 241] width 104 height 14
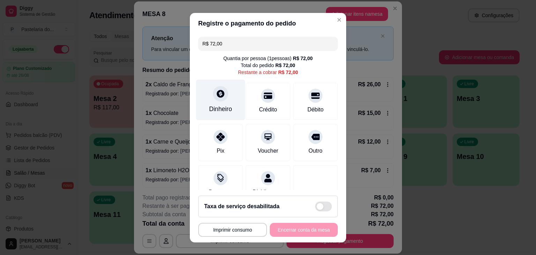
click at [226, 115] on div "Dinheiro" at bounding box center [220, 99] width 49 height 41
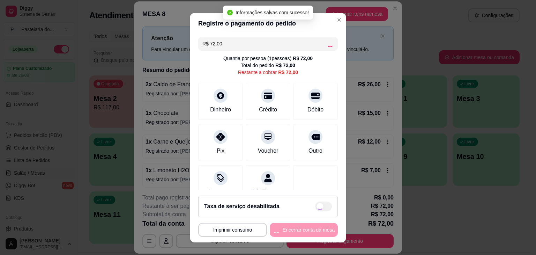
type input "R$ 0,00"
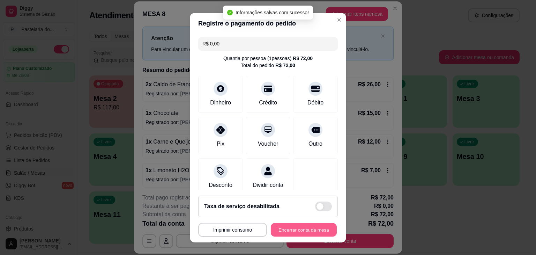
click at [310, 231] on button "Encerrar conta da mesa" at bounding box center [304, 230] width 66 height 14
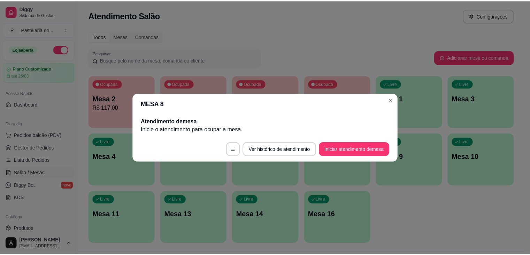
scroll to position [0, 0]
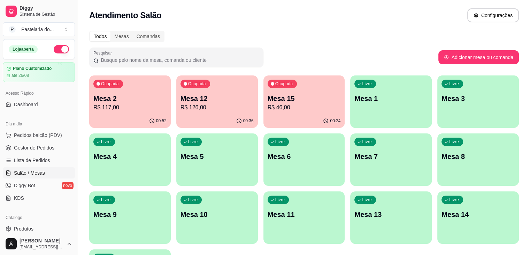
click at [126, 95] on p "Mesa 2" at bounding box center [129, 98] width 73 height 10
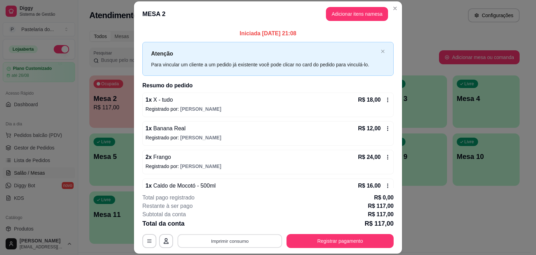
click at [188, 237] on button "Imprimir consumo" at bounding box center [230, 241] width 105 height 14
click at [310, 202] on div "Restante à ser pago R$ 117,00" at bounding box center [267, 206] width 251 height 8
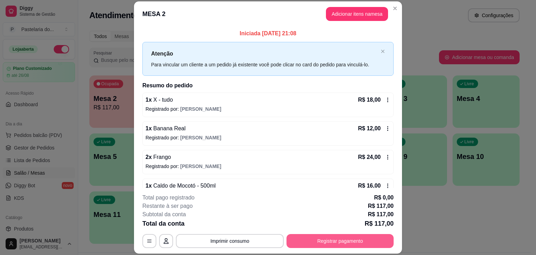
click at [349, 239] on button "Registrar pagamento" at bounding box center [339, 241] width 107 height 14
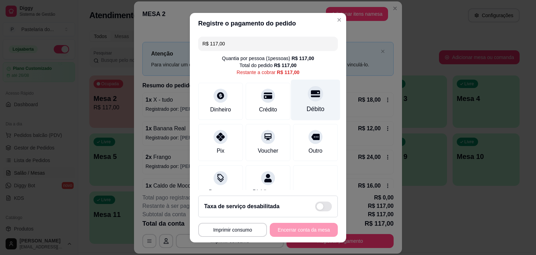
click at [308, 98] on div at bounding box center [315, 93] width 15 height 15
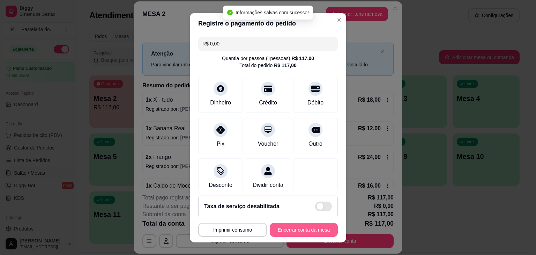
type input "R$ 0,00"
click at [296, 231] on button "Encerrar conta da mesa" at bounding box center [304, 230] width 68 height 14
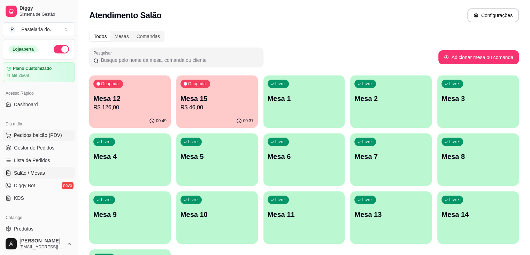
click at [34, 131] on span "Pedidos balcão (PDV)" at bounding box center [38, 134] width 48 height 7
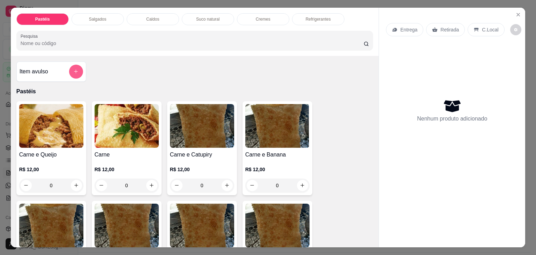
click at [76, 70] on icon "add-separate-item" at bounding box center [75, 71] width 5 height 5
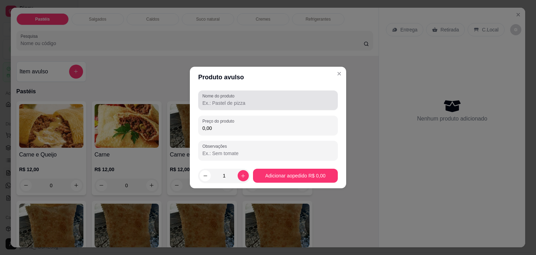
click at [228, 103] on input "Nome do produto" at bounding box center [267, 102] width 131 height 7
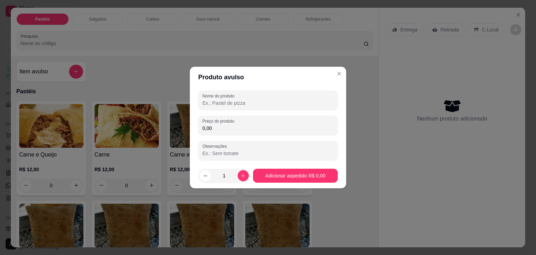
click at [293, 105] on input "Nome do produto" at bounding box center [267, 102] width 131 height 7
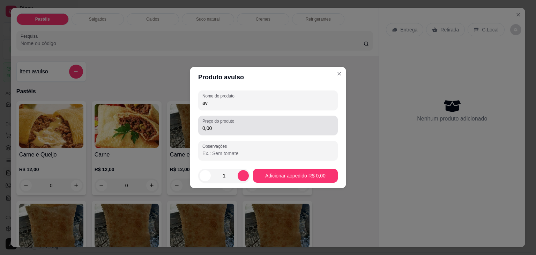
type input "av"
click at [272, 128] on input "0,00" at bounding box center [267, 128] width 131 height 7
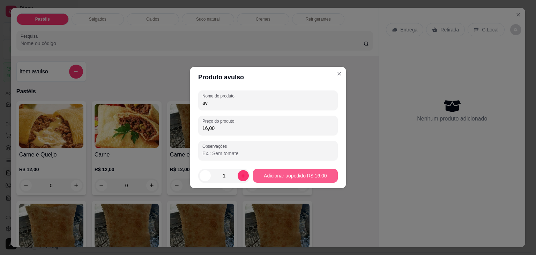
type input "16,00"
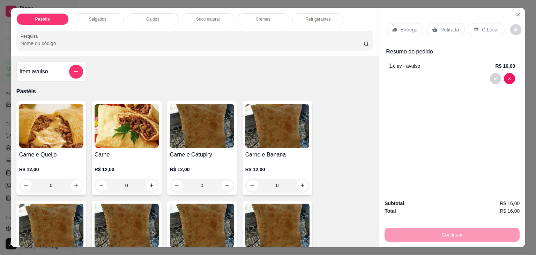
click at [454, 28] on div "Retirada" at bounding box center [445, 29] width 39 height 13
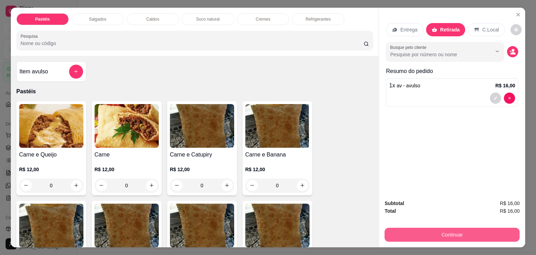
click at [489, 231] on button "Continuar" at bounding box center [451, 234] width 135 height 14
click at [484, 233] on button "Continuar" at bounding box center [451, 234] width 135 height 14
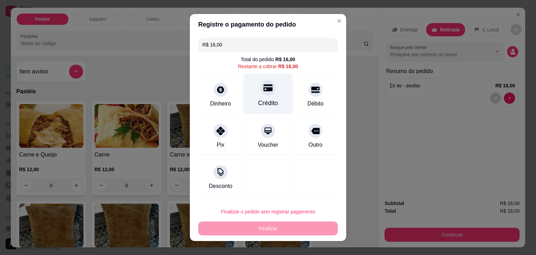
click at [262, 98] on div "Crédito" at bounding box center [267, 94] width 49 height 41
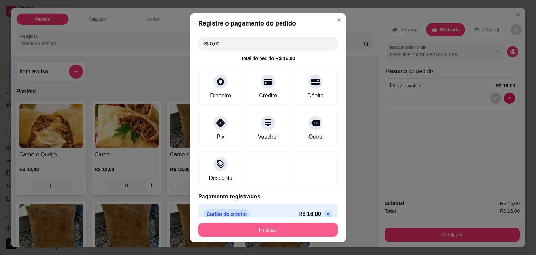
click at [305, 224] on button "Finalizar" at bounding box center [267, 230] width 139 height 14
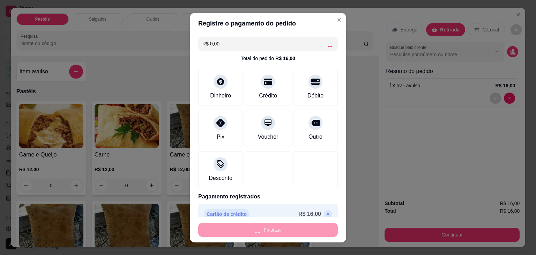
type input "-R$ 16,00"
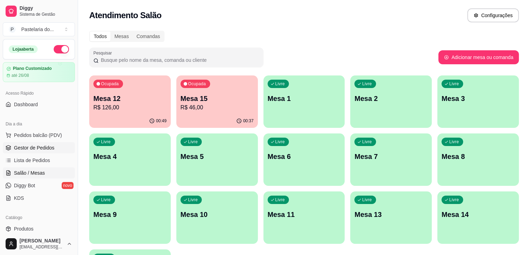
click at [54, 147] on link "Gestor de Pedidos" at bounding box center [39, 147] width 72 height 11
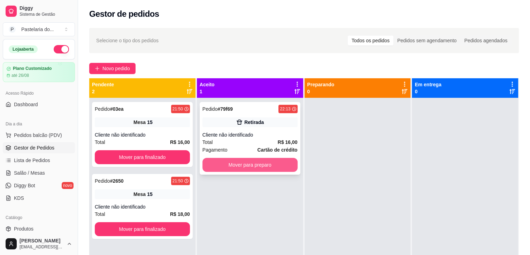
click at [244, 166] on button "Mover para preparo" at bounding box center [250, 165] width 95 height 14
click at [244, 166] on div "Mover para preparo" at bounding box center [250, 165] width 95 height 14
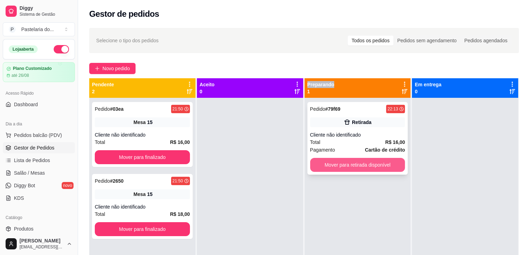
click at [323, 162] on button "Mover para retirada disponível" at bounding box center [357, 165] width 95 height 14
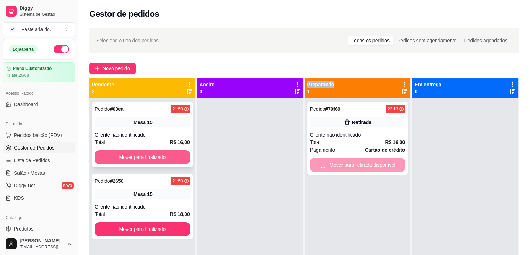
click at [167, 158] on button "Mover para finalizado" at bounding box center [142, 157] width 95 height 14
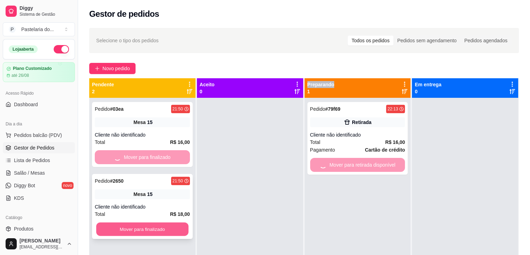
click at [177, 228] on button "Mover para finalizado" at bounding box center [142, 229] width 92 height 14
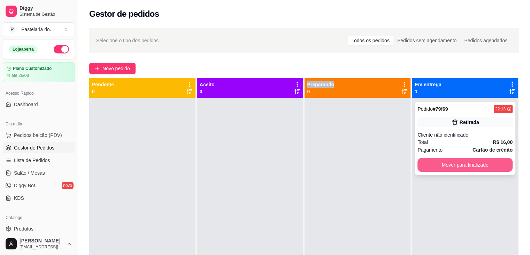
click at [479, 159] on button "Mover para finalizado" at bounding box center [465, 165] width 95 height 14
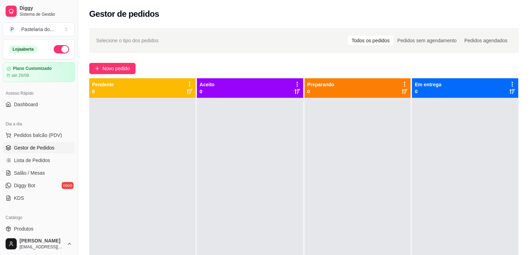
click at [490, 77] on div "Selecione o tipo dos pedidos Todos os pedidos Pedidos sem agendamento Pedidos a…" at bounding box center [304, 182] width 452 height 317
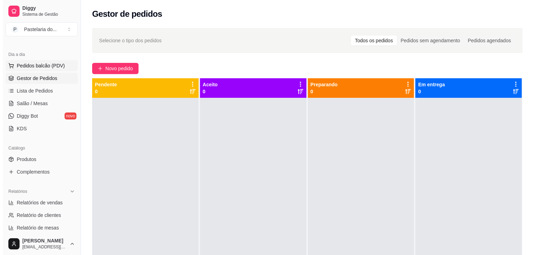
scroll to position [105, 0]
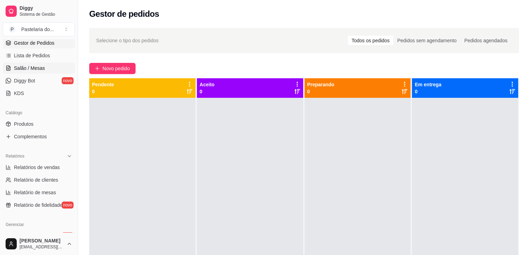
click at [27, 65] on span "Salão / Mesas" at bounding box center [29, 68] width 31 height 7
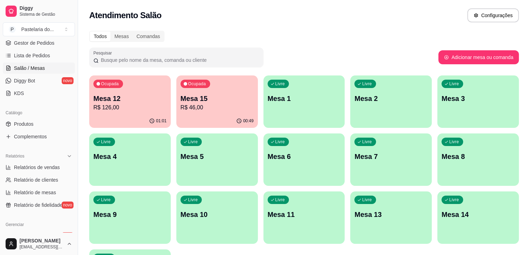
click at [207, 94] on p "Mesa 15" at bounding box center [217, 98] width 73 height 10
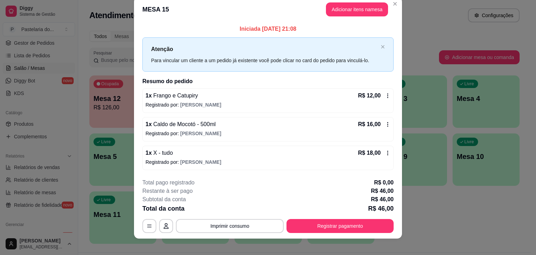
scroll to position [15, 0]
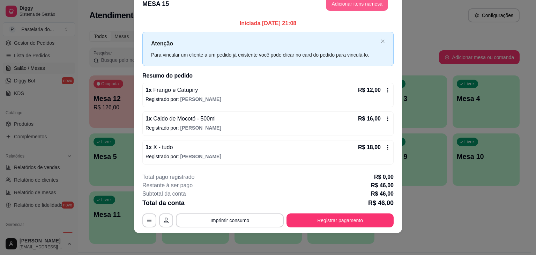
click at [374, 7] on button "Adicionar itens na mesa" at bounding box center [357, 4] width 62 height 14
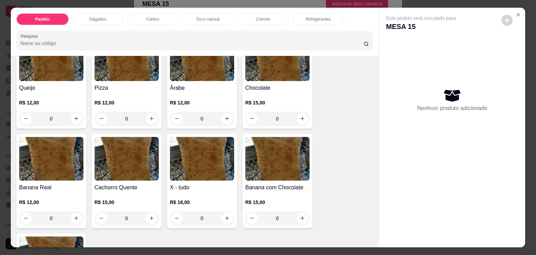
scroll to position [488, 0]
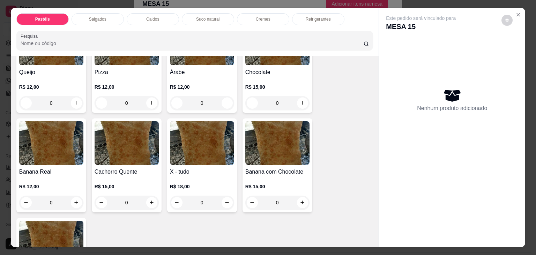
click at [225, 195] on div "0" at bounding box center [202, 202] width 64 height 14
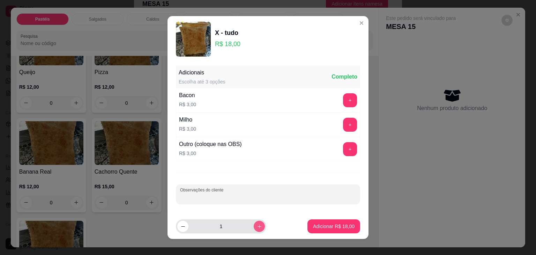
click at [254, 224] on button "increase-product-quantity" at bounding box center [259, 225] width 11 height 11
click at [182, 224] on icon "decrease-product-quantity" at bounding box center [182, 226] width 5 height 5
type input "2"
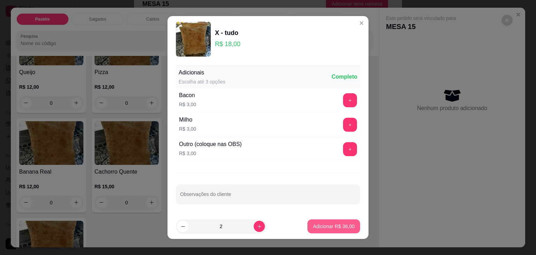
click at [313, 227] on p "Adicionar R$ 36,00" at bounding box center [334, 226] width 42 height 7
type input "2"
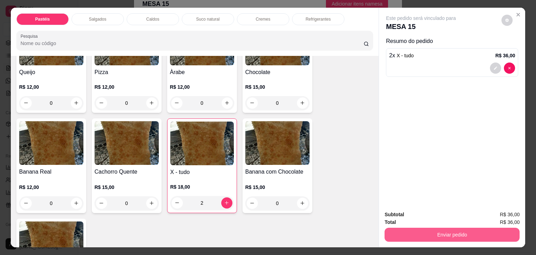
click at [441, 236] on button "Enviar pedido" at bounding box center [451, 234] width 135 height 14
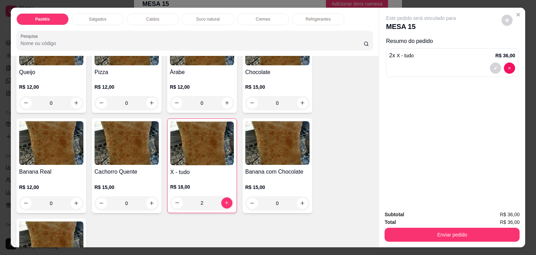
click at [312, 16] on p "Refrigerantes" at bounding box center [318, 19] width 25 height 6
click at [312, 33] on div at bounding box center [195, 40] width 348 height 14
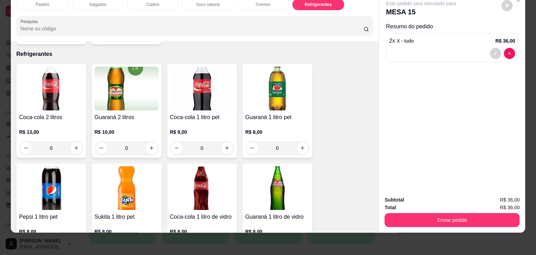
scroll to position [1860, 0]
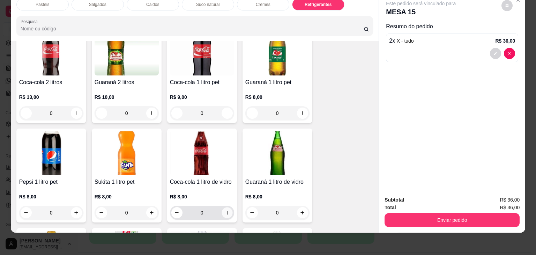
click at [224, 210] on icon "increase-product-quantity" at bounding box center [226, 212] width 5 height 5
type input "1"
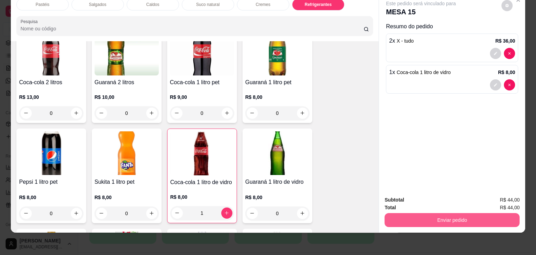
click at [440, 213] on button "Enviar pedido" at bounding box center [451, 220] width 135 height 14
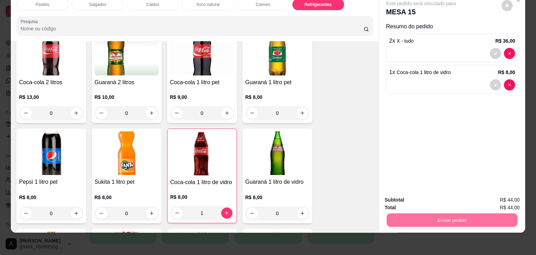
click at [439, 201] on button "Não registrar e enviar pedido" at bounding box center [428, 196] width 73 height 13
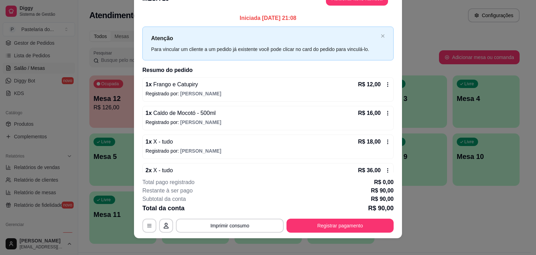
scroll to position [0, 0]
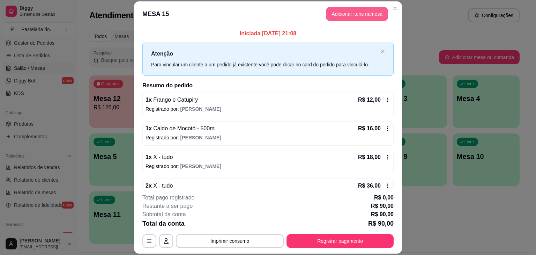
click at [363, 13] on button "Adicionar itens na mesa" at bounding box center [357, 14] width 62 height 14
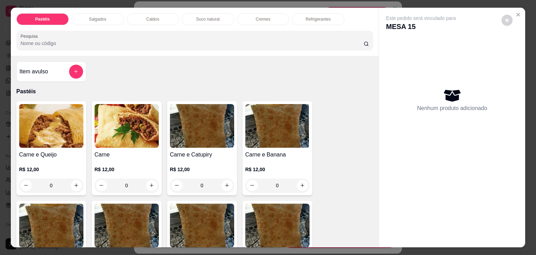
click at [149, 16] on p "Caldos" at bounding box center [152, 19] width 13 height 6
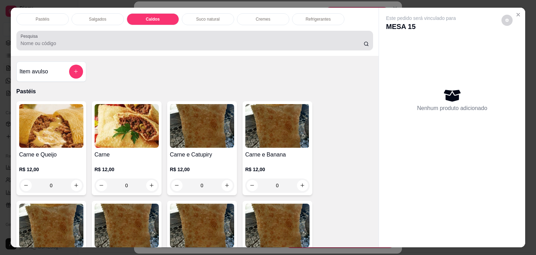
scroll to position [17, 0]
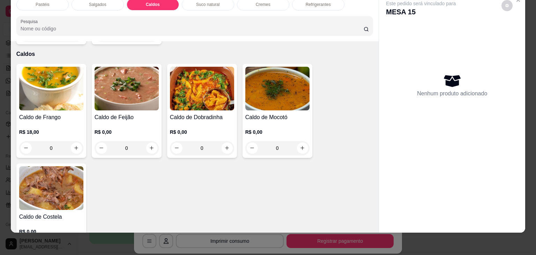
click at [48, 77] on img at bounding box center [51, 89] width 64 height 44
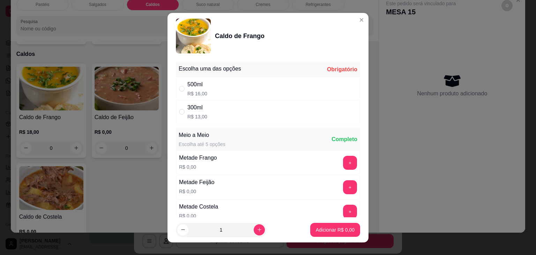
click at [205, 113] on div "300ml R$ 13,00" at bounding box center [268, 111] width 184 height 23
radio input "true"
click at [345, 225] on button "Adicionar R$ 13,00" at bounding box center [333, 230] width 51 height 14
type input "1"
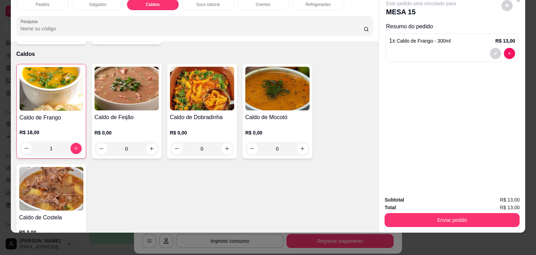
click at [23, 141] on div "1" at bounding box center [51, 148] width 63 height 14
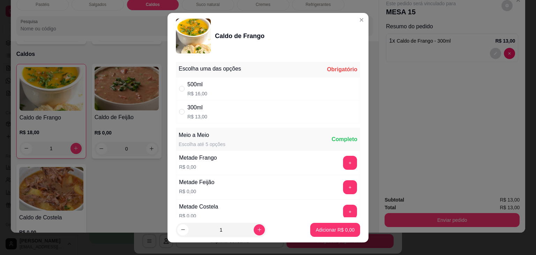
click at [193, 88] on div "500ml" at bounding box center [197, 84] width 20 height 8
radio input "true"
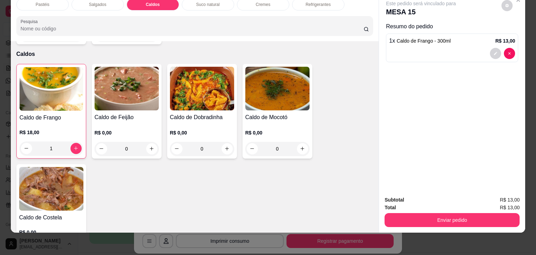
click at [333, 237] on div "Pastéis Salgados Caldos Suco natural Cremes Refrigerantes Pesquisa Item avulso …" at bounding box center [268, 127] width 536 height 255
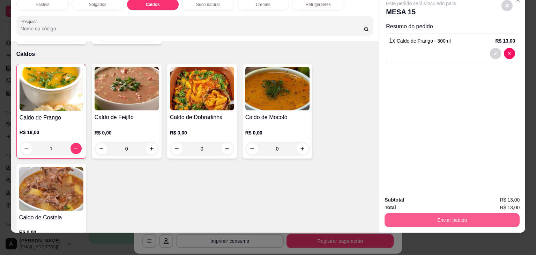
click at [448, 215] on button "Enviar pedido" at bounding box center [451, 220] width 135 height 14
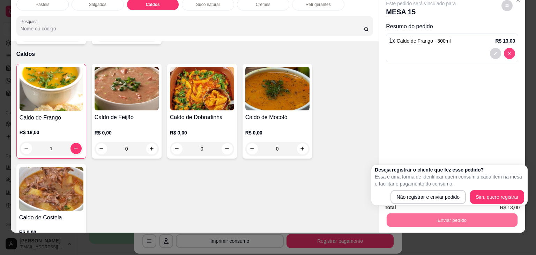
click at [505, 52] on button "decrease-product-quantity" at bounding box center [509, 53] width 11 height 11
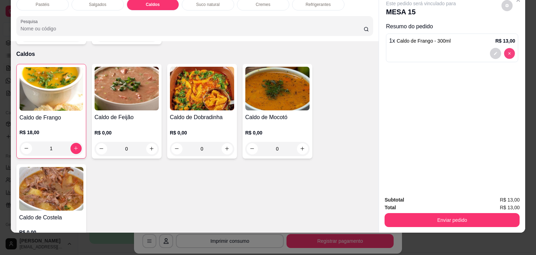
type input "0"
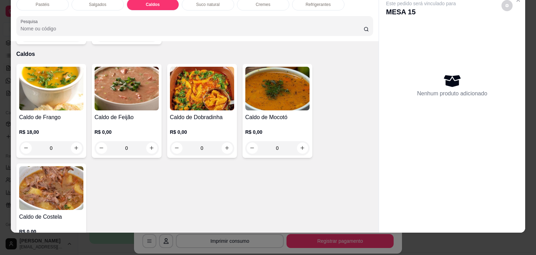
click at [19, 80] on img at bounding box center [51, 89] width 64 height 44
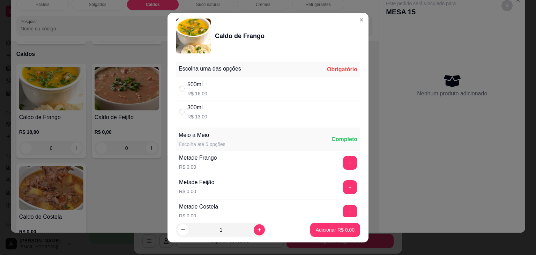
click at [228, 90] on div "500ml R$ 16,00" at bounding box center [268, 88] width 184 height 23
click at [255, 84] on div "500ml R$ 16,00" at bounding box center [268, 88] width 184 height 23
radio input "true"
click at [322, 227] on p "Adicionar R$ 16,00" at bounding box center [334, 229] width 40 height 7
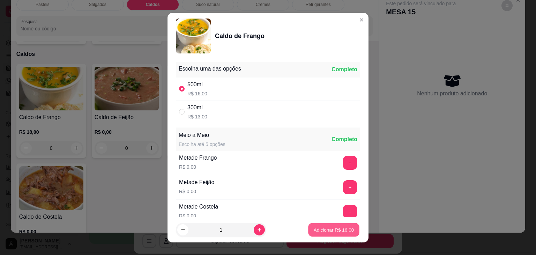
type input "1"
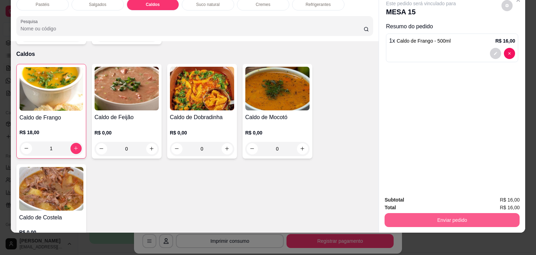
click at [436, 213] on button "Enviar pedido" at bounding box center [451, 220] width 135 height 14
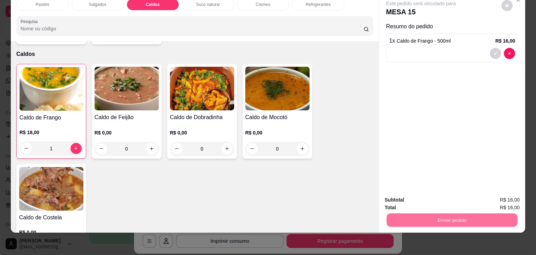
click at [437, 190] on button "Não registrar e enviar pedido" at bounding box center [428, 196] width 70 height 13
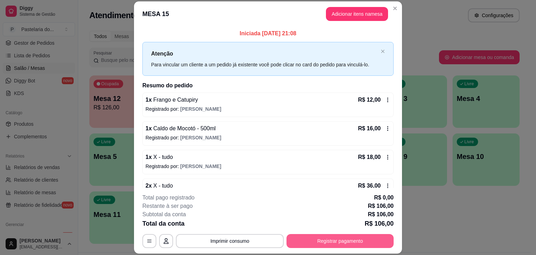
click at [359, 244] on button "Registrar pagamento" at bounding box center [339, 241] width 107 height 14
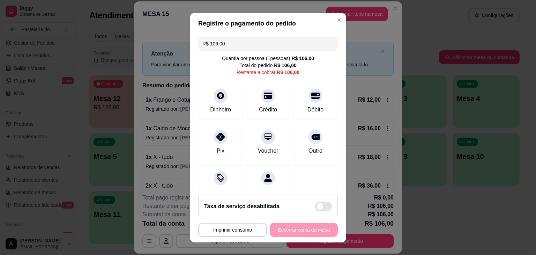
drag, startPoint x: 240, startPoint y: 40, endPoint x: 188, endPoint y: 40, distance: 52.0
click at [190, 40] on div "R$ 106,00 Quantia por pessoa ( 1 pessoas) R$ 106,00 Total do pedido R$ 106,00 R…" at bounding box center [268, 112] width 156 height 156
click at [255, 103] on div "Crédito" at bounding box center [267, 99] width 49 height 41
drag, startPoint x: 234, startPoint y: 45, endPoint x: 194, endPoint y: 46, distance: 40.5
click at [194, 46] on div "R$ 28,00 Quantia por pessoa ( 1 pessoas) R$ 106,00 Total do pedido R$ 106,00 Re…" at bounding box center [268, 112] width 156 height 156
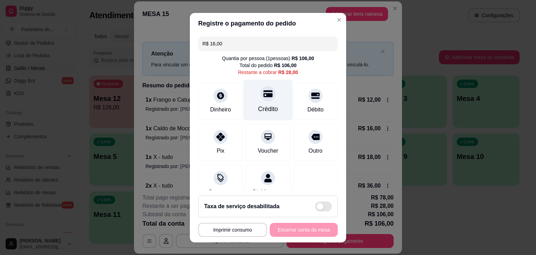
click at [253, 101] on div "Crédito" at bounding box center [267, 99] width 49 height 41
click at [263, 110] on div "Crédito" at bounding box center [268, 108] width 20 height 9
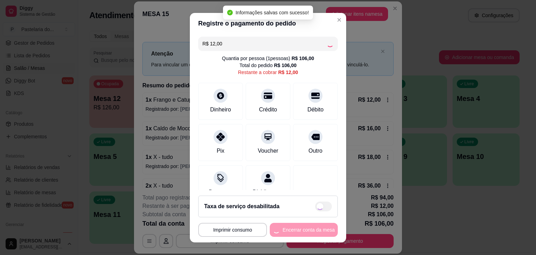
type input "R$ 0,00"
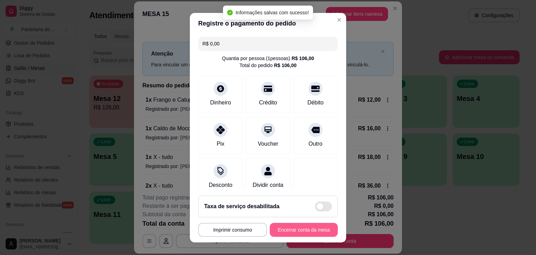
click at [314, 235] on button "Encerrar conta da mesa" at bounding box center [304, 230] width 68 height 14
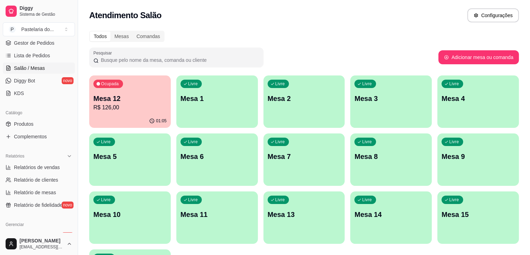
click at [133, 90] on div "Ocupada Mesa 12 R$ 126,00" at bounding box center [130, 94] width 82 height 39
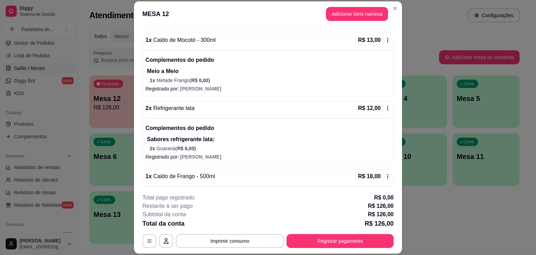
scroll to position [279, 0]
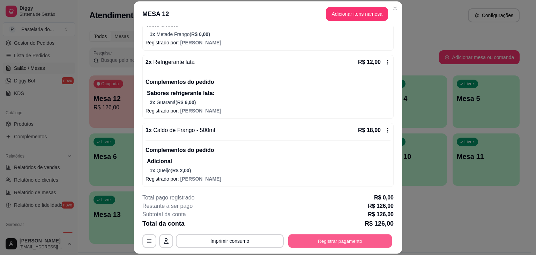
click at [312, 239] on button "Registrar pagamento" at bounding box center [340, 241] width 104 height 14
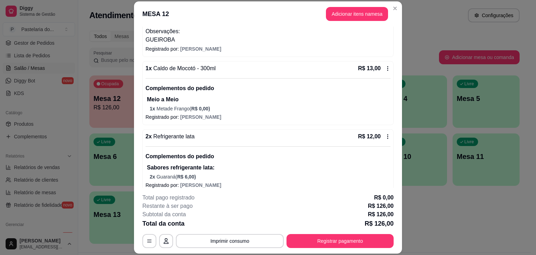
scroll to position [209, 0]
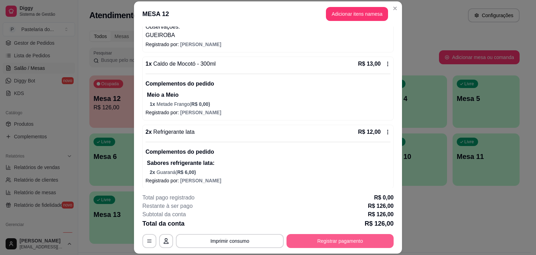
click at [343, 239] on button "Registrar pagamento" at bounding box center [339, 241] width 107 height 14
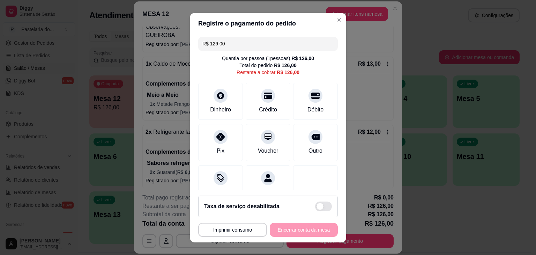
drag, startPoint x: 227, startPoint y: 42, endPoint x: 197, endPoint y: 42, distance: 30.7
click at [198, 42] on div "R$ 126,00" at bounding box center [267, 44] width 139 height 14
click at [266, 97] on div at bounding box center [267, 93] width 15 height 15
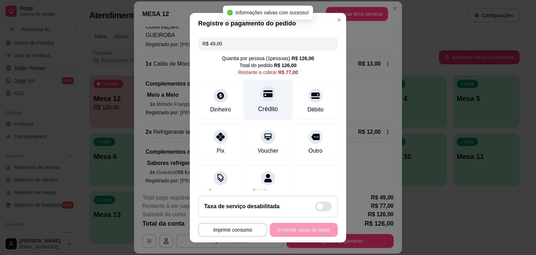
type input "R$ 77,00"
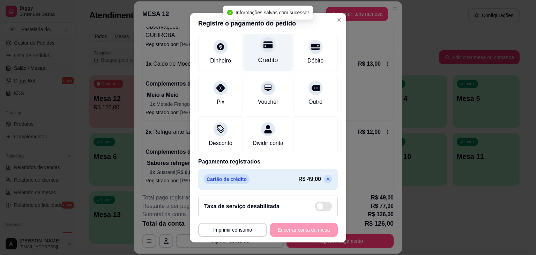
scroll to position [59, 0]
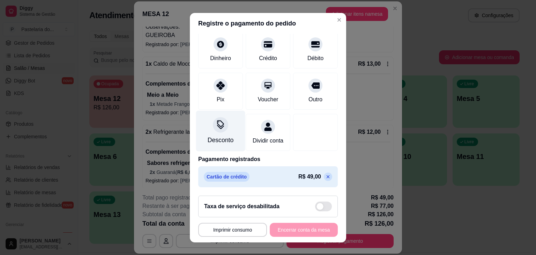
click at [217, 121] on div at bounding box center [220, 124] width 15 height 15
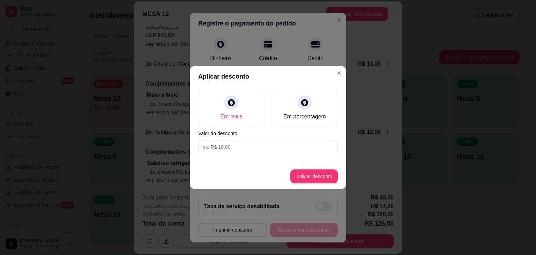
click at [224, 147] on input at bounding box center [267, 147] width 139 height 14
type input "2,00"
click at [316, 179] on button "Aplicar desconto" at bounding box center [313, 176] width 47 height 14
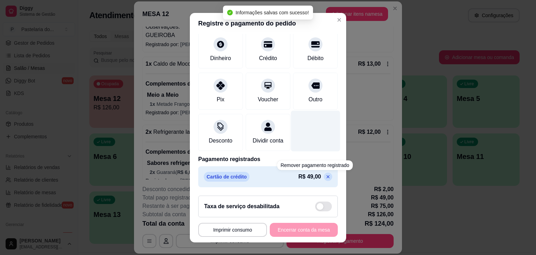
scroll to position [66, 0]
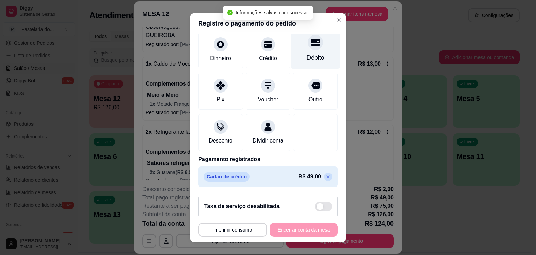
click at [323, 46] on div "Débito" at bounding box center [315, 48] width 49 height 41
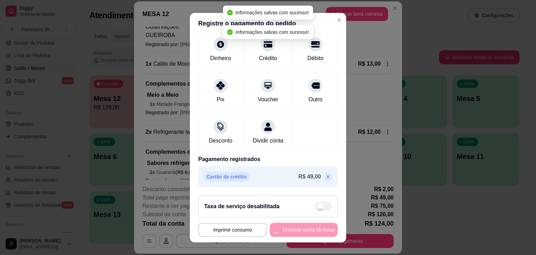
type input "R$ 0,00"
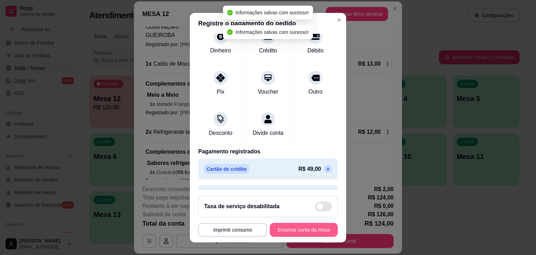
click at [292, 232] on button "Encerrar conta da mesa" at bounding box center [304, 230] width 68 height 14
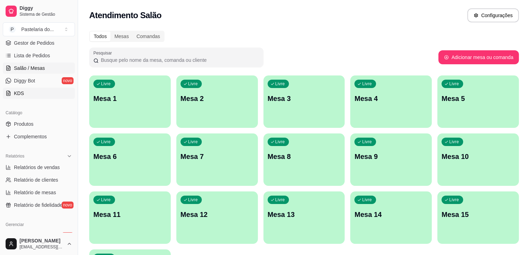
scroll to position [35, 0]
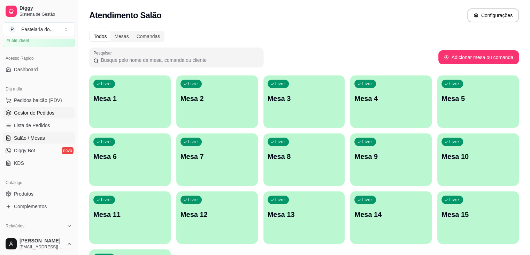
click at [39, 117] on link "Gestor de Pedidos" at bounding box center [39, 112] width 72 height 11
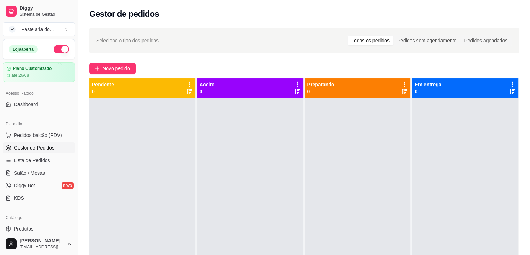
click at [56, 50] on button "button" at bounding box center [61, 49] width 15 height 8
click at [45, 173] on link "Salão / Mesas" at bounding box center [39, 172] width 72 height 11
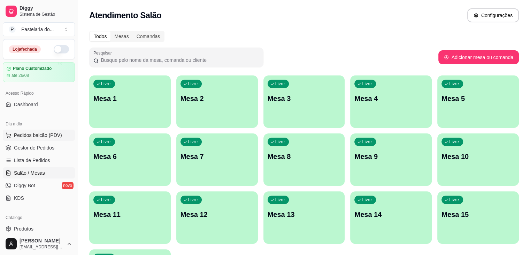
click at [45, 136] on span "Pedidos balcão (PDV)" at bounding box center [38, 134] width 48 height 7
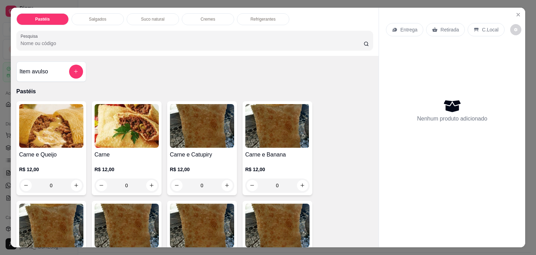
click at [60, 115] on img at bounding box center [51, 126] width 64 height 44
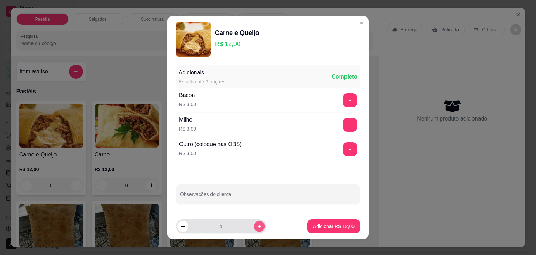
click at [257, 224] on icon "increase-product-quantity" at bounding box center [259, 226] width 5 height 5
type input "2"
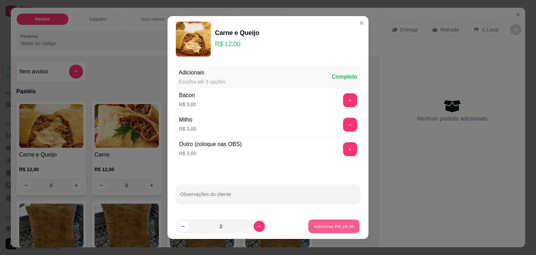
click at [319, 227] on p "Adicionar R$ 24,00" at bounding box center [334, 226] width 40 height 7
type input "2"
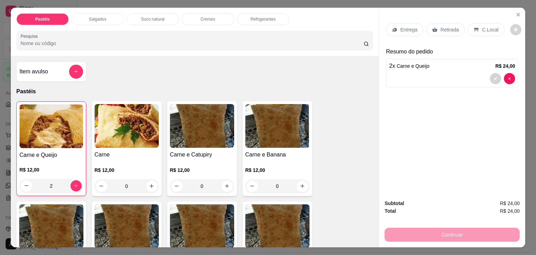
click at [277, 16] on div "Refrigerantes" at bounding box center [263, 19] width 52 height 12
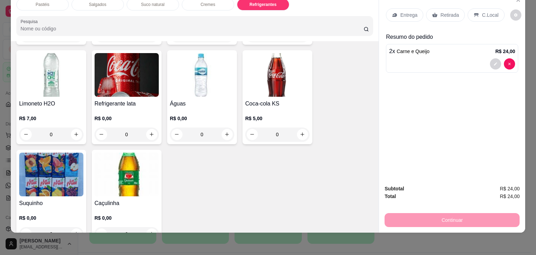
scroll to position [1932, 0]
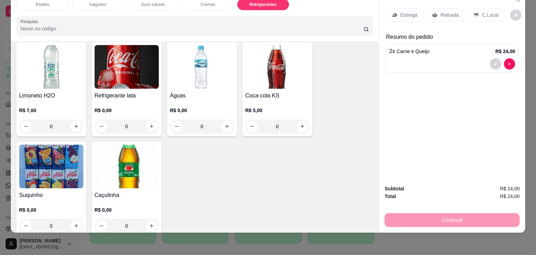
click at [118, 160] on img at bounding box center [127, 166] width 64 height 44
click at [216, 116] on div "Sukita R$ 4,00 +" at bounding box center [268, 124] width 184 height 24
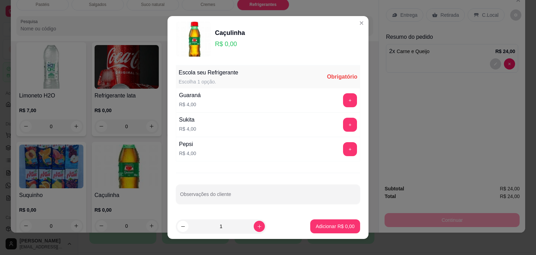
click at [343, 101] on button "+" at bounding box center [350, 100] width 14 height 14
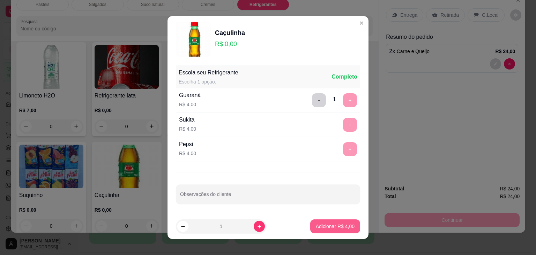
click at [330, 224] on p "Adicionar R$ 4,00" at bounding box center [335, 226] width 39 height 7
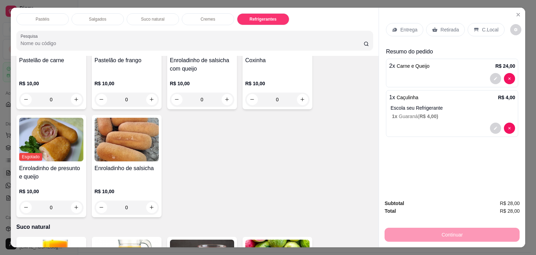
scroll to position [676, 0]
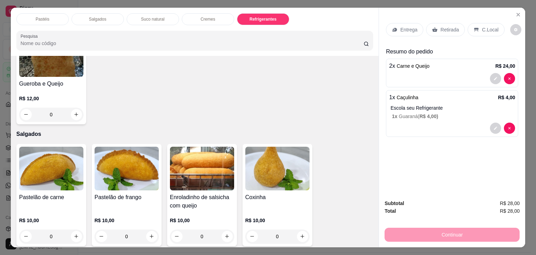
click at [440, 29] on p "Retirada" at bounding box center [449, 29] width 18 height 7
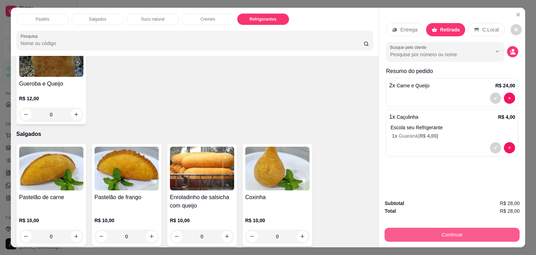
click at [471, 231] on button "Continuar" at bounding box center [451, 234] width 135 height 14
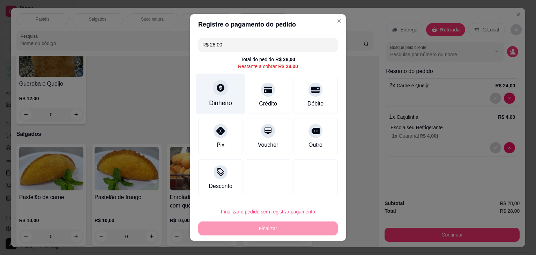
drag, startPoint x: 191, startPoint y: 92, endPoint x: 215, endPoint y: 99, distance: 24.9
click at [192, 92] on div "R$ 28,00 Total do pedido R$ 28,00 Restante a cobrar R$ 28,00 Dinheiro Crédito D…" at bounding box center [268, 117] width 156 height 164
click at [233, 102] on div "Dinheiro" at bounding box center [220, 94] width 49 height 41
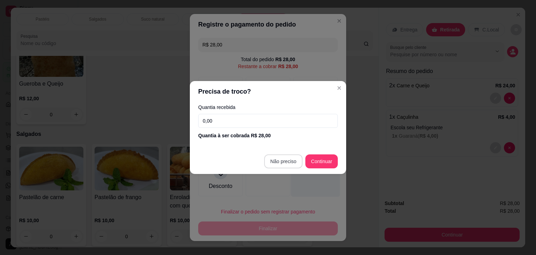
type input "R$ 0,00"
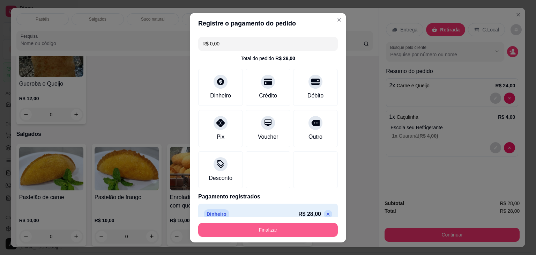
click at [292, 232] on button "Finalizar" at bounding box center [267, 230] width 139 height 14
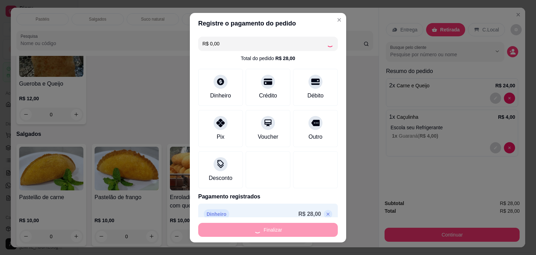
type input "0"
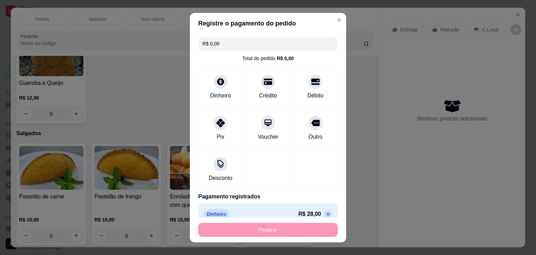
type input "-R$ 28,00"
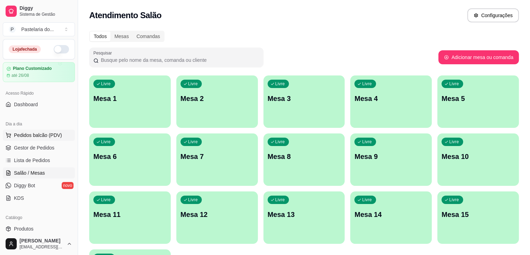
click at [42, 133] on span "Pedidos balcão (PDV)" at bounding box center [38, 134] width 48 height 7
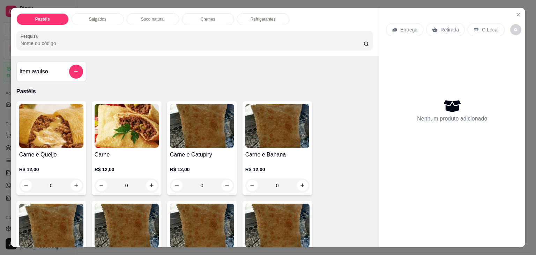
click at [113, 14] on div "Salgados" at bounding box center [97, 19] width 52 height 12
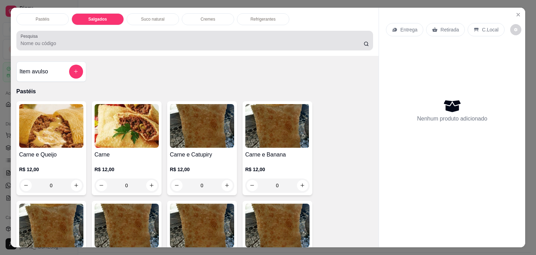
scroll to position [17, 0]
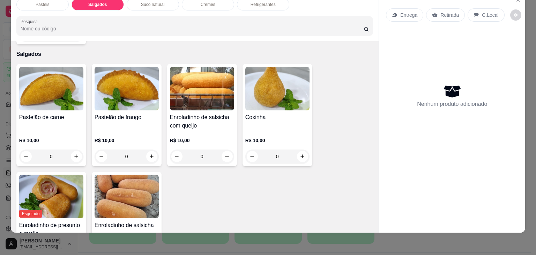
click at [103, 113] on h4 "Pastelão de frango" at bounding box center [127, 117] width 64 height 8
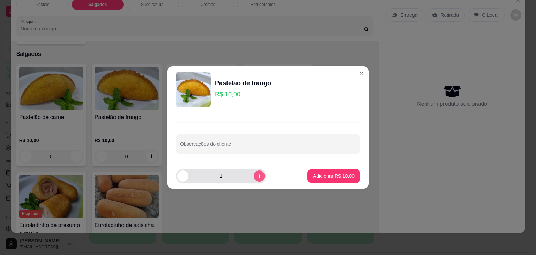
click at [257, 173] on icon "increase-product-quantity" at bounding box center [259, 175] width 5 height 5
type input "2"
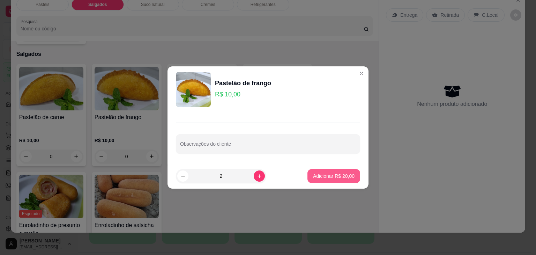
click at [317, 175] on p "Adicionar R$ 20,00" at bounding box center [334, 175] width 42 height 7
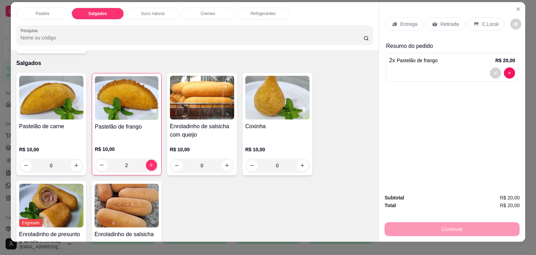
scroll to position [0, 0]
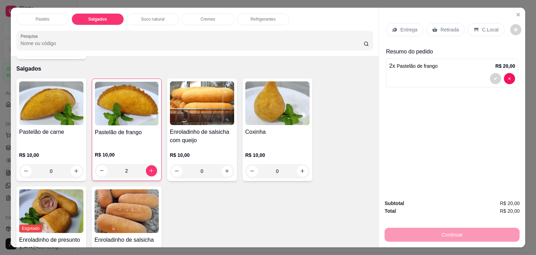
click at [252, 16] on p "Refrigerantes" at bounding box center [262, 19] width 25 height 6
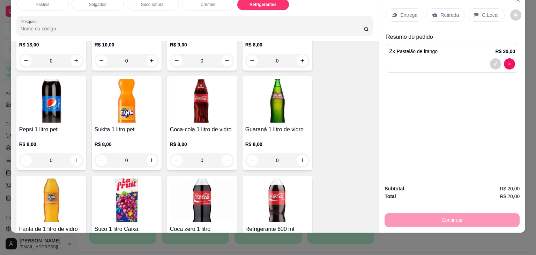
scroll to position [1681, 0]
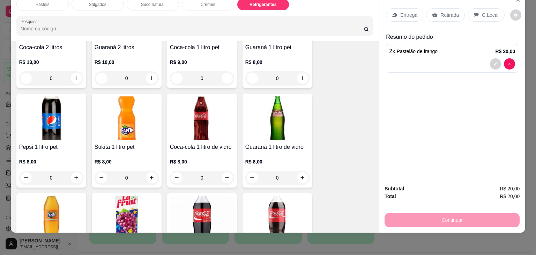
click at [199, 98] on img at bounding box center [202, 118] width 64 height 44
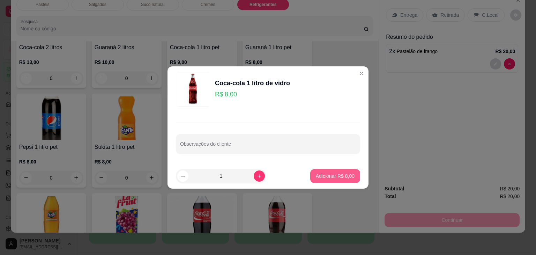
click at [332, 173] on p "Adicionar R$ 8,00" at bounding box center [335, 175] width 39 height 7
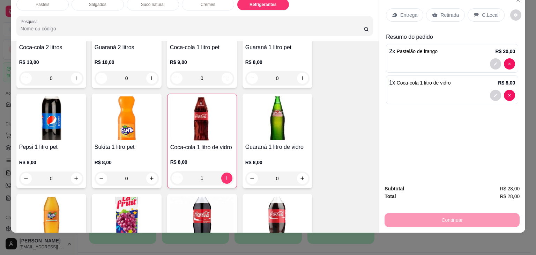
click at [485, 8] on div "C.Local" at bounding box center [485, 14] width 37 height 13
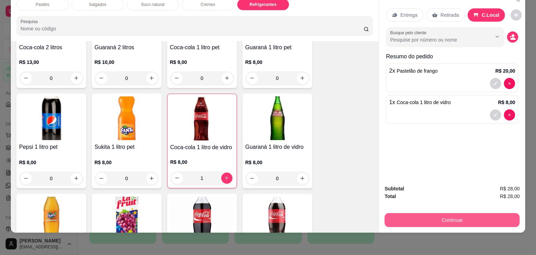
click at [469, 213] on button "Continuar" at bounding box center [451, 220] width 135 height 14
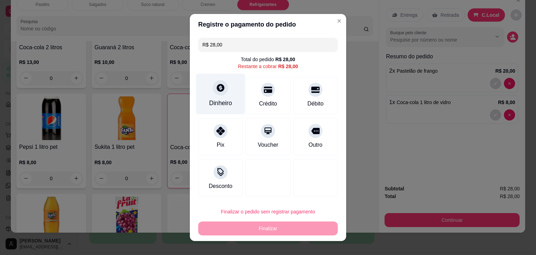
click at [209, 101] on div "Dinheiro" at bounding box center [220, 102] width 23 height 9
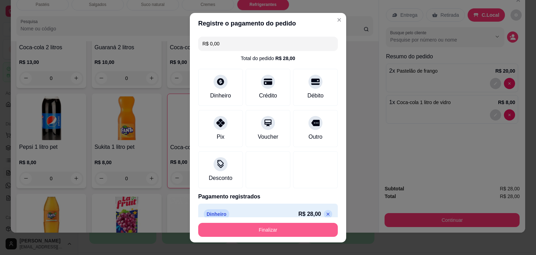
click at [296, 231] on button "Finalizar" at bounding box center [267, 230] width 139 height 14
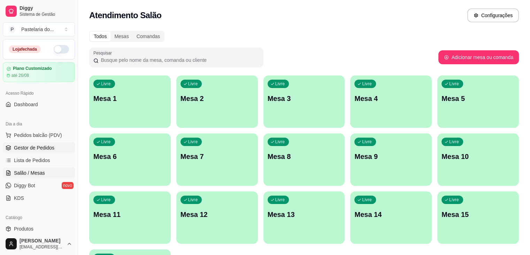
click at [32, 150] on span "Gestor de Pedidos" at bounding box center [34, 147] width 40 height 7
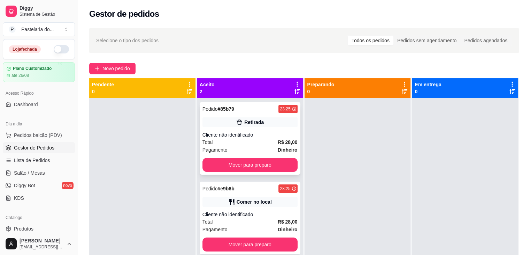
click at [269, 169] on button "Mover para preparo" at bounding box center [250, 165] width 95 height 14
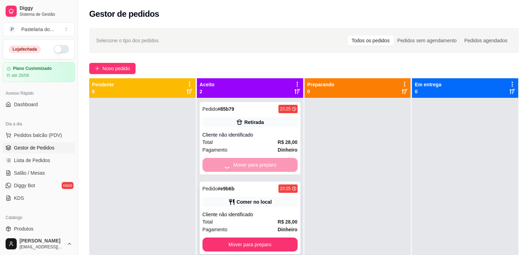
click at [261, 213] on div "Cliente não identificado" at bounding box center [250, 214] width 95 height 7
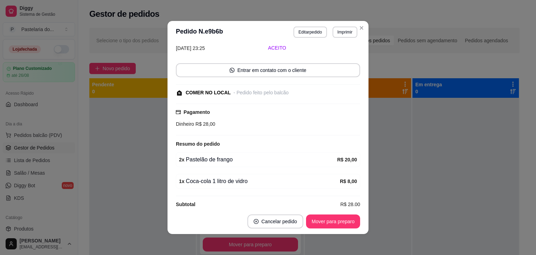
scroll to position [41, 0]
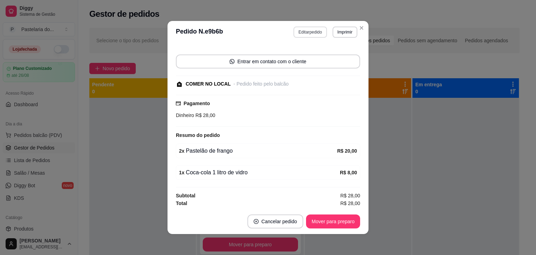
click at [310, 30] on button "Editar pedido" at bounding box center [309, 32] width 33 height 11
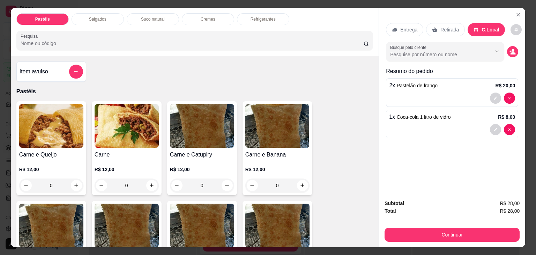
click at [109, 21] on div "Salgados" at bounding box center [97, 19] width 52 height 12
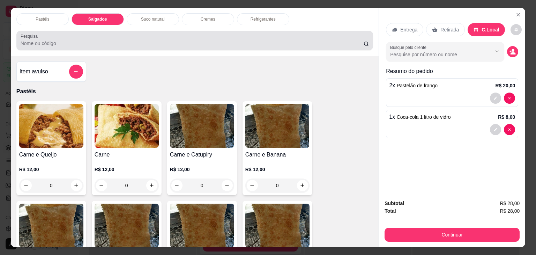
scroll to position [17, 0]
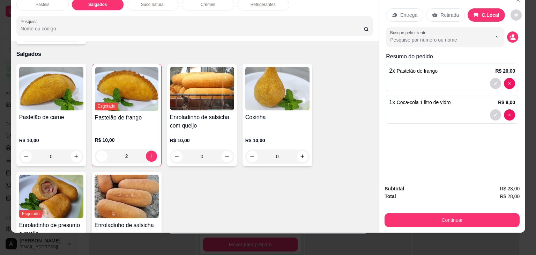
click at [278, 80] on img at bounding box center [277, 89] width 64 height 44
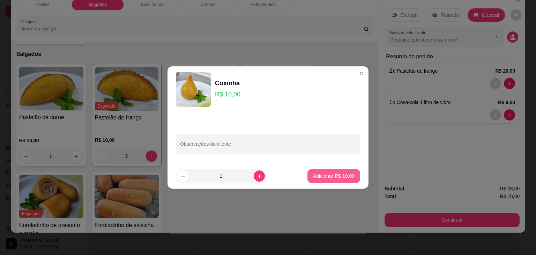
click at [340, 181] on button "Adicionar R$ 10,00" at bounding box center [333, 176] width 53 height 14
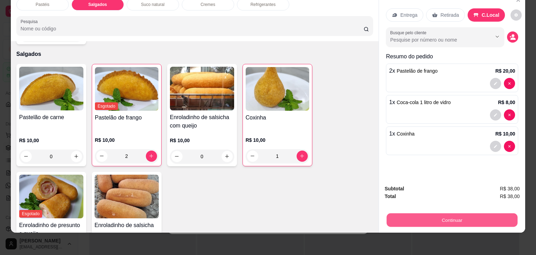
click at [415, 213] on button "Continuar" at bounding box center [451, 220] width 131 height 14
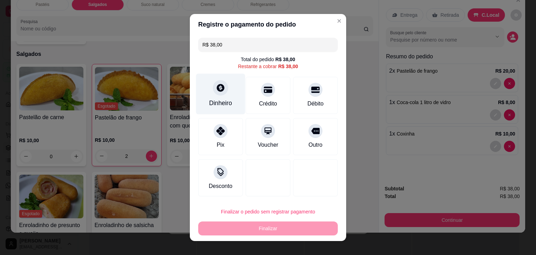
click at [207, 94] on div "Dinheiro" at bounding box center [220, 94] width 49 height 41
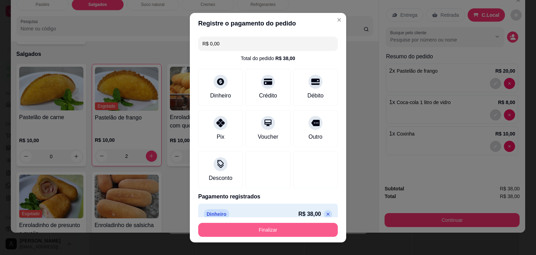
click at [286, 226] on button "Finalizar" at bounding box center [267, 230] width 139 height 14
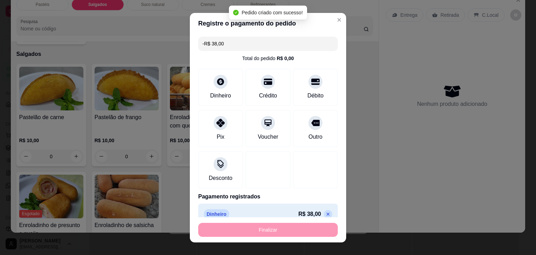
scroll to position [56, 0]
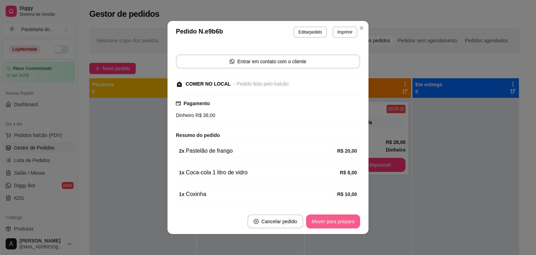
click at [311, 219] on button "Mover para preparo" at bounding box center [333, 221] width 54 height 14
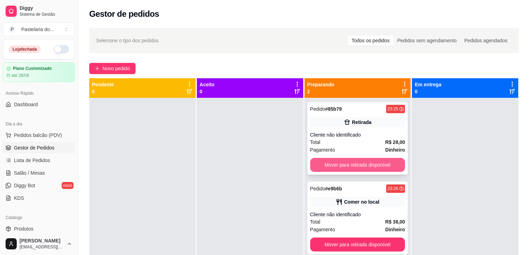
click at [376, 164] on button "Mover para retirada disponível" at bounding box center [357, 165] width 95 height 14
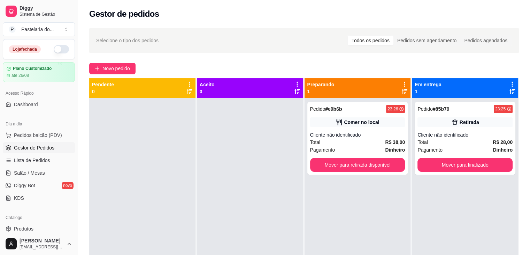
click at [459, 133] on div "Cliente não identificado" at bounding box center [465, 134] width 95 height 7
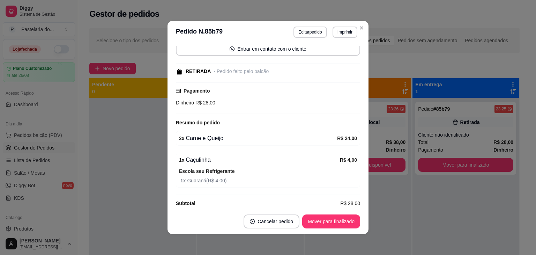
scroll to position [61, 0]
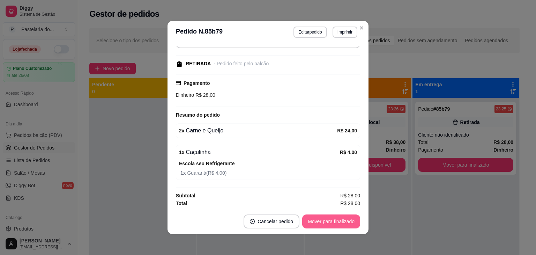
click at [340, 223] on button "Mover para finalizado" at bounding box center [331, 221] width 58 height 14
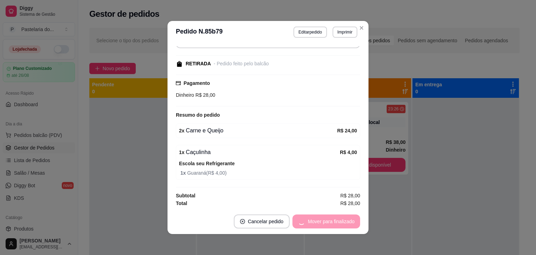
scroll to position [32, 0]
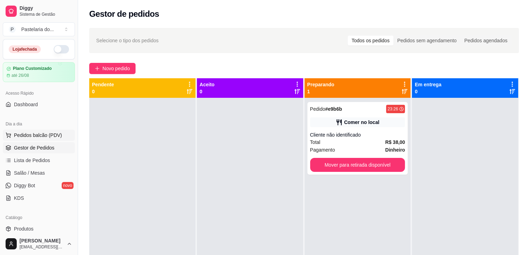
click at [52, 138] on button "Pedidos balcão (PDV)" at bounding box center [39, 134] width 72 height 11
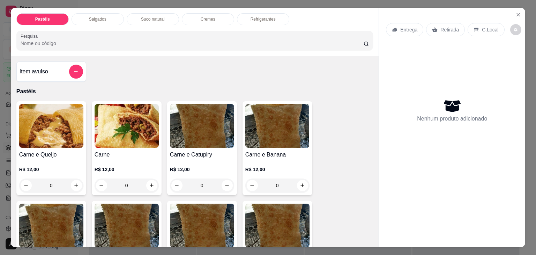
click at [106, 15] on div "Salgados" at bounding box center [97, 19] width 52 height 12
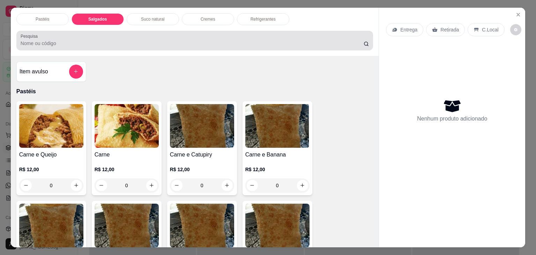
scroll to position [17, 0]
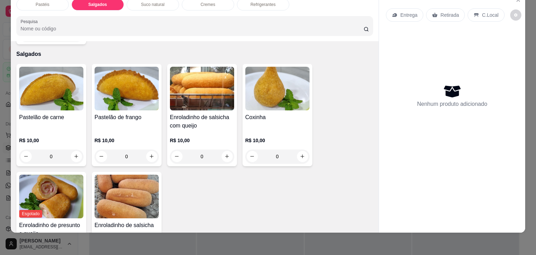
click at [72, 113] on div "Pastelão de carne" at bounding box center [51, 121] width 64 height 17
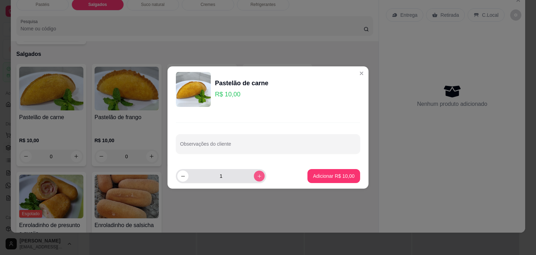
click at [257, 177] on icon "increase-product-quantity" at bounding box center [259, 175] width 5 height 5
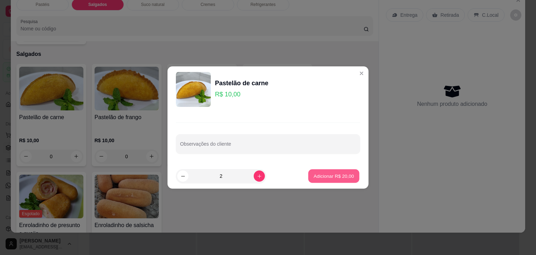
click at [325, 176] on p "Adicionar R$ 20,00" at bounding box center [334, 175] width 40 height 7
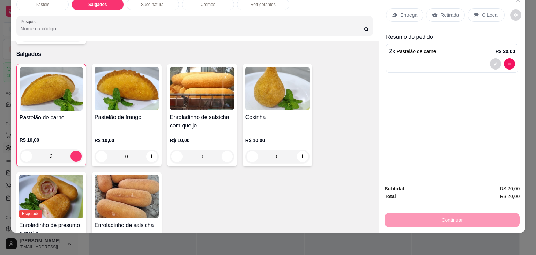
scroll to position [0, 0]
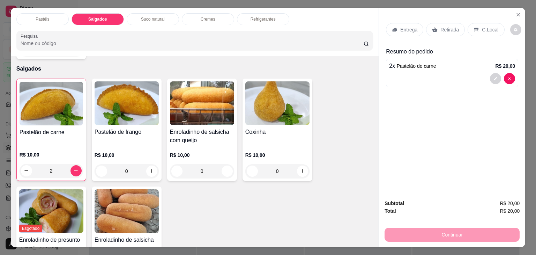
click at [264, 16] on p "Refrigerantes" at bounding box center [262, 19] width 25 height 6
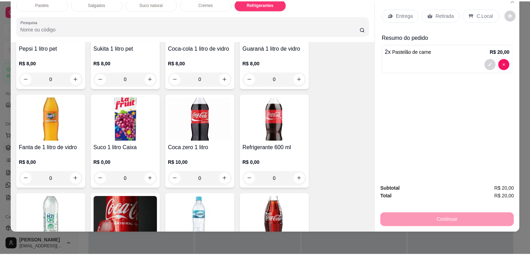
scroll to position [1855, 0]
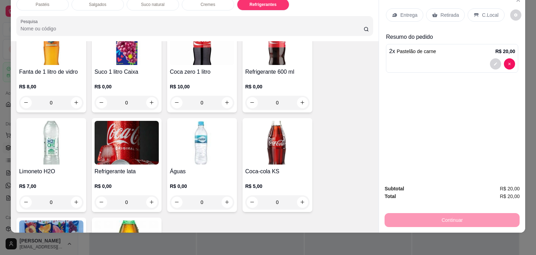
click at [138, 142] on img at bounding box center [127, 143] width 64 height 44
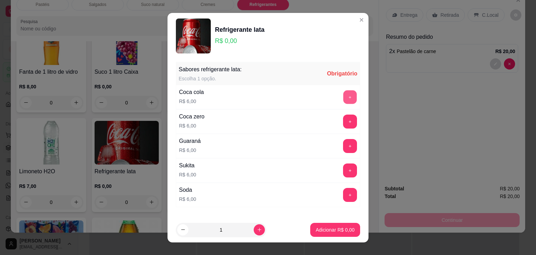
click at [343, 100] on button "+" at bounding box center [350, 97] width 14 height 14
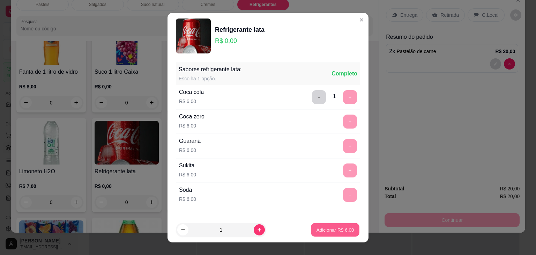
click at [328, 226] on p "Adicionar R$ 6,00" at bounding box center [335, 229] width 38 height 7
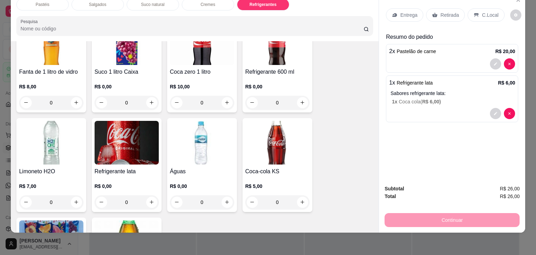
click at [443, 12] on p "Retirada" at bounding box center [449, 15] width 18 height 7
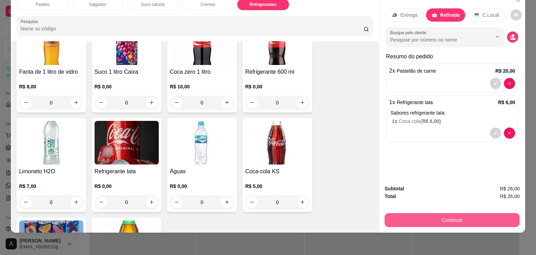
click at [427, 213] on button "Continuar" at bounding box center [451, 220] width 135 height 14
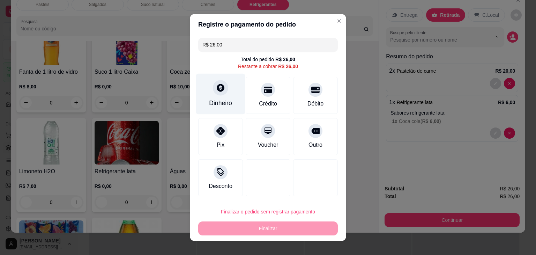
click at [219, 89] on icon at bounding box center [221, 88] width 8 height 8
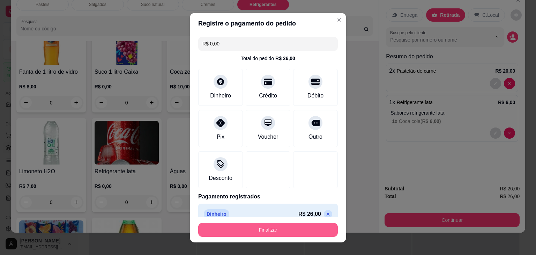
click at [296, 233] on button "Finalizar" at bounding box center [267, 230] width 139 height 14
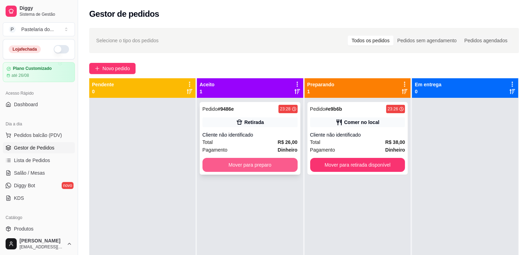
click at [271, 169] on button "Mover para preparo" at bounding box center [250, 165] width 95 height 14
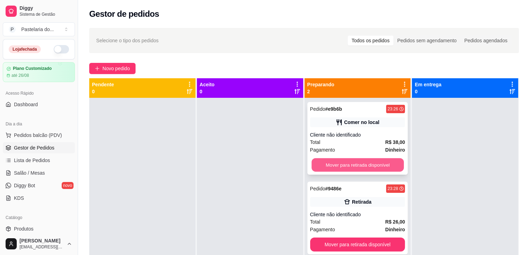
click at [364, 168] on button "Mover para retirada disponível" at bounding box center [358, 165] width 92 height 14
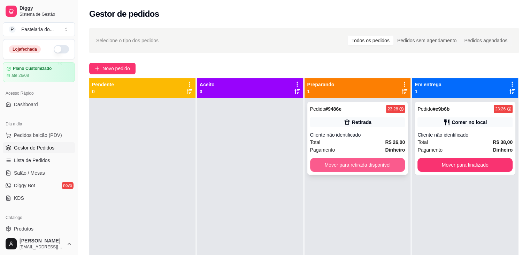
click at [375, 168] on button "Mover para retirada disponível" at bounding box center [357, 165] width 95 height 14
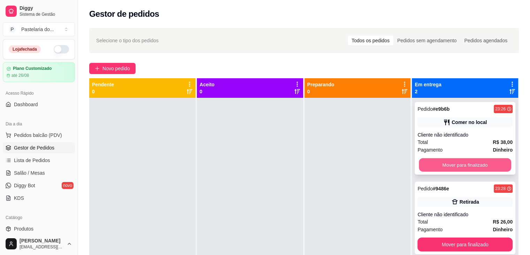
click at [453, 161] on button "Mover para finalizado" at bounding box center [465, 165] width 92 height 14
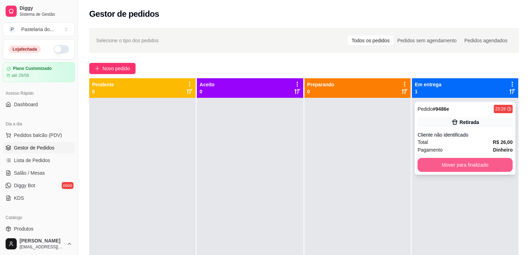
click at [456, 163] on button "Mover para finalizado" at bounding box center [465, 165] width 95 height 14
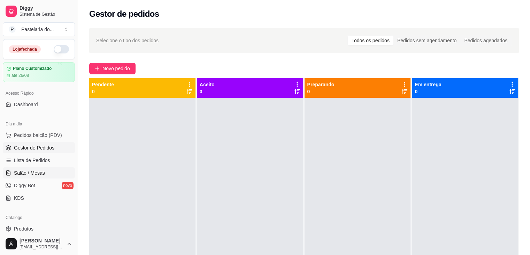
click at [56, 171] on link "Salão / Mesas" at bounding box center [39, 172] width 72 height 11
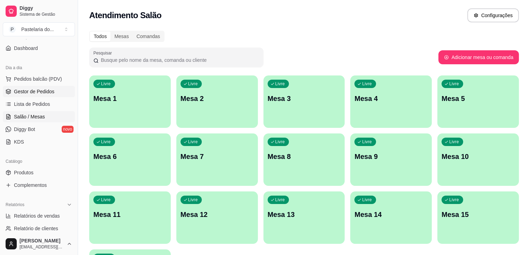
scroll to position [139, 0]
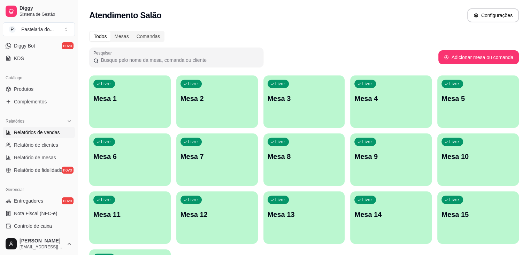
click at [51, 131] on span "Relatórios de vendas" at bounding box center [37, 132] width 46 height 7
